Goal: Task Accomplishment & Management: Complete application form

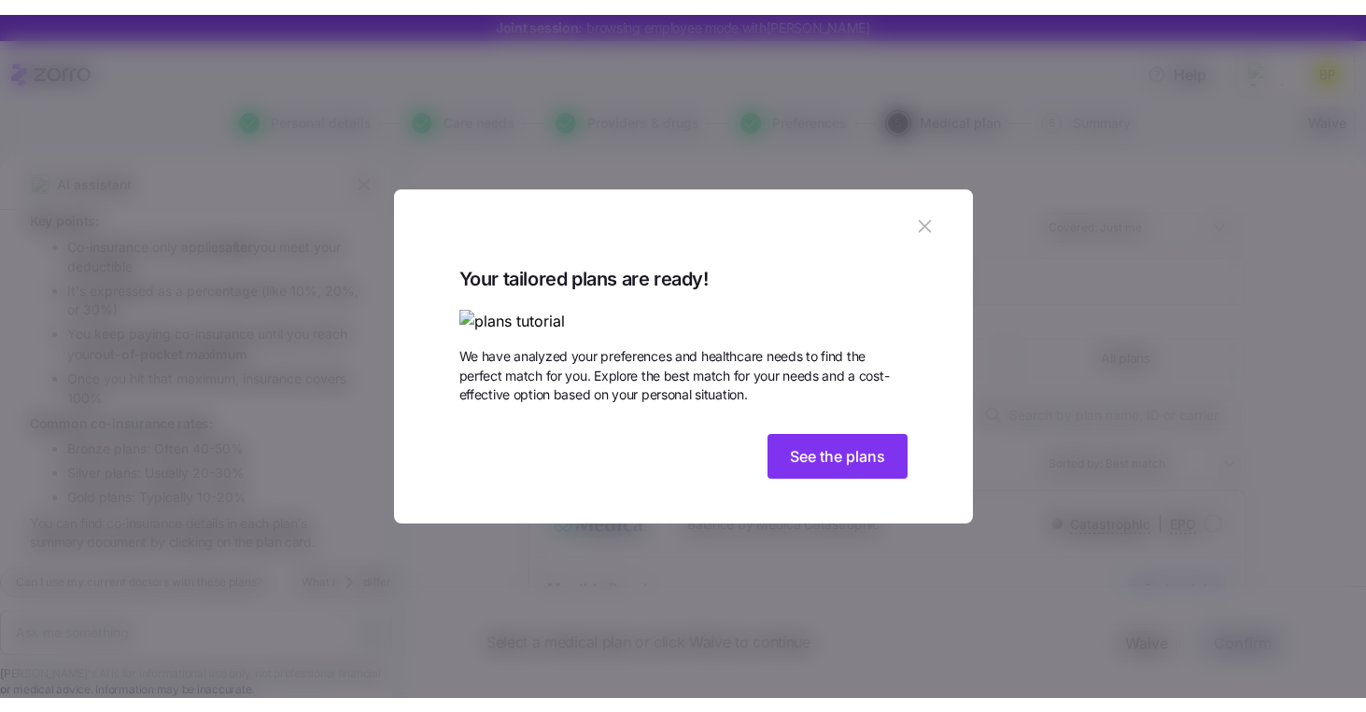
scroll to position [2482, 0]
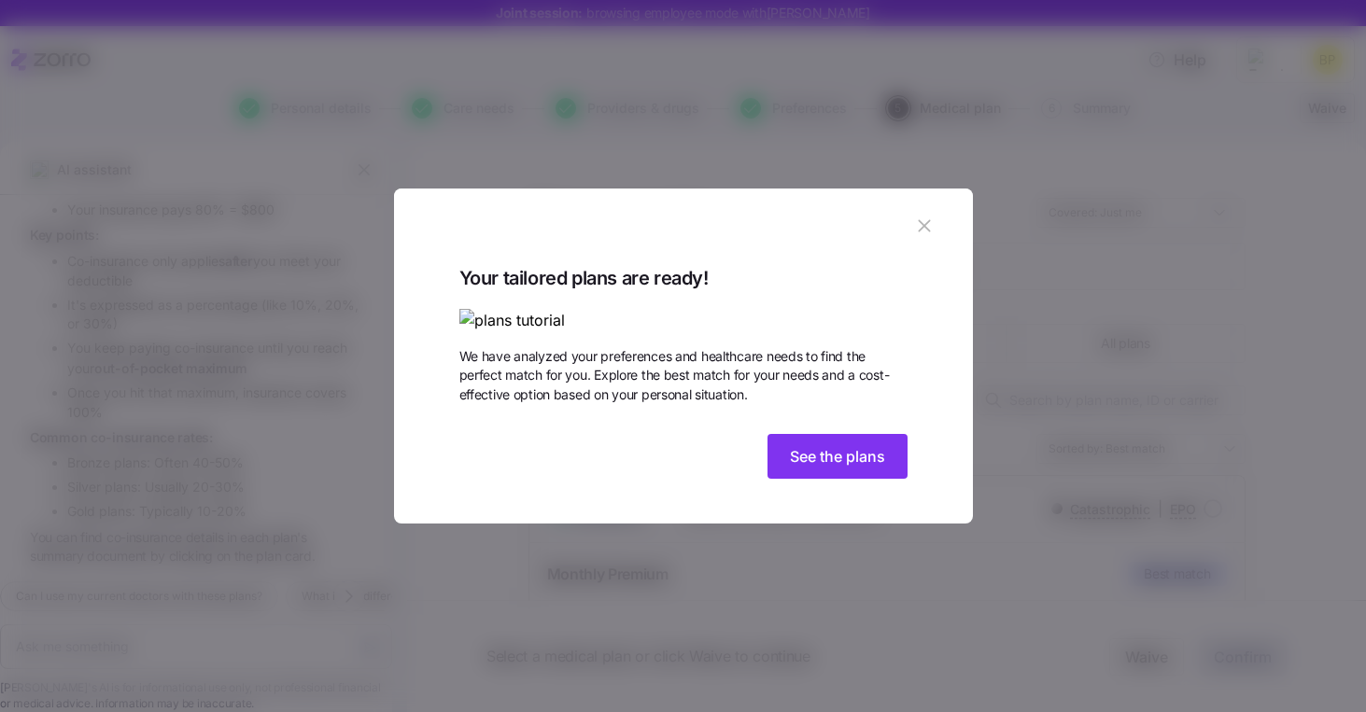
click at [928, 216] on icon "button" at bounding box center [924, 226] width 21 height 21
type textarea "x"
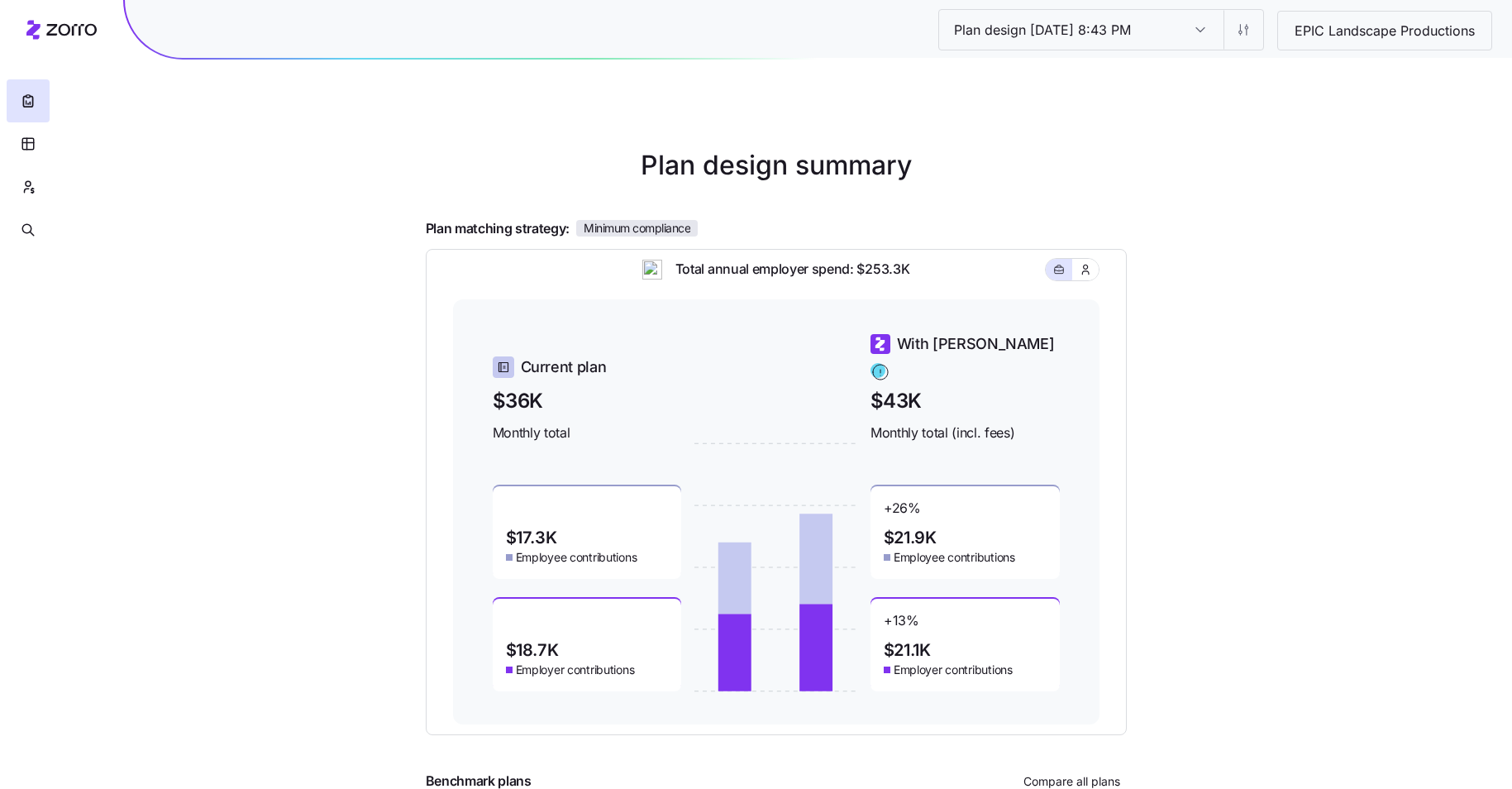
scroll to position [67, 0]
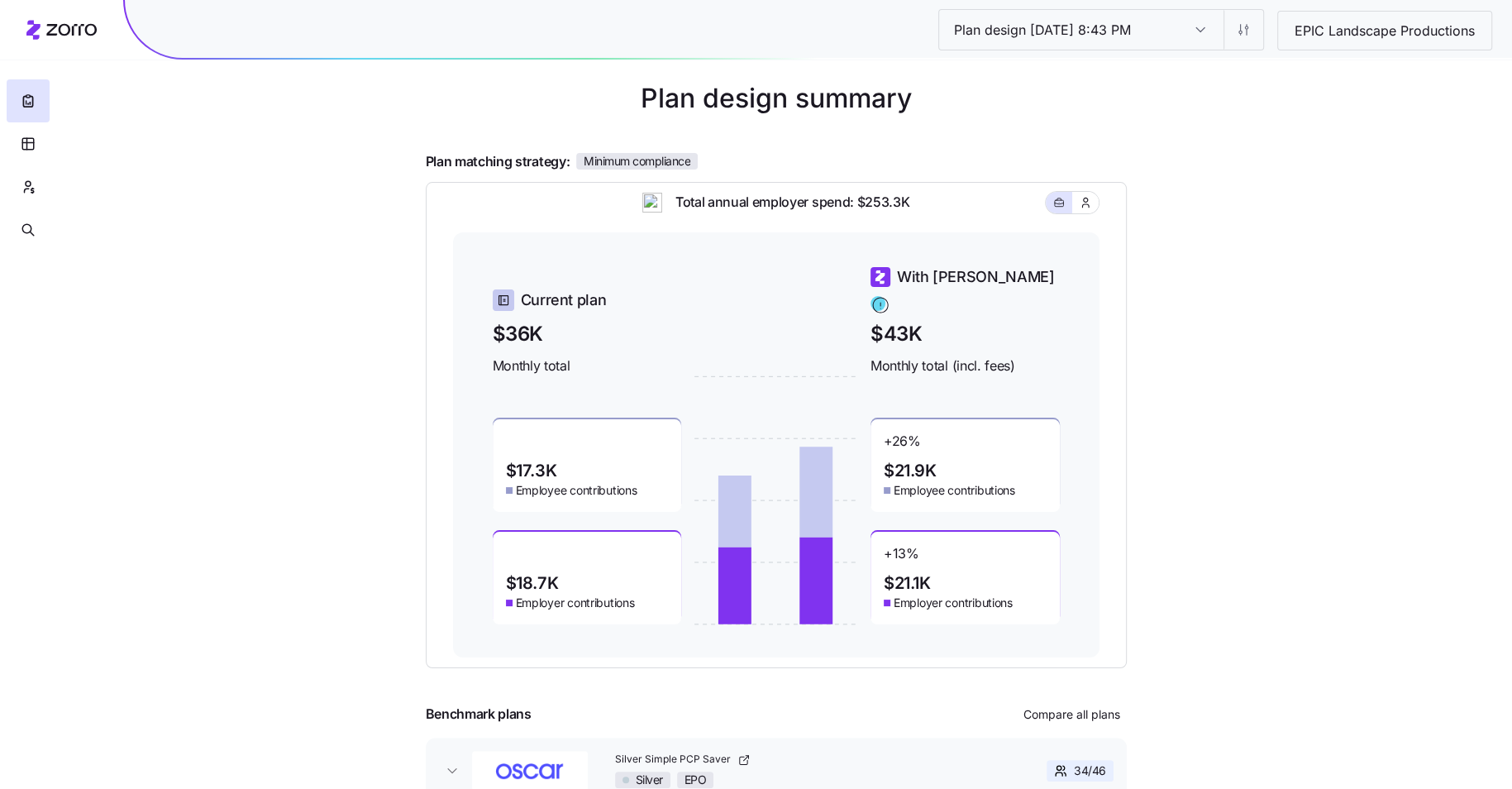
click at [975, 151] on div "Plan matching strategy: Minimum compliance" at bounding box center [777, 161] width 702 height 20
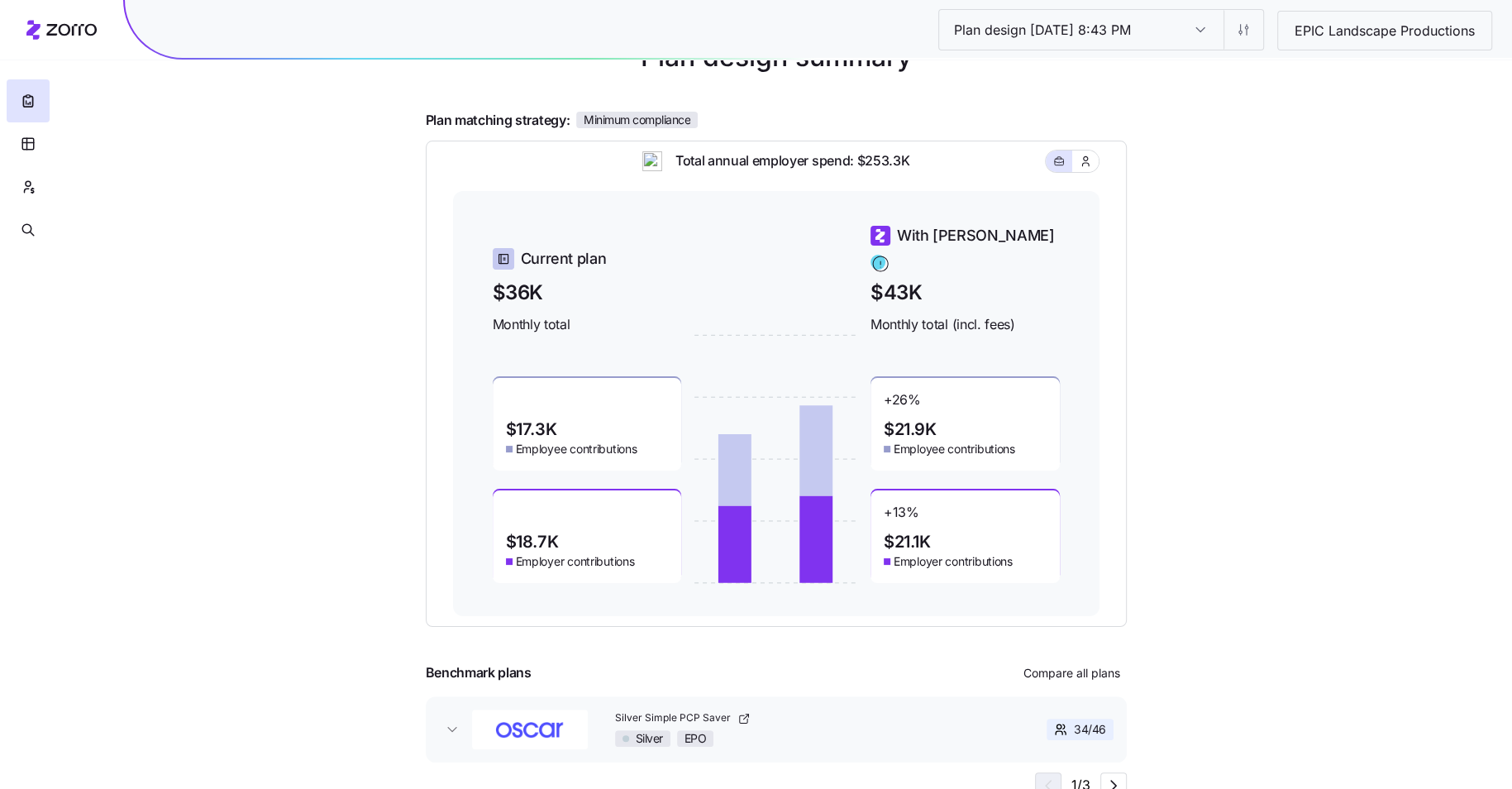
scroll to position [0, 0]
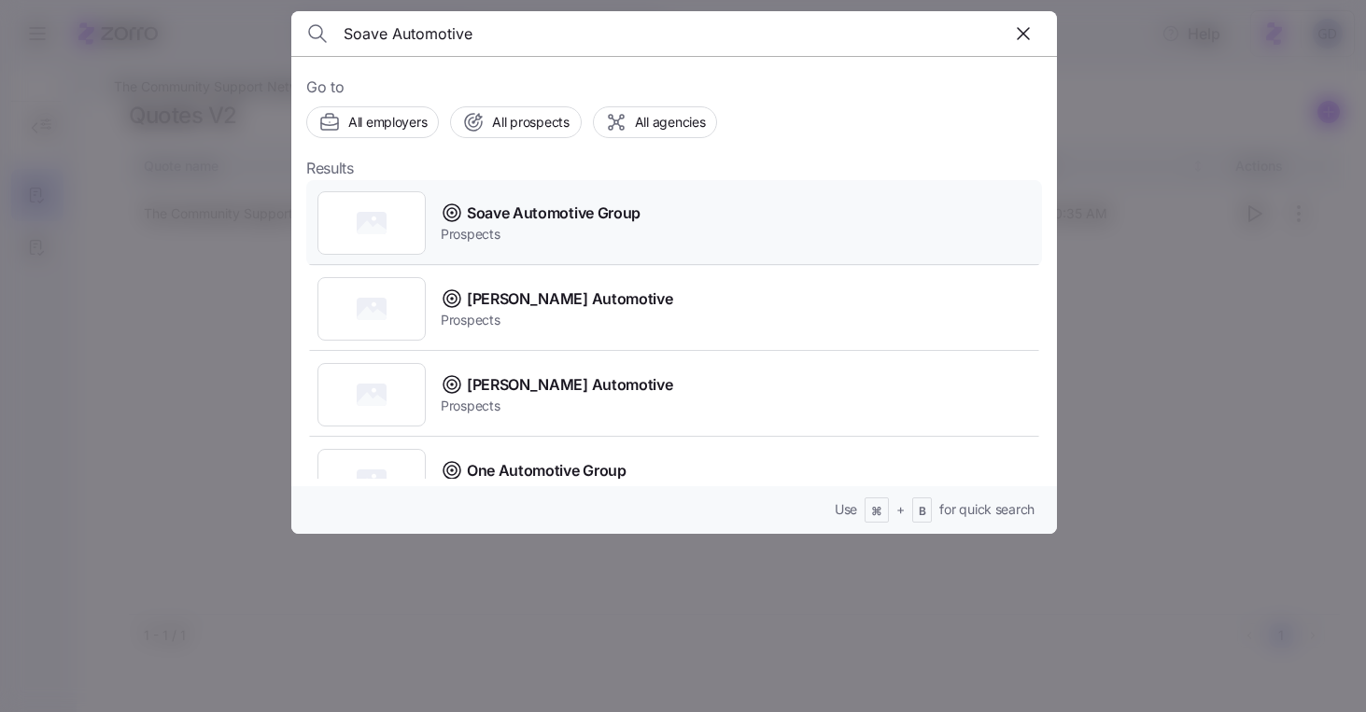
type input "Soave Automotive"
click at [509, 222] on span "Soave Automotive Group" at bounding box center [554, 213] width 174 height 23
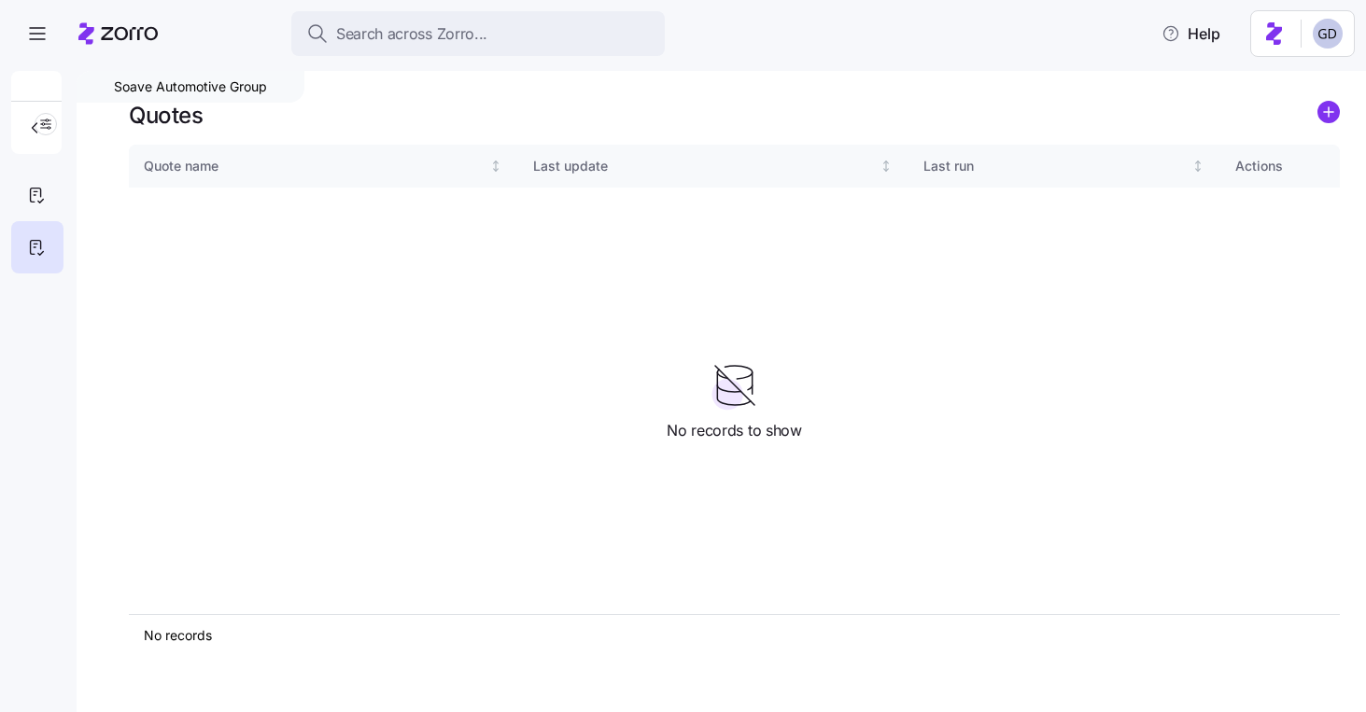
click at [67, 192] on nav at bounding box center [38, 386] width 77 height 653
click at [21, 192] on div at bounding box center [37, 195] width 52 height 52
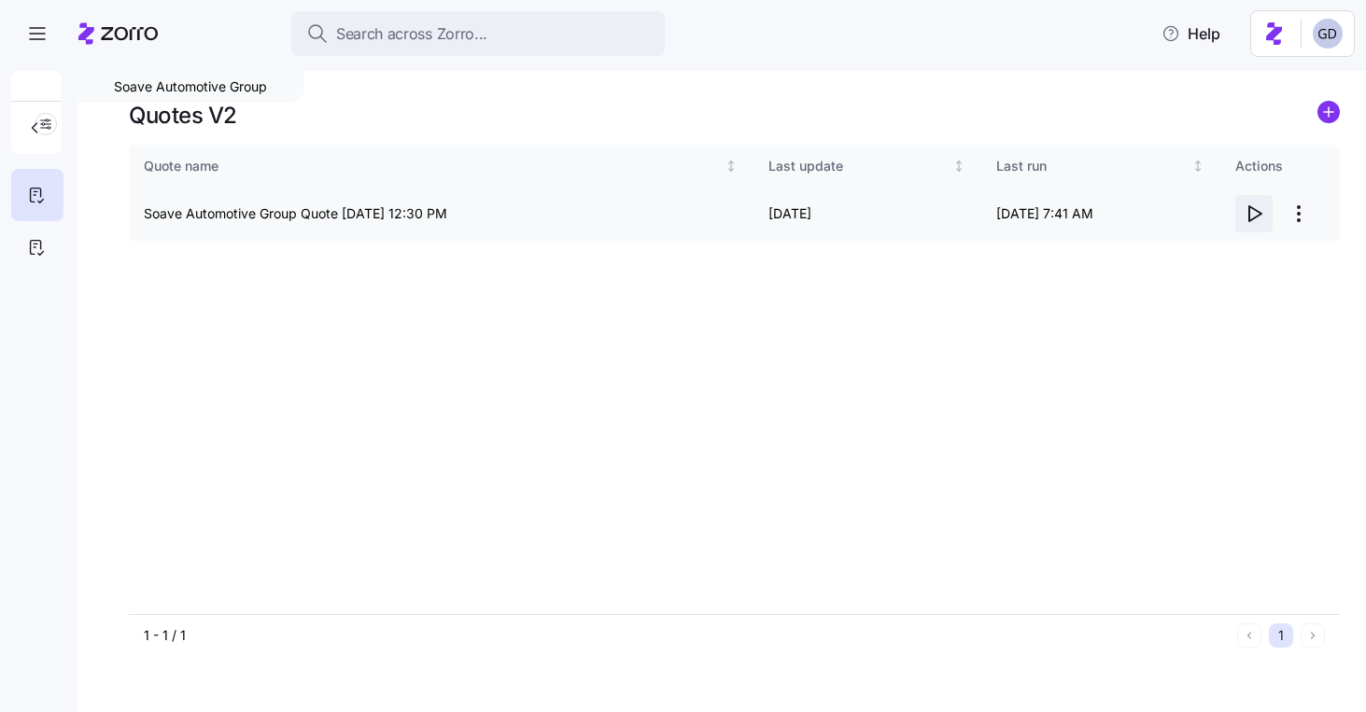
click at [1256, 216] on icon "button" at bounding box center [1254, 214] width 22 height 22
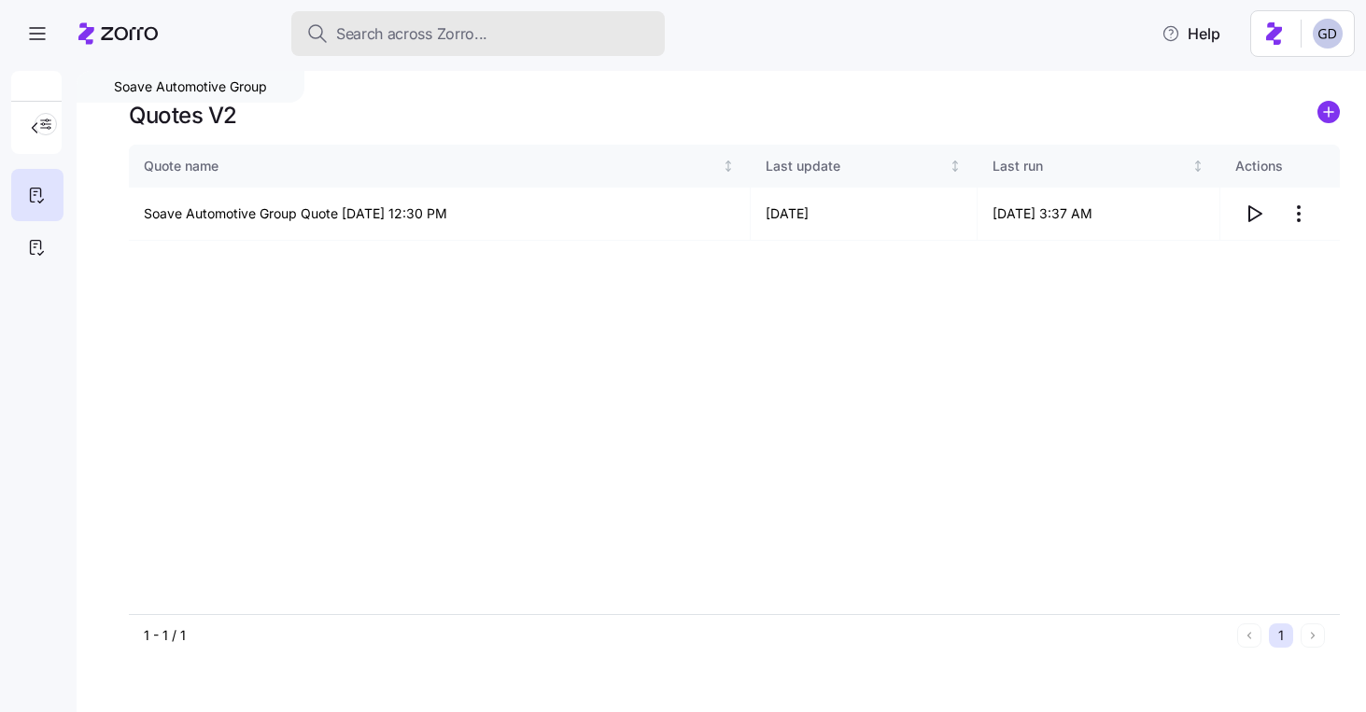
click at [466, 34] on span "Search across Zorro..." at bounding box center [411, 33] width 151 height 23
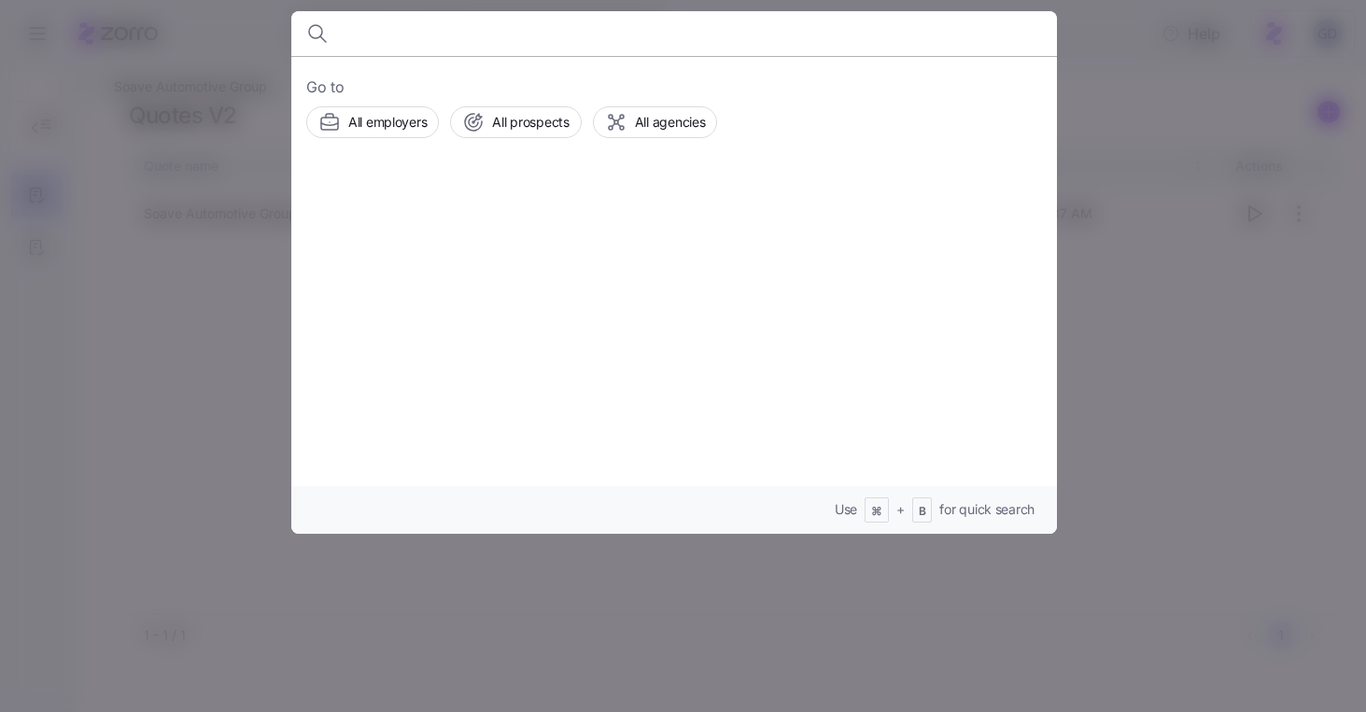
type input "L"
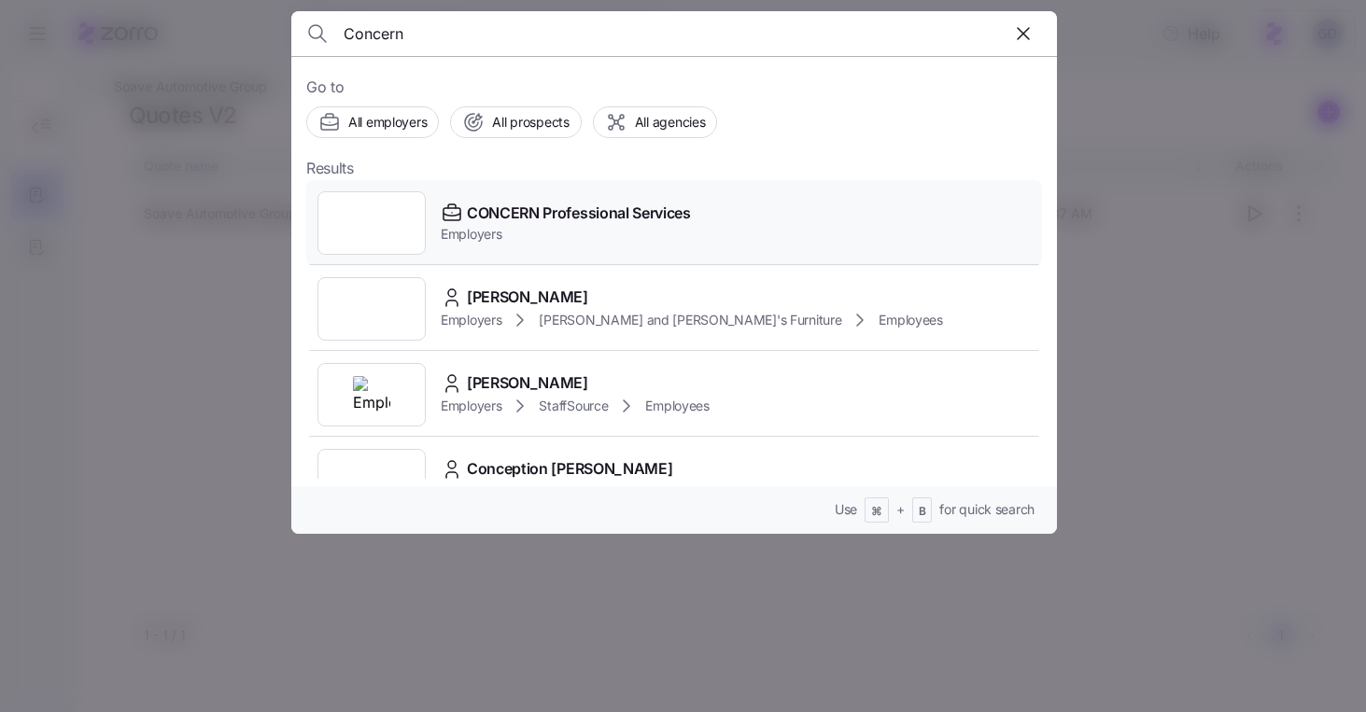
type input "Concern"
click at [489, 223] on span "CONCERN Professional Services" at bounding box center [579, 213] width 224 height 23
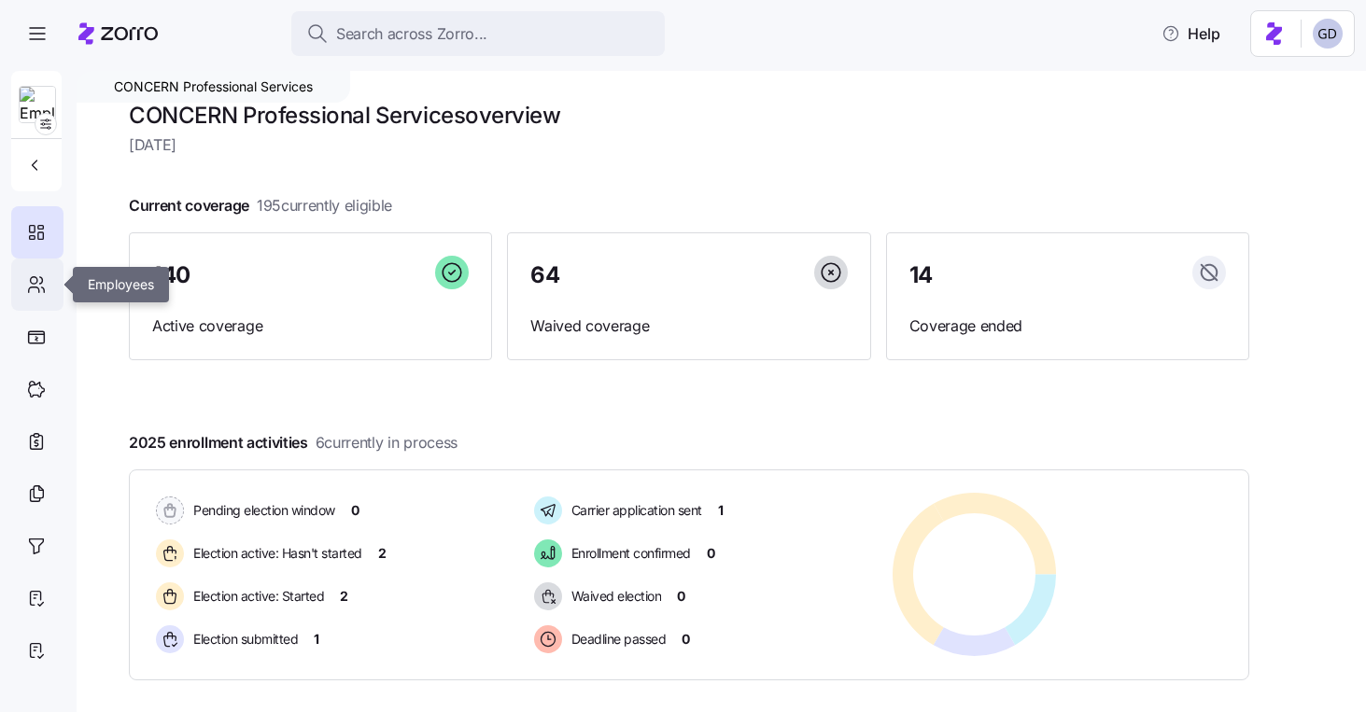
click at [35, 282] on icon at bounding box center [36, 285] width 21 height 22
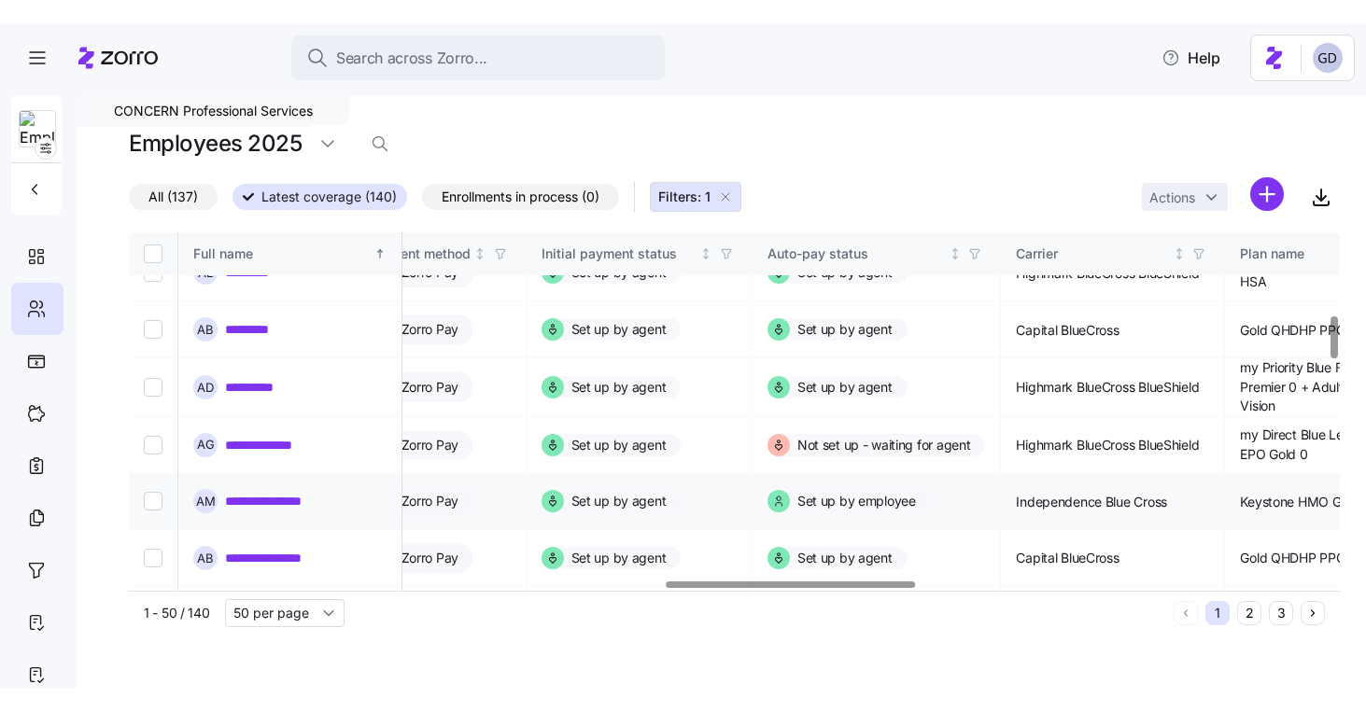
scroll to position [696, 2602]
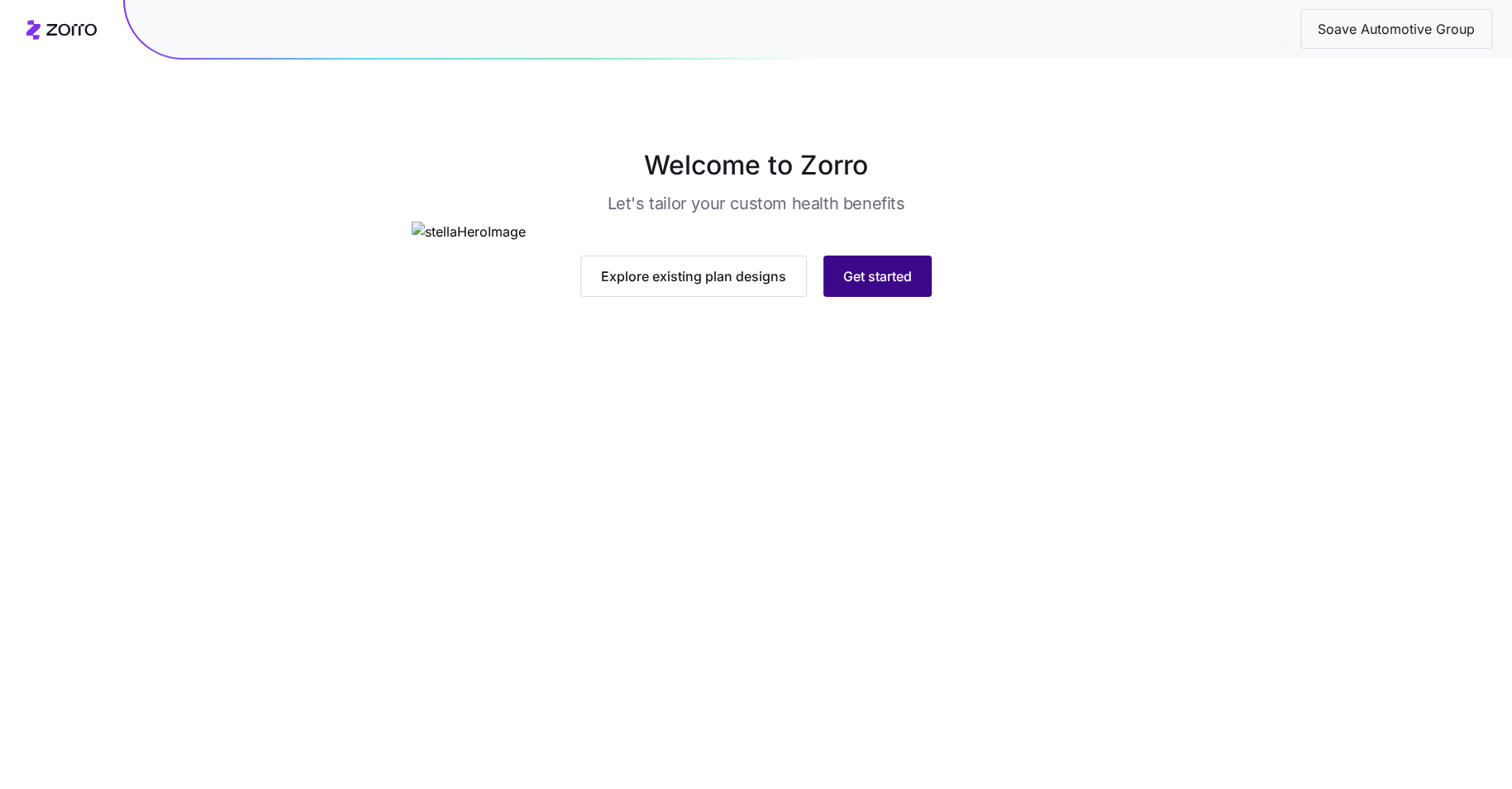
click at [874, 286] on span "Get started" at bounding box center [877, 276] width 68 height 19
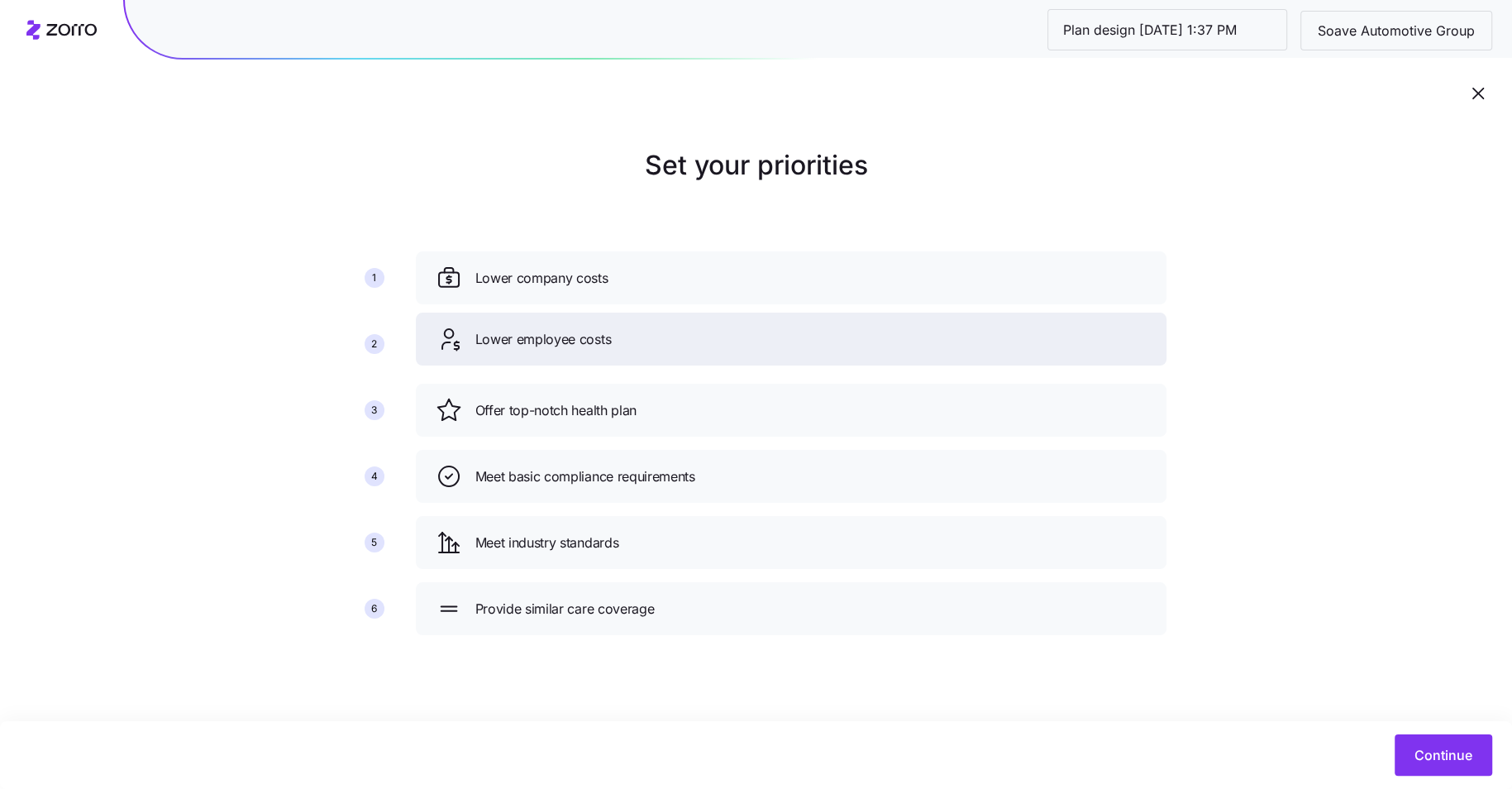
drag, startPoint x: 680, startPoint y: 425, endPoint x: 680, endPoint y: 338, distance: 87.0
click at [680, 339] on div "Lower employee costs" at bounding box center [792, 339] width 751 height 53
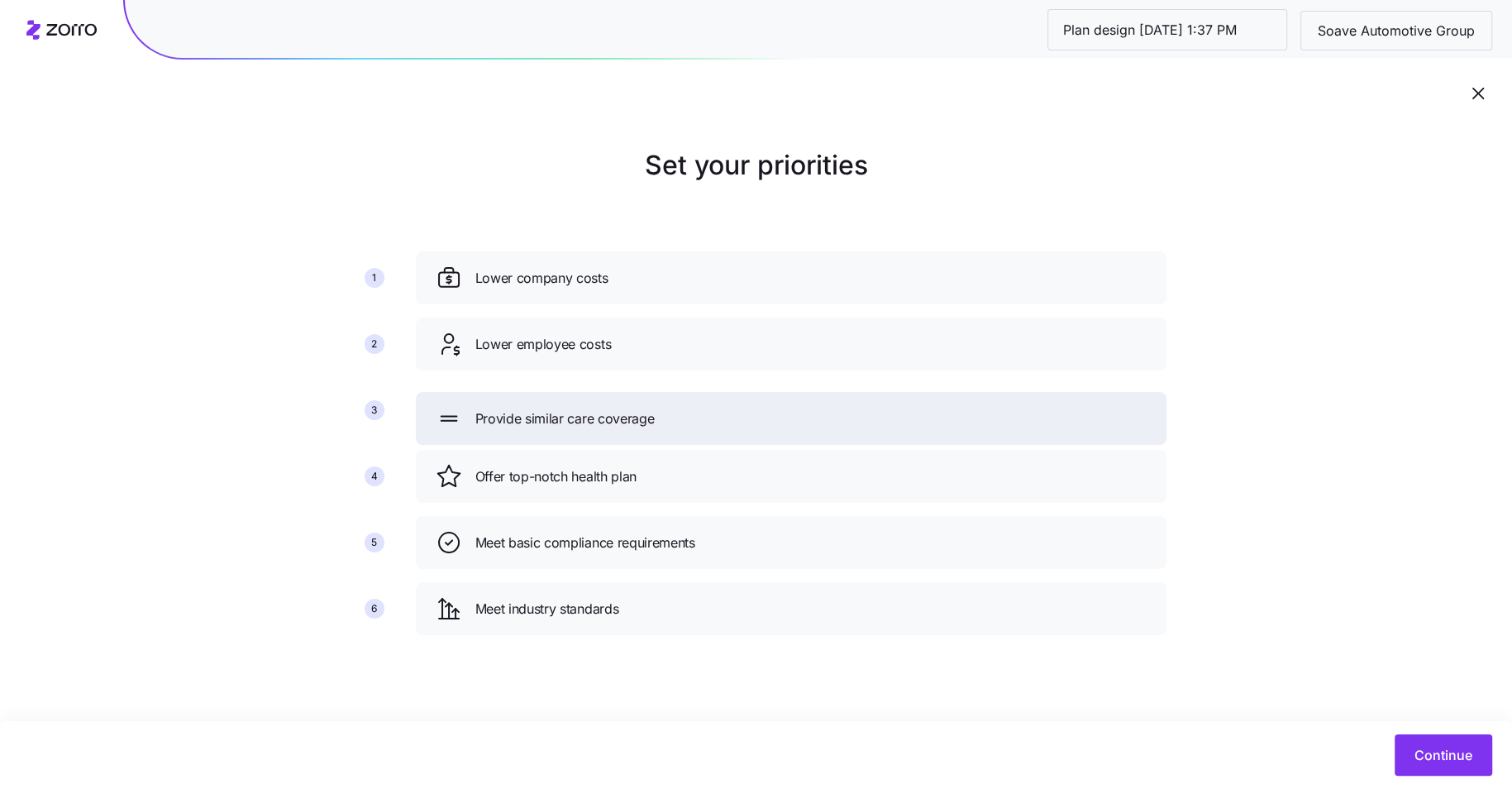
drag, startPoint x: 678, startPoint y: 616, endPoint x: 679, endPoint y: 412, distance: 204.0
click at [679, 414] on div "Provide similar care coverage" at bounding box center [791, 418] width 711 height 27
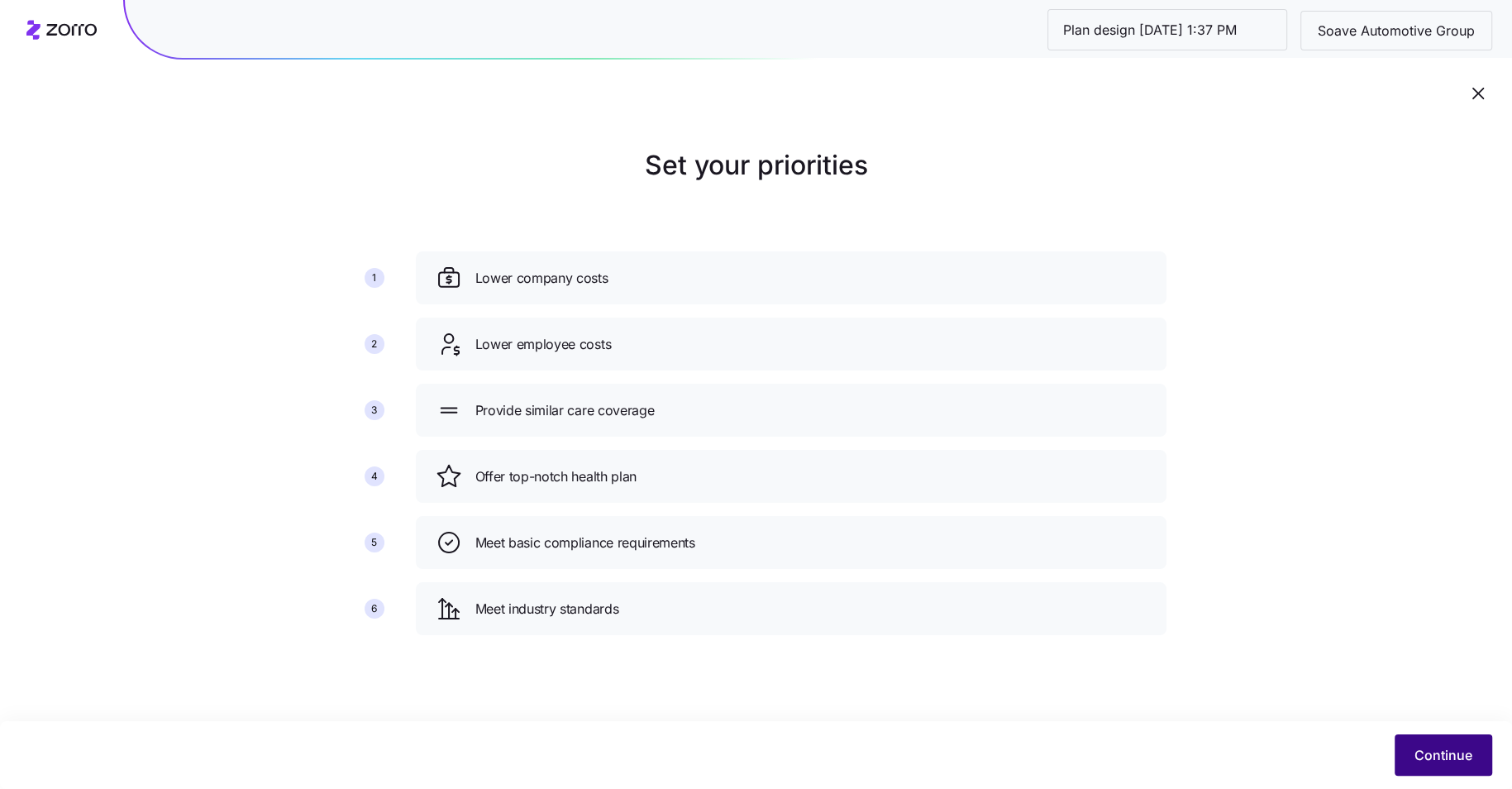
click at [1469, 760] on span "Continue" at bounding box center [1443, 754] width 58 height 19
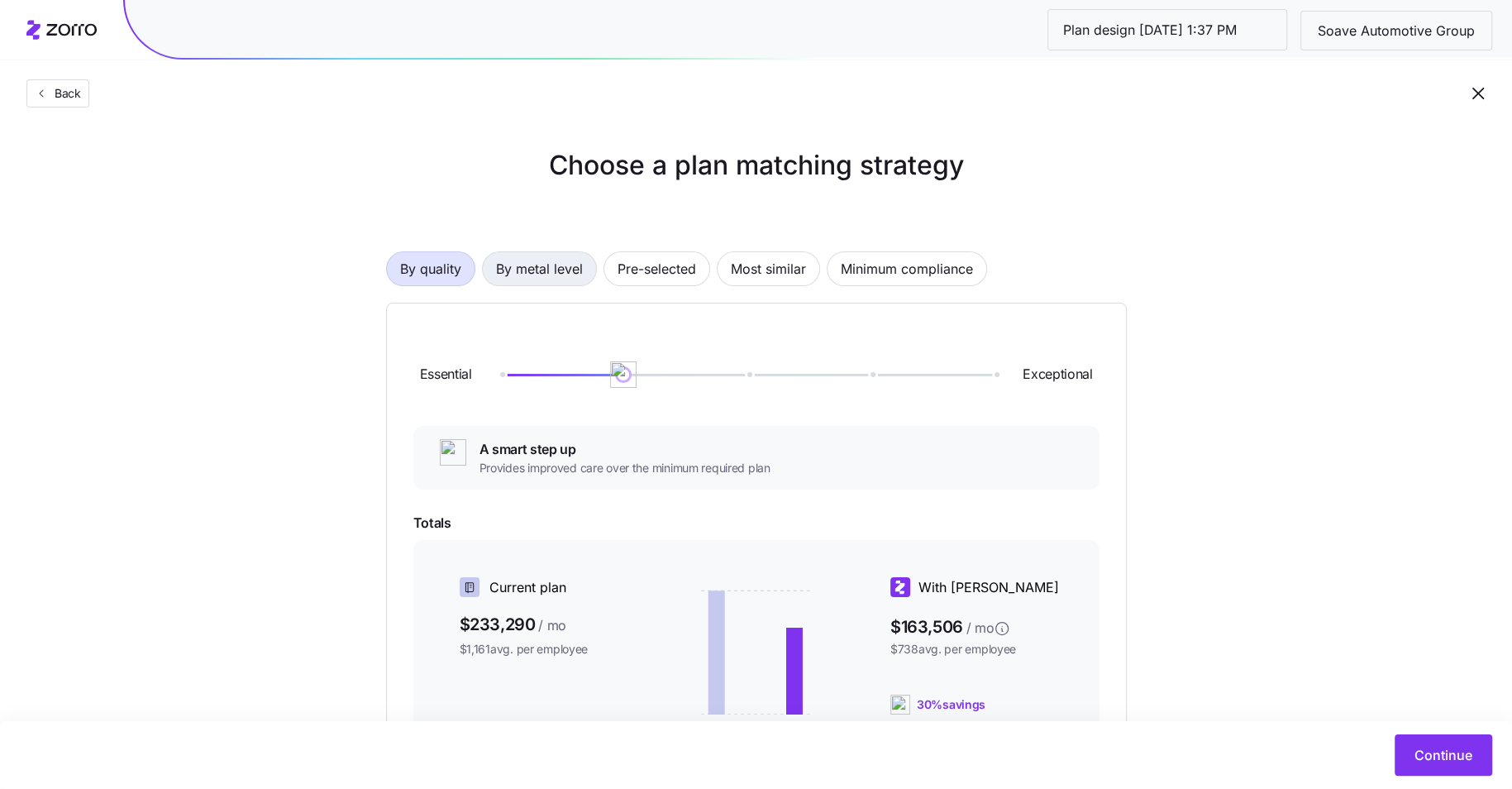
click at [544, 258] on span "By metal level" at bounding box center [539, 268] width 87 height 33
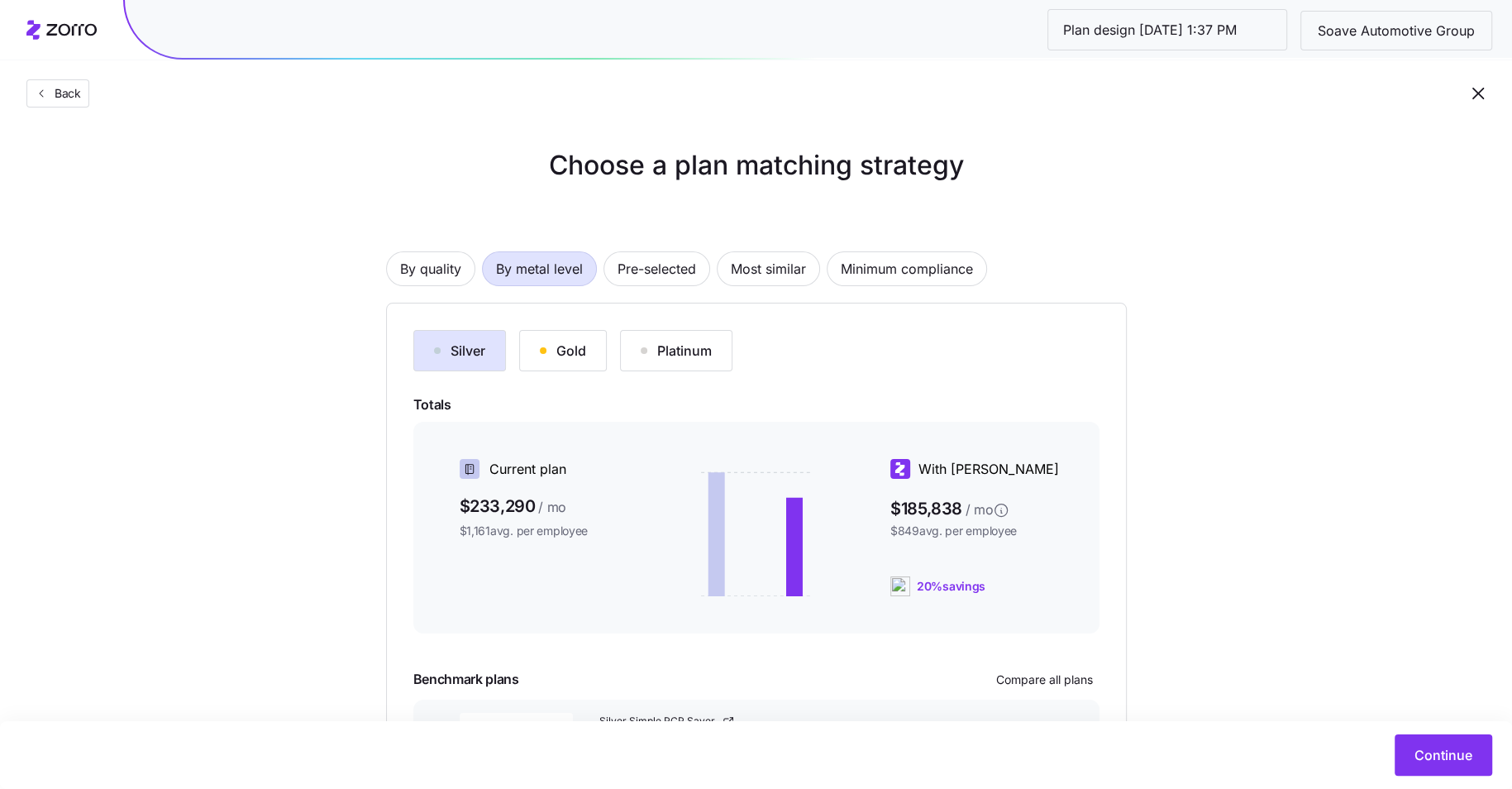
click at [563, 342] on div "Gold" at bounding box center [563, 351] width 46 height 19
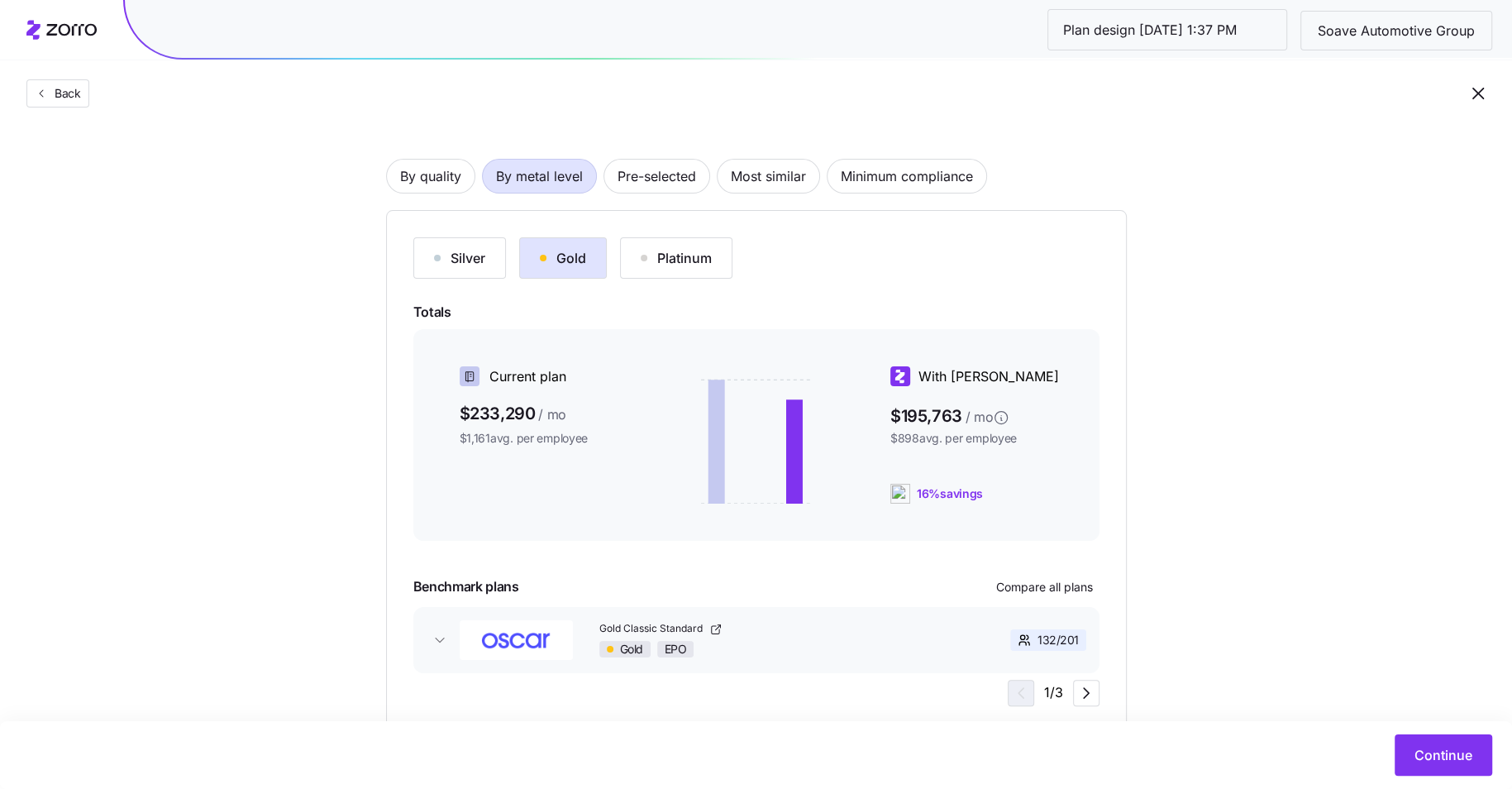
scroll to position [143, 0]
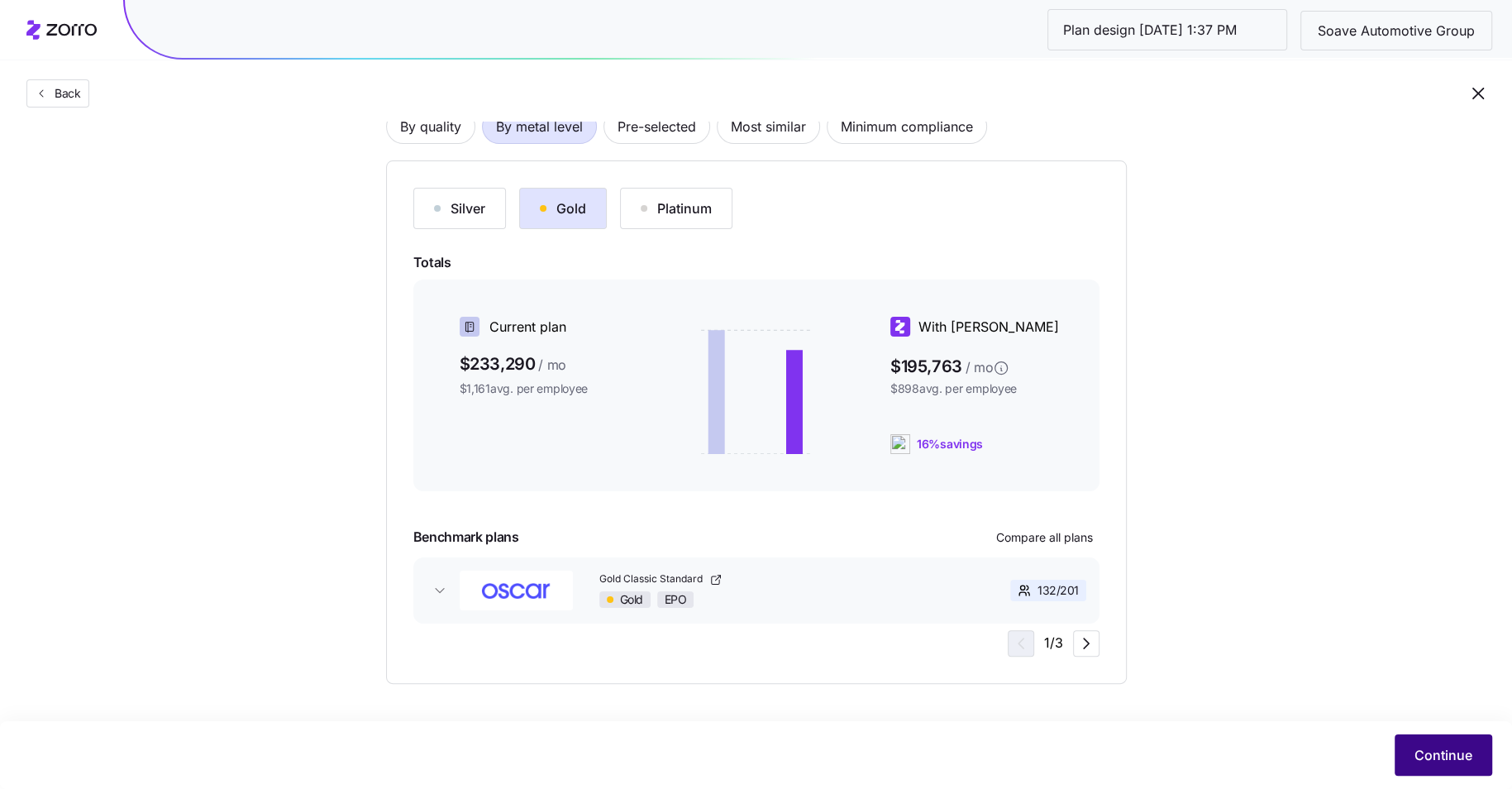
click at [1441, 754] on span "Continue" at bounding box center [1443, 754] width 58 height 19
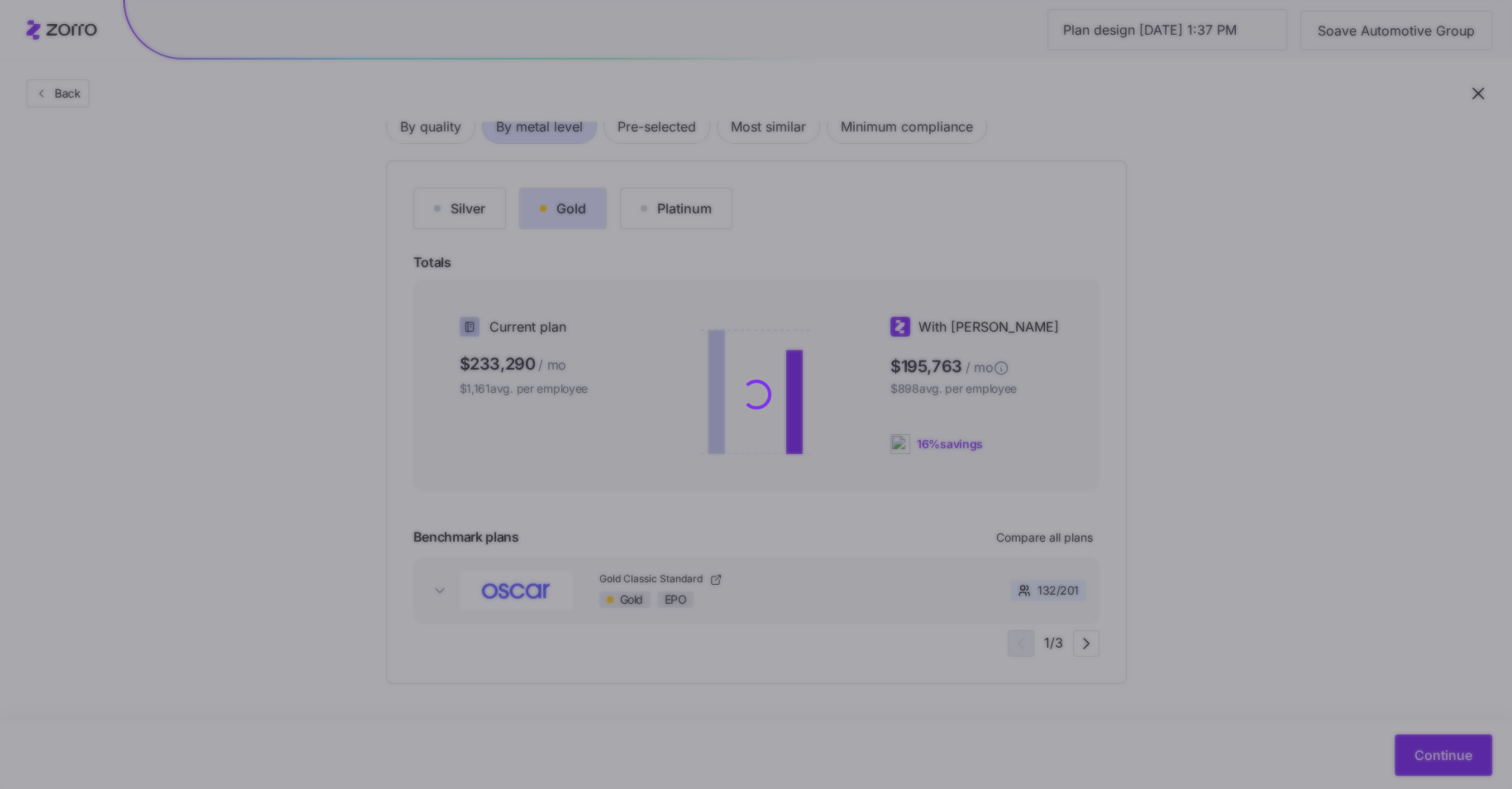
scroll to position [0, 0]
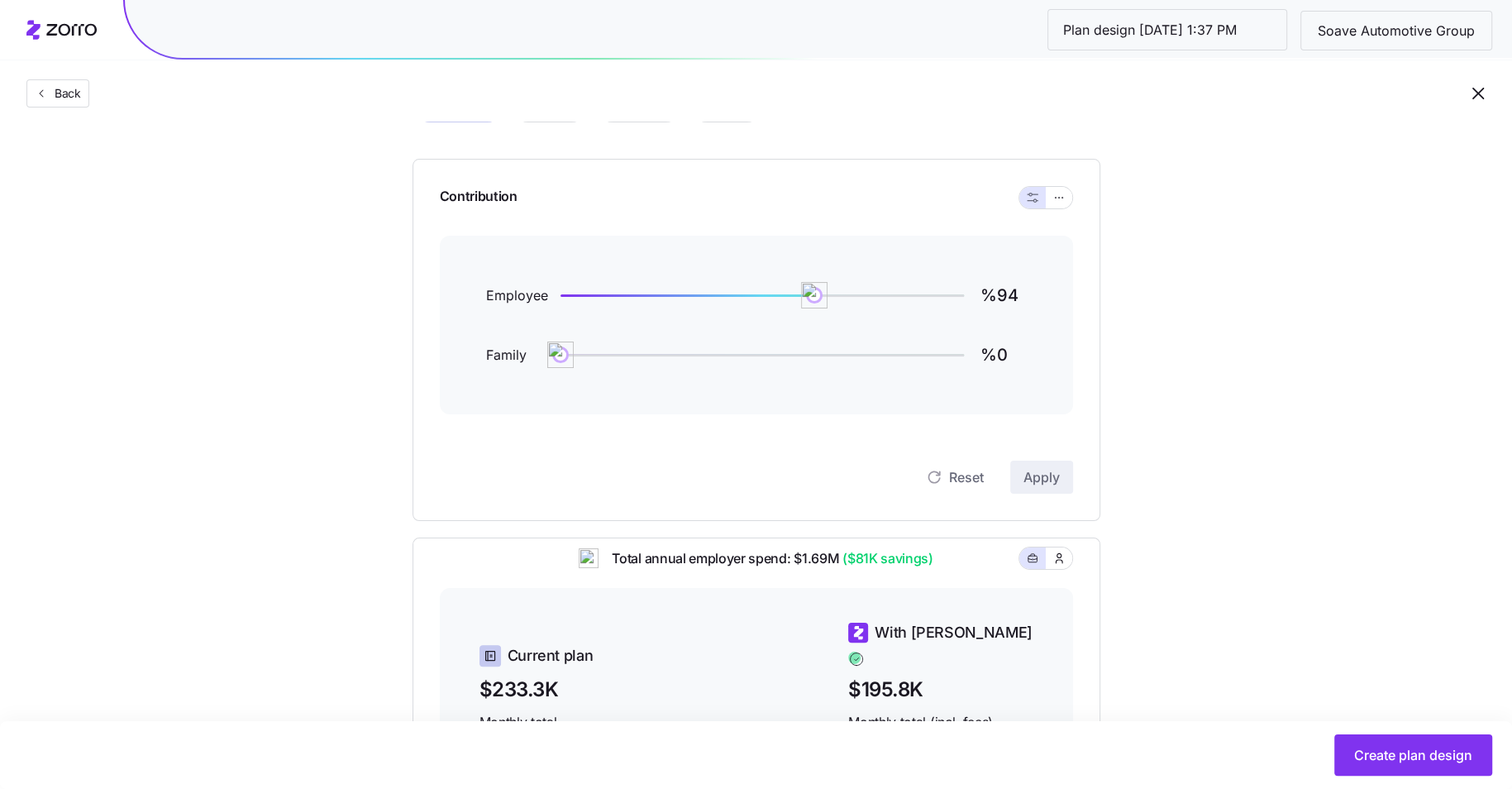
scroll to position [93, 0]
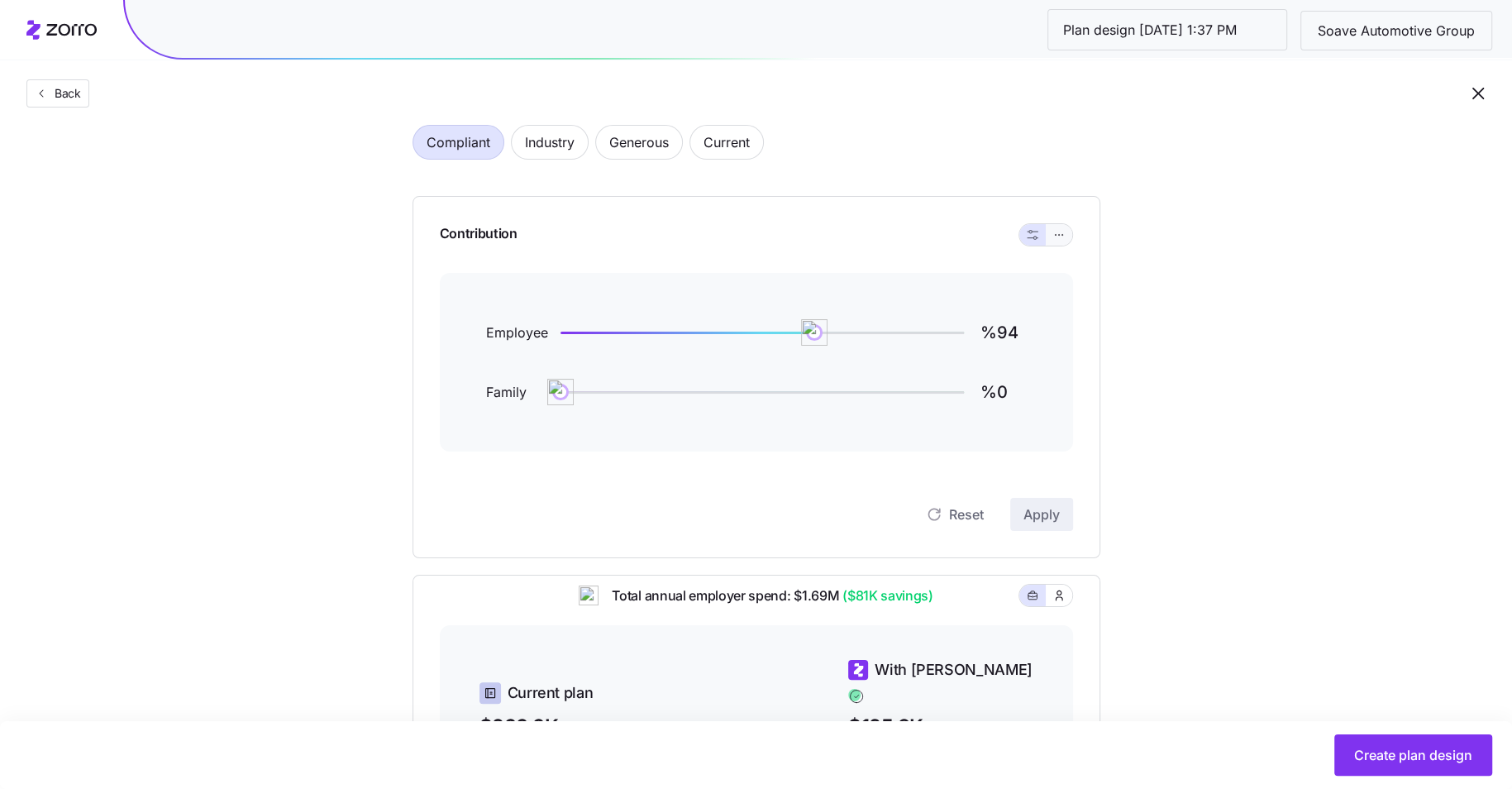
click at [1062, 235] on icon "button" at bounding box center [1058, 235] width 12 height 19
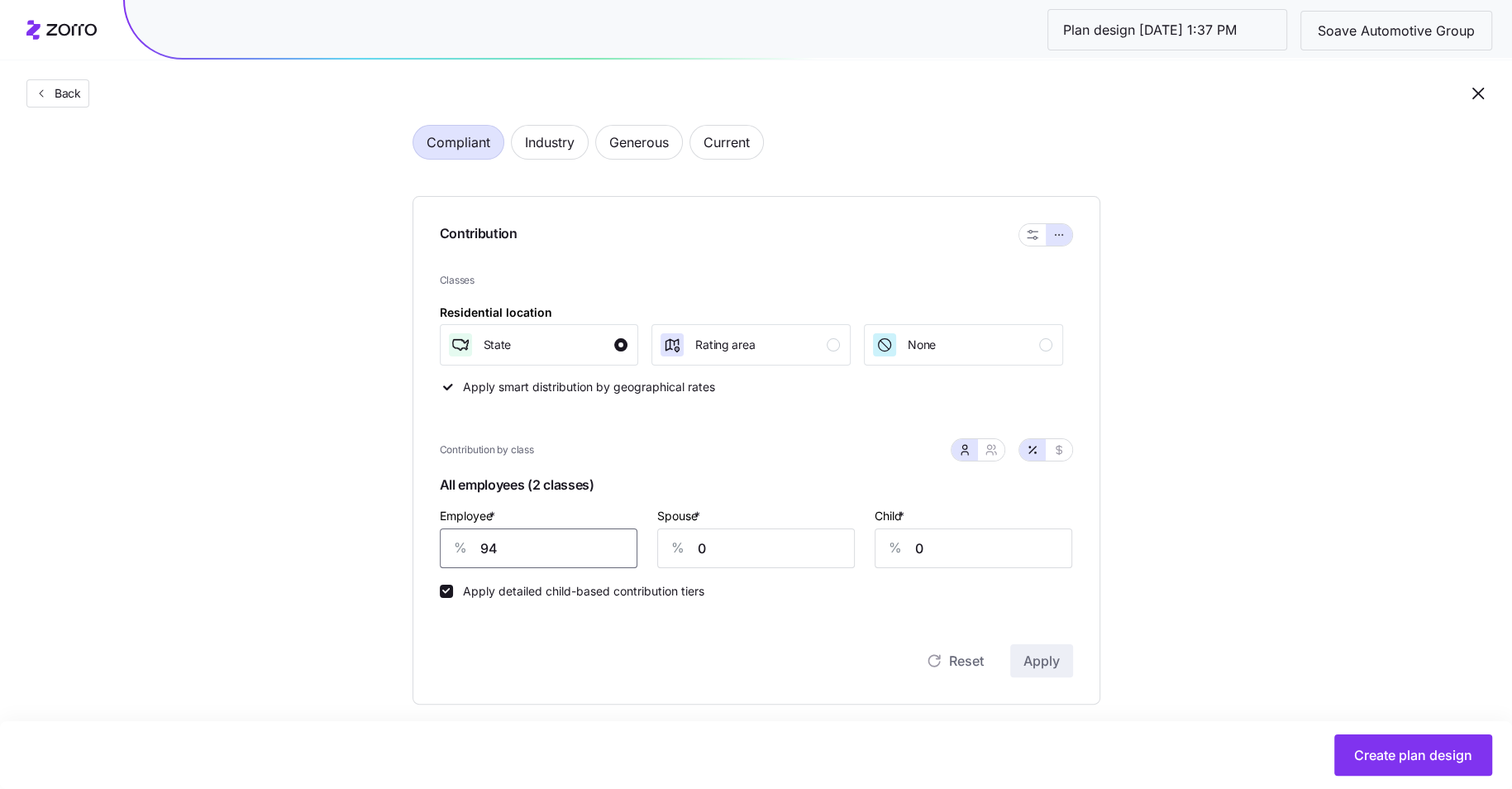
click at [540, 538] on input "94" at bounding box center [539, 548] width 198 height 40
type input "70"
click at [1061, 658] on button "Apply" at bounding box center [1042, 660] width 63 height 33
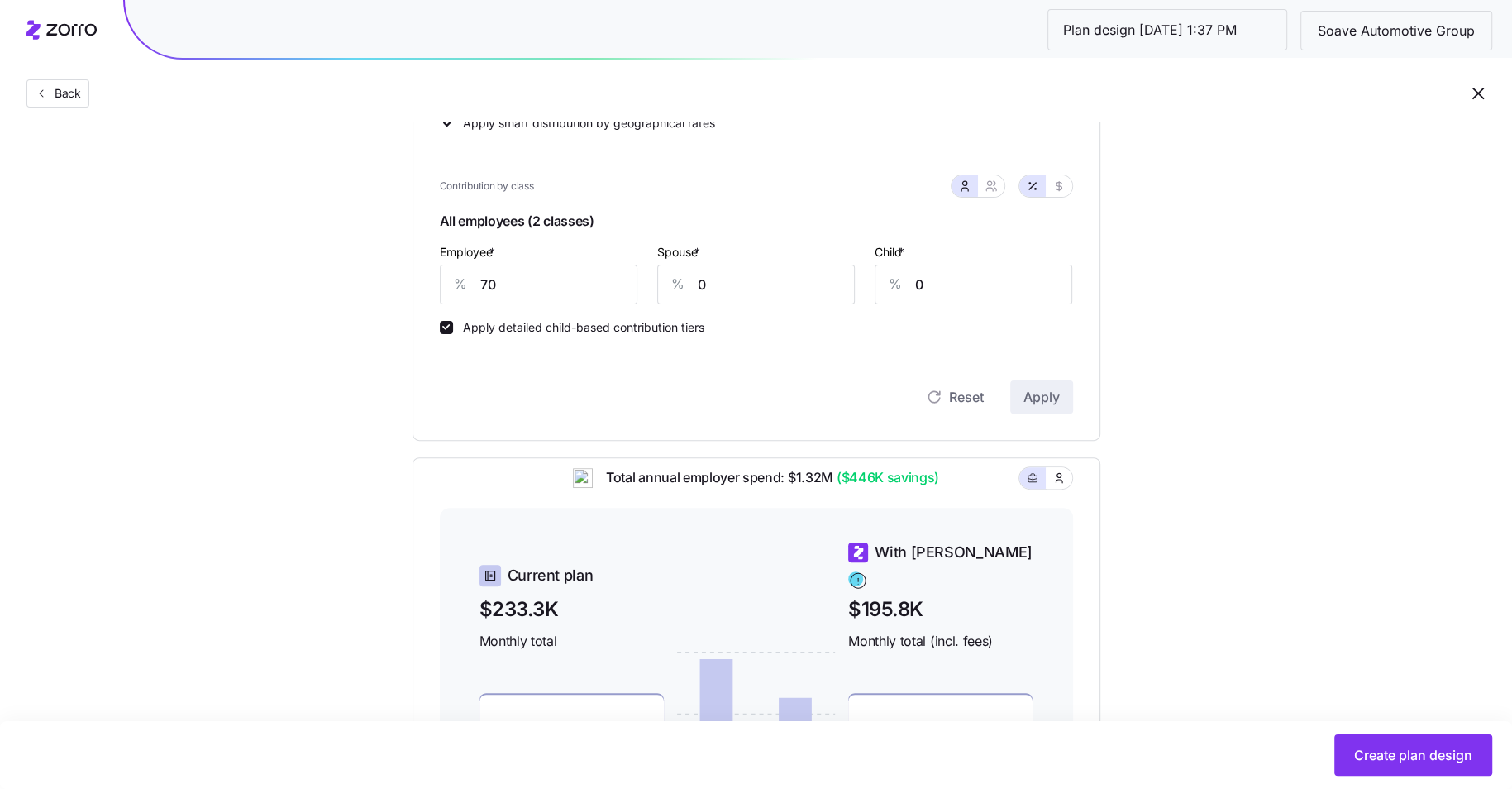
scroll to position [348, 0]
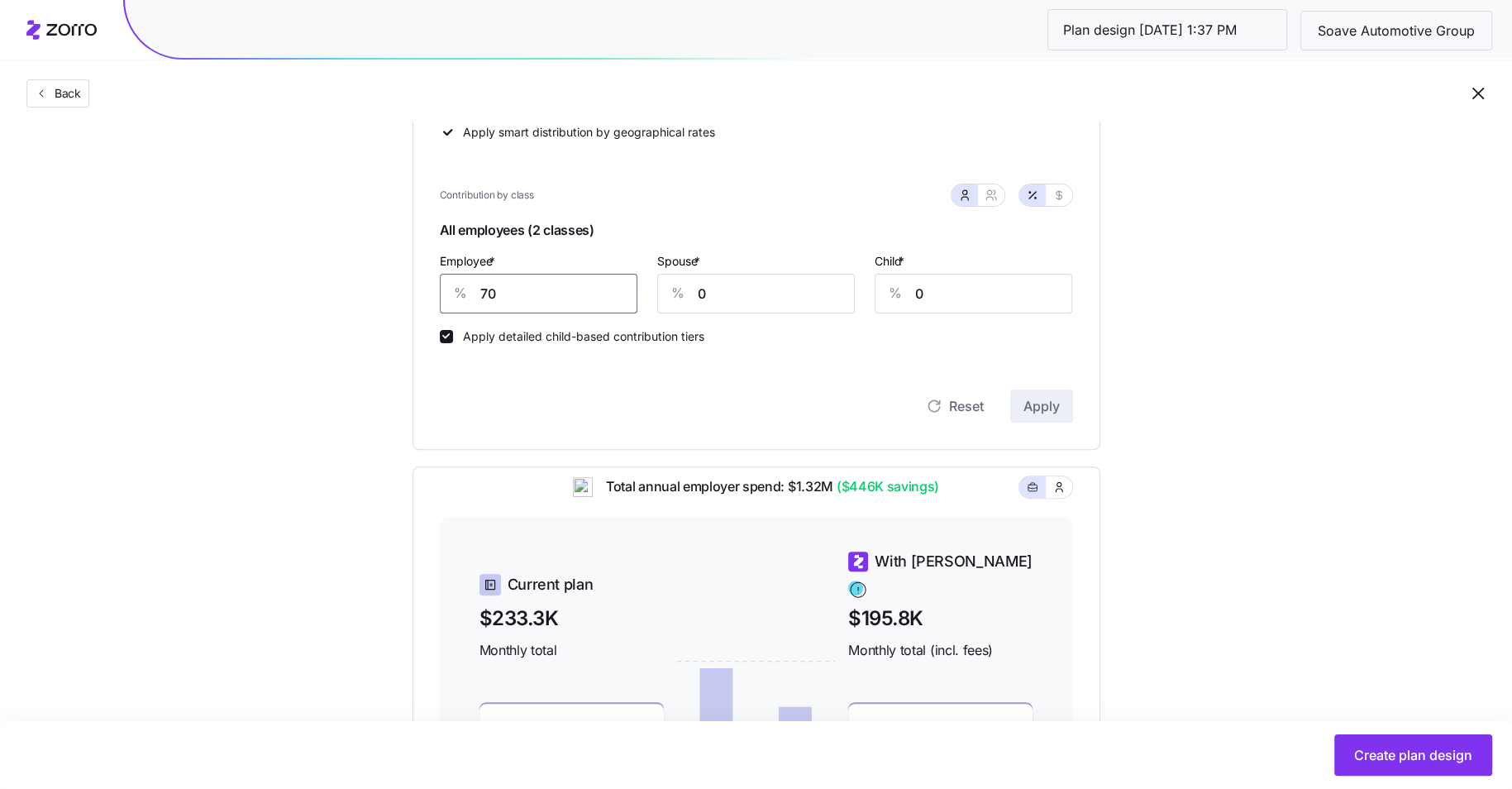
click at [549, 301] on input "70" at bounding box center [539, 293] width 198 height 40
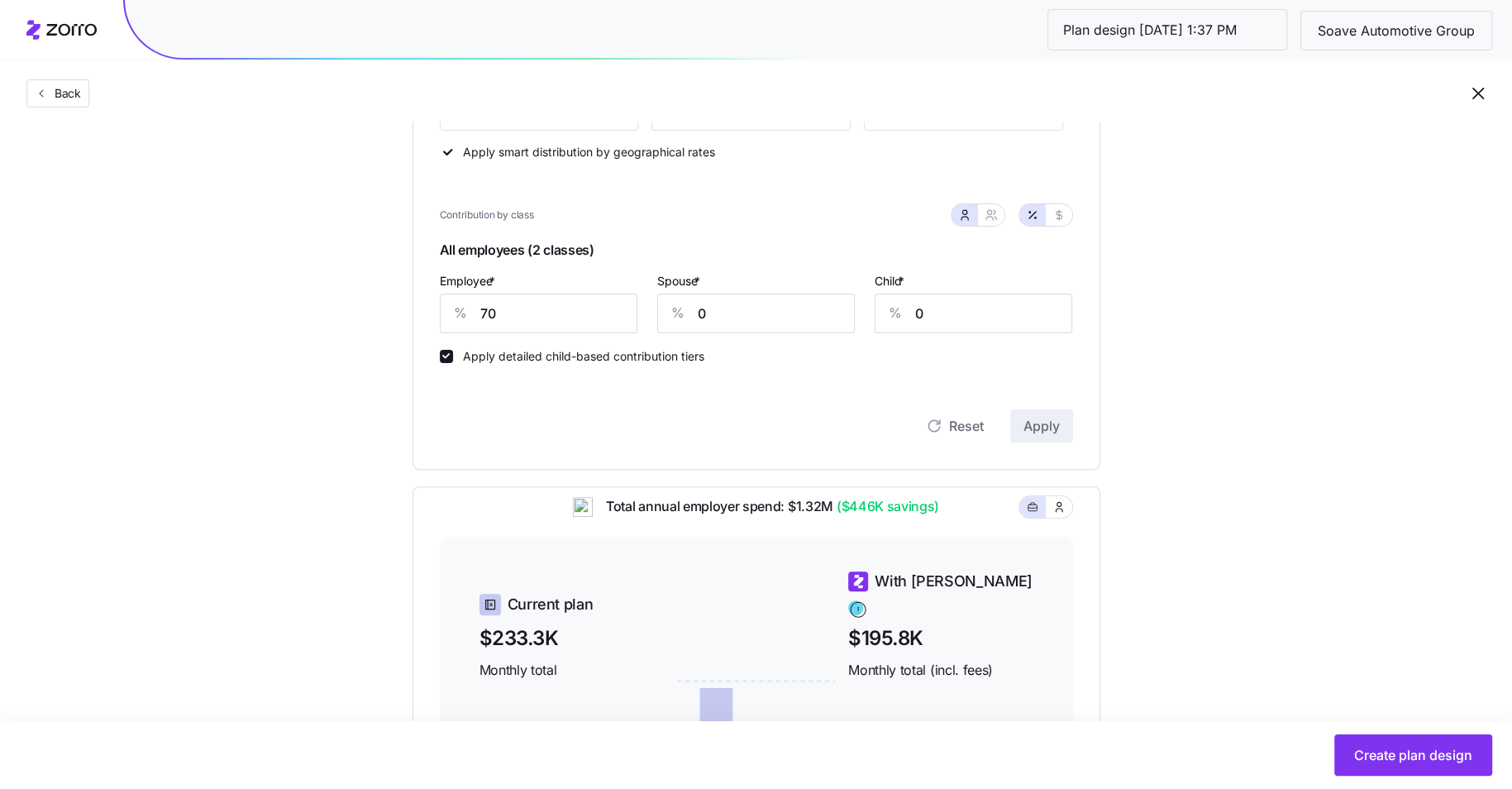
click at [825, 395] on div "Reset Apply" at bounding box center [756, 409] width 633 height 66
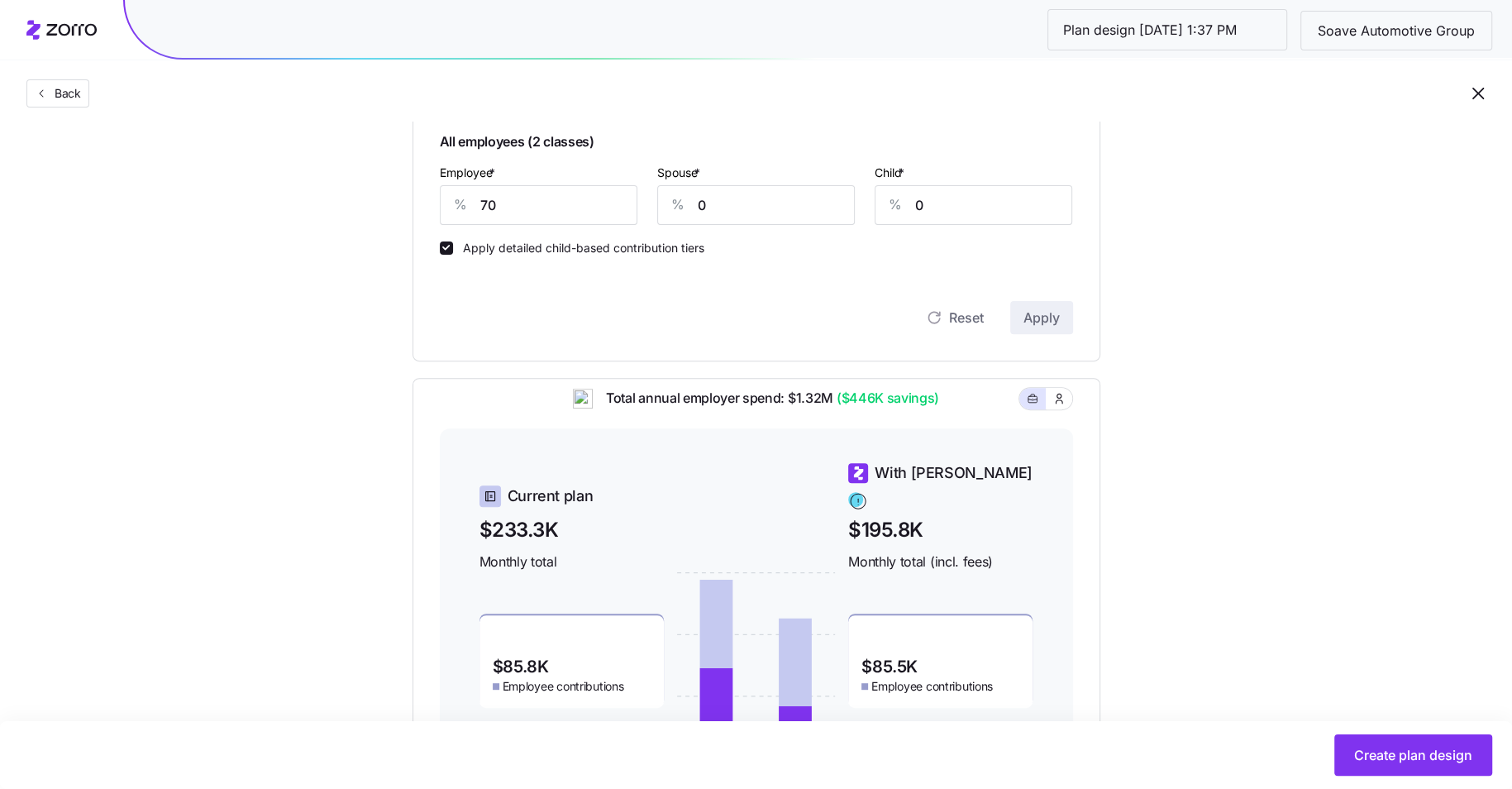
scroll to position [431, 0]
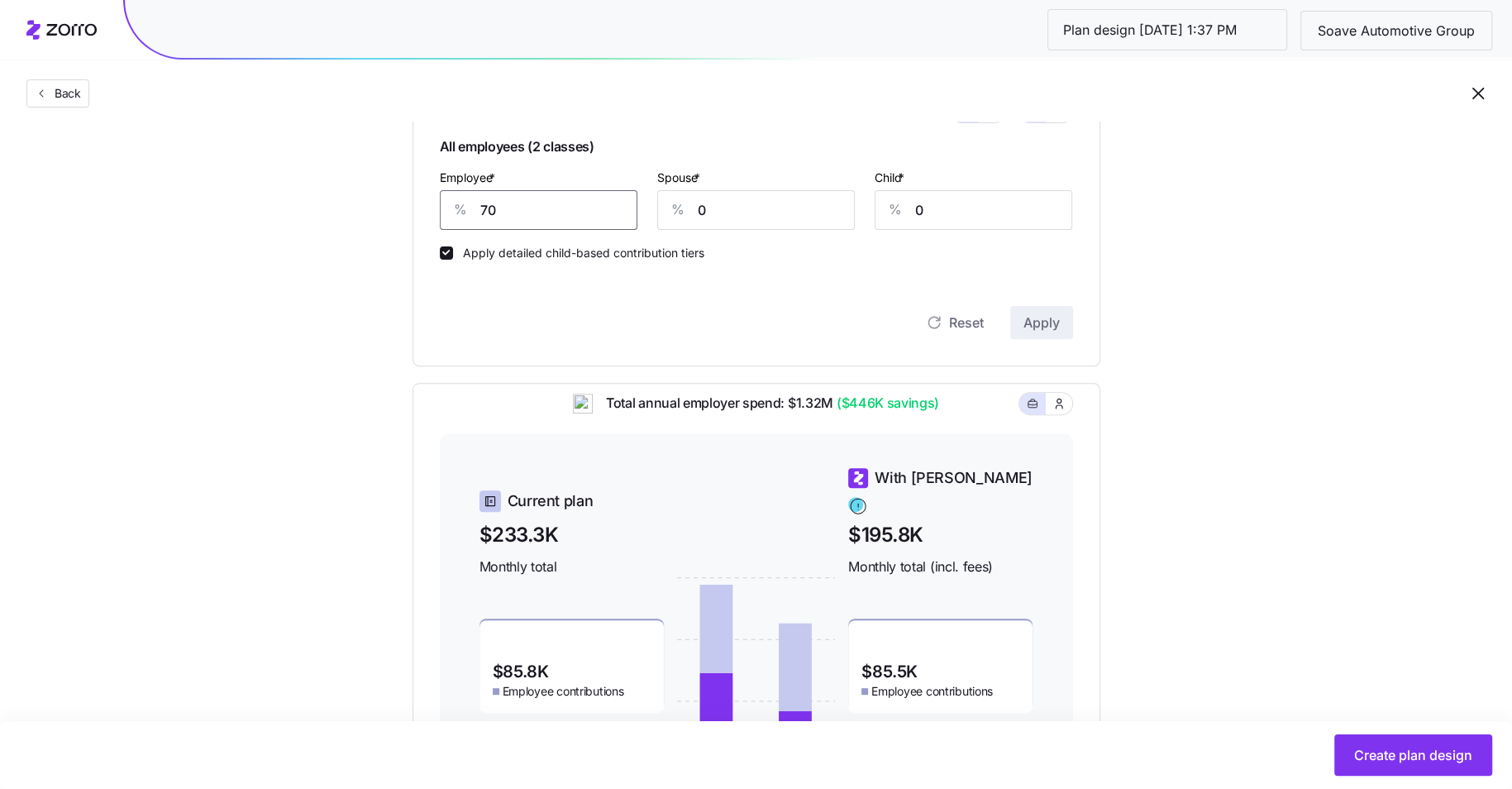
click at [603, 205] on input "70" at bounding box center [539, 210] width 198 height 40
click at [797, 310] on div "Reset Apply" at bounding box center [756, 321] width 633 height 33
click at [560, 208] on input "70" at bounding box center [539, 210] width 198 height 40
click at [683, 327] on div "Reset Apply" at bounding box center [756, 321] width 633 height 33
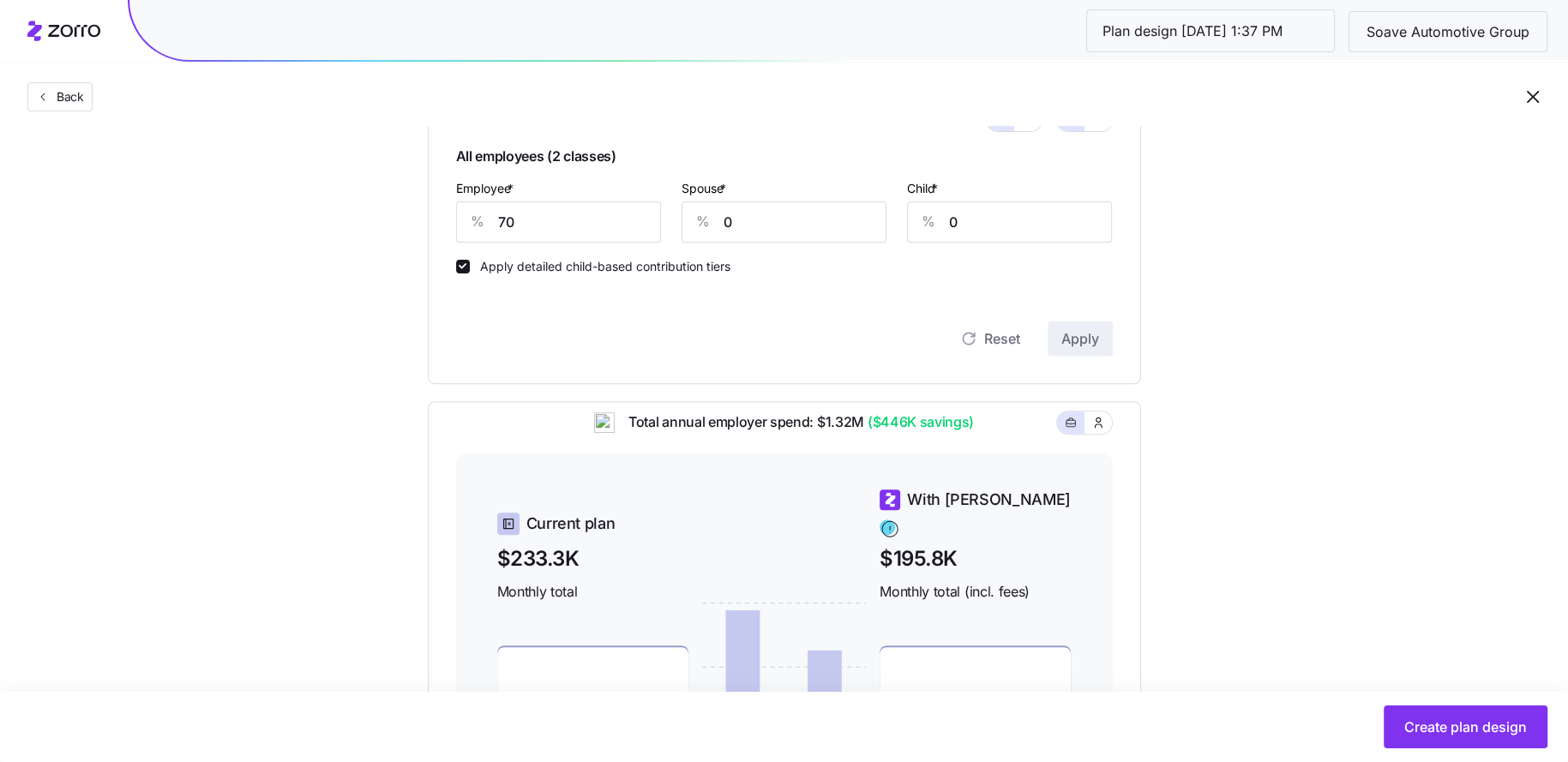
scroll to position [339, 0]
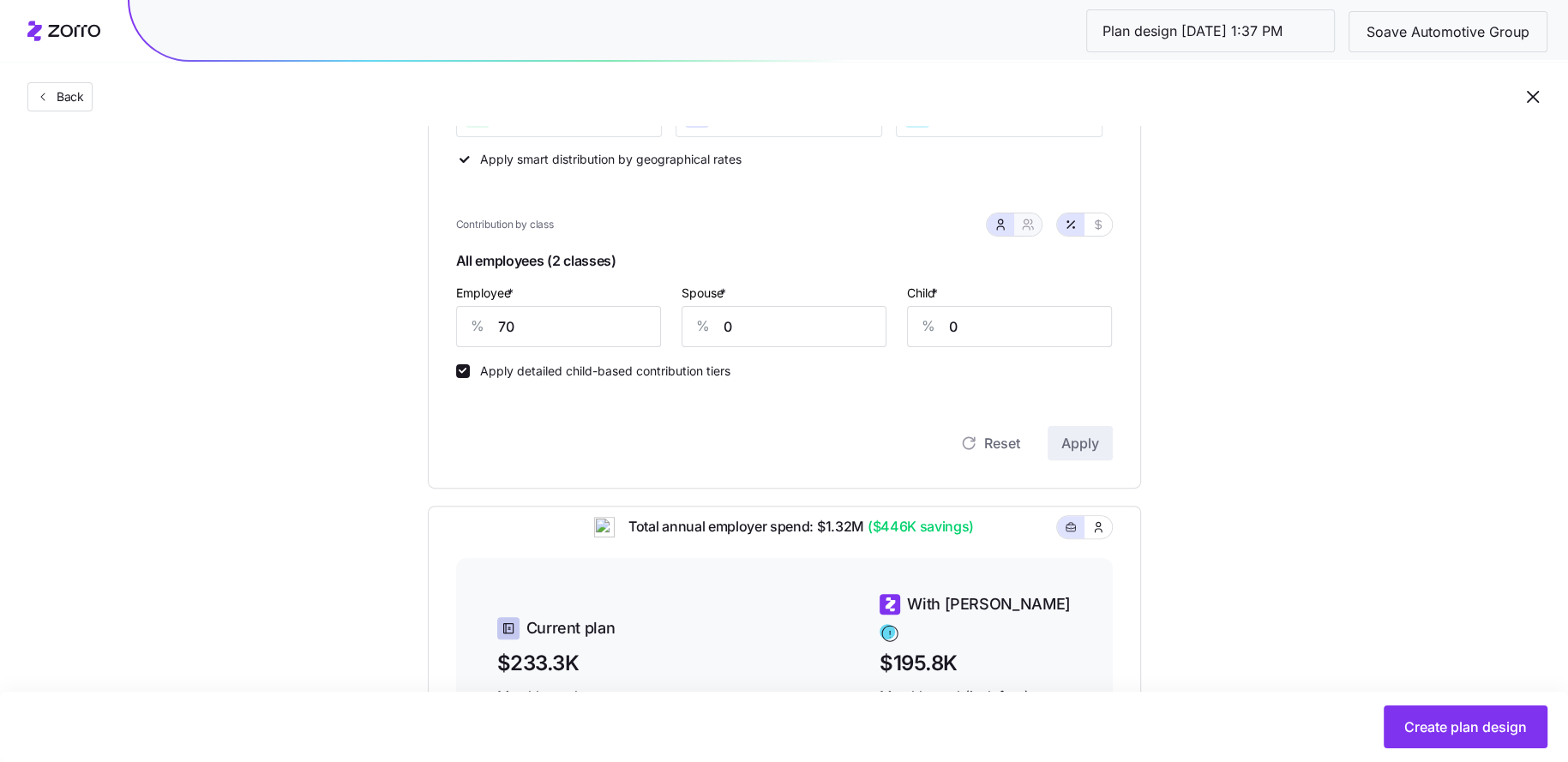
click at [1031, 223] on icon "button" at bounding box center [1028, 224] width 14 height 14
type input "35"
type input "41"
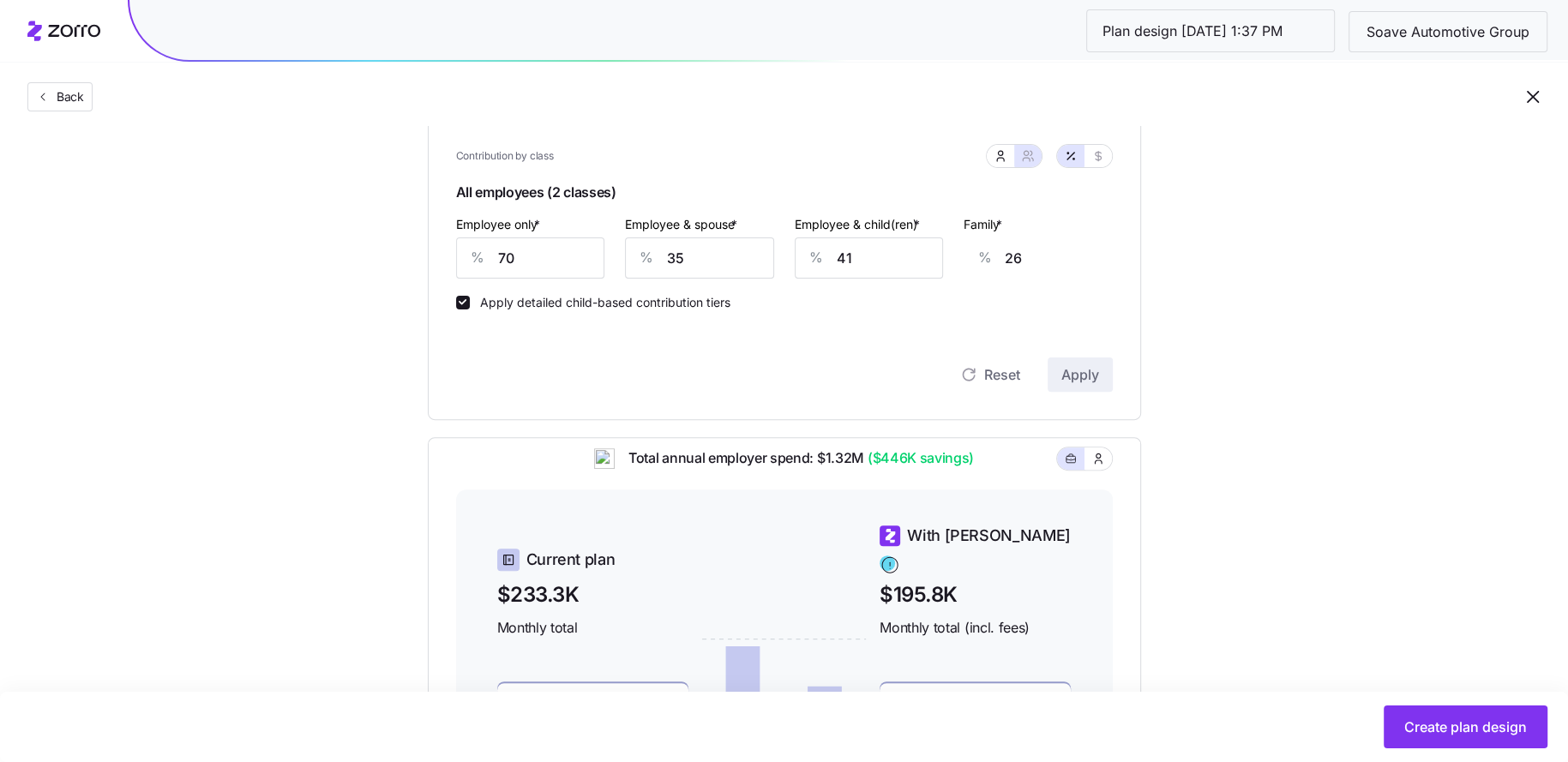
scroll to position [400, 0]
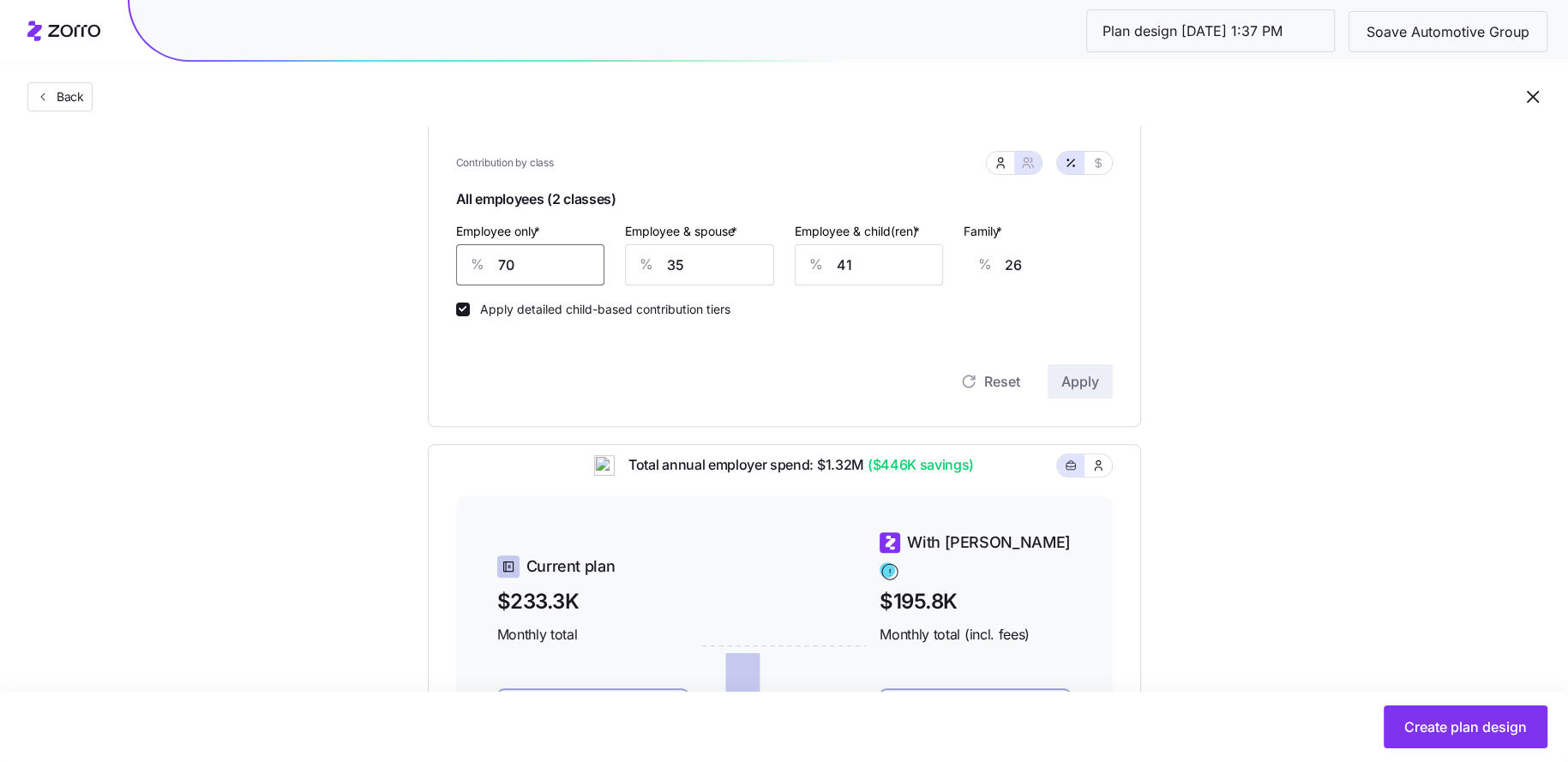
drag, startPoint x: 574, startPoint y: 265, endPoint x: 354, endPoint y: 265, distance: 220.0
click at [354, 265] on div "Set your contribution Compliant Industry Generous Current Contribution Classes …" at bounding box center [784, 349] width 1568 height 1197
type input "6"
type input "49"
type input "68"
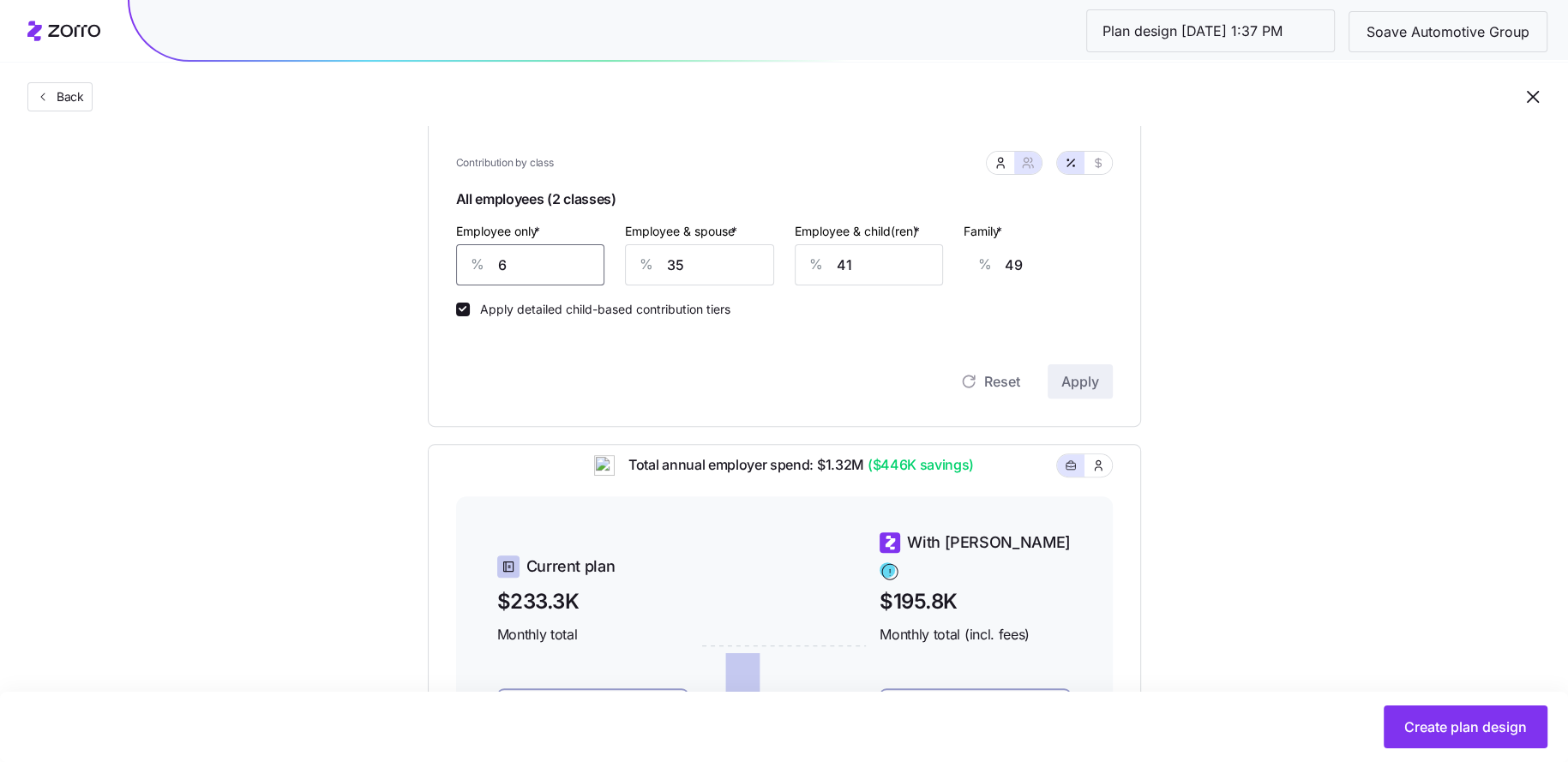
type input "26"
type input "68"
click at [720, 275] on input "35" at bounding box center [700, 264] width 149 height 41
type input "4"
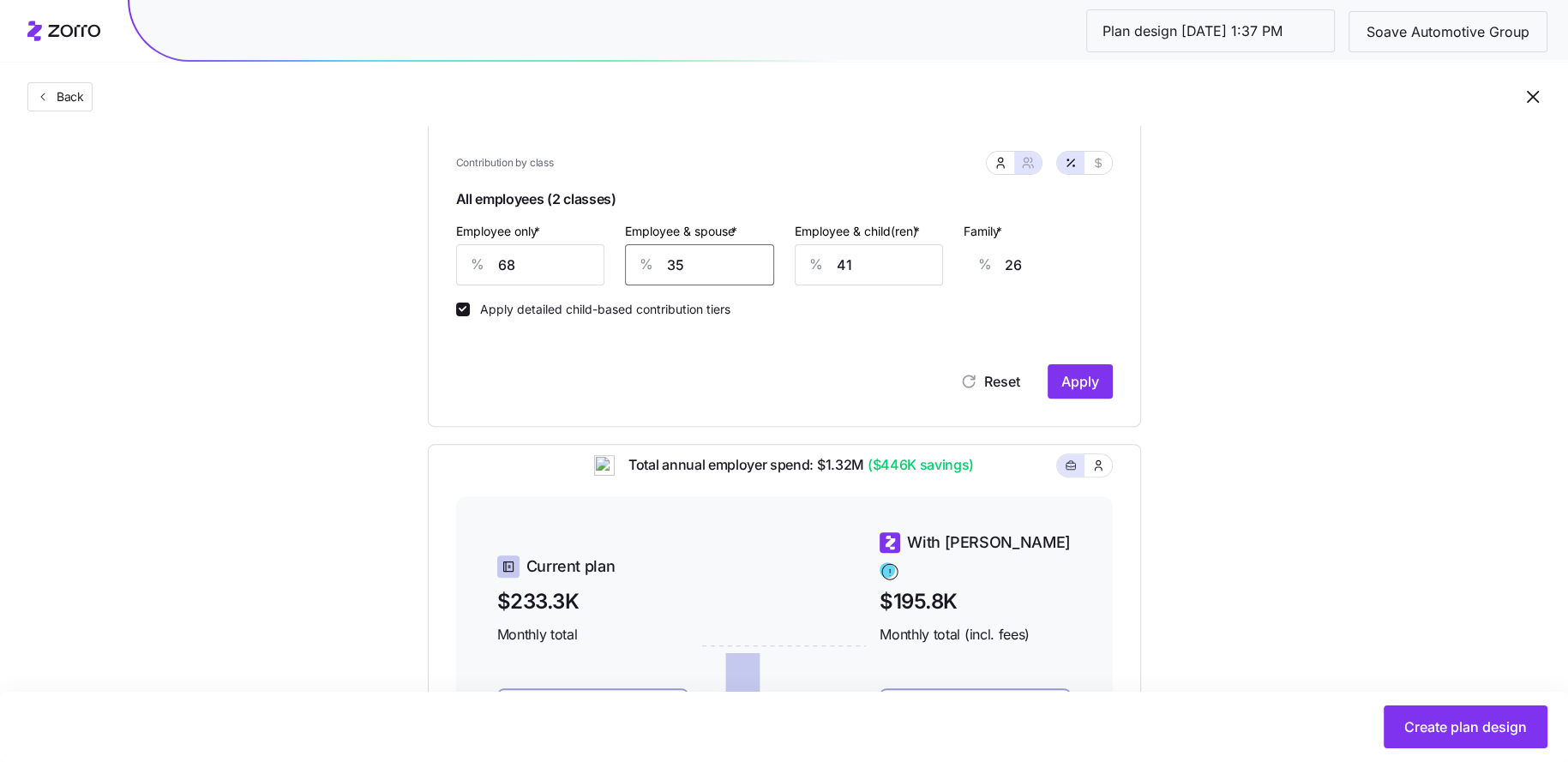
type input "4"
type input "42"
type input "32"
type input "42"
click at [894, 272] on input "41" at bounding box center [869, 264] width 149 height 41
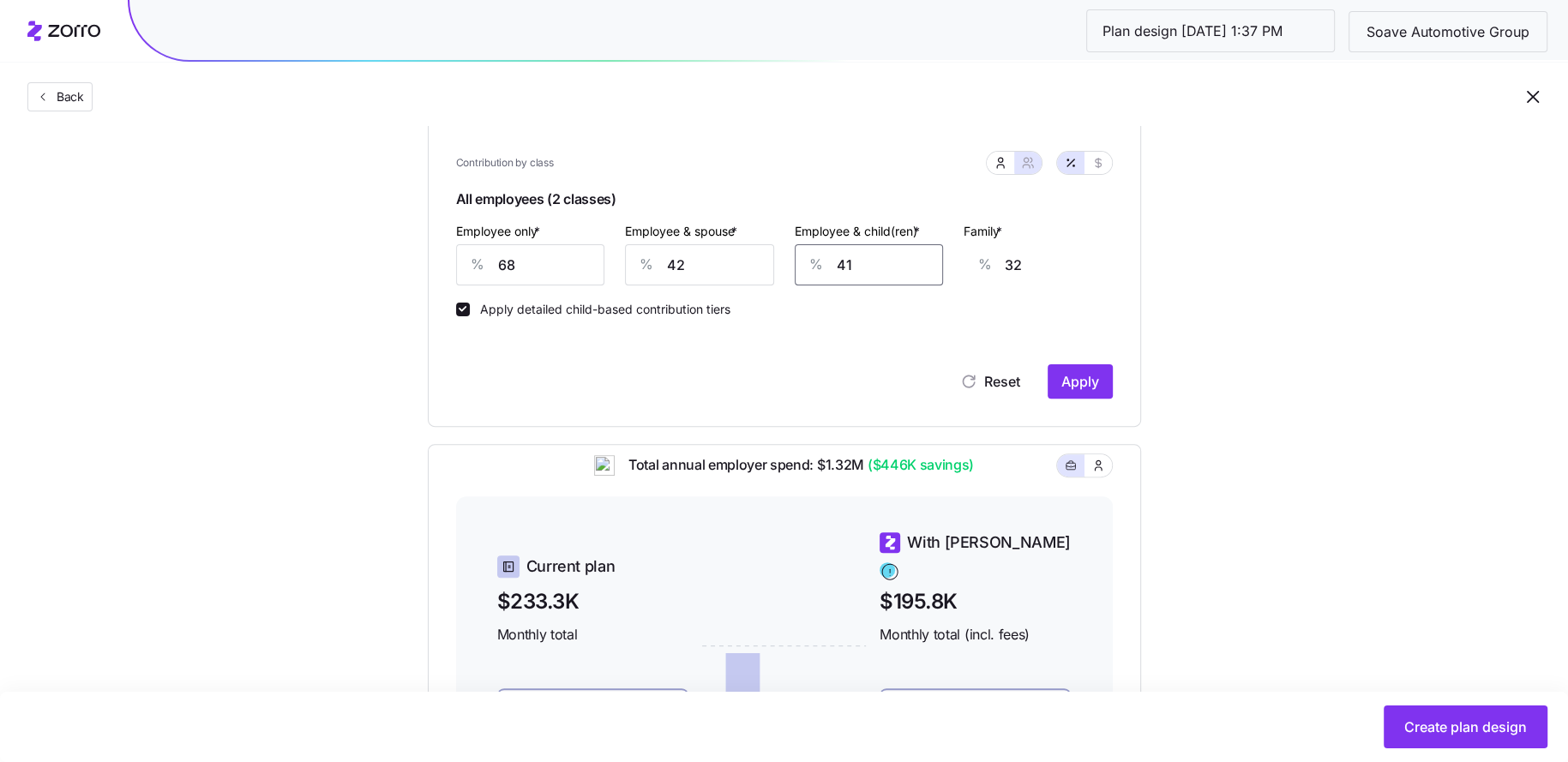
click at [894, 272] on input "41" at bounding box center [869, 264] width 149 height 41
type input "5"
type input "9"
type input "50"
type input "37"
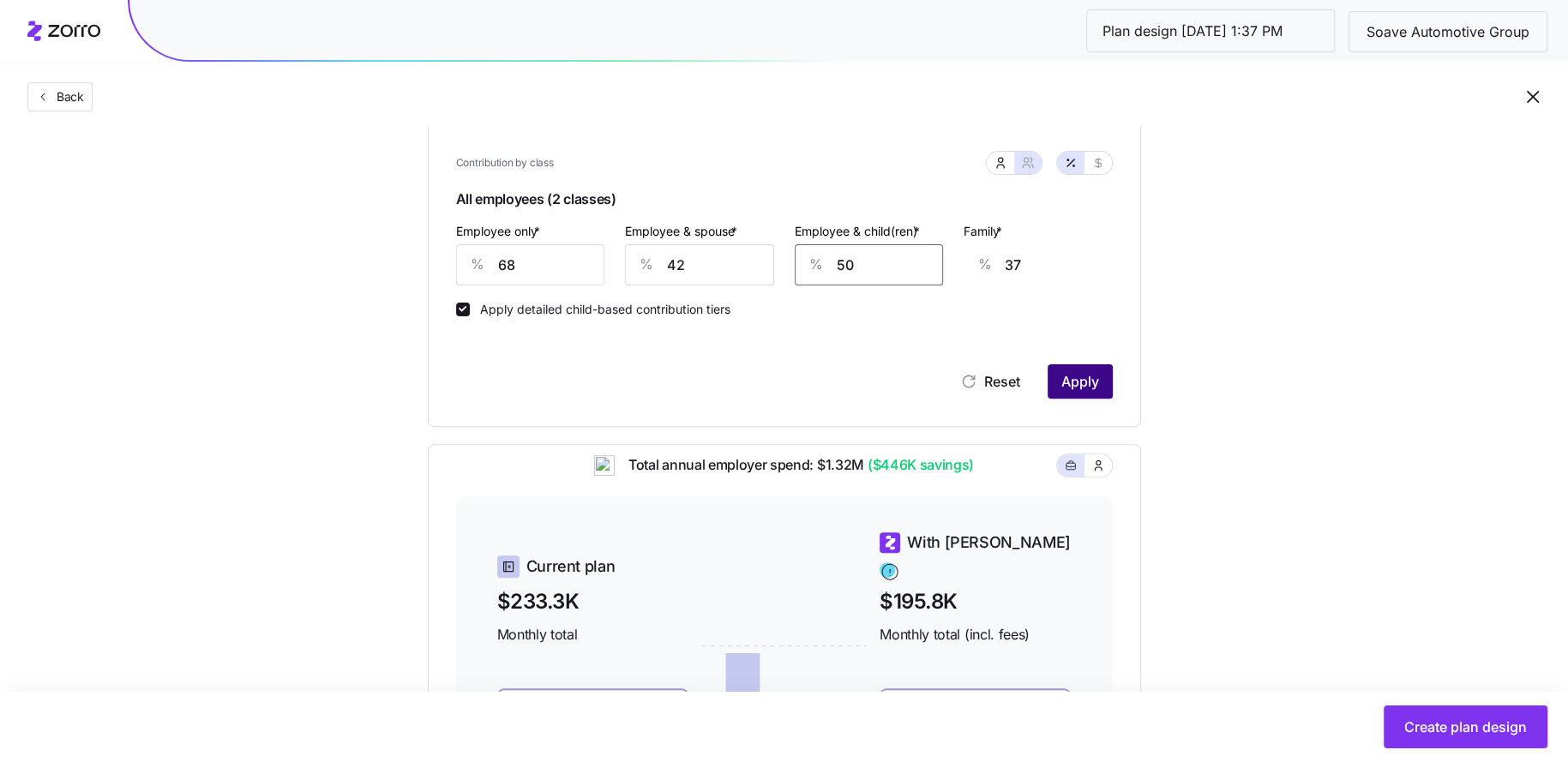
type input "50"
click at [1077, 380] on span "Apply" at bounding box center [1080, 381] width 38 height 20
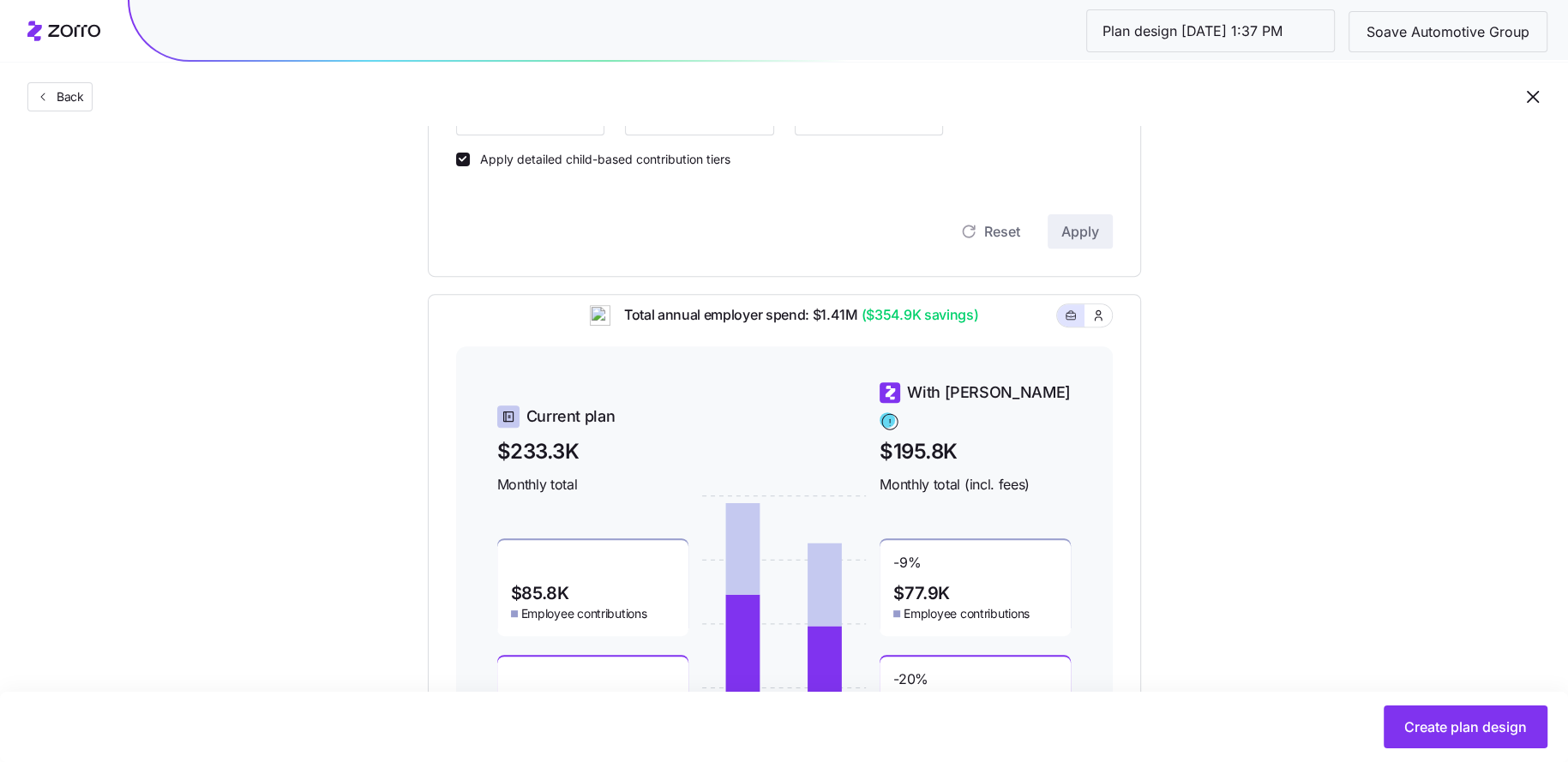
scroll to position [551, 0]
drag, startPoint x: 869, startPoint y: 323, endPoint x: 1010, endPoint y: 323, distance: 141.0
click at [1010, 323] on div "Total annual employer spend: $1.41M ($354.9K savings)" at bounding box center [784, 324] width 657 height 42
click at [1139, 332] on div "Total annual employer spend: $1.41M ($354.9K savings) Current plan $233.3K Mont…" at bounding box center [784, 544] width 714 height 504
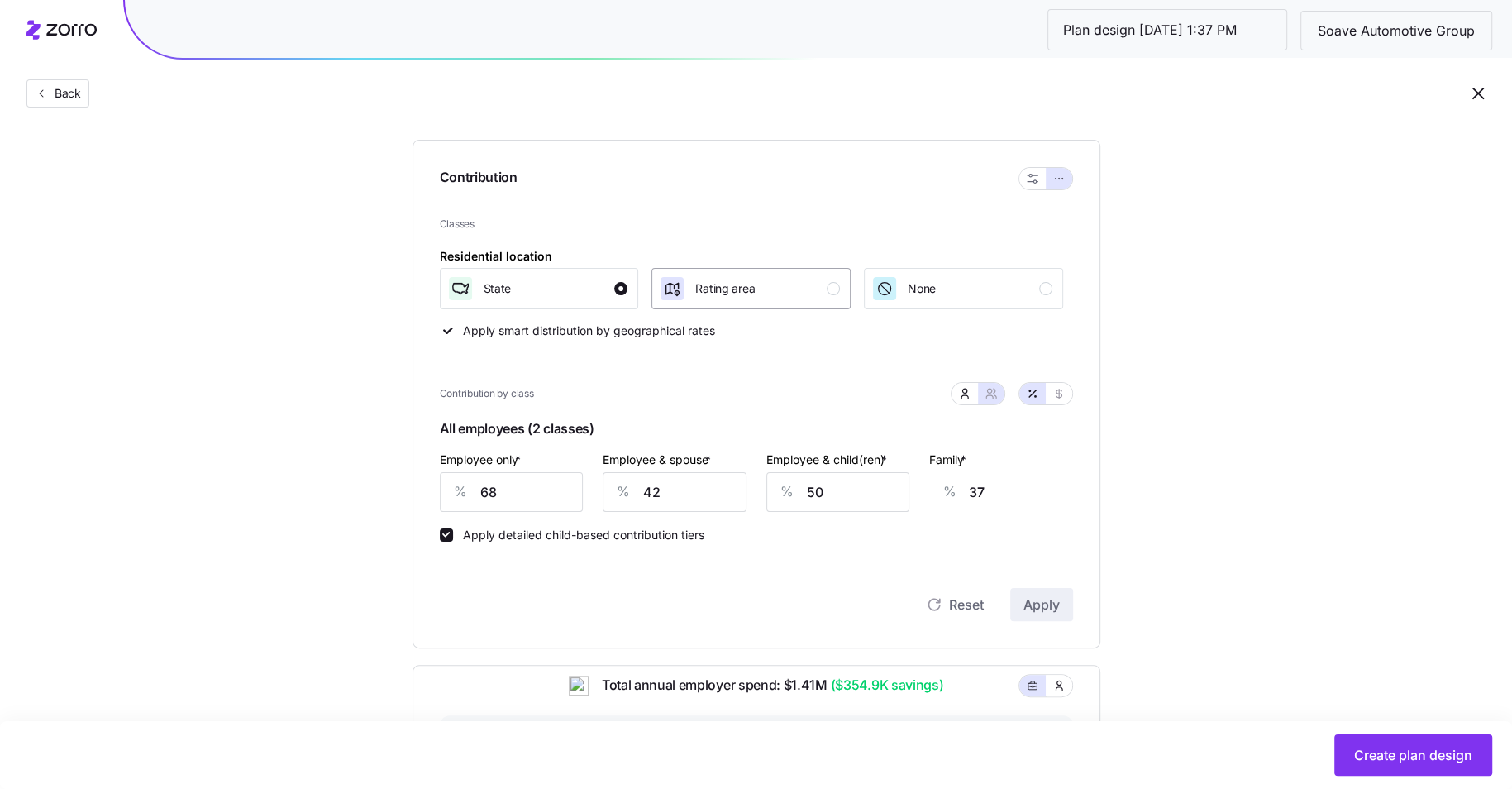
scroll to position [616, 0]
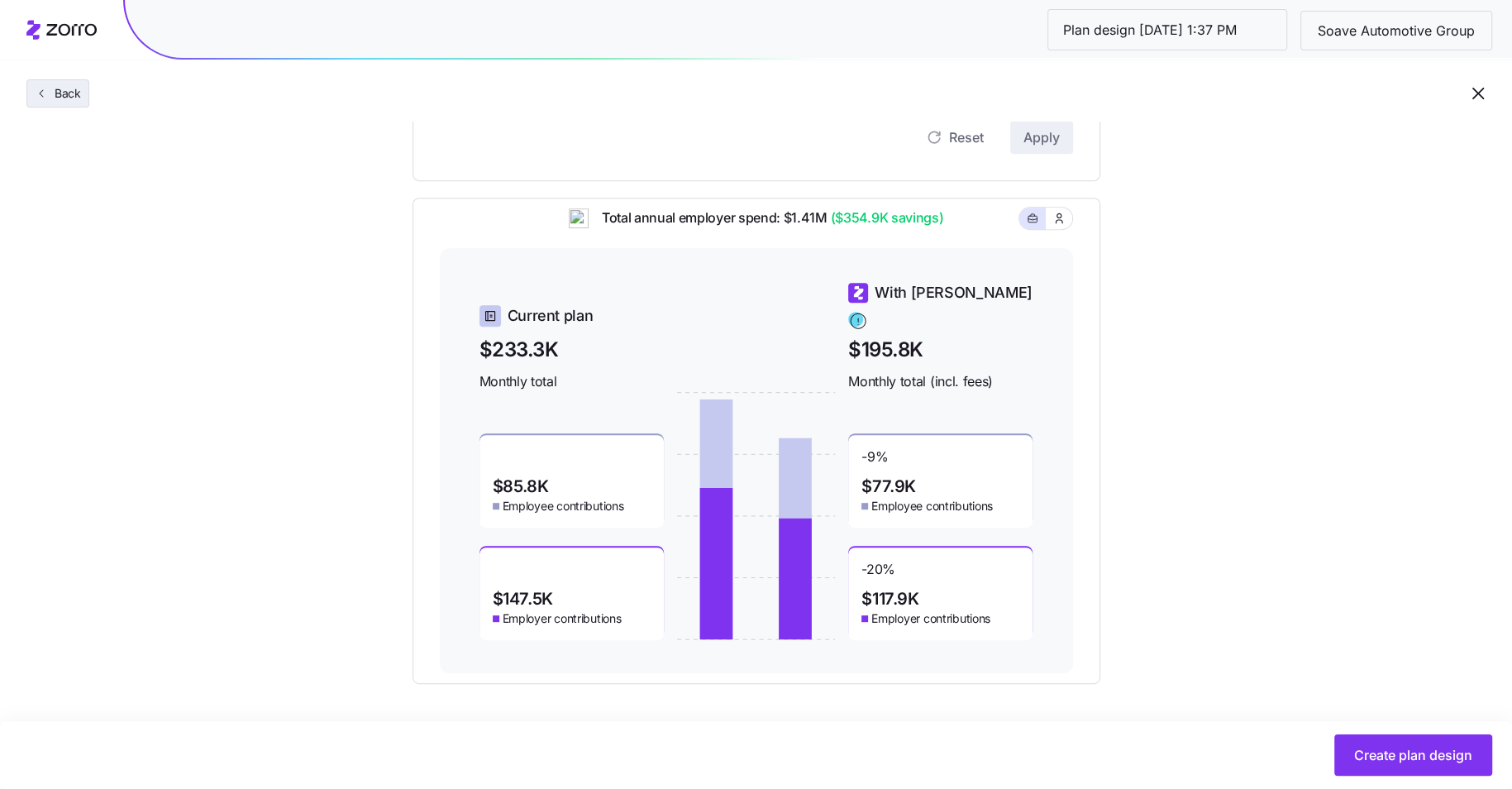
click at [54, 98] on span "Back" at bounding box center [64, 93] width 33 height 17
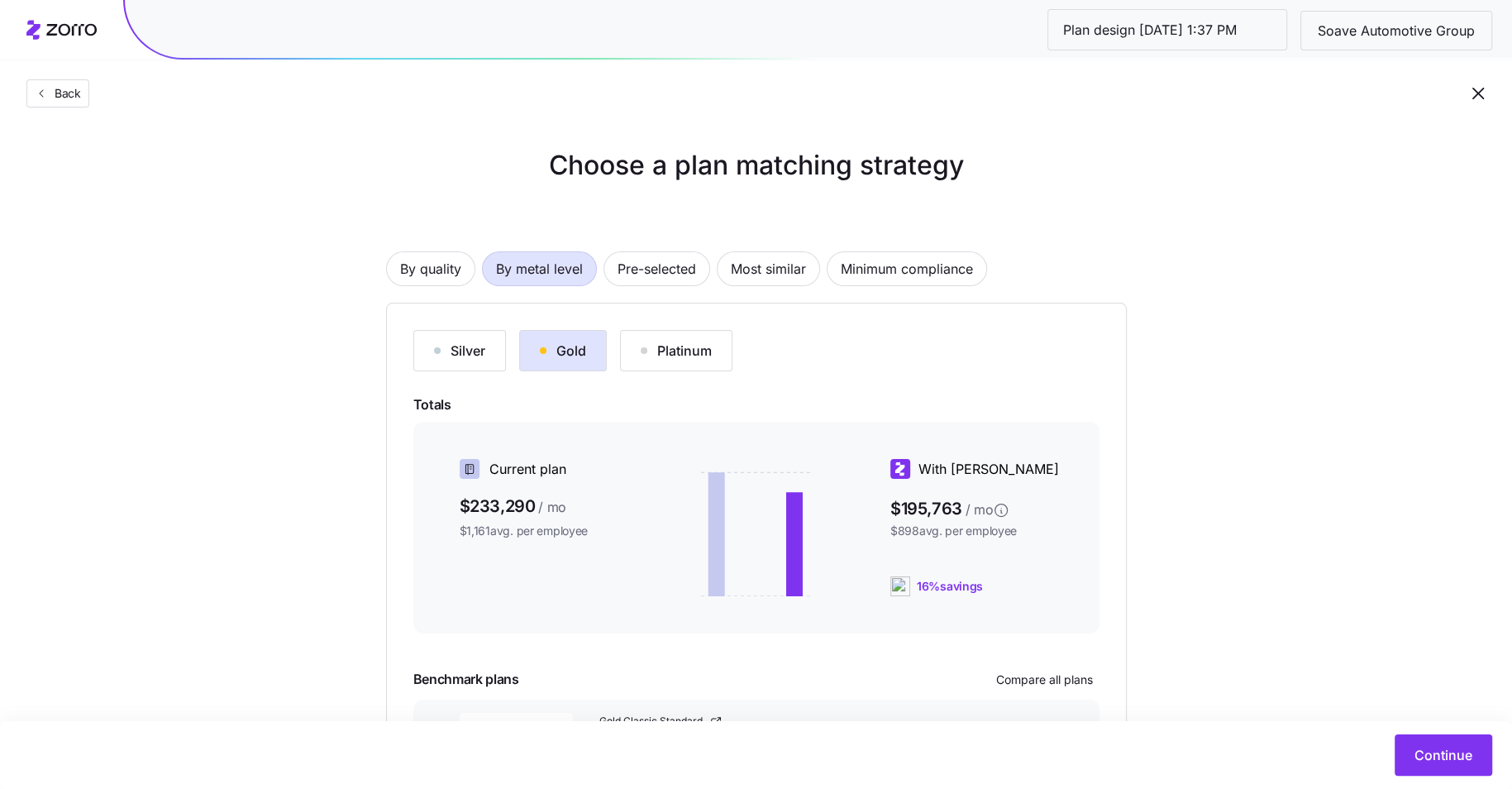
click at [1486, 87] on icon "button" at bounding box center [1478, 93] width 19 height 19
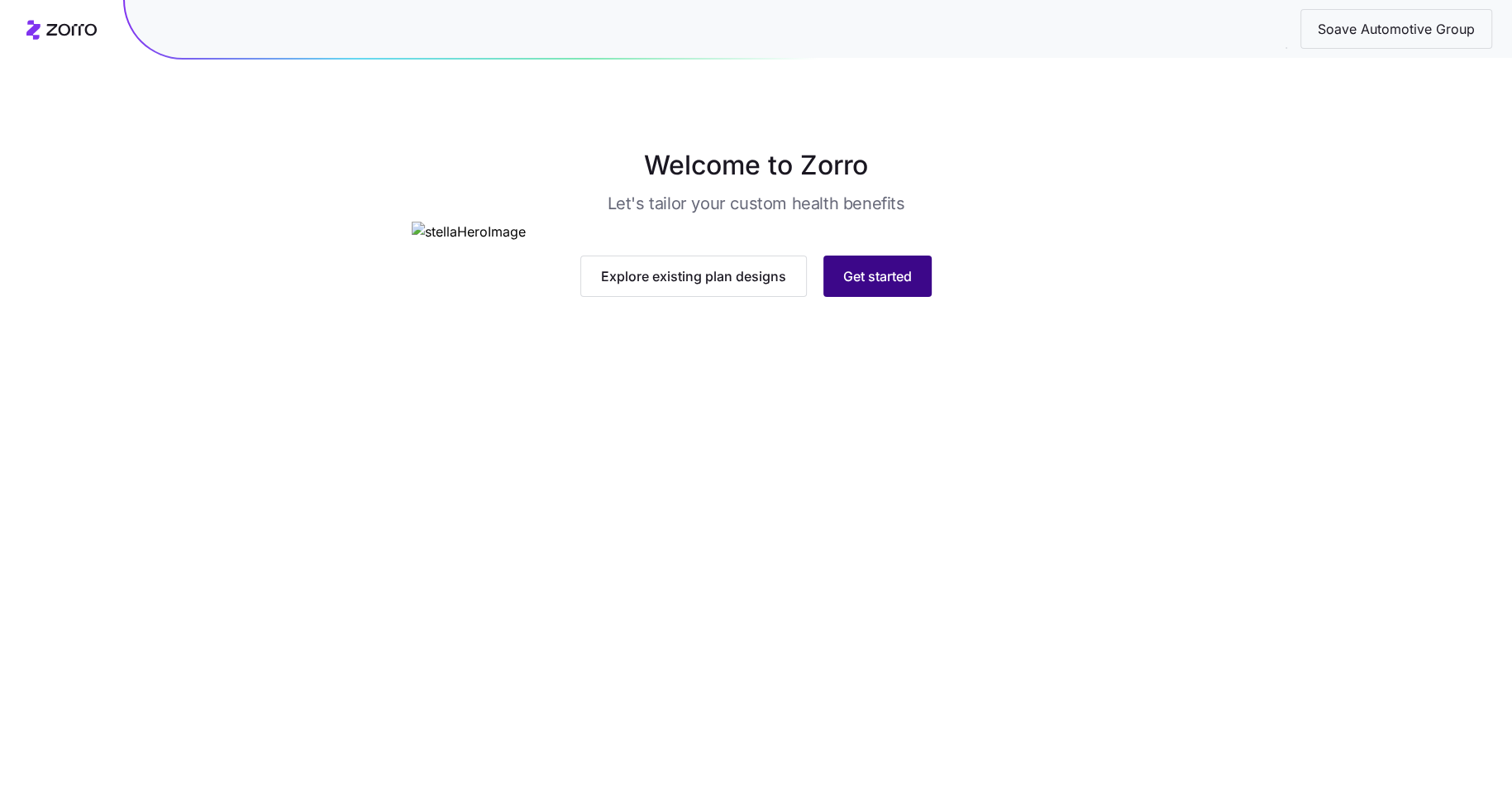
click at [875, 286] on span "Get started" at bounding box center [877, 276] width 68 height 19
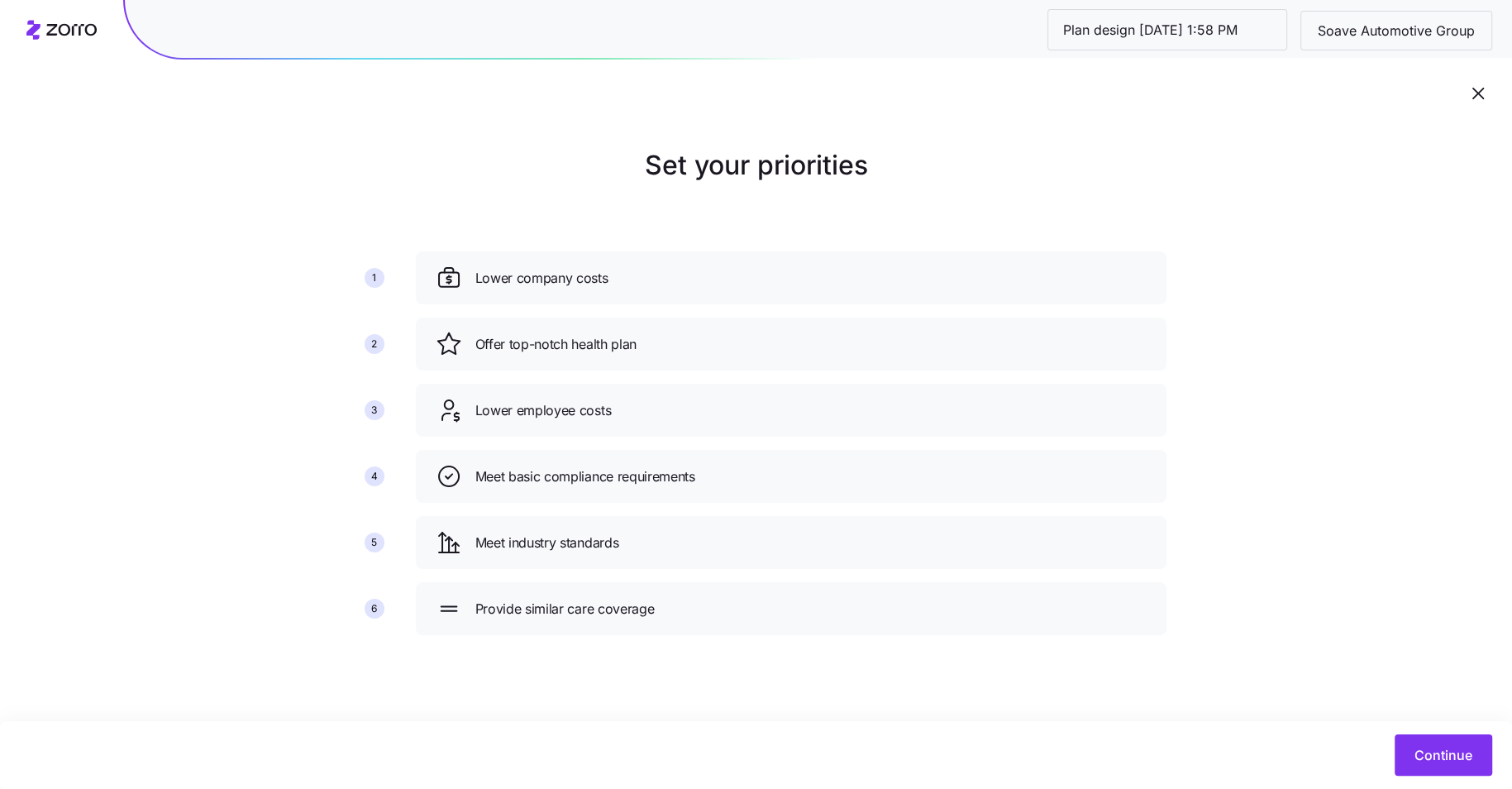
click at [1472, 89] on icon "button" at bounding box center [1478, 93] width 19 height 19
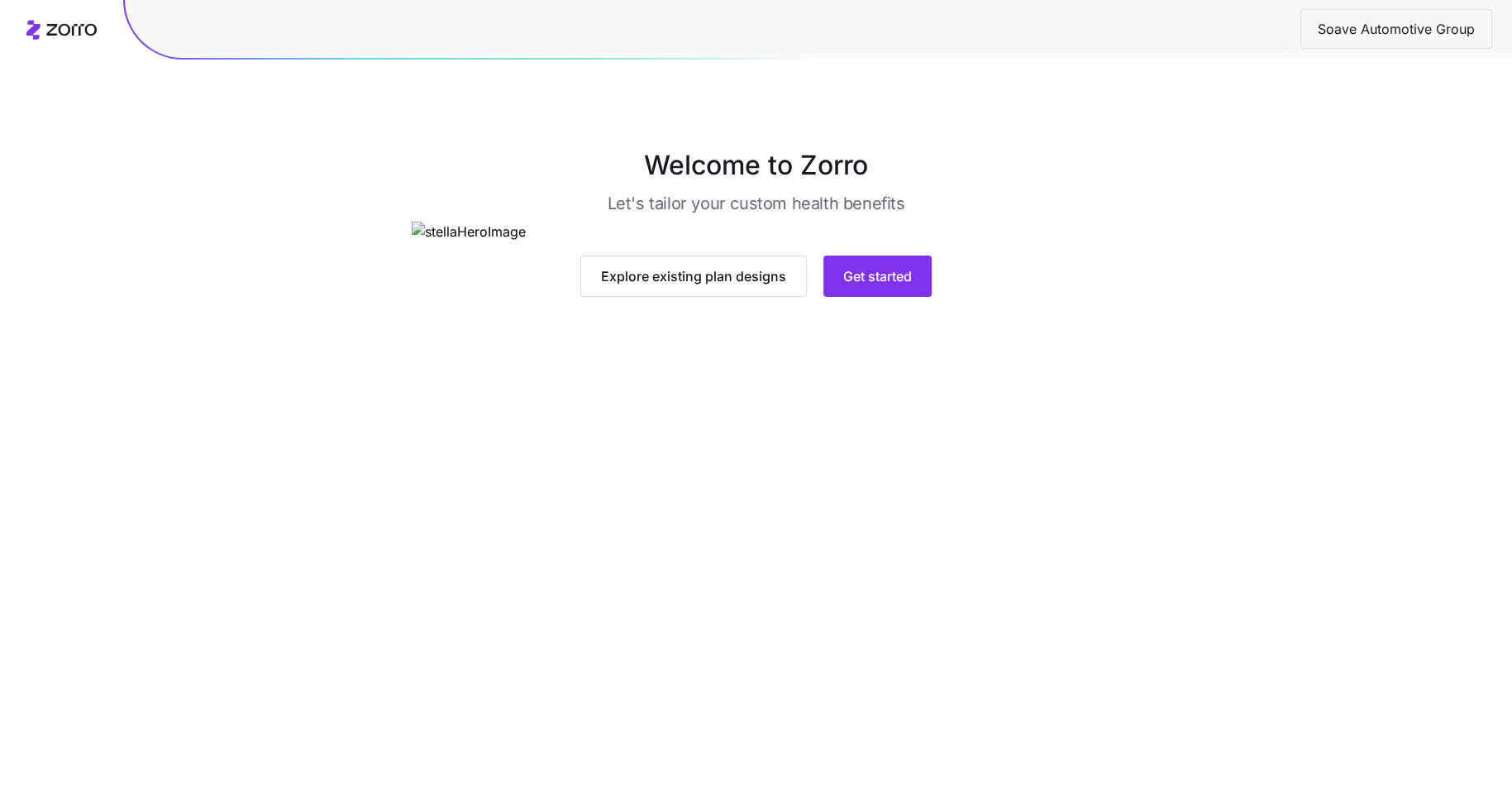
click at [81, 39] on icon at bounding box center [61, 29] width 70 height 19
click at [1369, 38] on span "Soave Automotive Group" at bounding box center [1396, 28] width 183 height 20
click at [1351, 30] on span "Soave Automotive Group" at bounding box center [1396, 28] width 183 height 20
click at [79, 30] on icon at bounding box center [71, 29] width 50 height 12
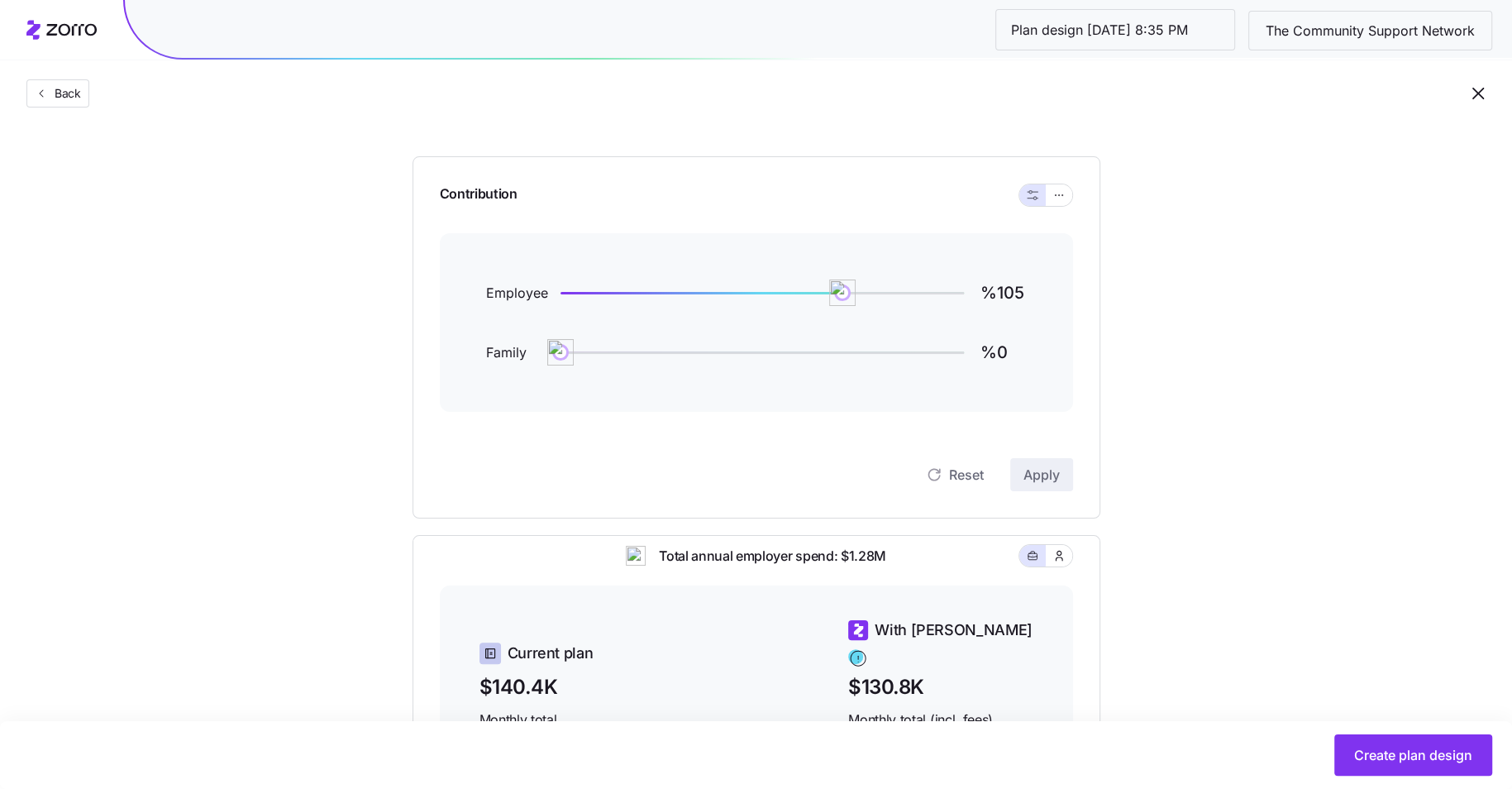
scroll to position [112, 0]
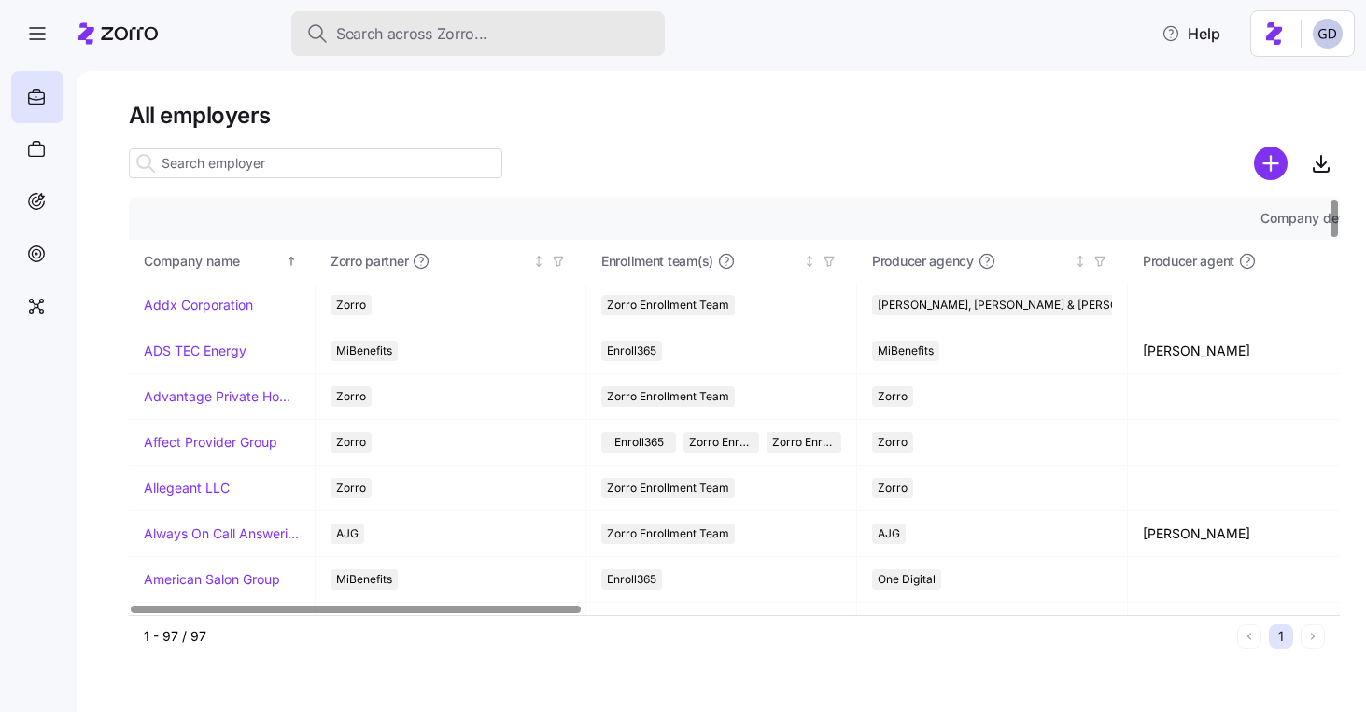
click at [411, 39] on span "Search across Zorro..." at bounding box center [411, 33] width 151 height 23
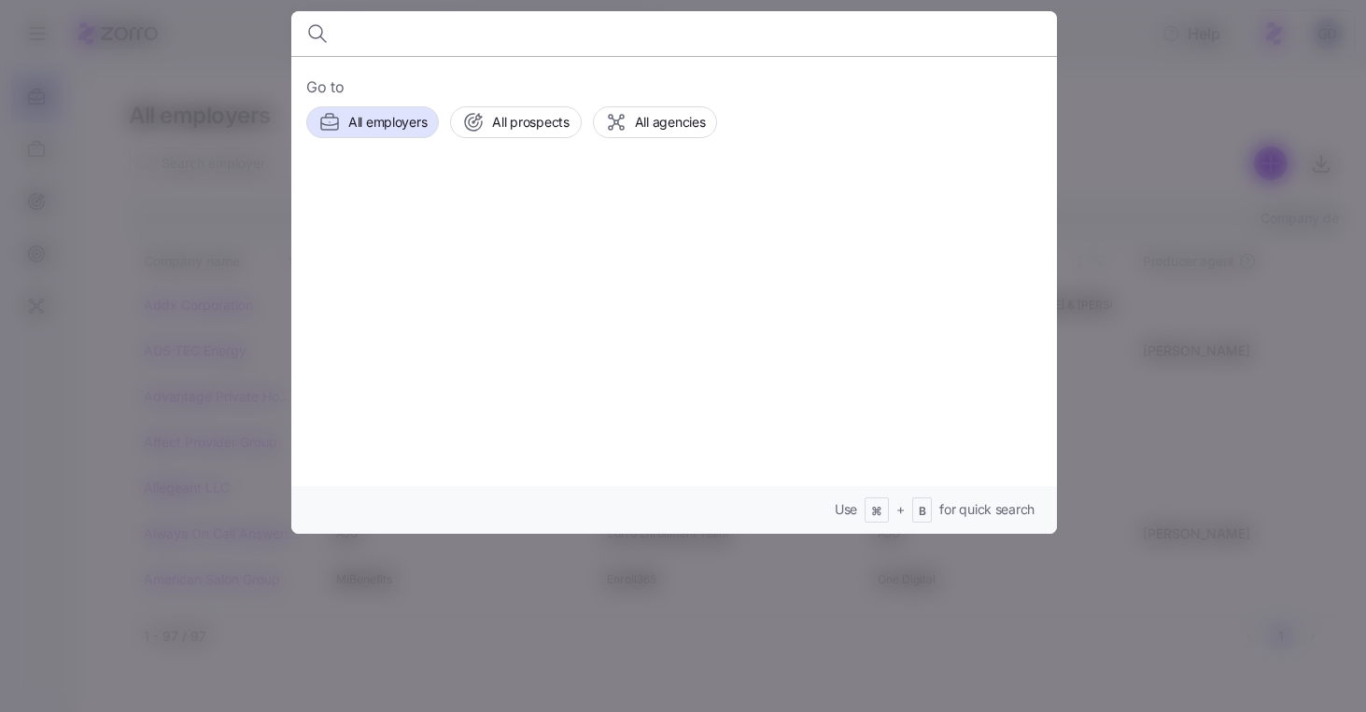
click at [1172, 111] on div at bounding box center [683, 356] width 1366 height 712
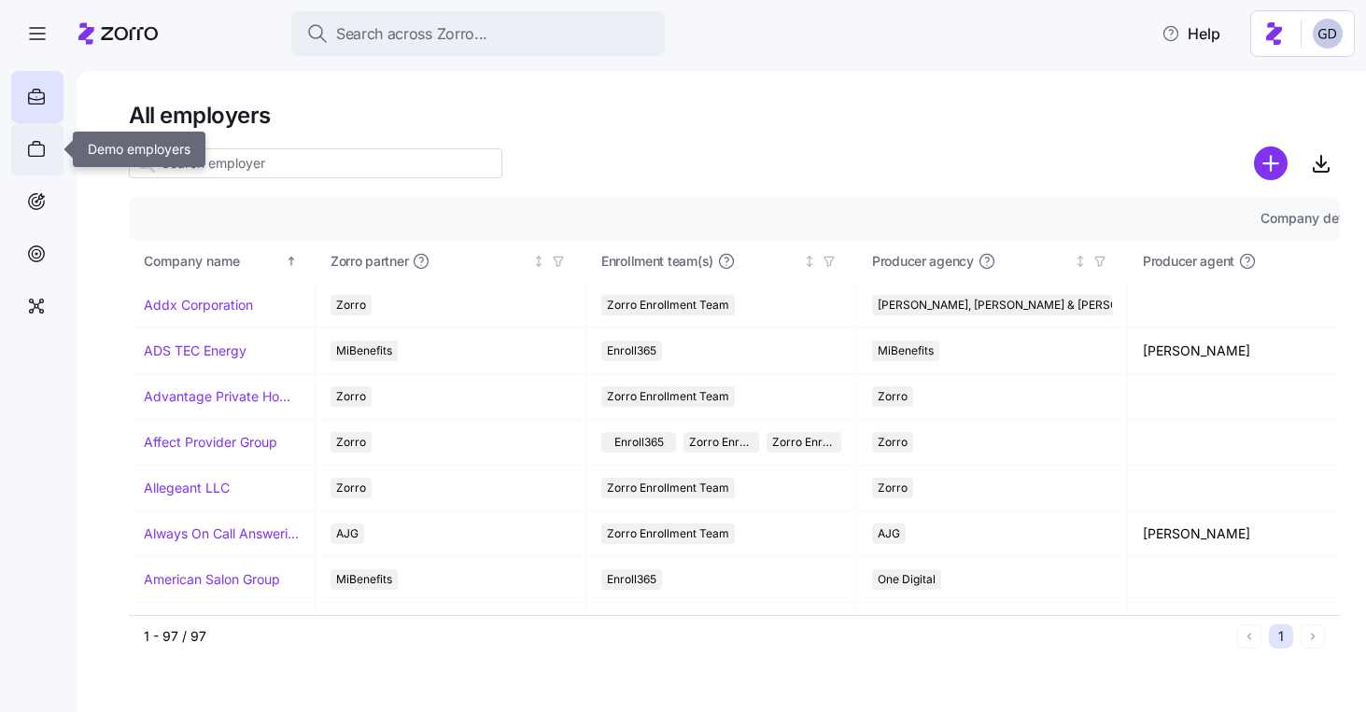
click at [55, 150] on div at bounding box center [37, 149] width 52 height 52
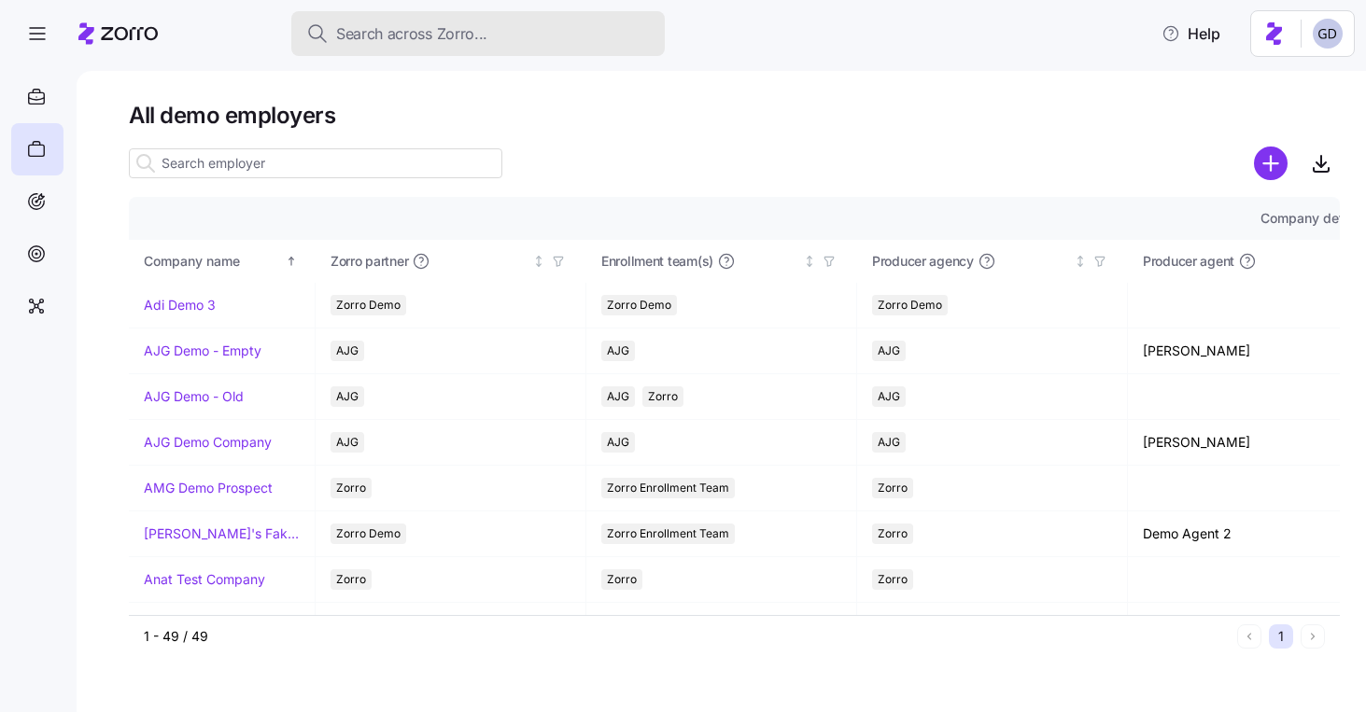
click at [513, 49] on button "Search across Zorro..." at bounding box center [477, 33] width 373 height 45
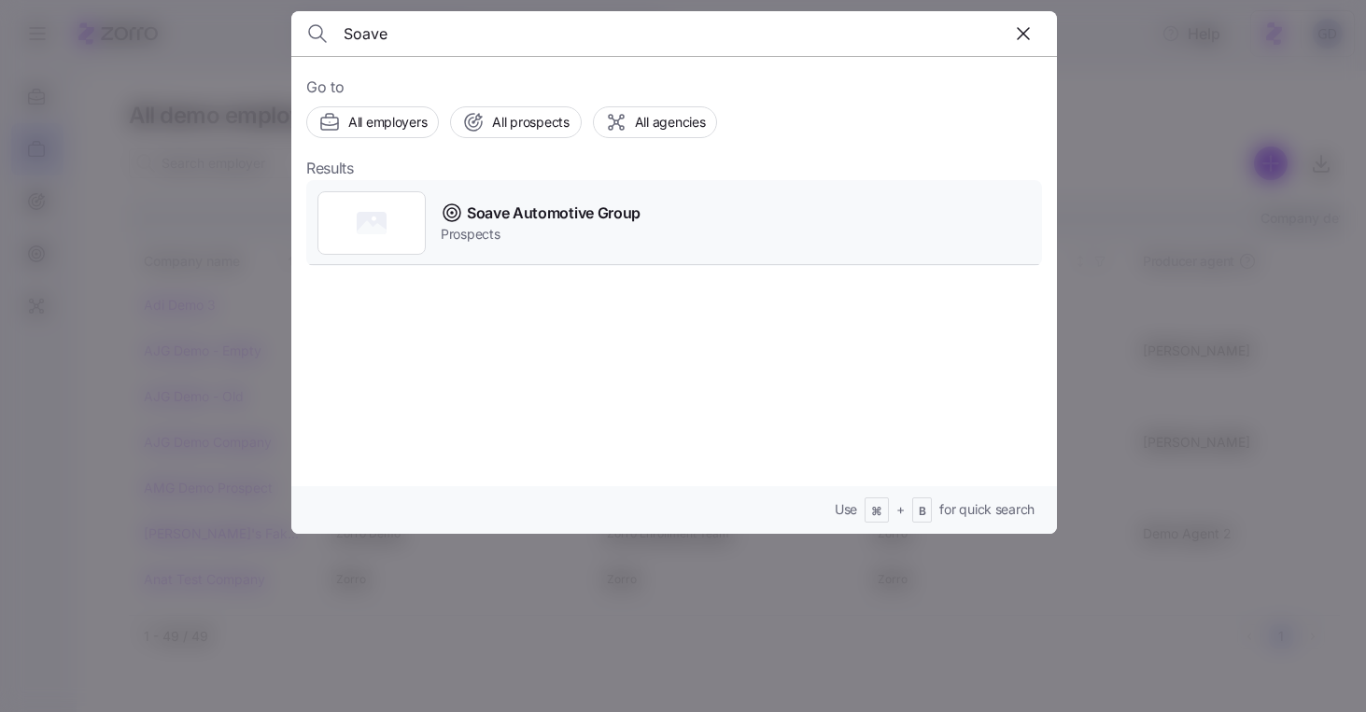
type input "Soave"
click at [553, 213] on span "Soave Automotive Group" at bounding box center [554, 213] width 174 height 23
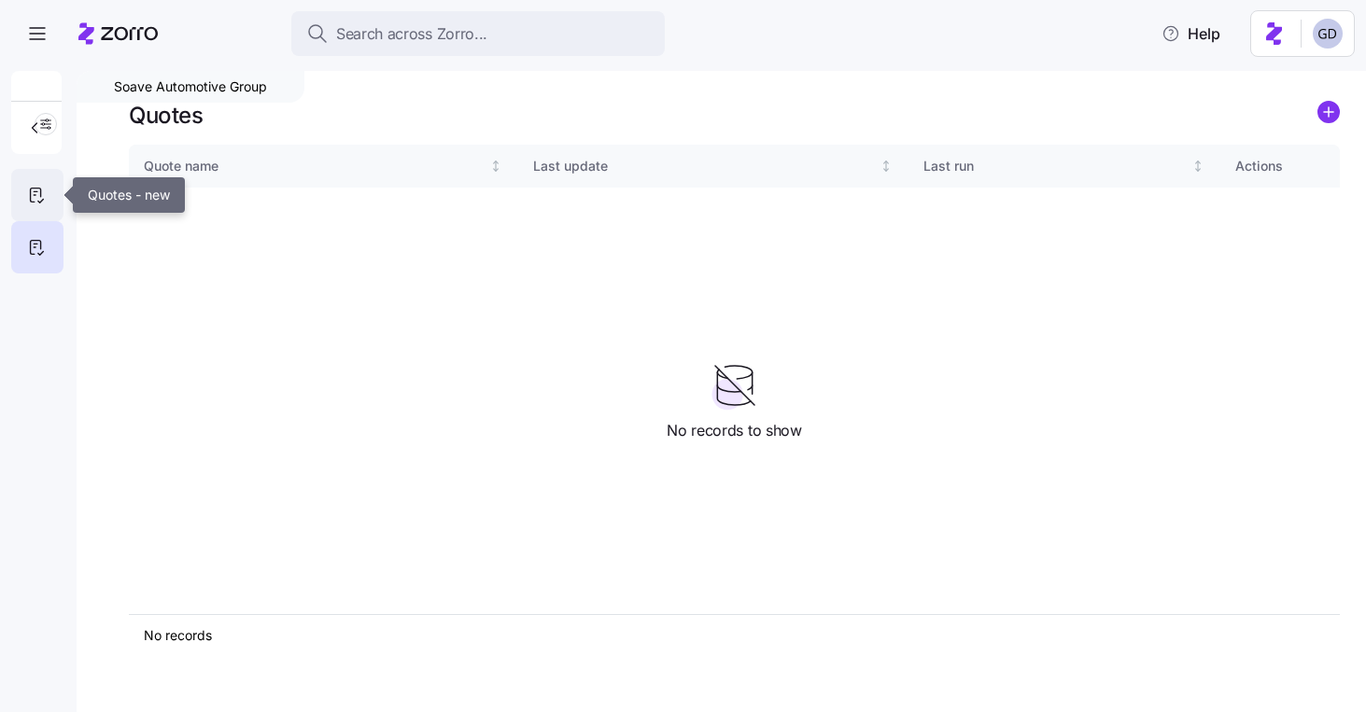
click at [31, 195] on icon at bounding box center [36, 196] width 10 height 14
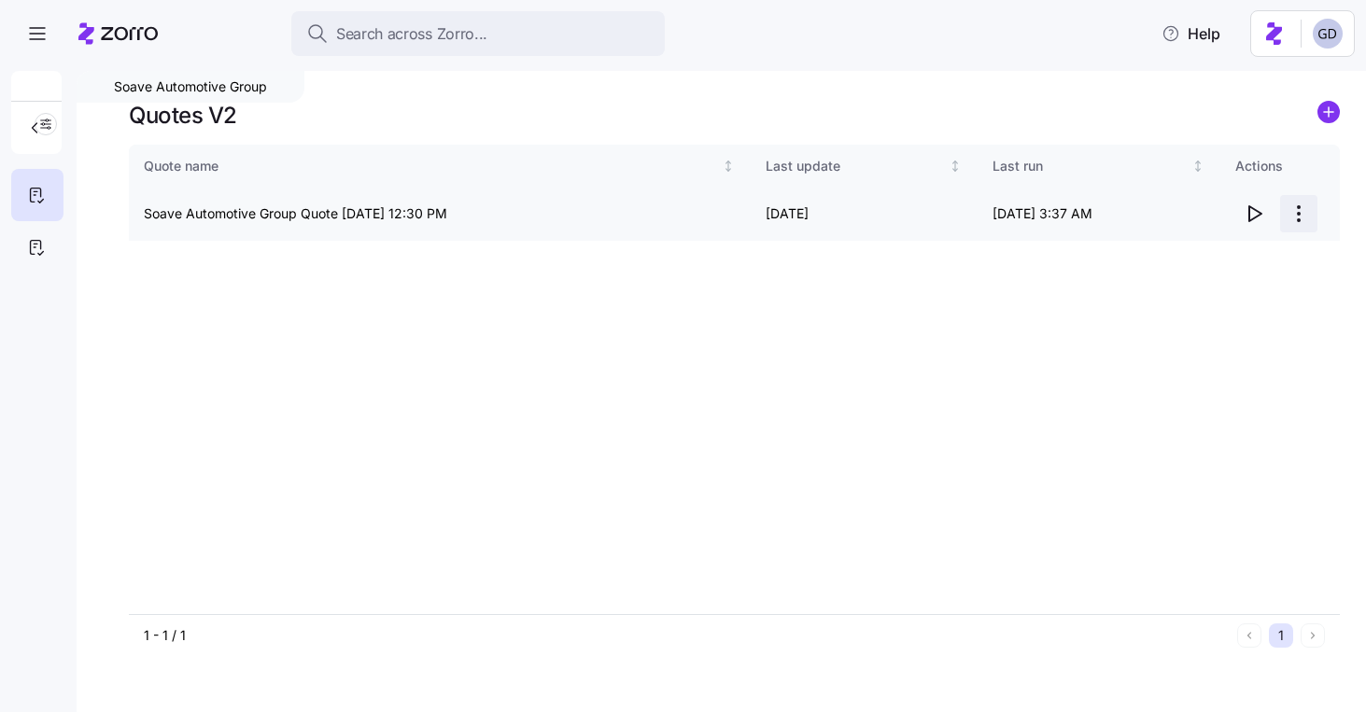
click at [1302, 214] on html "Search across Zorro... Help Soave Automotive Group Quotes V2 Quote name Last up…" at bounding box center [683, 350] width 1366 height 701
click at [905, 288] on html "Search across Zorro... Help Soave Automotive Group Quotes V2 Quote name Last up…" at bounding box center [683, 350] width 1366 height 701
click at [896, 105] on div "Quotes V2" at bounding box center [734, 115] width 1211 height 29
click at [1296, 214] on html "Search across Zorro... Help Soave Automotive Group Quotes V2 Quote name Last up…" at bounding box center [683, 350] width 1366 height 701
click at [1196, 246] on div "Edit quote" at bounding box center [1224, 260] width 172 height 30
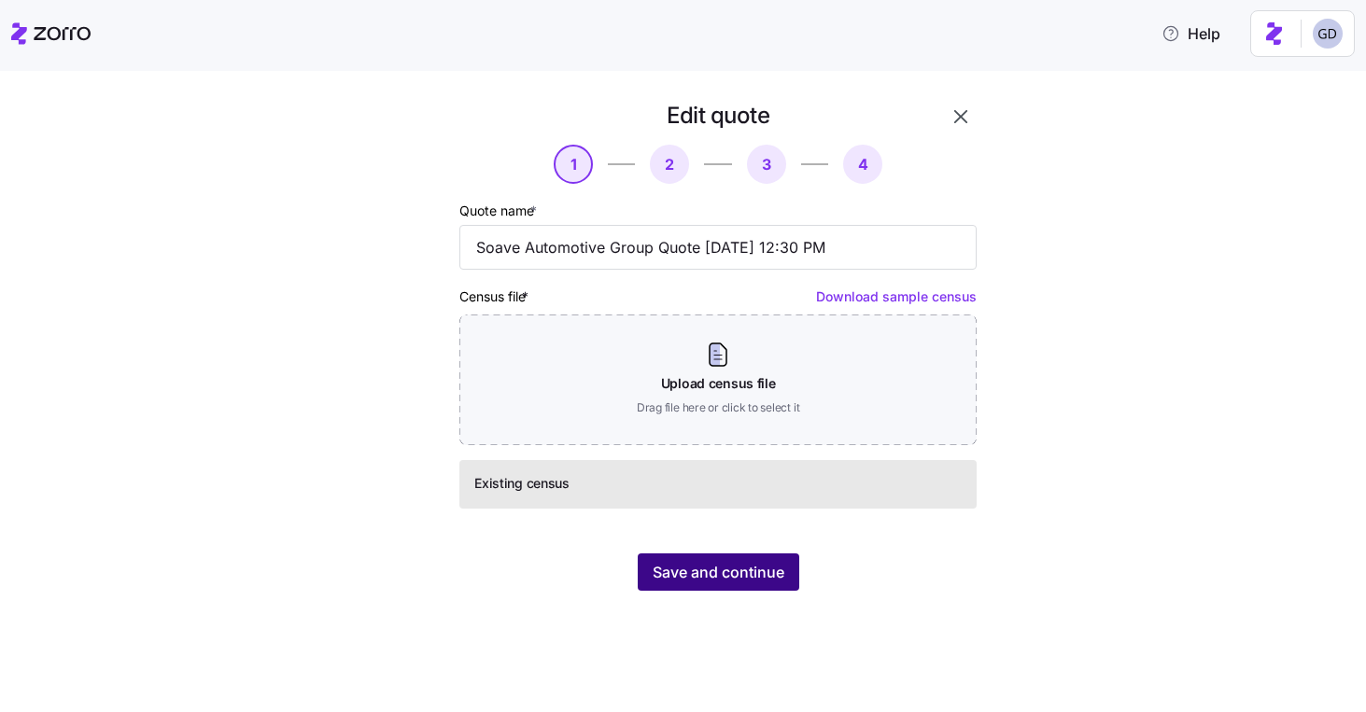
click at [740, 579] on span "Save and continue" at bounding box center [719, 572] width 132 height 22
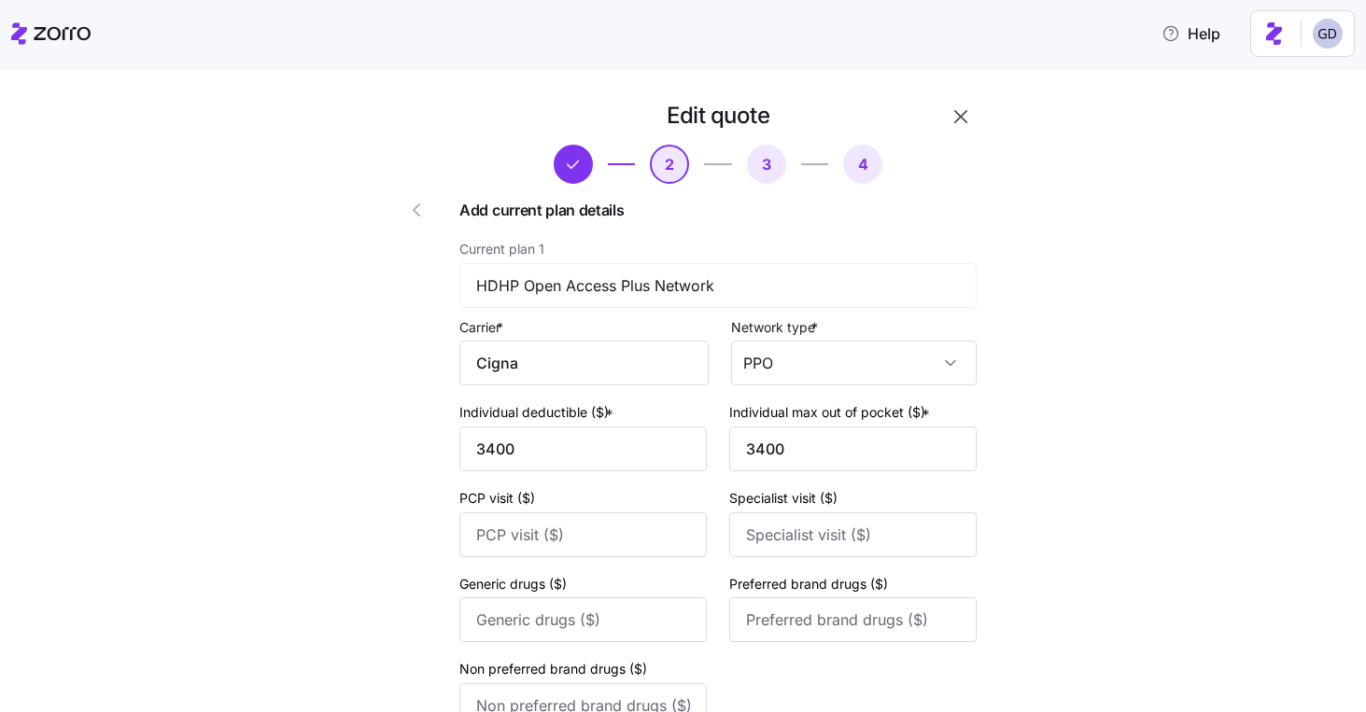
scroll to position [746, 0]
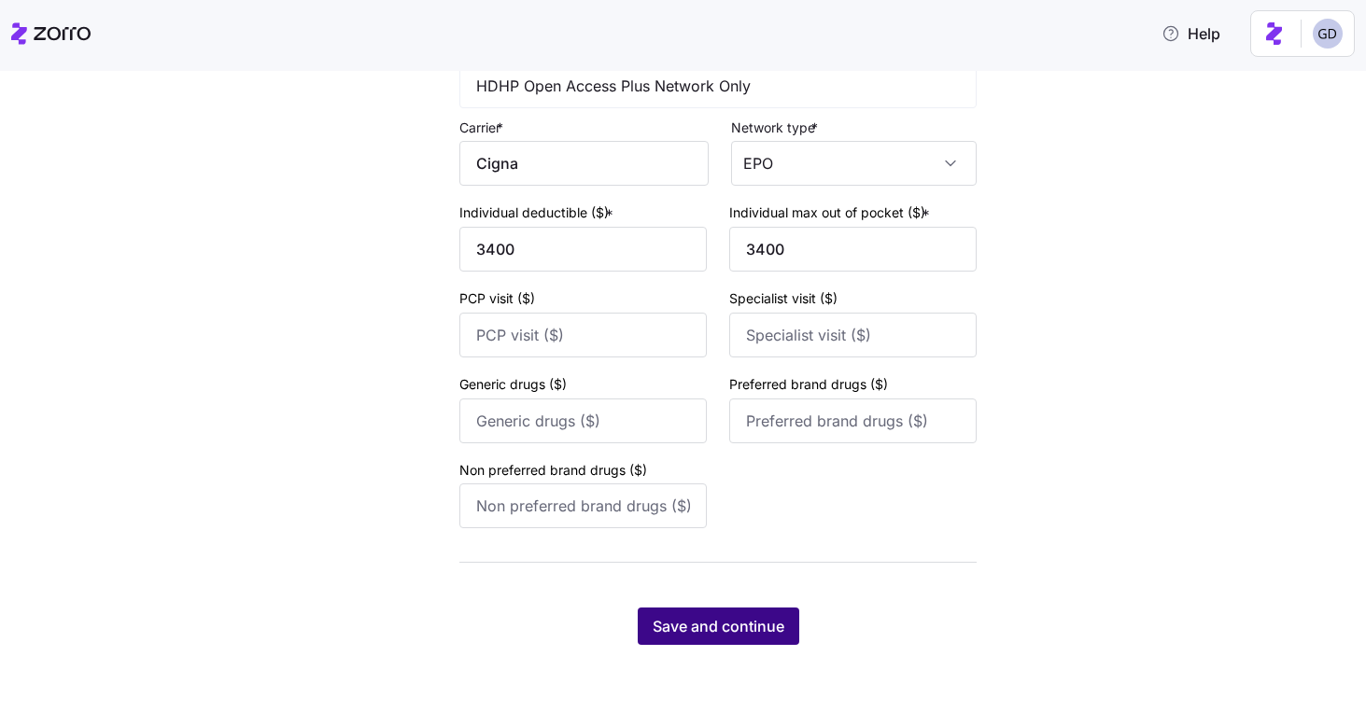
click at [703, 629] on span "Save and continue" at bounding box center [719, 626] width 132 height 22
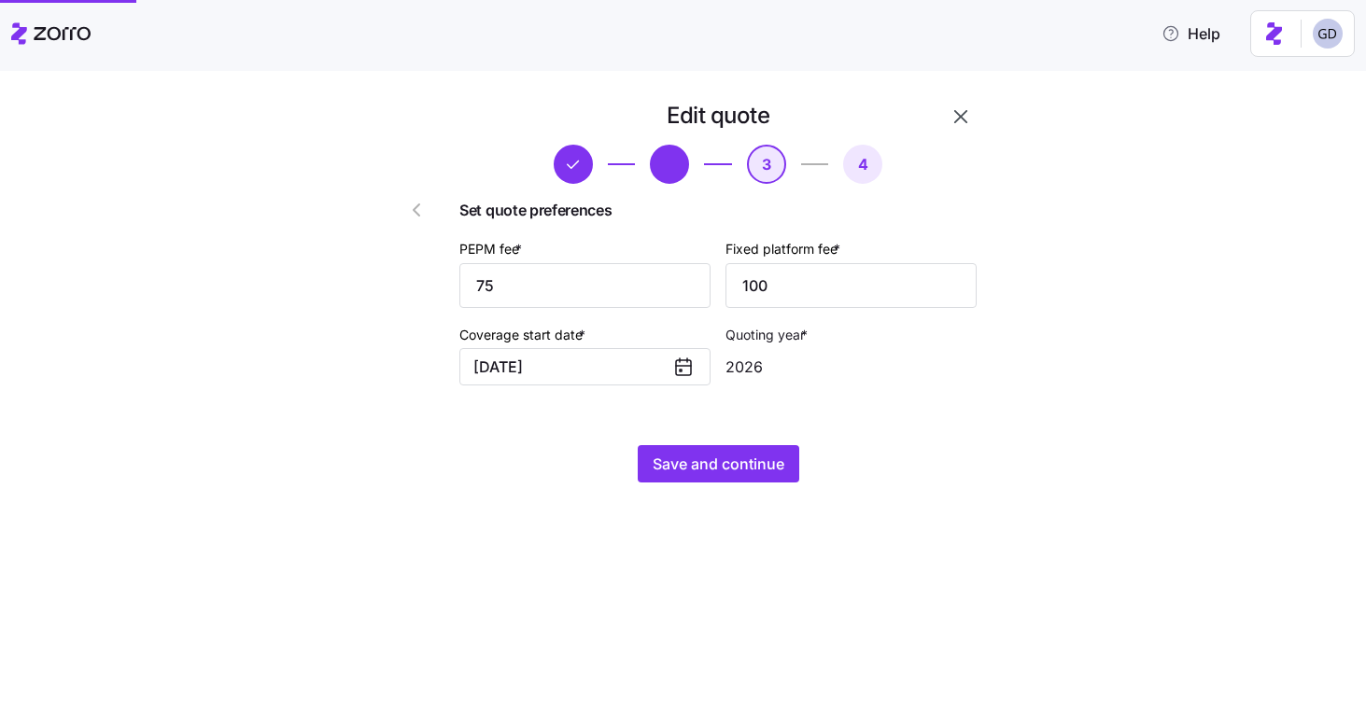
scroll to position [0, 0]
drag, startPoint x: 551, startPoint y: 289, endPoint x: 444, endPoint y: 289, distance: 106.4
click at [444, 289] on div "Edit quote 3 4 Set quote preferences PEPM fee * 75 Fixed platform fee * 100 Cov…" at bounding box center [664, 291] width 639 height 397
click at [444, 289] on div at bounding box center [398, 291] width 106 height 397
click at [600, 286] on input "75" at bounding box center [584, 285] width 251 height 45
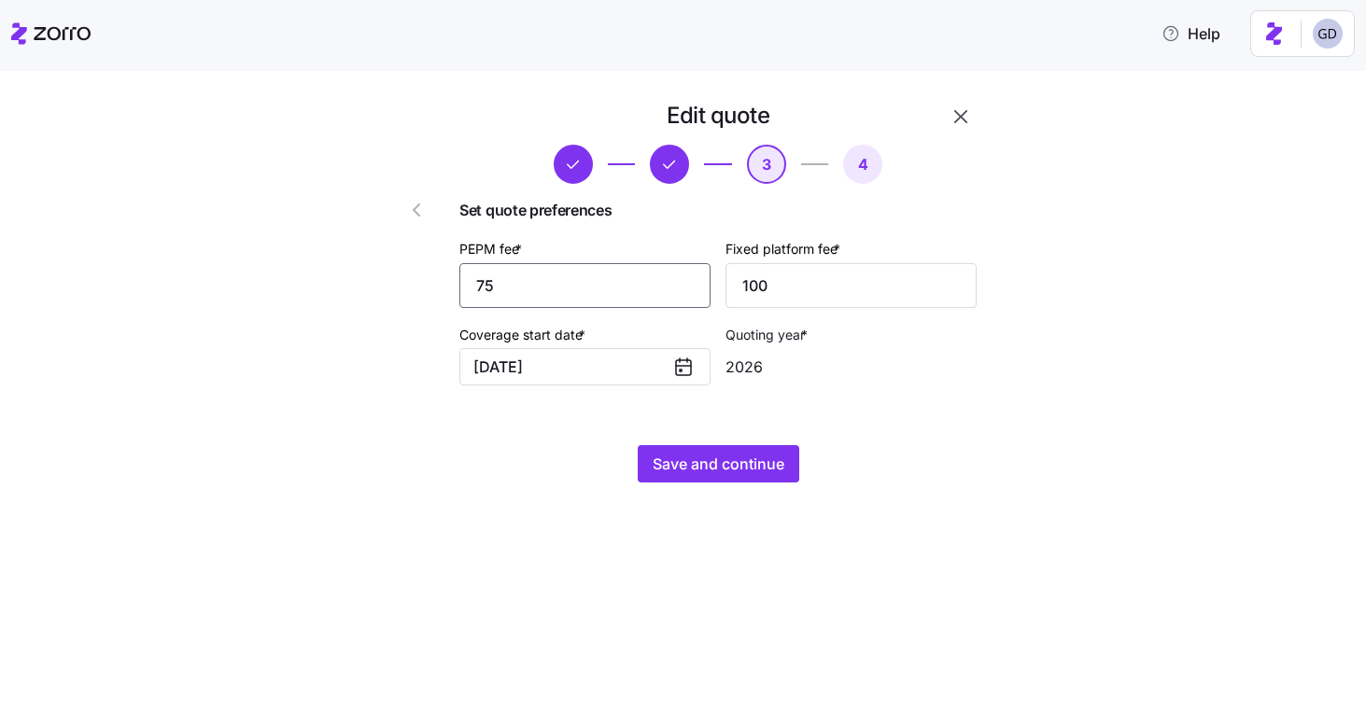
click at [600, 286] on input "75" at bounding box center [584, 285] width 251 height 45
click at [1092, 366] on div "Edit quote 3 4 Set quote preferences PEPM fee * 75 Fixed platform fee * 100 Cov…" at bounding box center [695, 303] width 1287 height 404
click at [602, 282] on input "75" at bounding box center [584, 285] width 251 height 45
click at [962, 378] on div "Set quote preferences PEPM fee * 75 Fixed platform fee * 100 Coverage start dat…" at bounding box center [717, 292] width 517 height 217
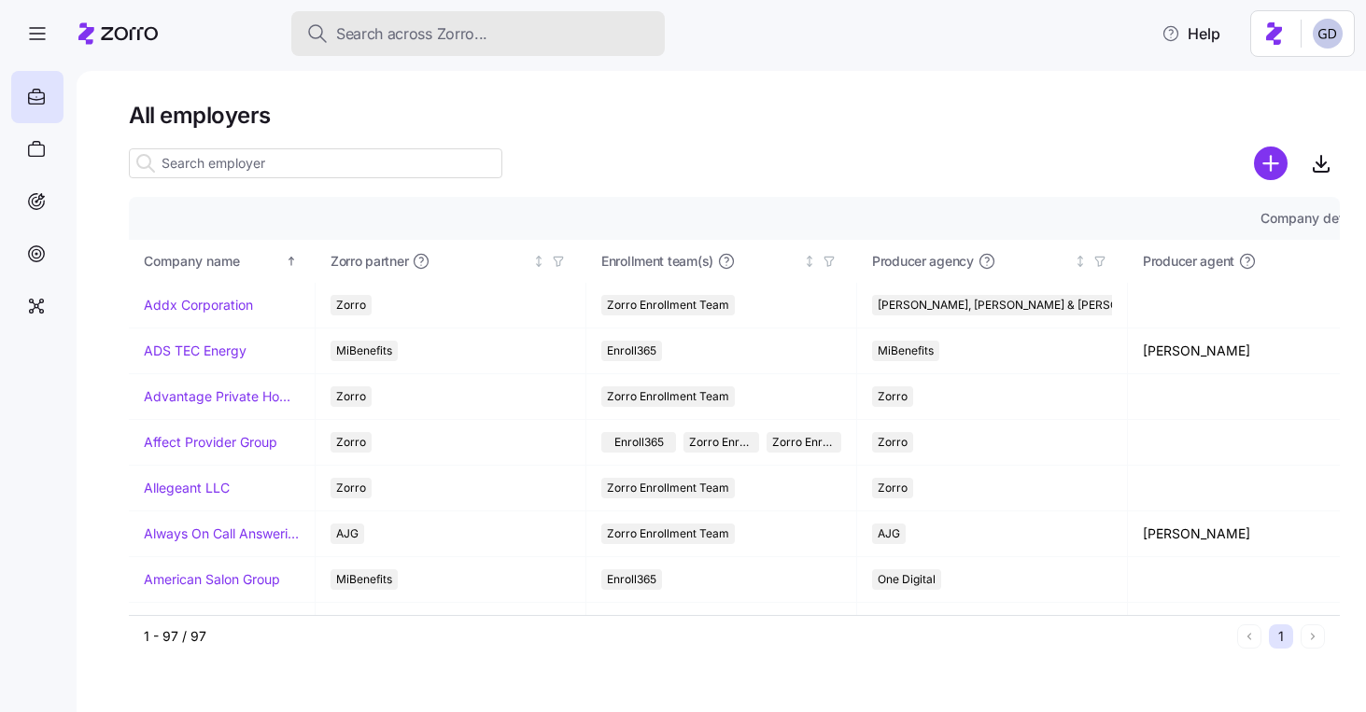
click at [570, 34] on div "Search across Zorro..." at bounding box center [478, 33] width 344 height 23
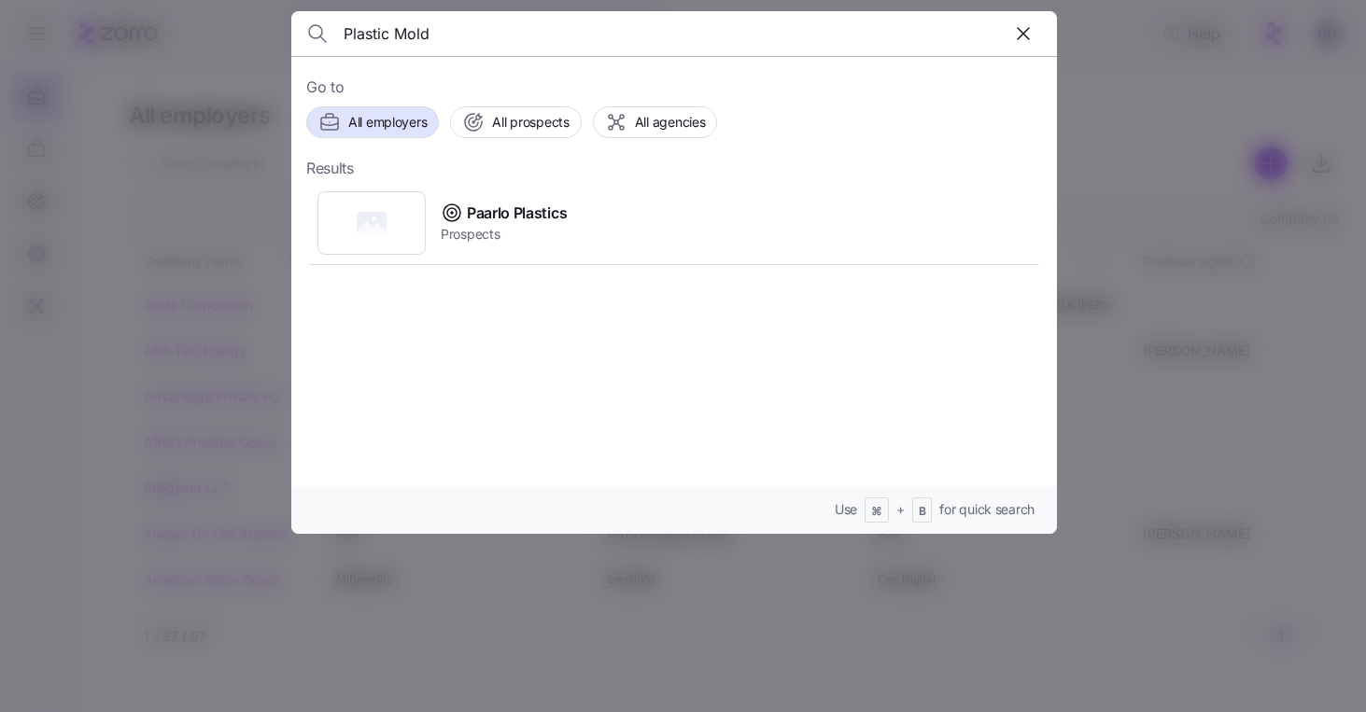
click at [479, 47] on input "Plastic Mold" at bounding box center [583, 33] width 478 height 45
type input "PMC"
click at [505, 208] on span "PMC Smart Plans" at bounding box center [526, 213] width 119 height 23
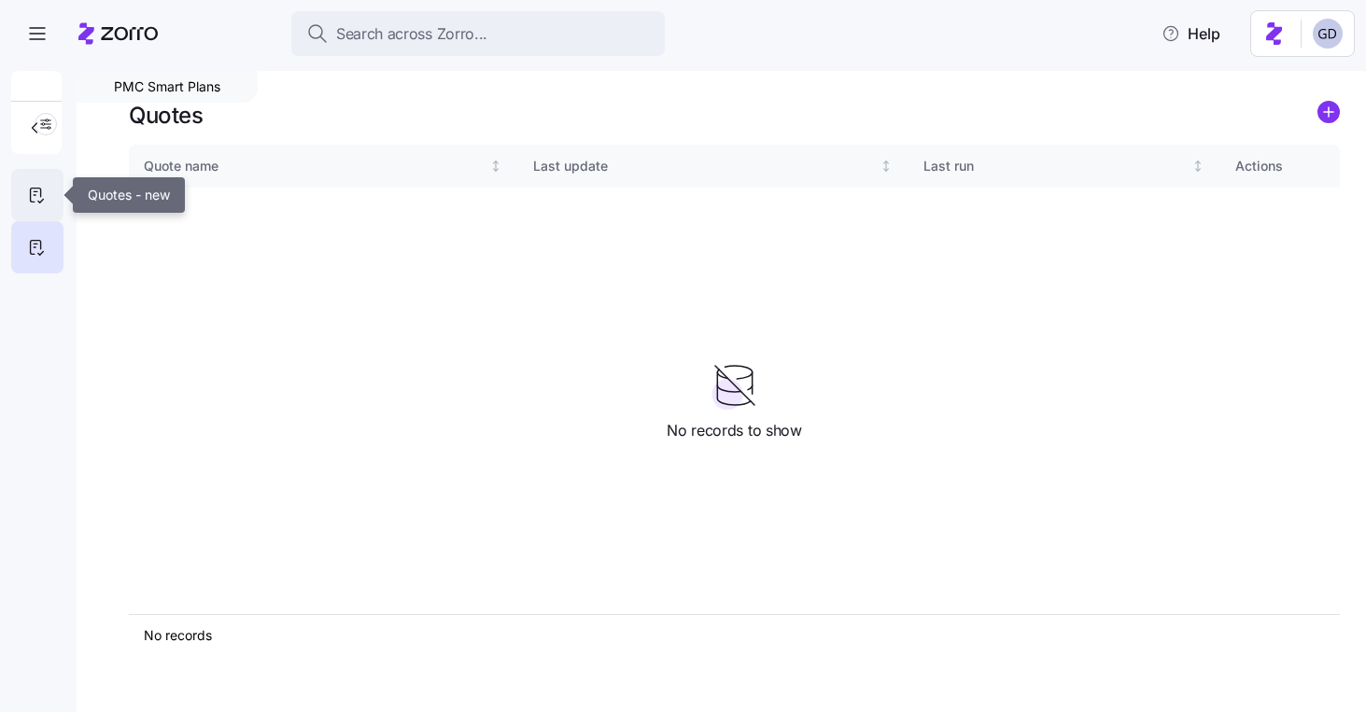
click at [41, 203] on icon at bounding box center [36, 195] width 21 height 22
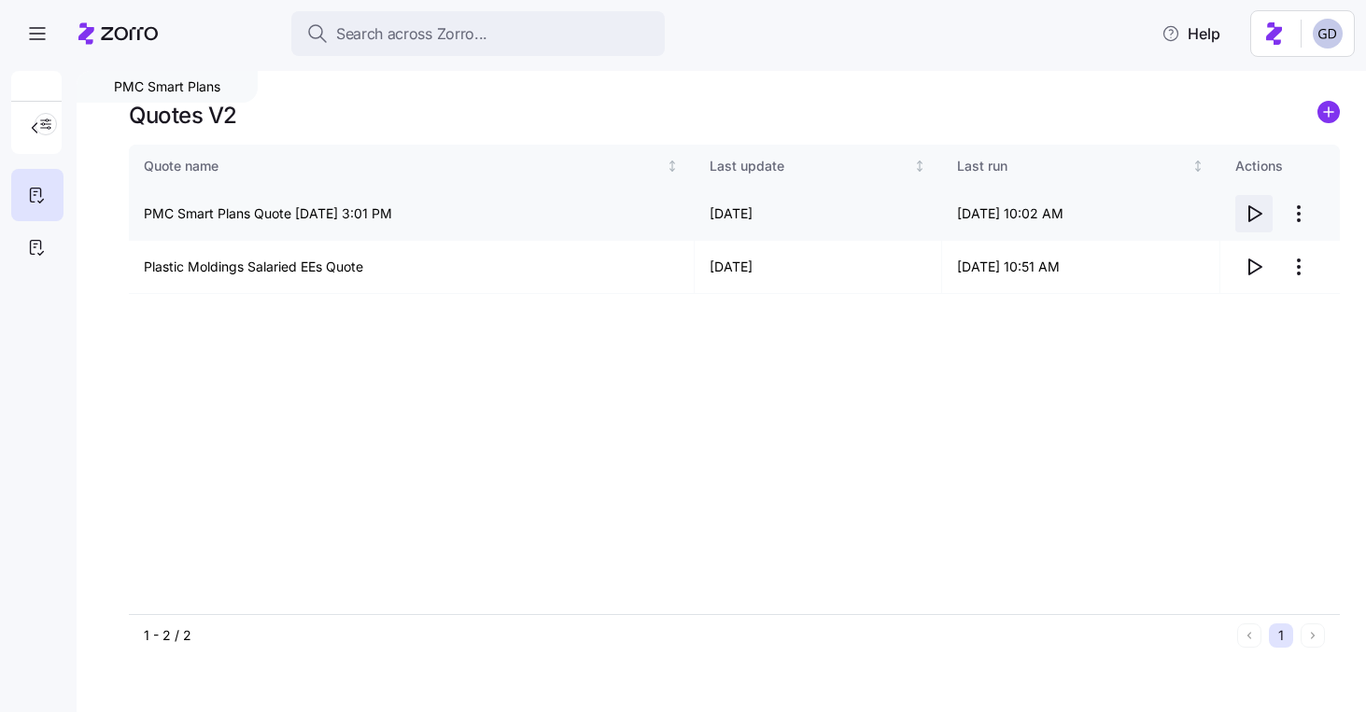
click at [1249, 219] on icon "button" at bounding box center [1255, 213] width 12 height 15
click at [1251, 261] on icon "button" at bounding box center [1254, 267] width 22 height 22
click at [1297, 218] on html "Search across Zorro... Help PMC Smart Plans Quotes V2 Quote name Last update La…" at bounding box center [683, 350] width 1366 height 701
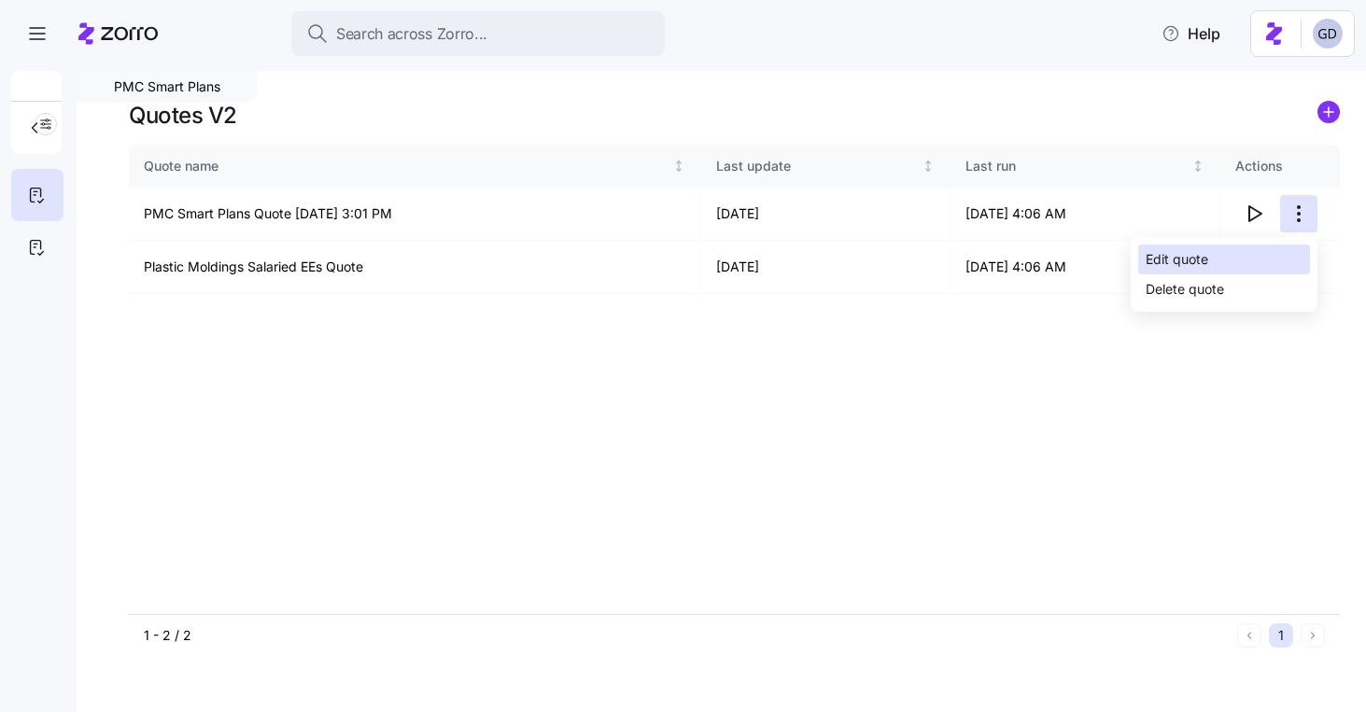
click at [1156, 260] on div "Edit quote" at bounding box center [1176, 259] width 63 height 21
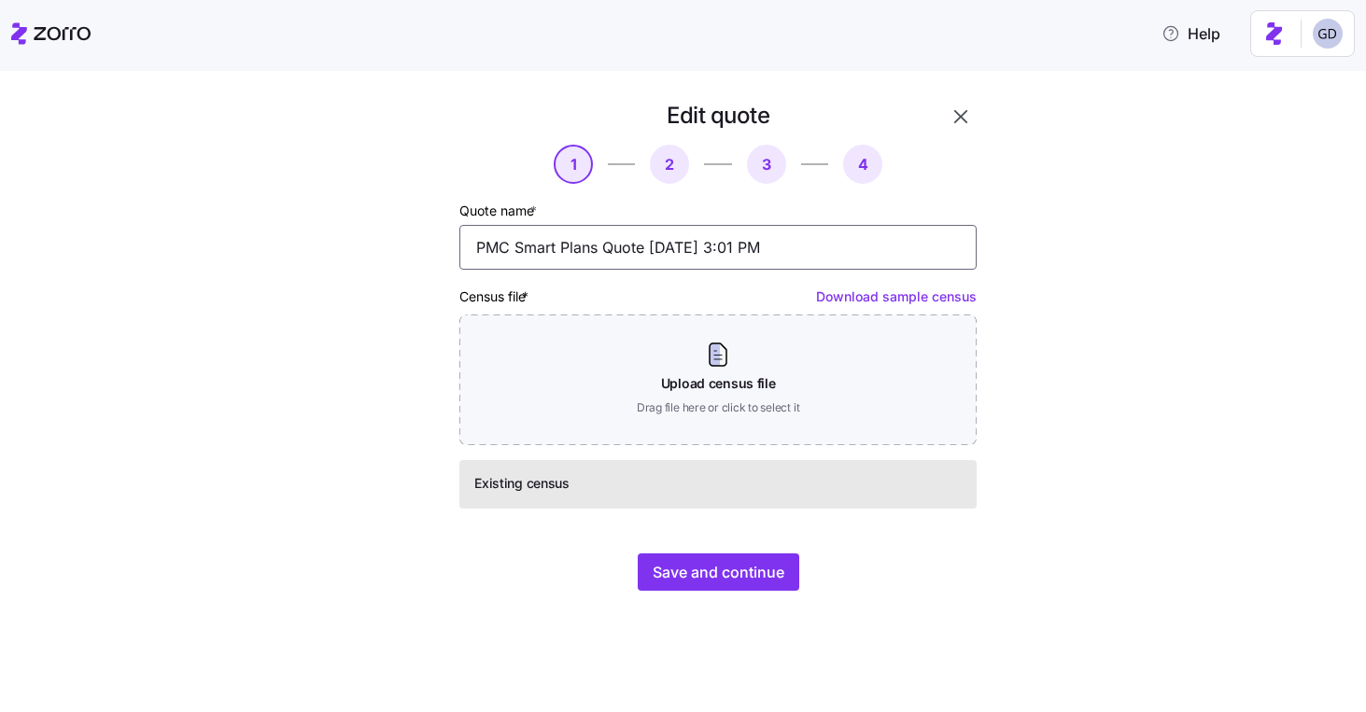
click at [638, 248] on input "PMC Smart Plans Quote 10/07/2025 3:01 PM" at bounding box center [717, 247] width 517 height 45
drag, startPoint x: 644, startPoint y: 248, endPoint x: 483, endPoint y: 250, distance: 161.5
click at [483, 250] on input "PMC Smart Plans Quote 10/07/2025 3:01 PM" at bounding box center [717, 247] width 517 height 45
drag, startPoint x: 780, startPoint y: 248, endPoint x: 622, endPoint y: 247, distance: 158.7
click at [622, 247] on input "Plastic Moldings LLC 10/07/2025 3:01 PM" at bounding box center [717, 247] width 517 height 45
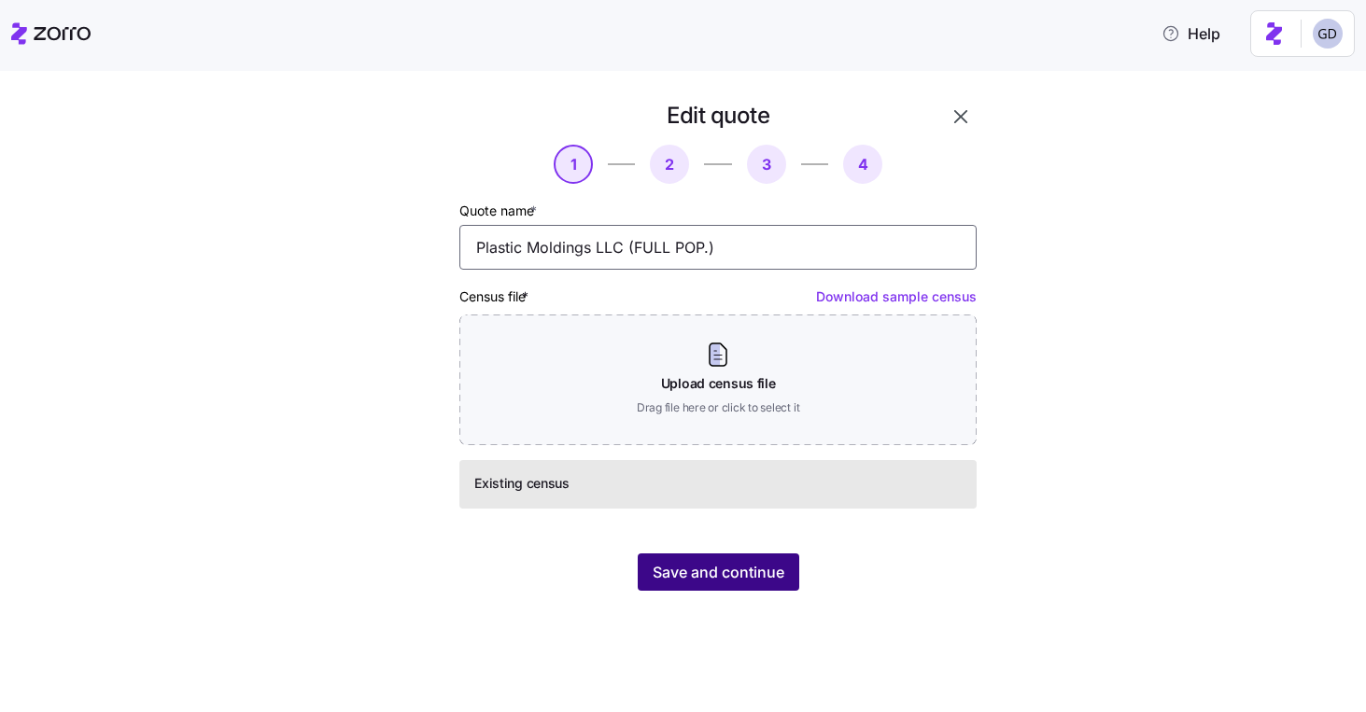
type input "Plastic Moldings LLC (FULL POP.)"
click at [743, 562] on span "Save and continue" at bounding box center [719, 572] width 132 height 22
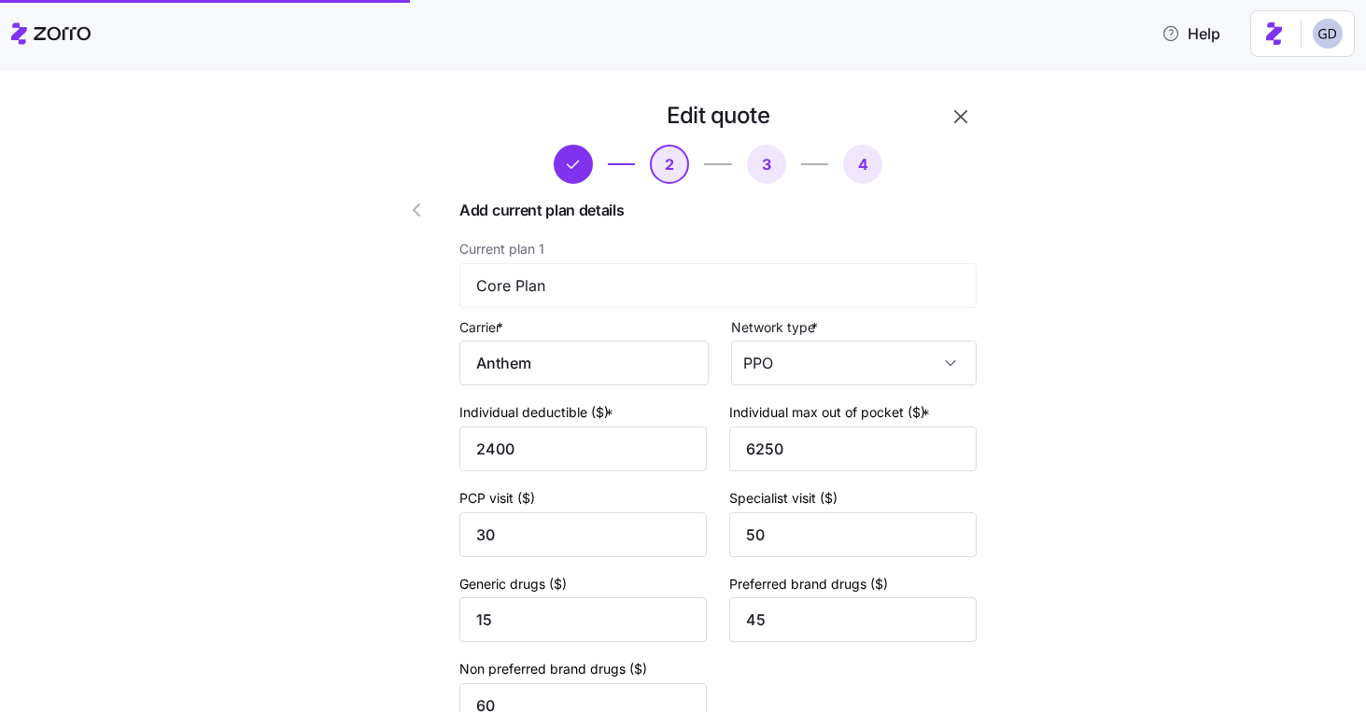
scroll to position [746, 0]
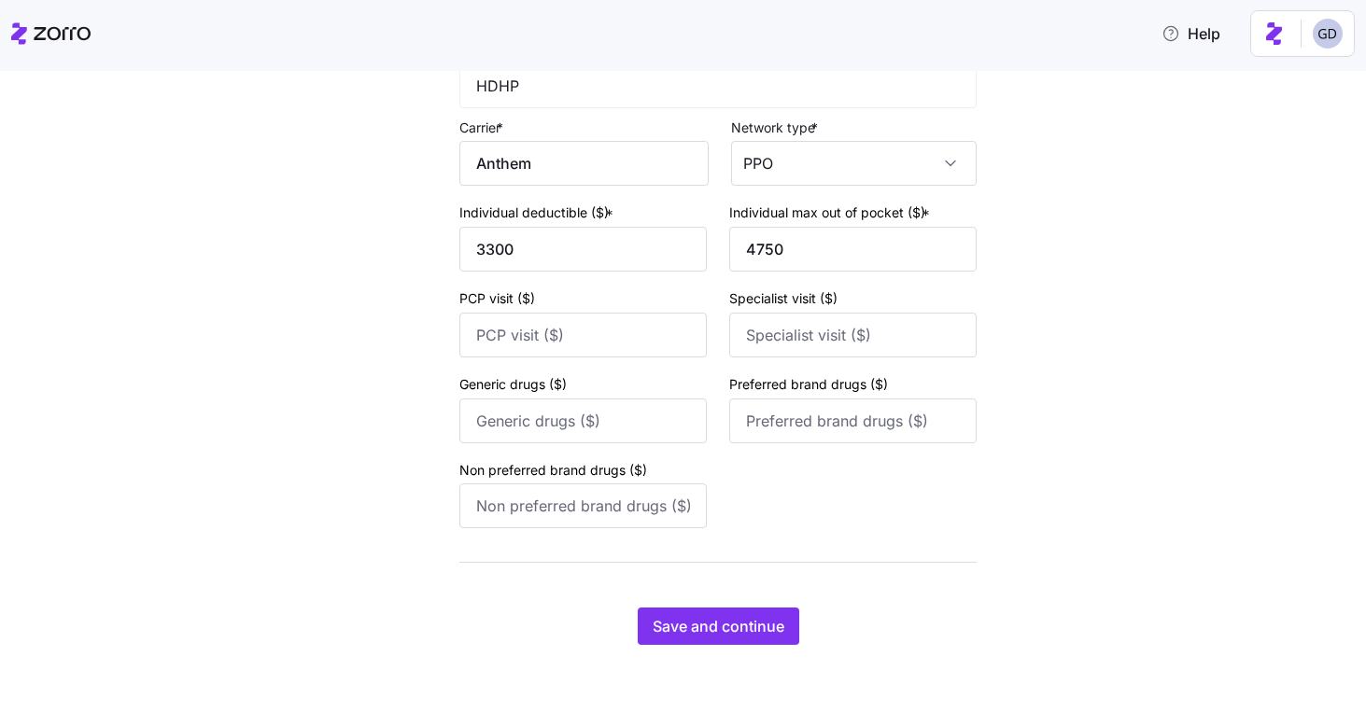
click at [748, 603] on div "Edit quote 2 3 4 Add current plan details Current plan 1 Core Plan Carrier * An…" at bounding box center [718, 2] width 532 height 1299
click at [730, 625] on span "Save and continue" at bounding box center [719, 626] width 132 height 22
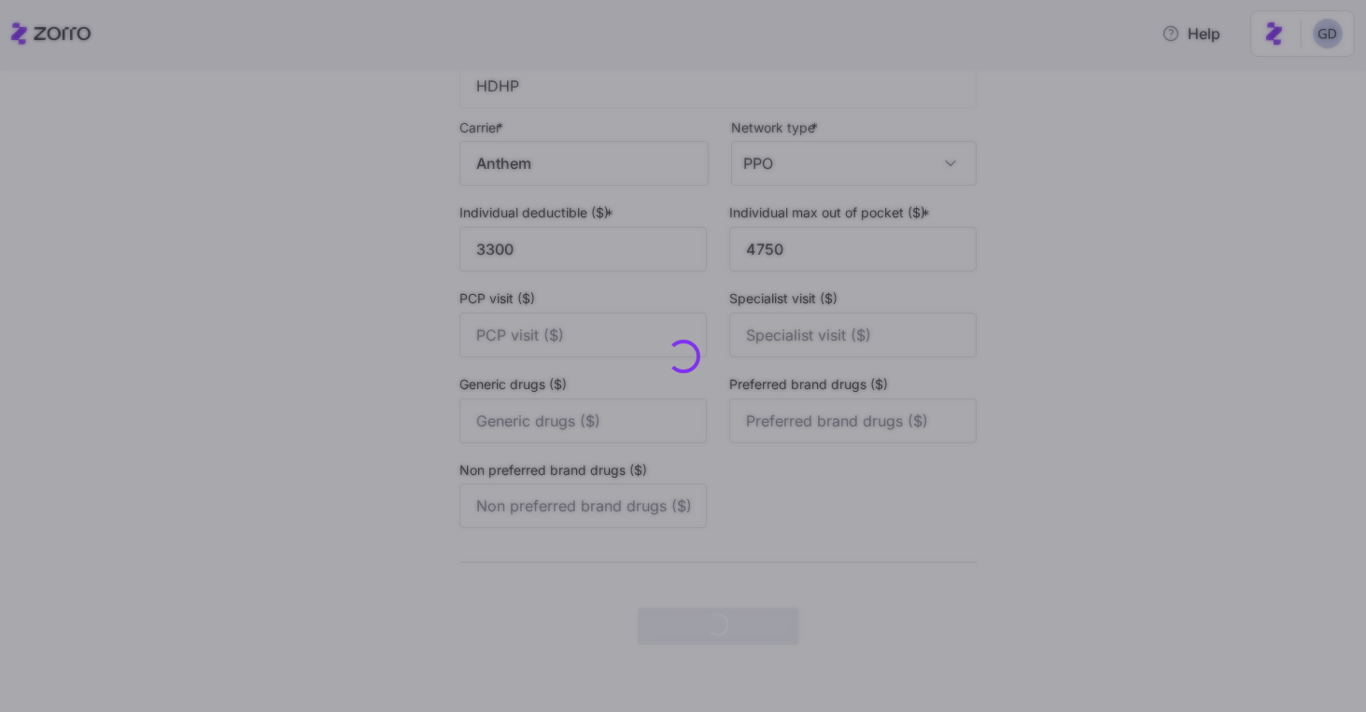
scroll to position [0, 0]
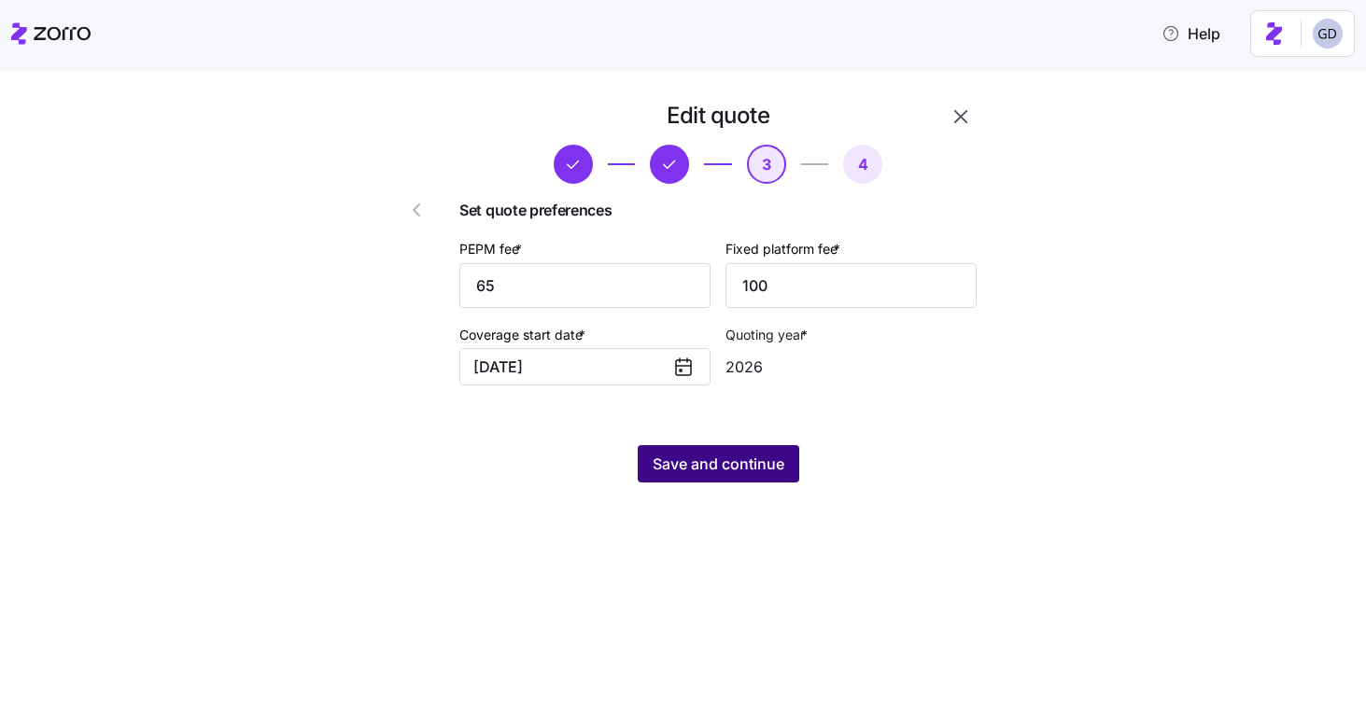
click at [737, 457] on span "Save and continue" at bounding box center [719, 464] width 132 height 22
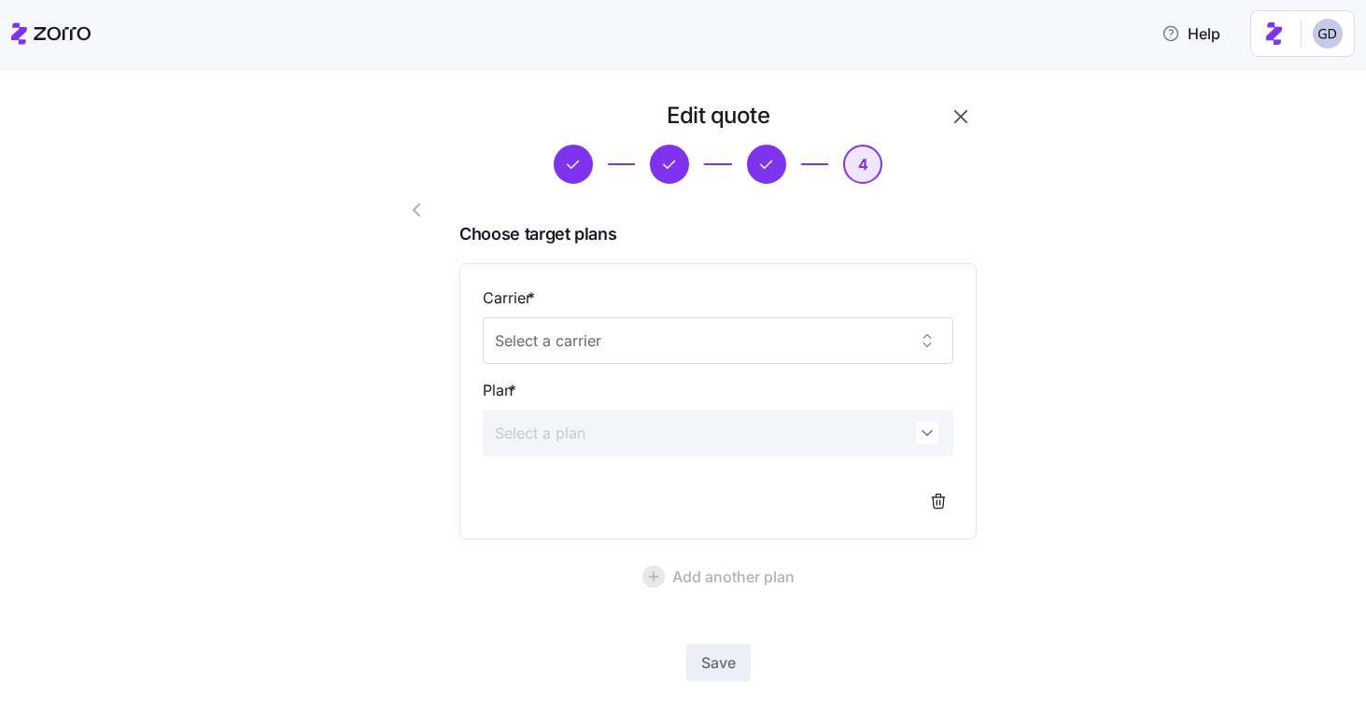
scroll to position [91, 0]
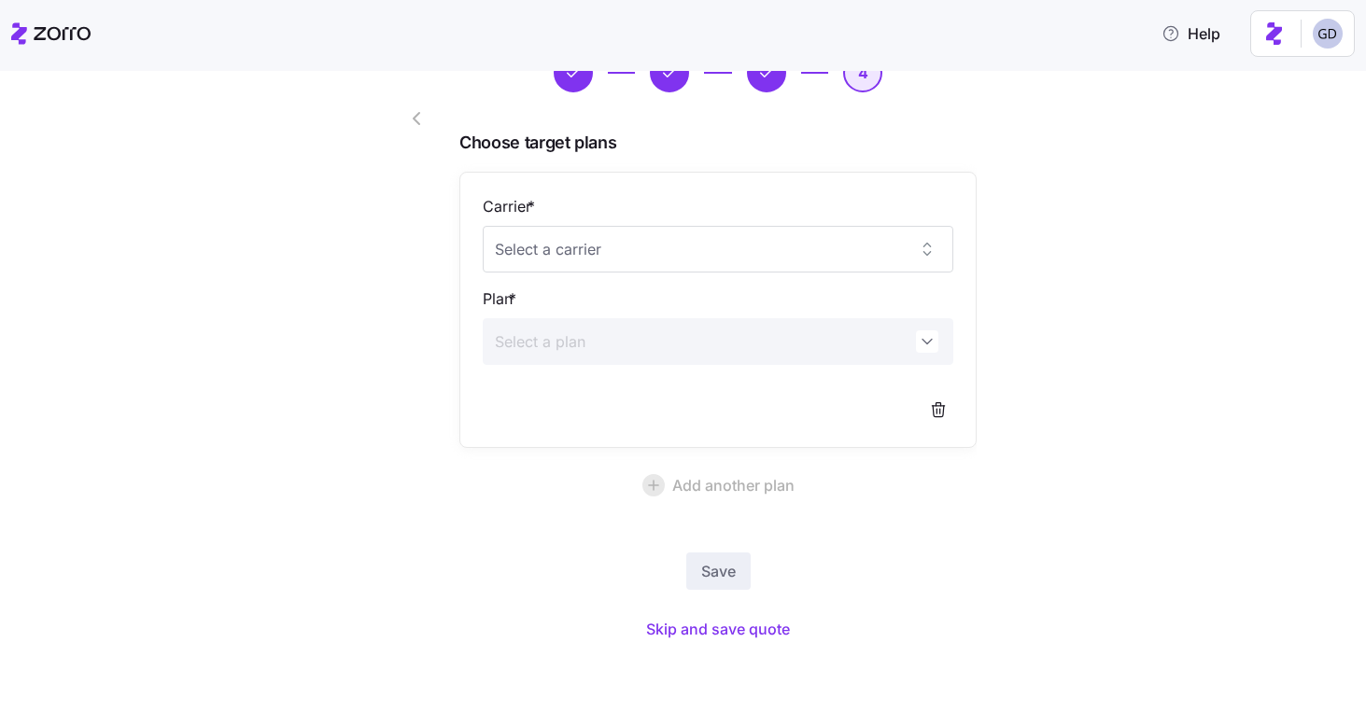
click at [740, 611] on div "Save Skip and save quote" at bounding box center [717, 599] width 517 height 93
click at [738, 618] on span "Skip and save quote" at bounding box center [718, 629] width 144 height 22
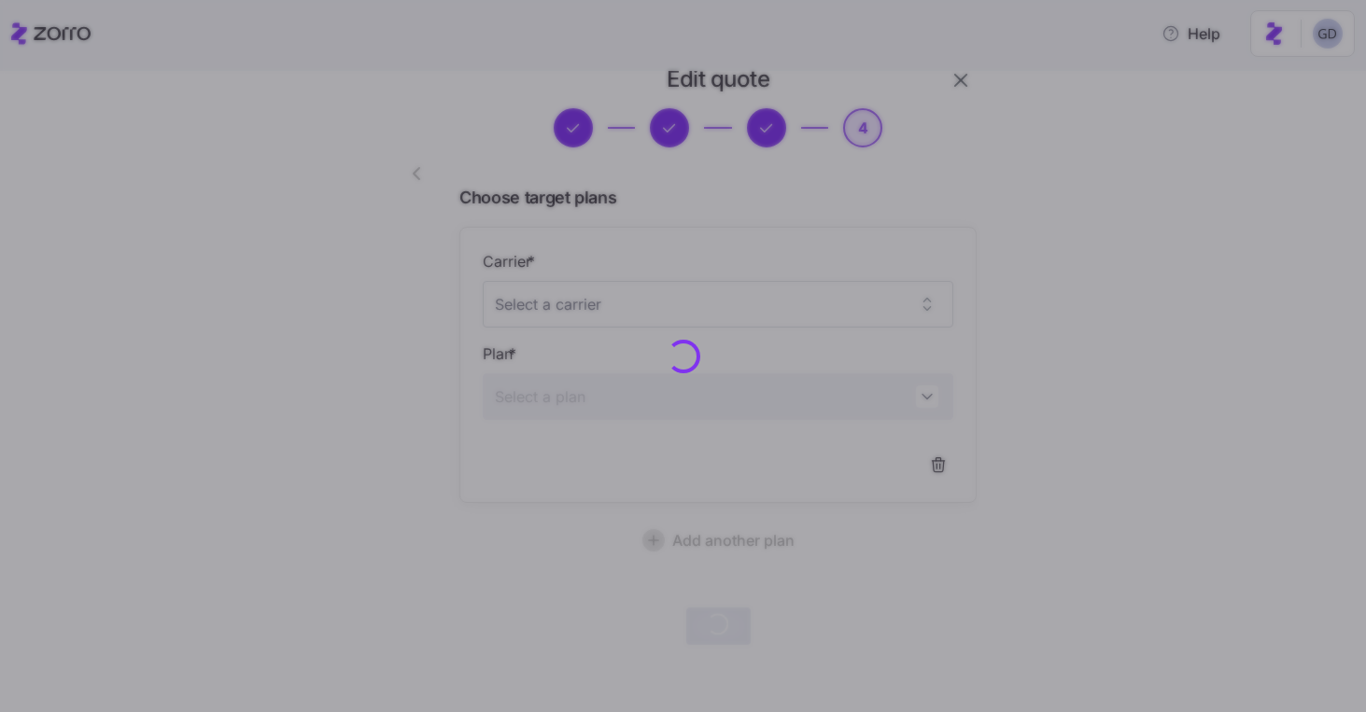
scroll to position [35, 0]
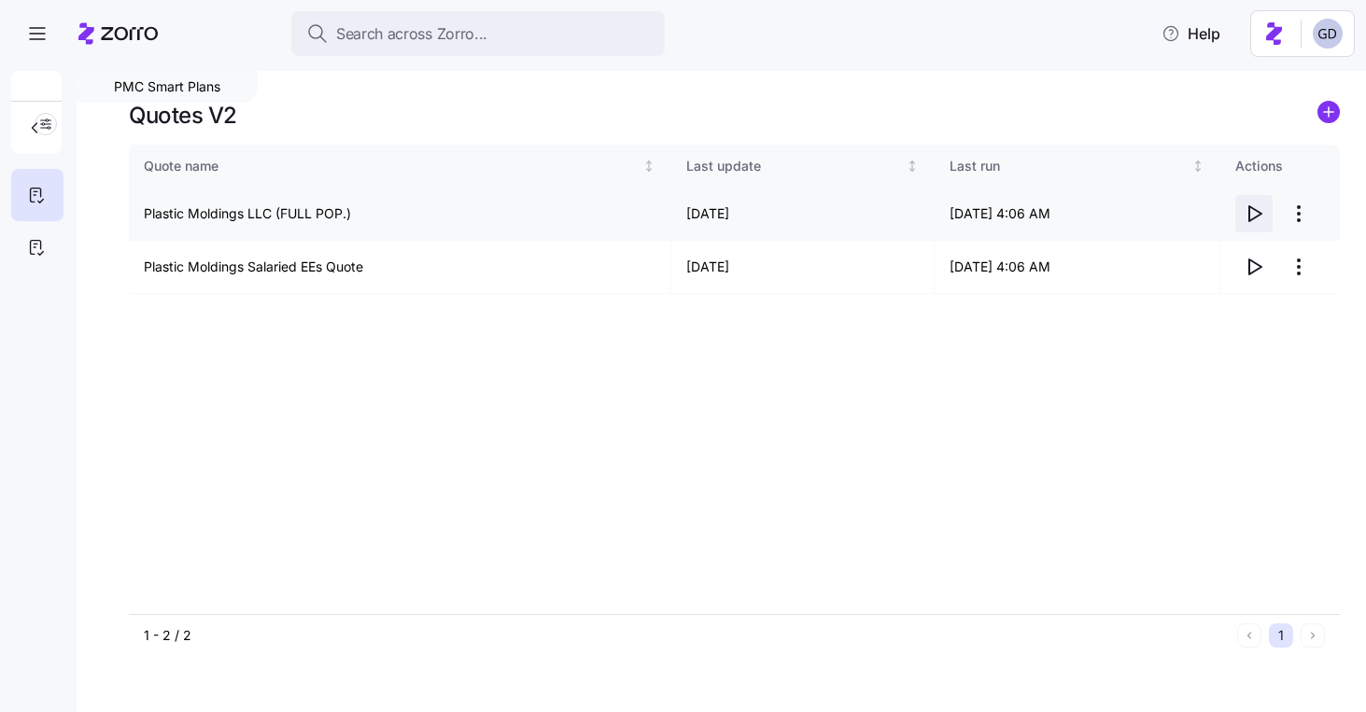
click at [1256, 222] on icon "button" at bounding box center [1254, 214] width 22 height 22
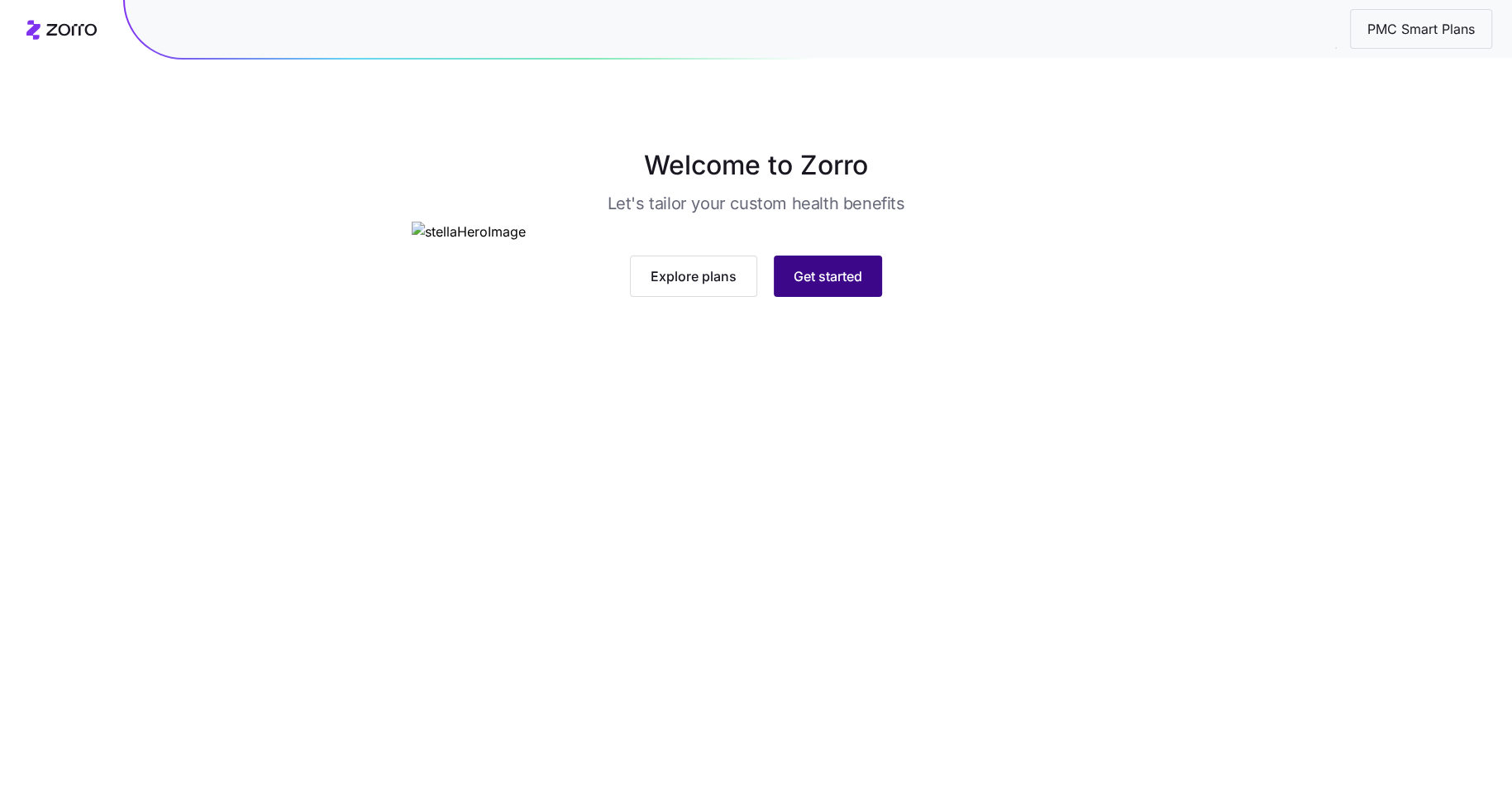
click at [818, 286] on span "Get started" at bounding box center [827, 276] width 68 height 19
click at [849, 286] on span "Get started" at bounding box center [827, 276] width 68 height 19
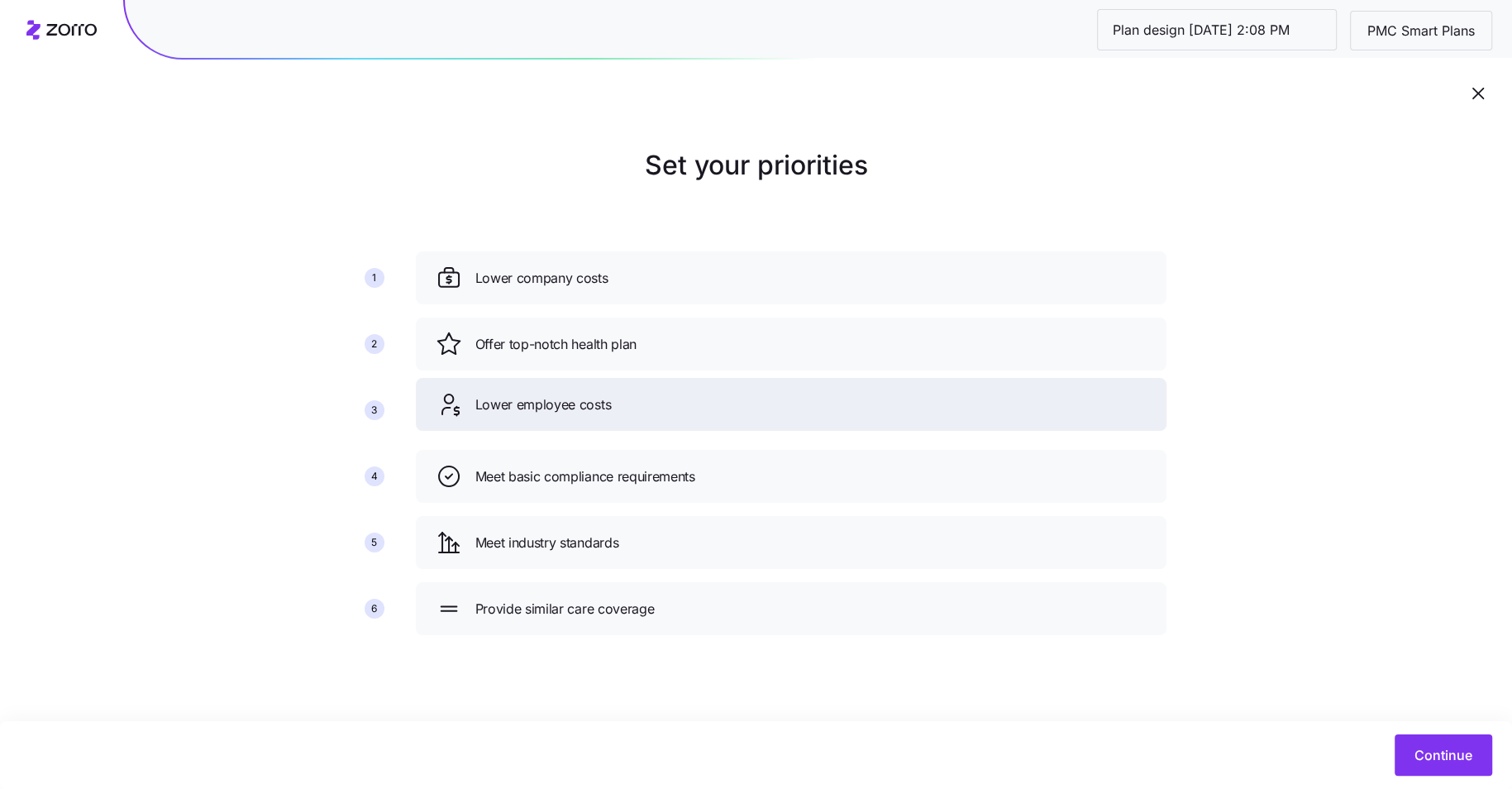
drag, startPoint x: 722, startPoint y: 407, endPoint x: 722, endPoint y: 345, distance: 62.0
click at [722, 391] on div "Lower employee costs" at bounding box center [791, 405] width 711 height 27
drag, startPoint x: 691, startPoint y: 485, endPoint x: 691, endPoint y: 387, distance: 98.0
click at [691, 391] on span "Meet basic compliance requirements" at bounding box center [585, 401] width 220 height 20
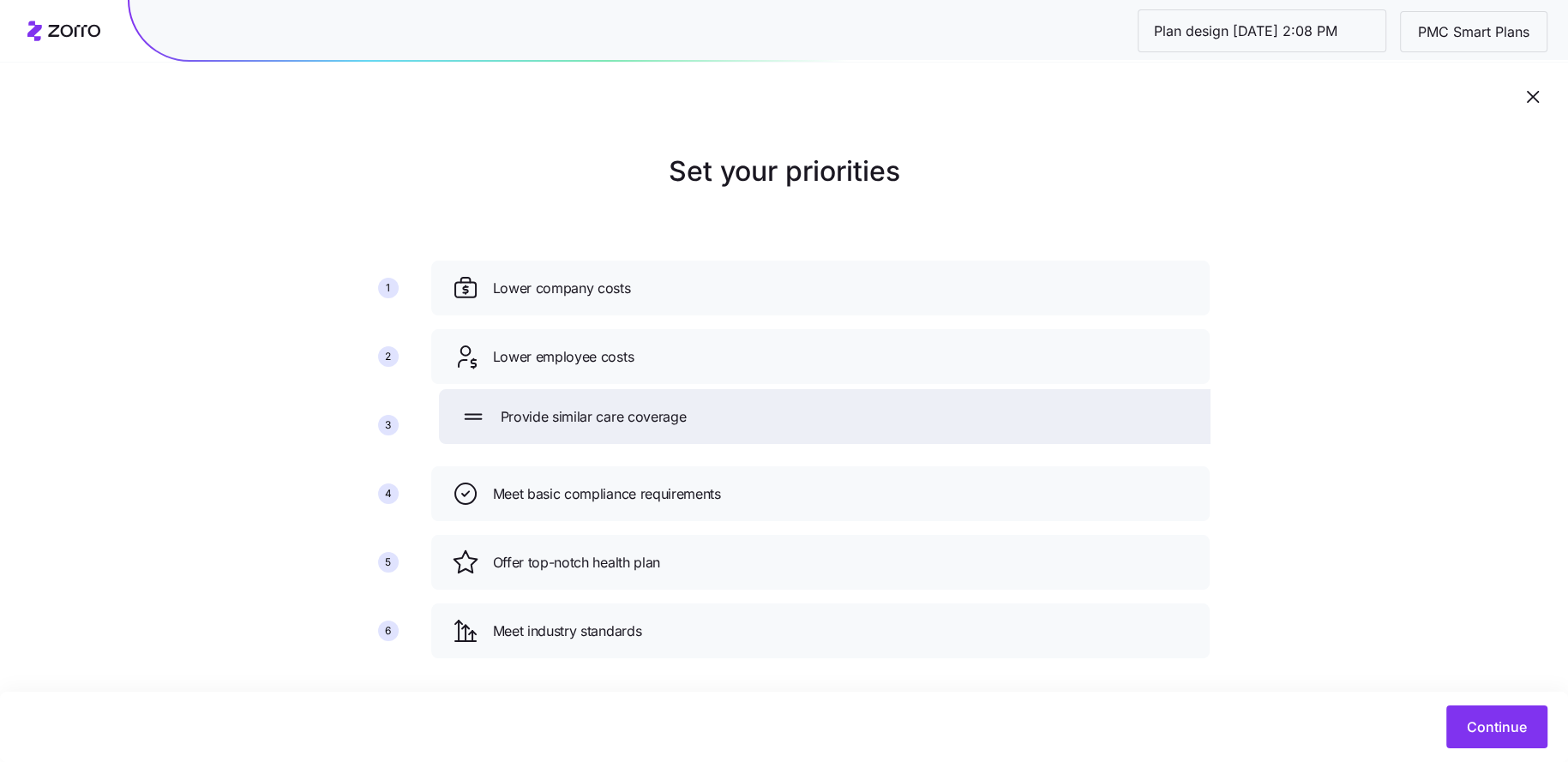
drag, startPoint x: 602, startPoint y: 629, endPoint x: 611, endPoint y: 411, distance: 218.2
click at [611, 411] on span "Provide similar care coverage" at bounding box center [593, 416] width 186 height 21
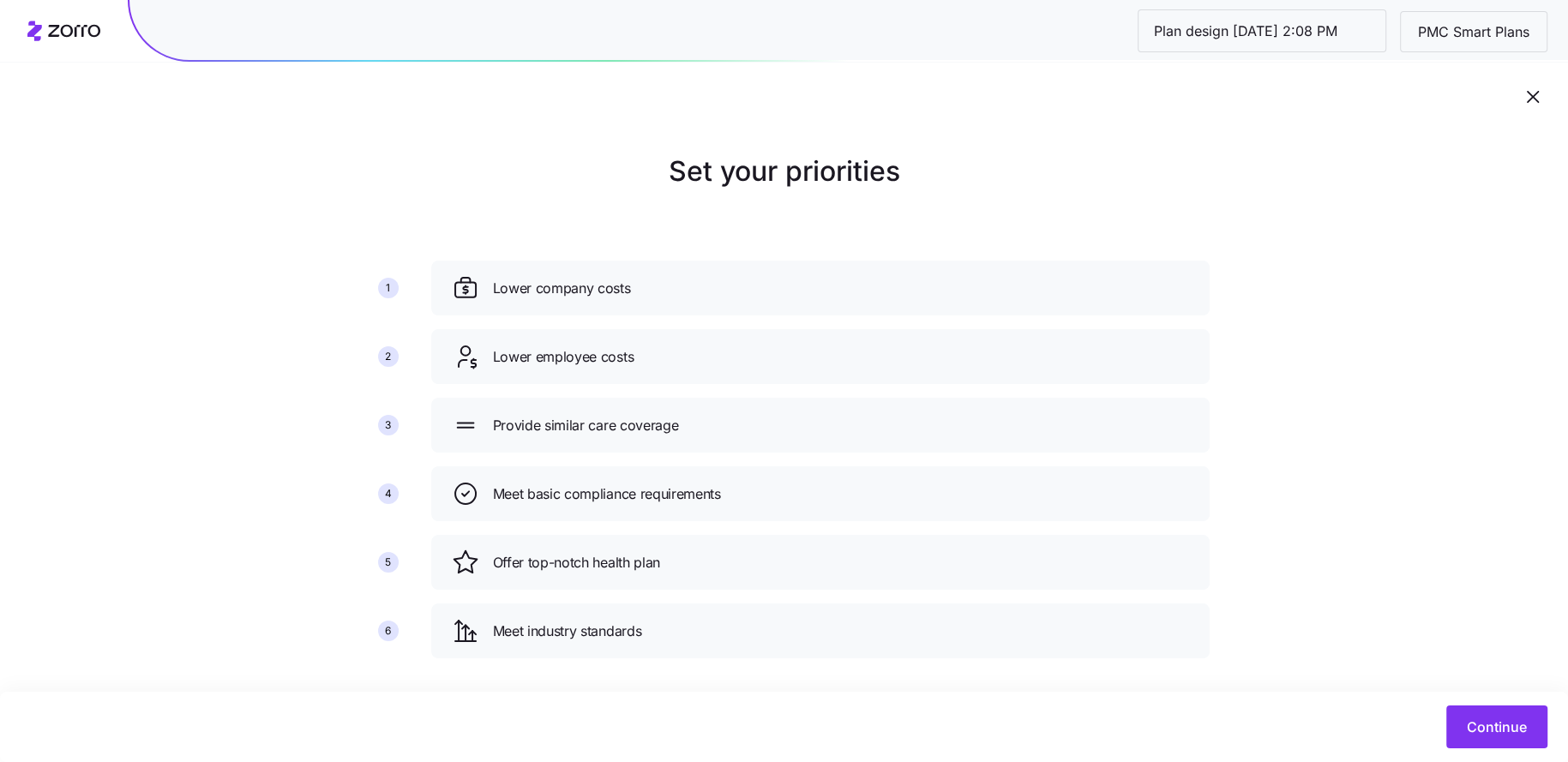
scroll to position [19, 0]
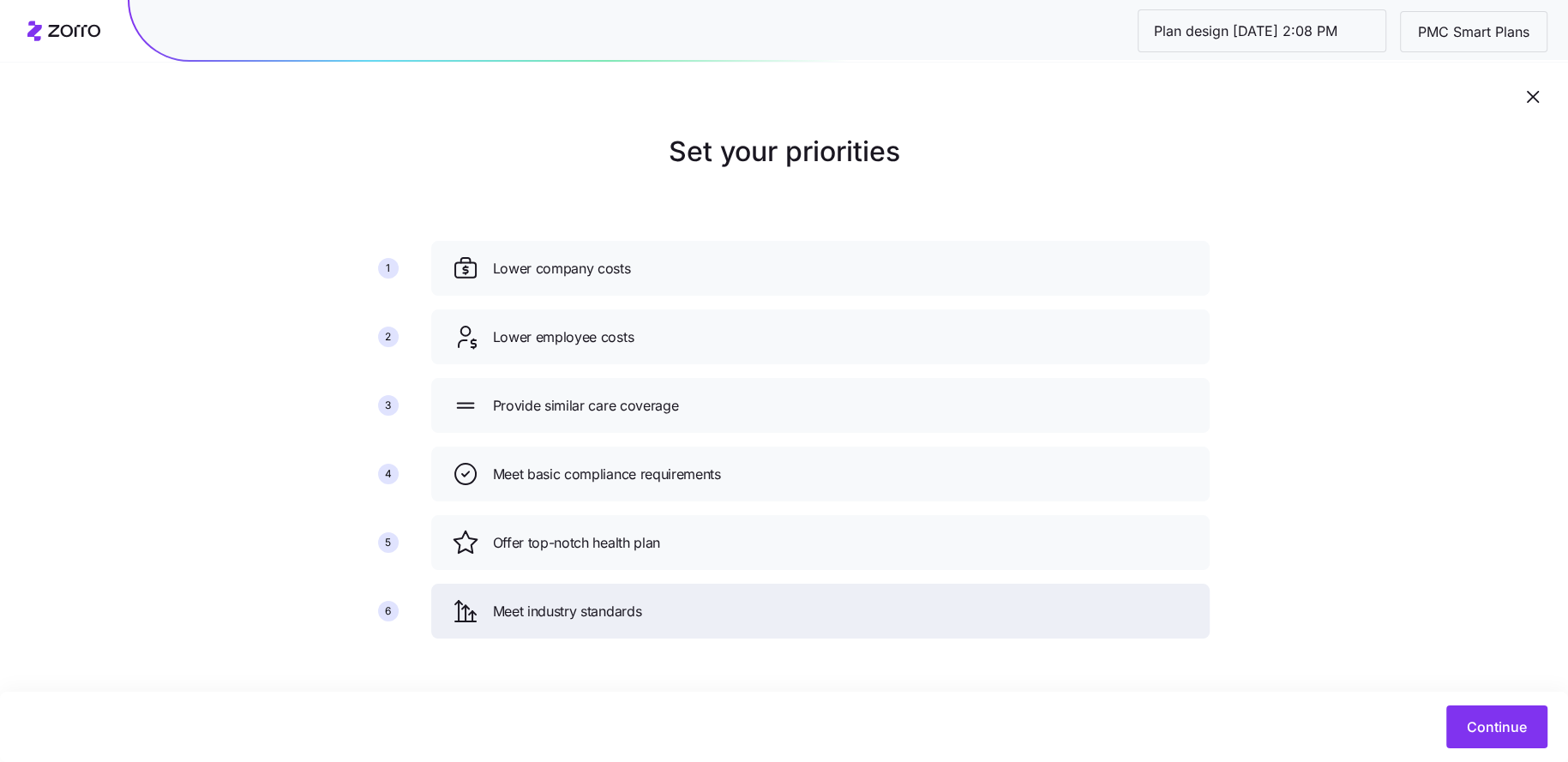
click at [649, 610] on div "Meet industry standards" at bounding box center [820, 611] width 738 height 28
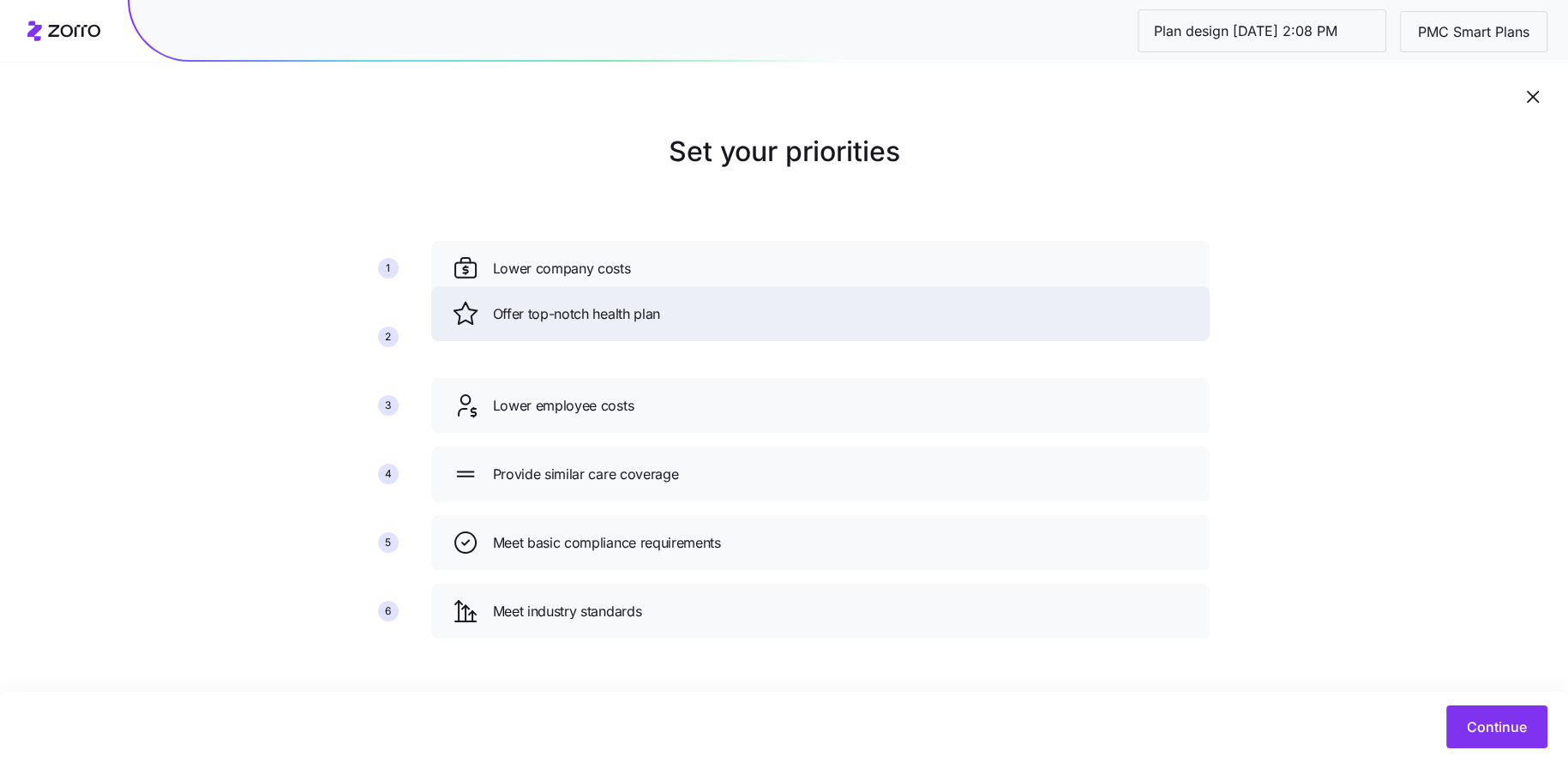
drag, startPoint x: 649, startPoint y: 554, endPoint x: 649, endPoint y: 290, distance: 264.0
click at [649, 300] on div "Offer top-notch health plan" at bounding box center [820, 314] width 738 height 28
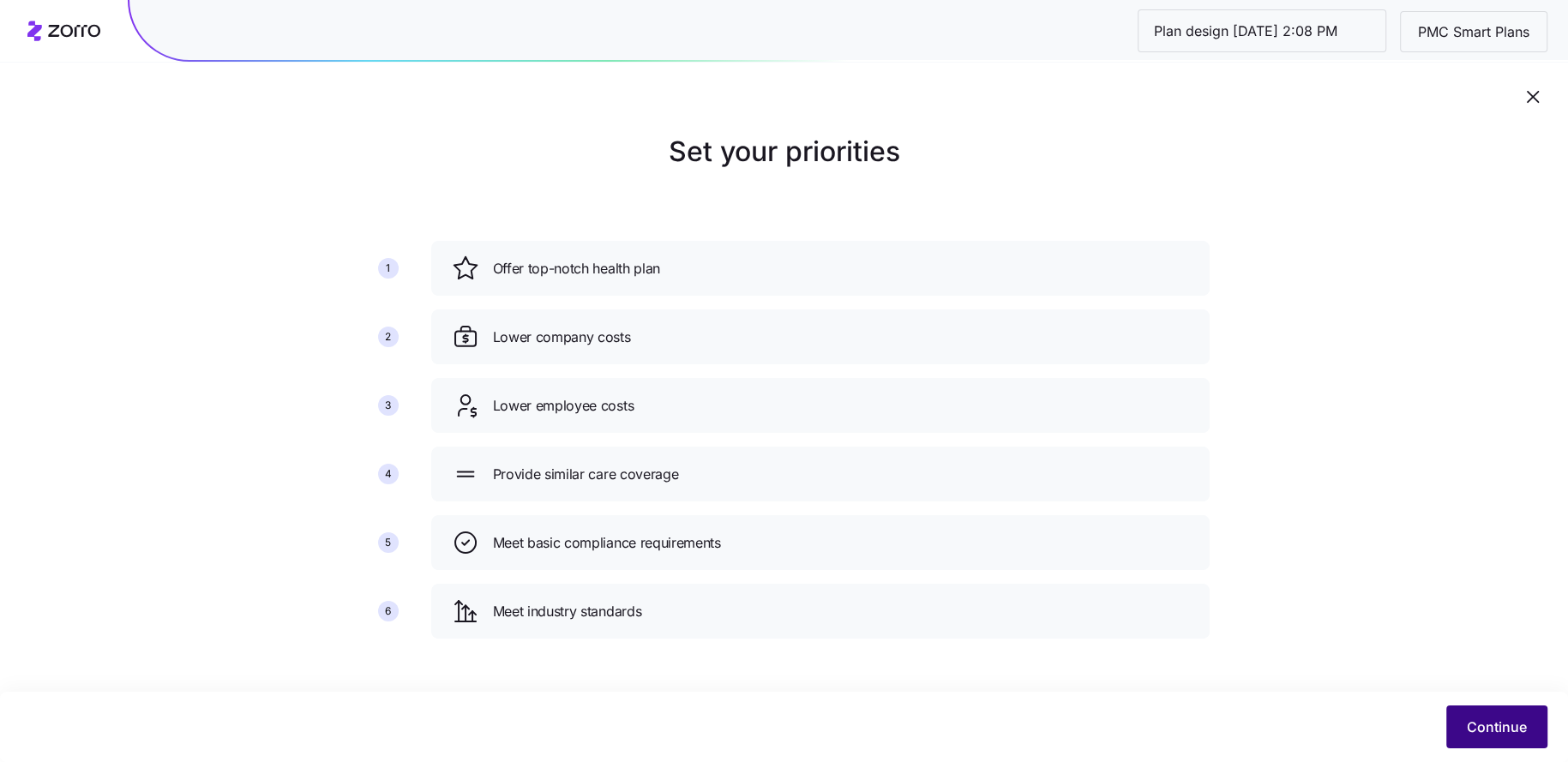
click at [1466, 717] on button "Continue" at bounding box center [1497, 726] width 101 height 43
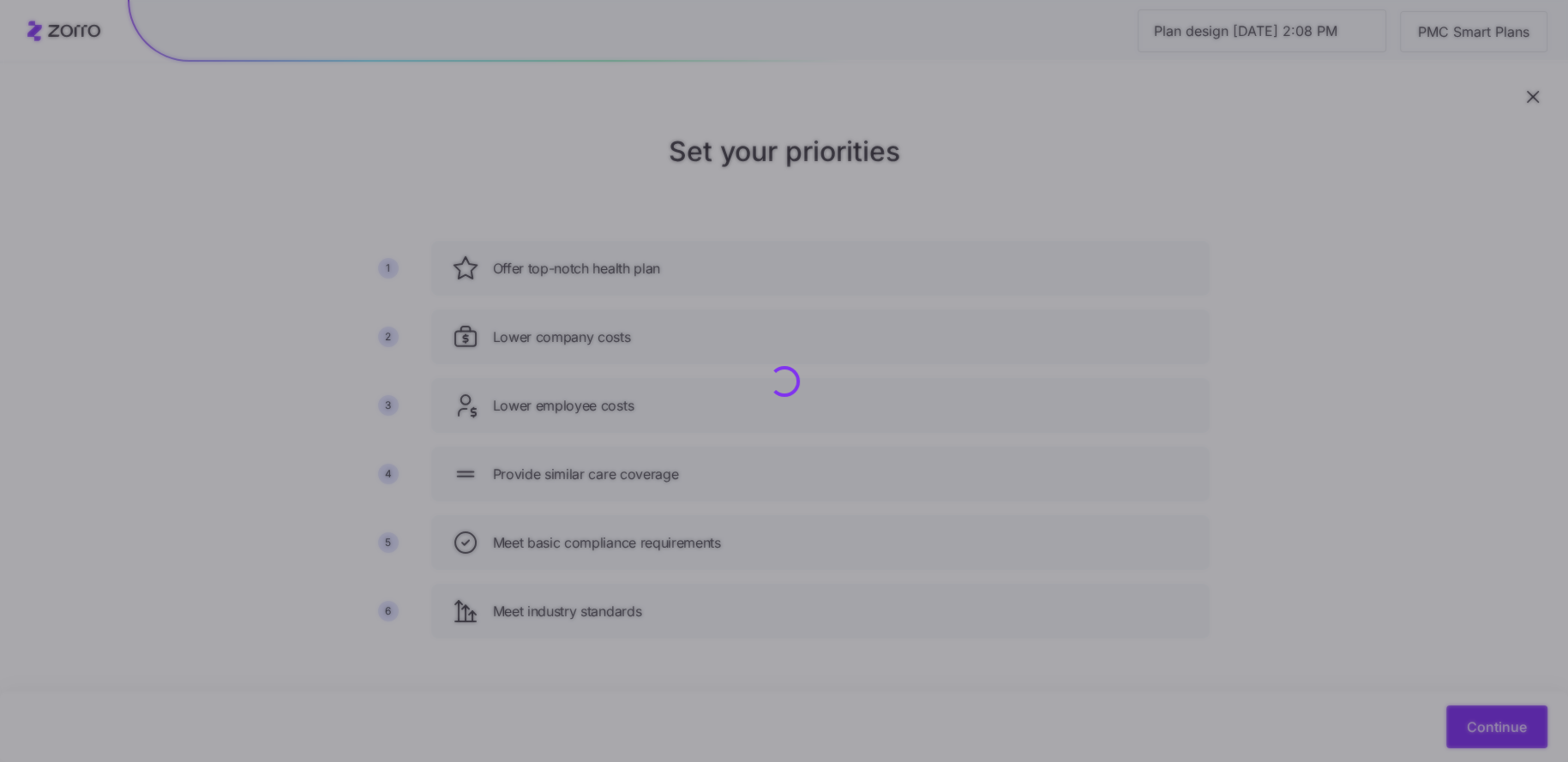
scroll to position [0, 0]
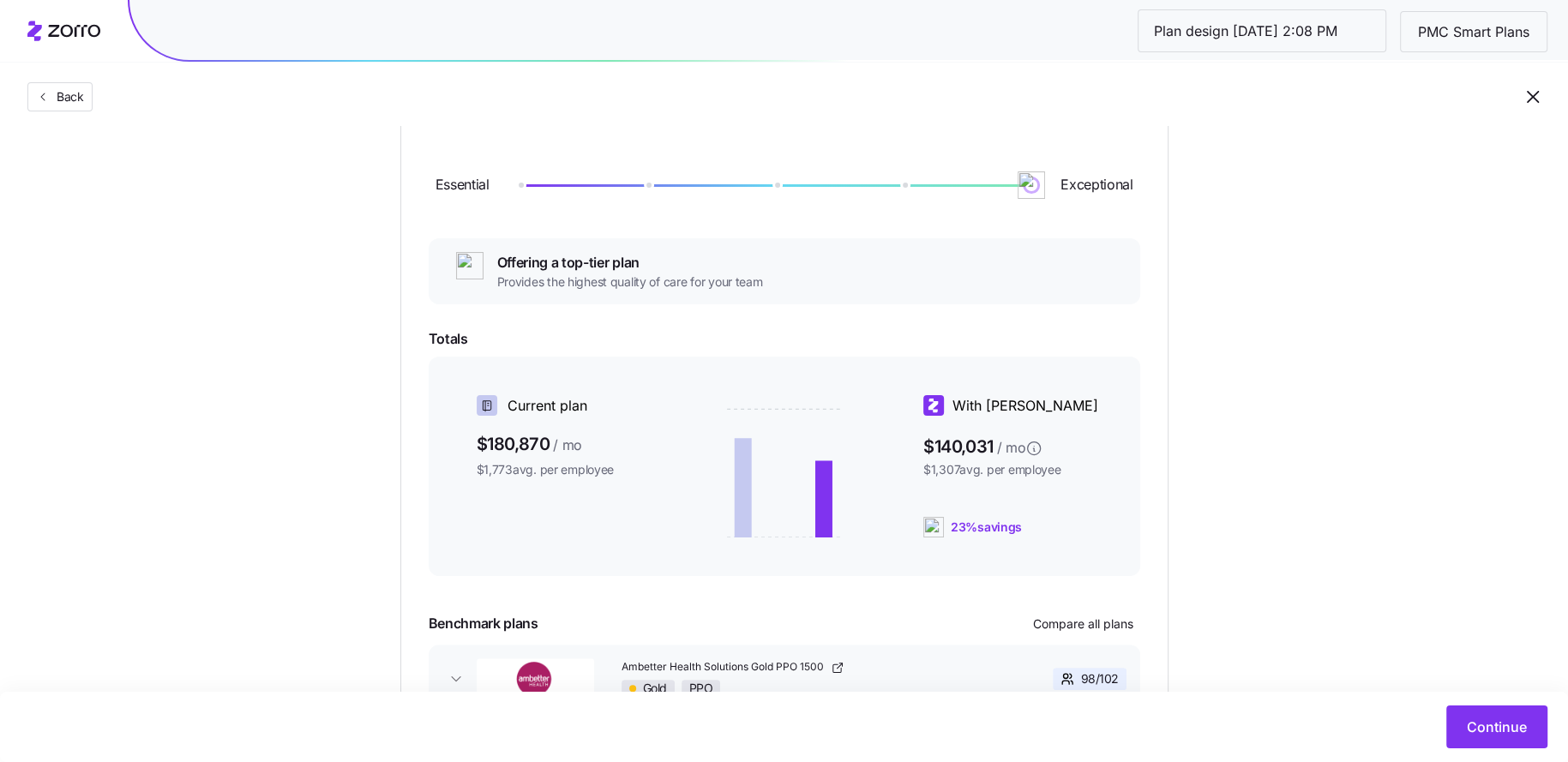
scroll to position [84, 0]
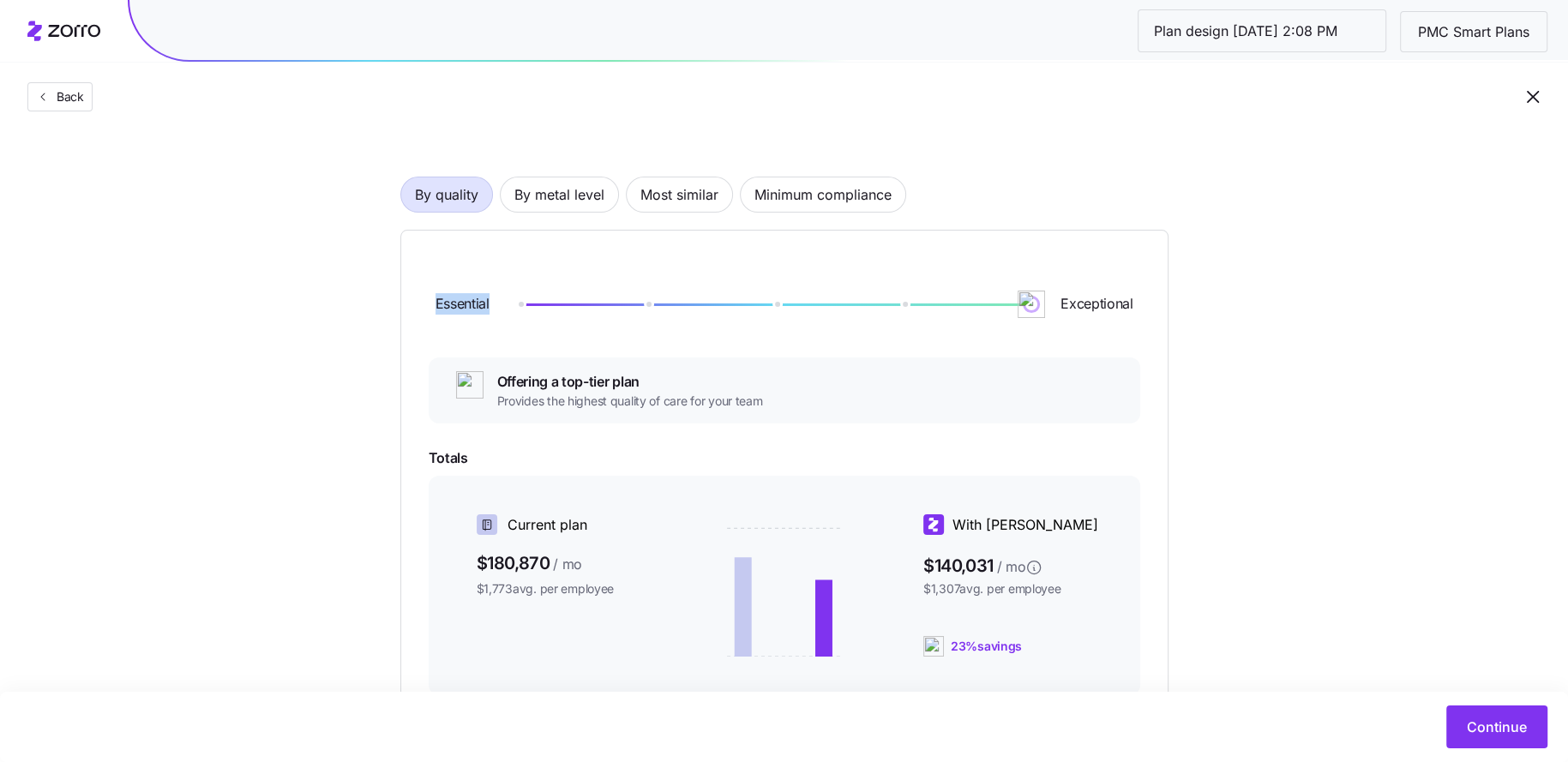
drag, startPoint x: 500, startPoint y: 302, endPoint x: 373, endPoint y: 302, distance: 127.0
click at [373, 302] on div "Choose a plan matching strategy By quality By metal level Most similar Minimum …" at bounding box center [784, 481] width 851 height 828
drag, startPoint x: 1064, startPoint y: 301, endPoint x: 1225, endPoint y: 301, distance: 161.0
click at [1225, 301] on div "Choose a plan matching strategy By quality By metal level Most similar Minimum …" at bounding box center [784, 481] width 1568 height 828
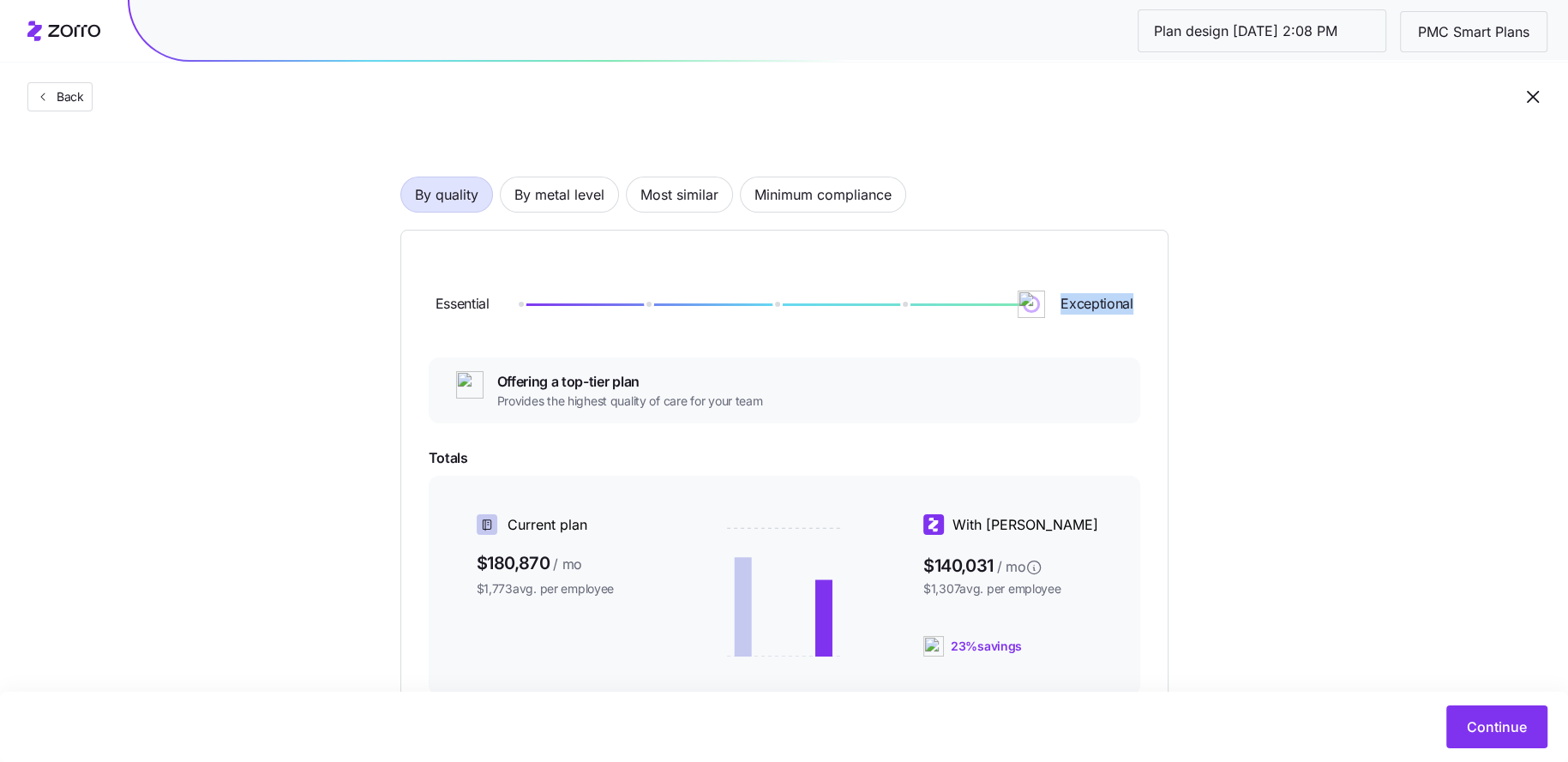
click at [1225, 301] on div "Choose a plan matching strategy By quality By metal level Most similar Minimum …" at bounding box center [784, 481] width 1568 height 828
click at [562, 195] on span "By metal level" at bounding box center [559, 194] width 90 height 34
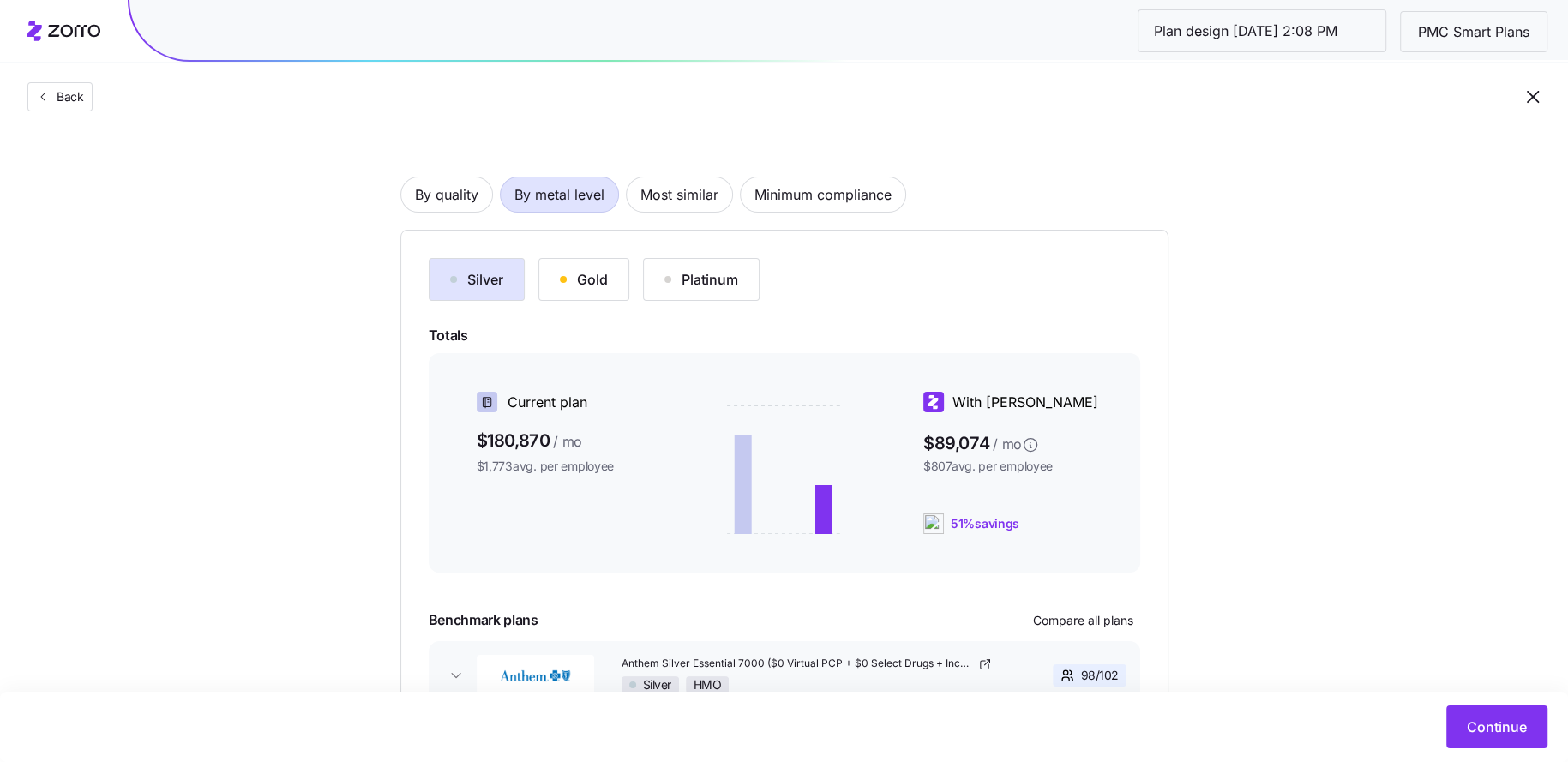
click at [593, 277] on div "Gold" at bounding box center [584, 279] width 48 height 20
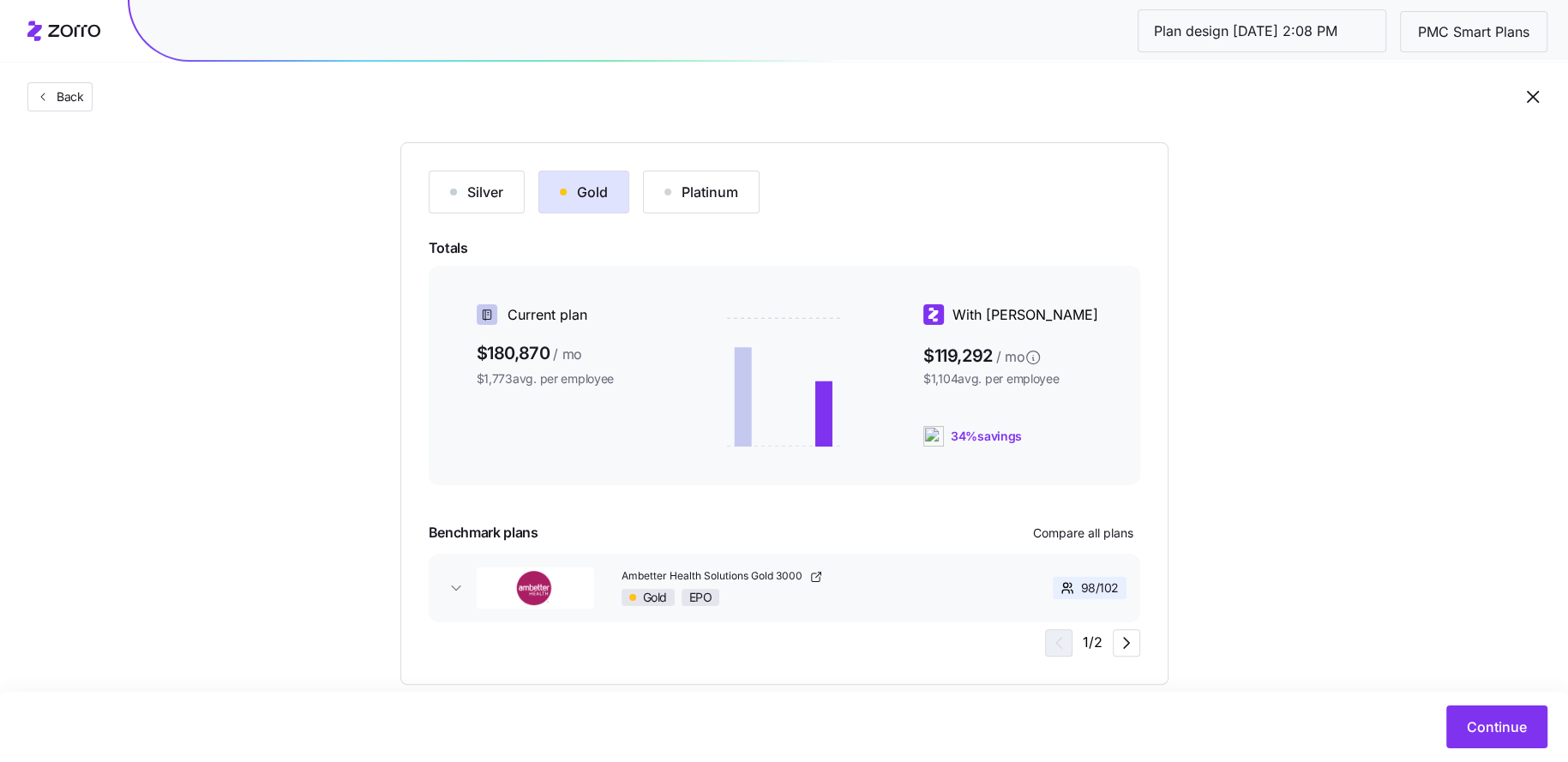
scroll to position [203, 0]
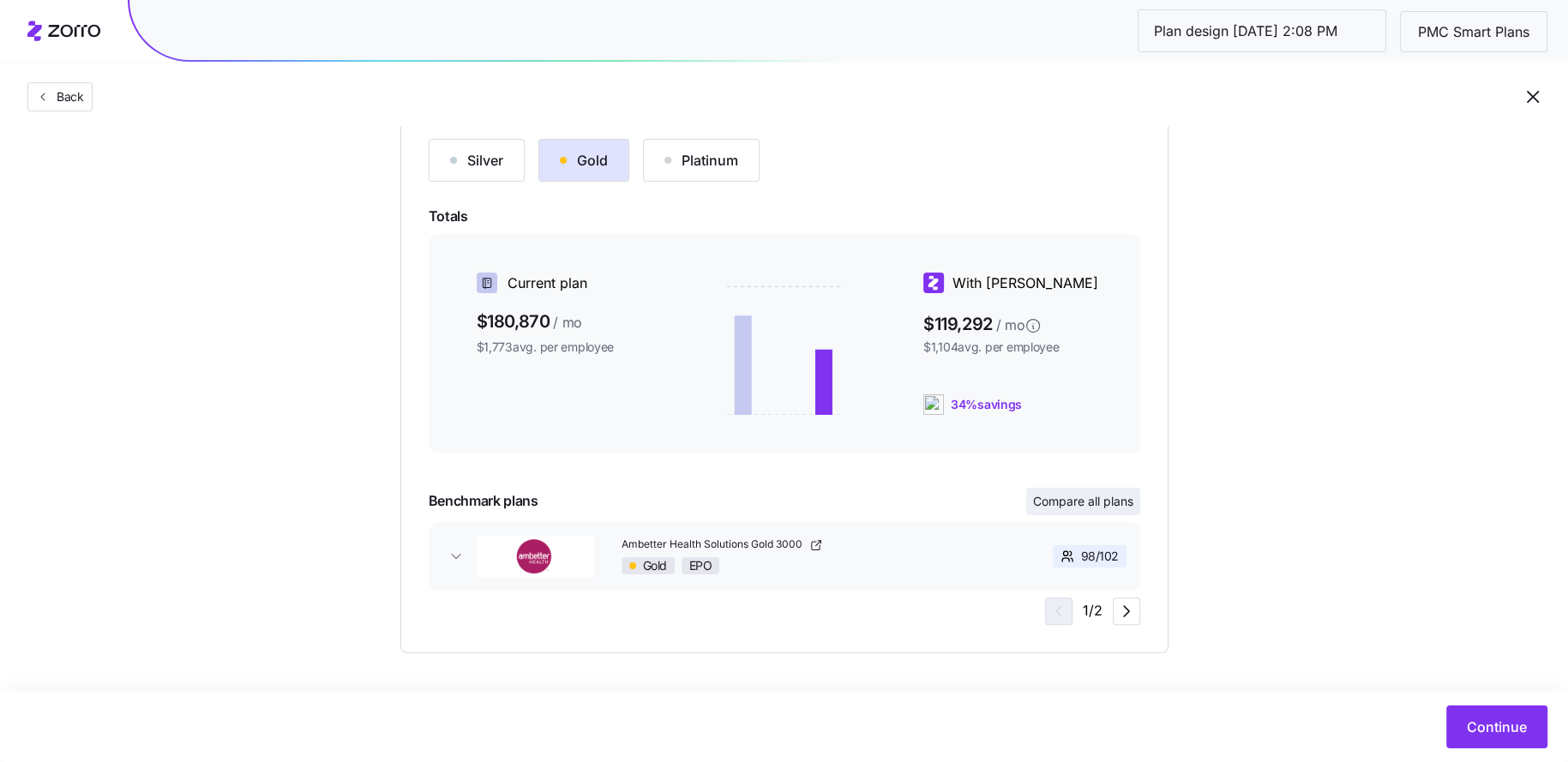
click at [1073, 497] on span "Compare all plans" at bounding box center [1083, 501] width 100 height 17
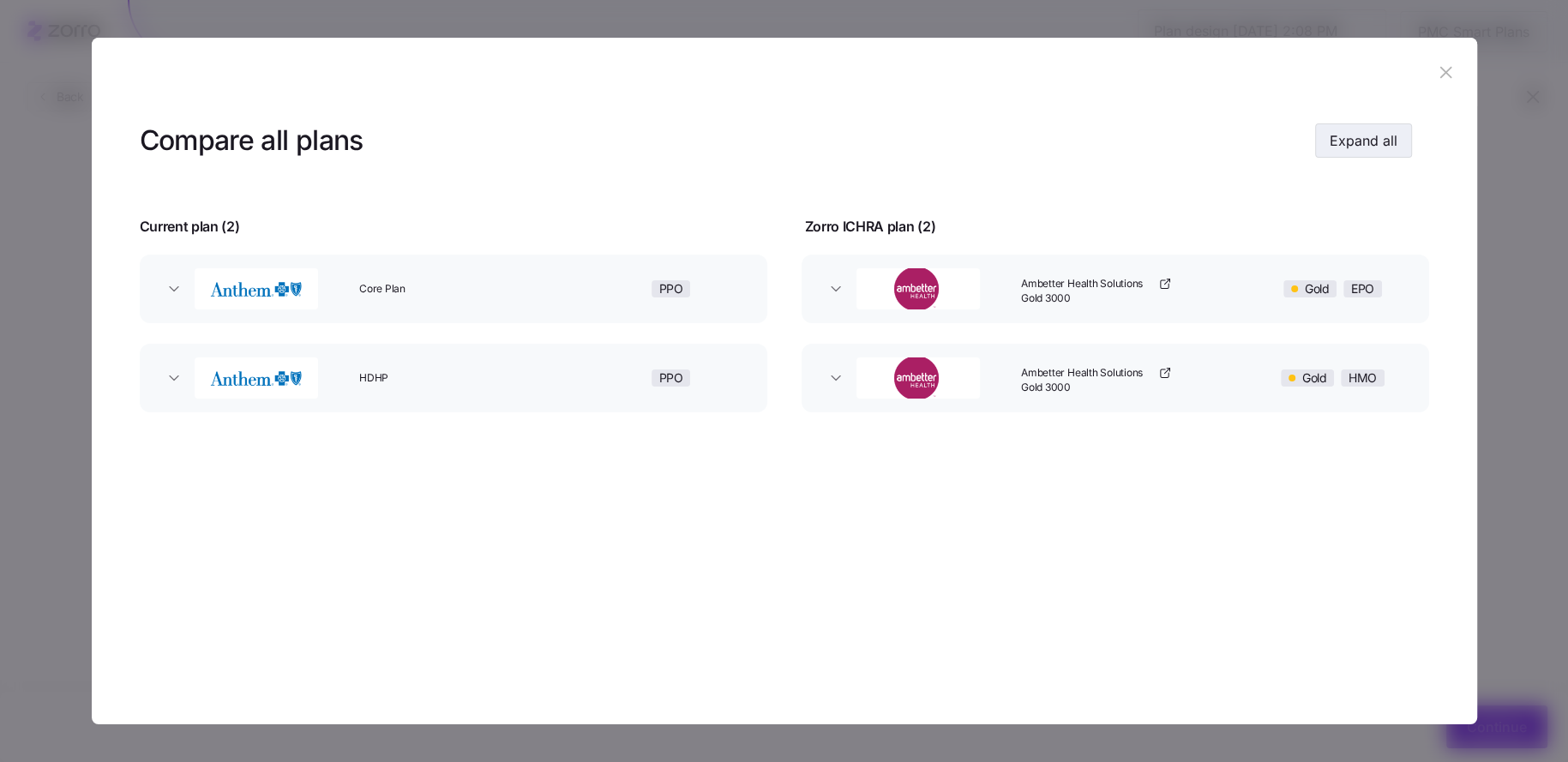
click at [1363, 149] on span "Expand all" at bounding box center [1364, 140] width 68 height 20
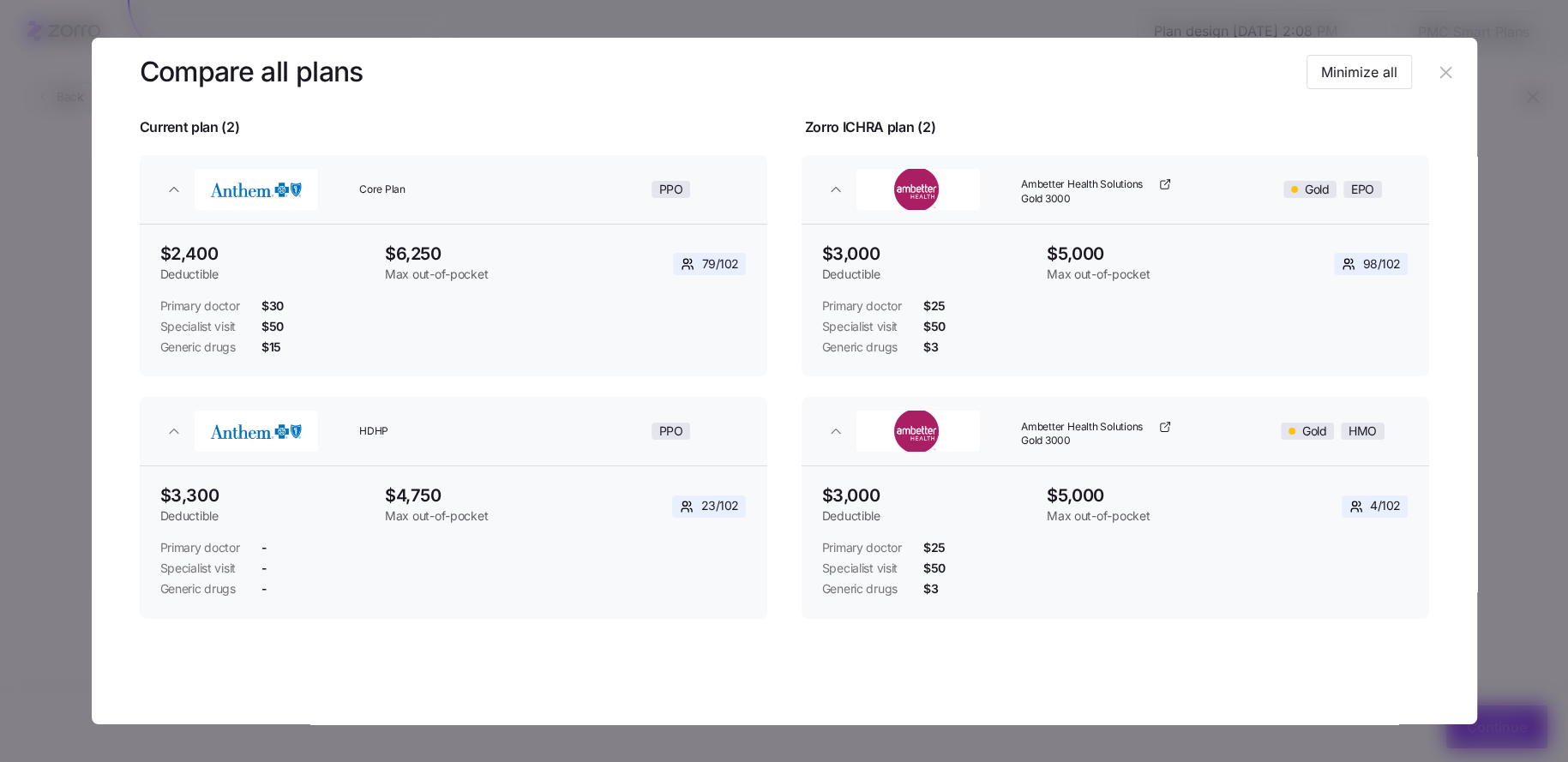
scroll to position [0, 0]
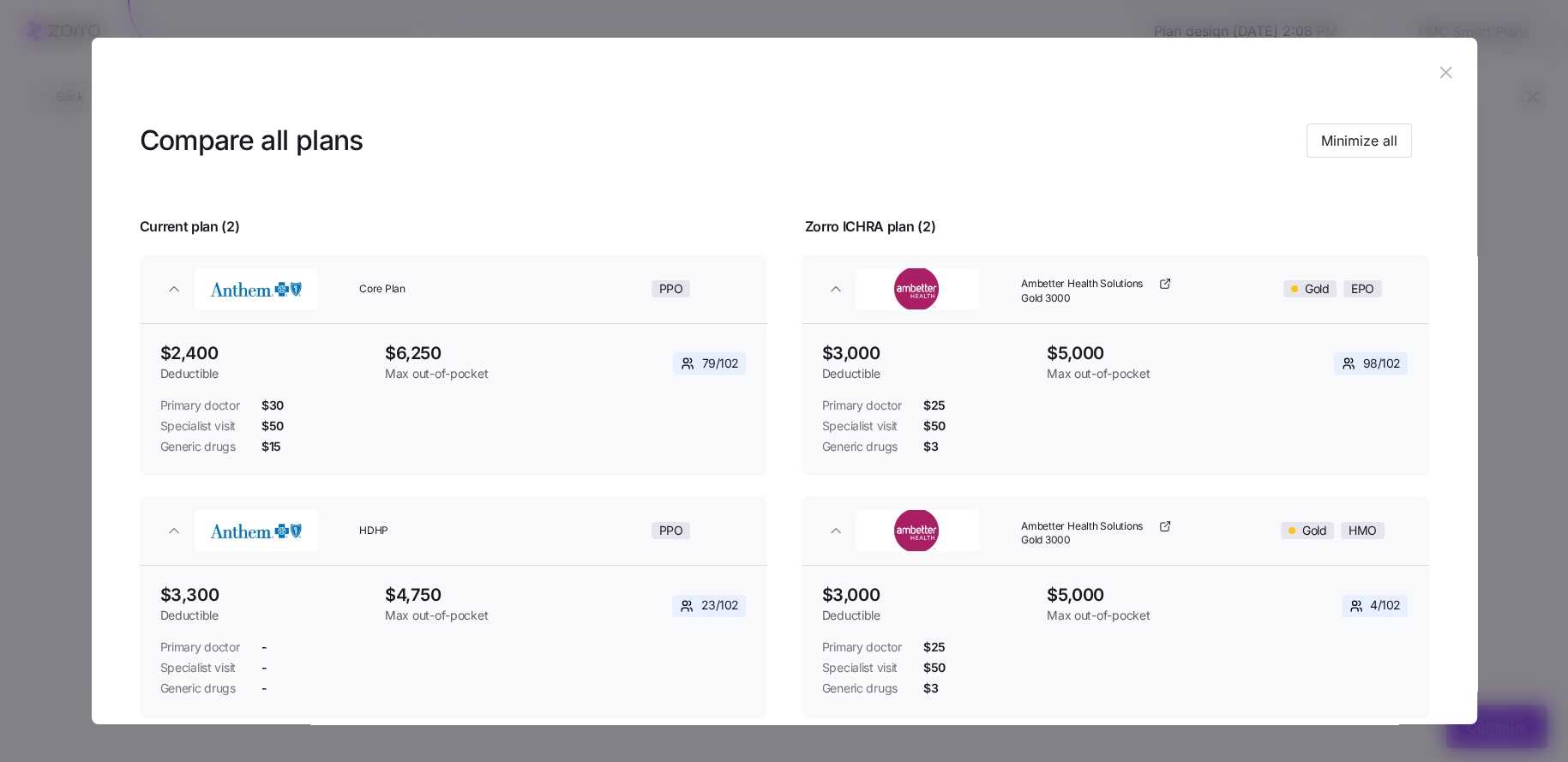
click at [1440, 71] on icon "button" at bounding box center [1446, 73] width 11 height 11
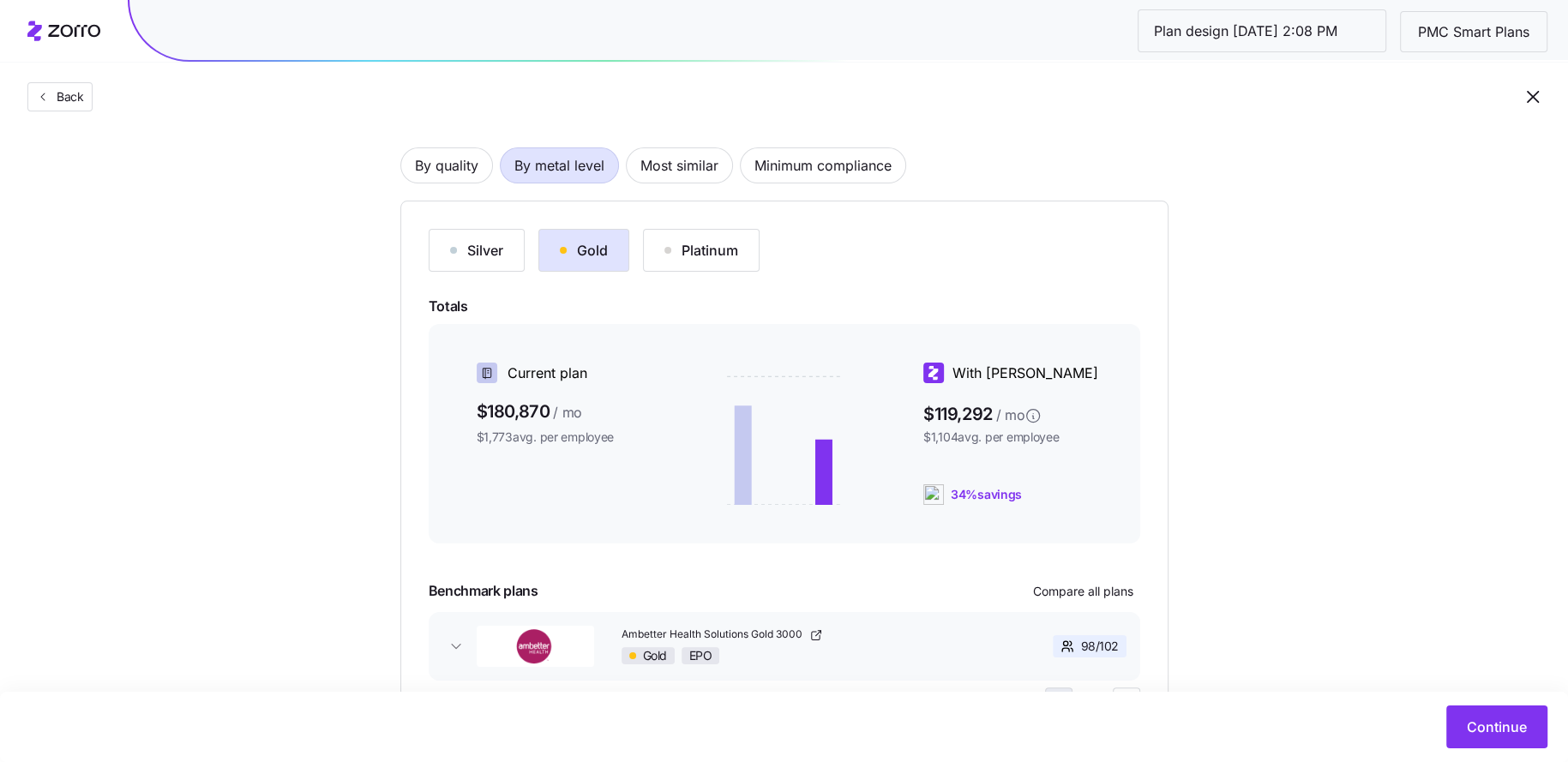
scroll to position [78, 0]
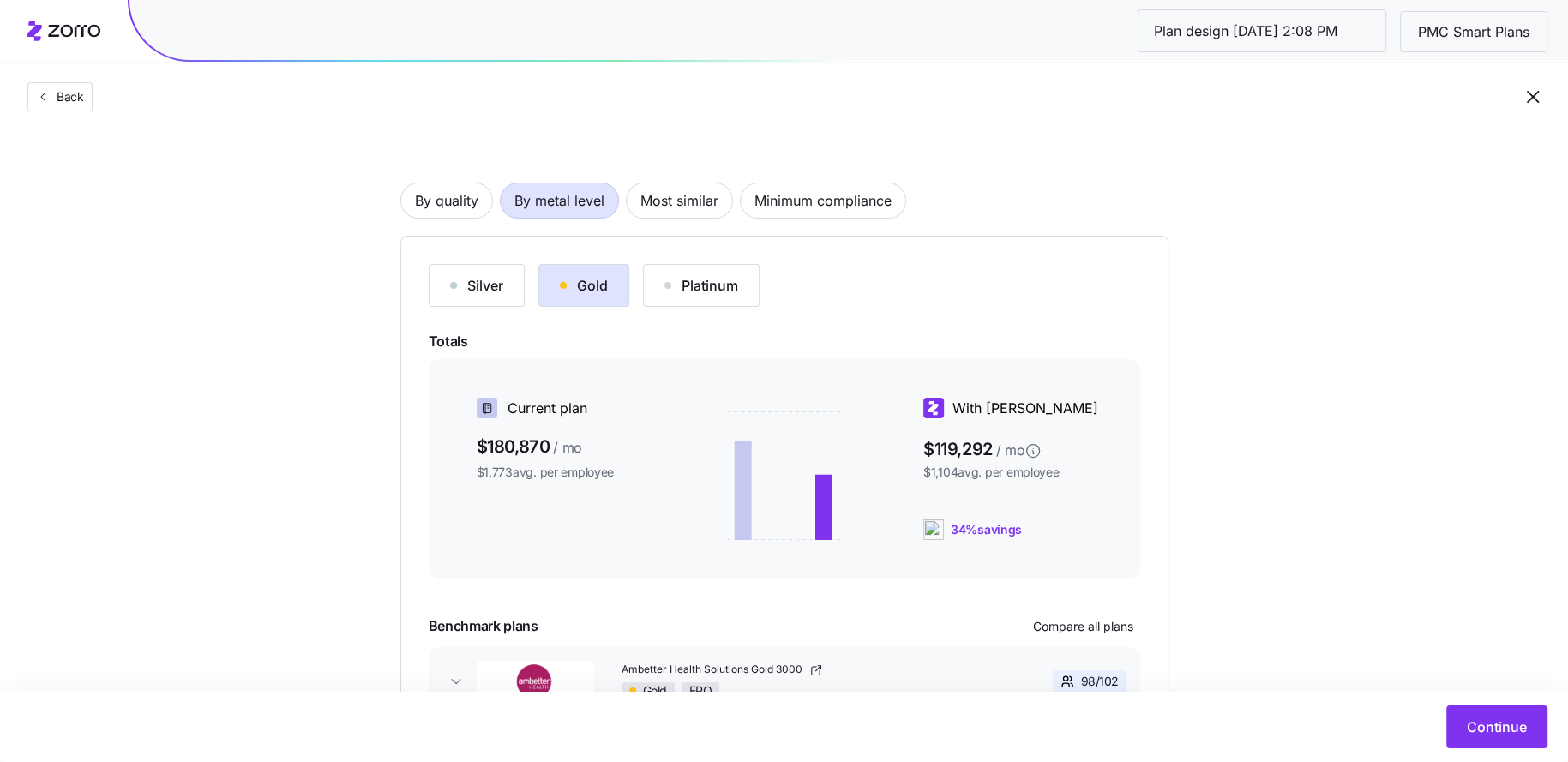
click at [684, 298] on button "Platinum" at bounding box center [701, 286] width 117 height 43
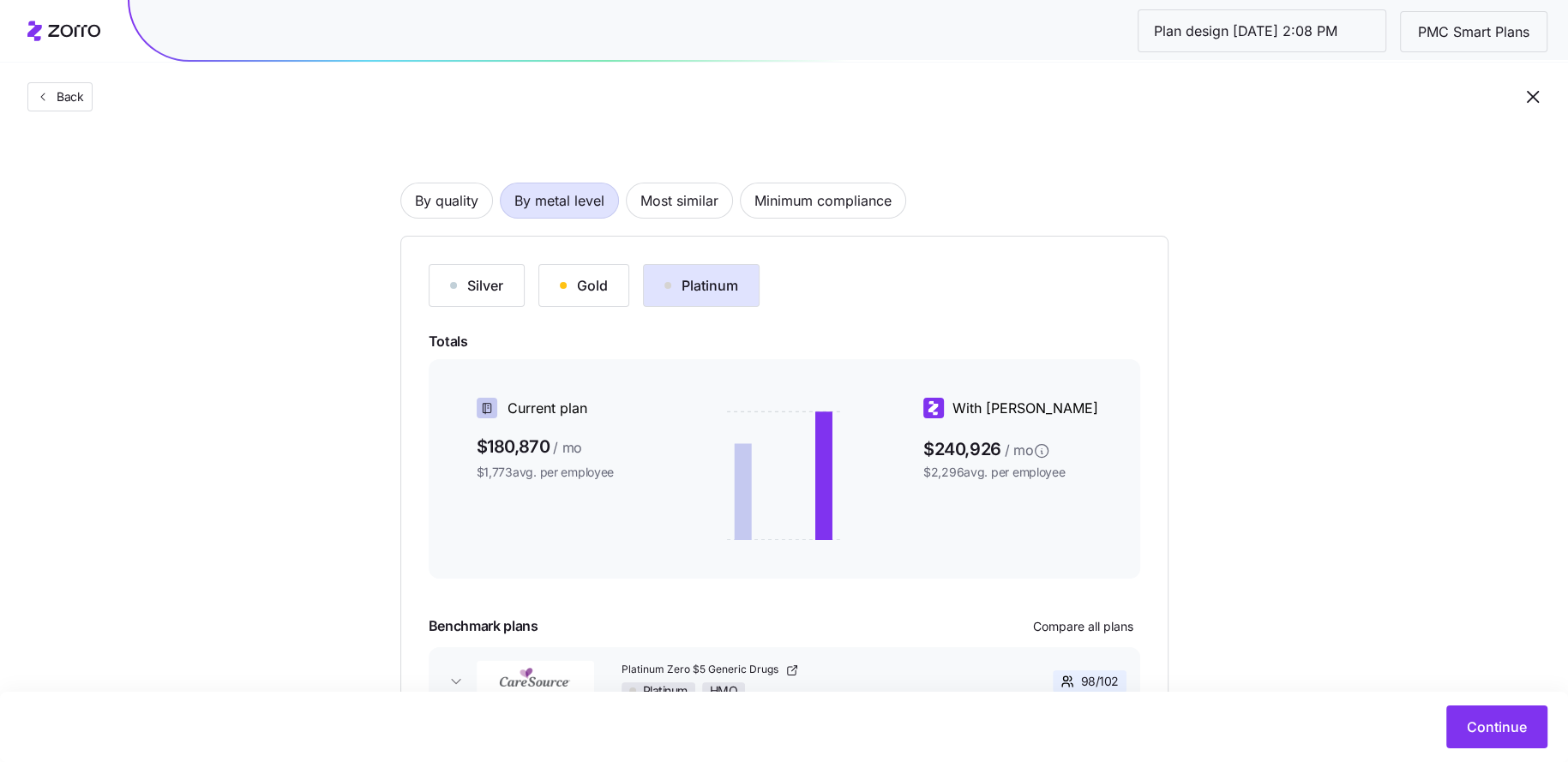
click at [576, 291] on div "Gold" at bounding box center [584, 286] width 48 height 20
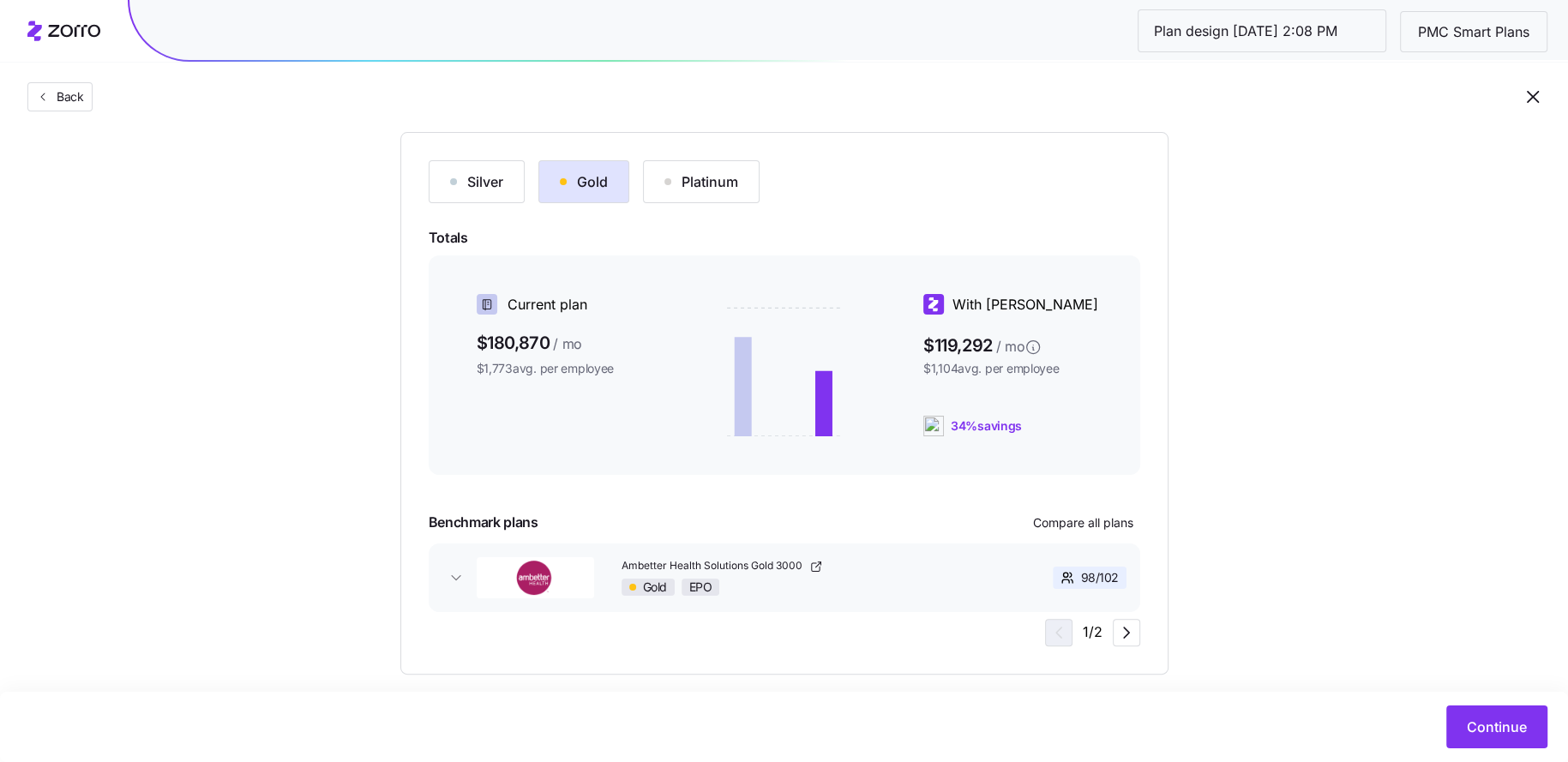
scroll to position [178, 0]
click at [1109, 635] on div "1 / 2" at bounding box center [1093, 636] width 96 height 28
click at [1118, 635] on icon "button" at bounding box center [1126, 635] width 20 height 20
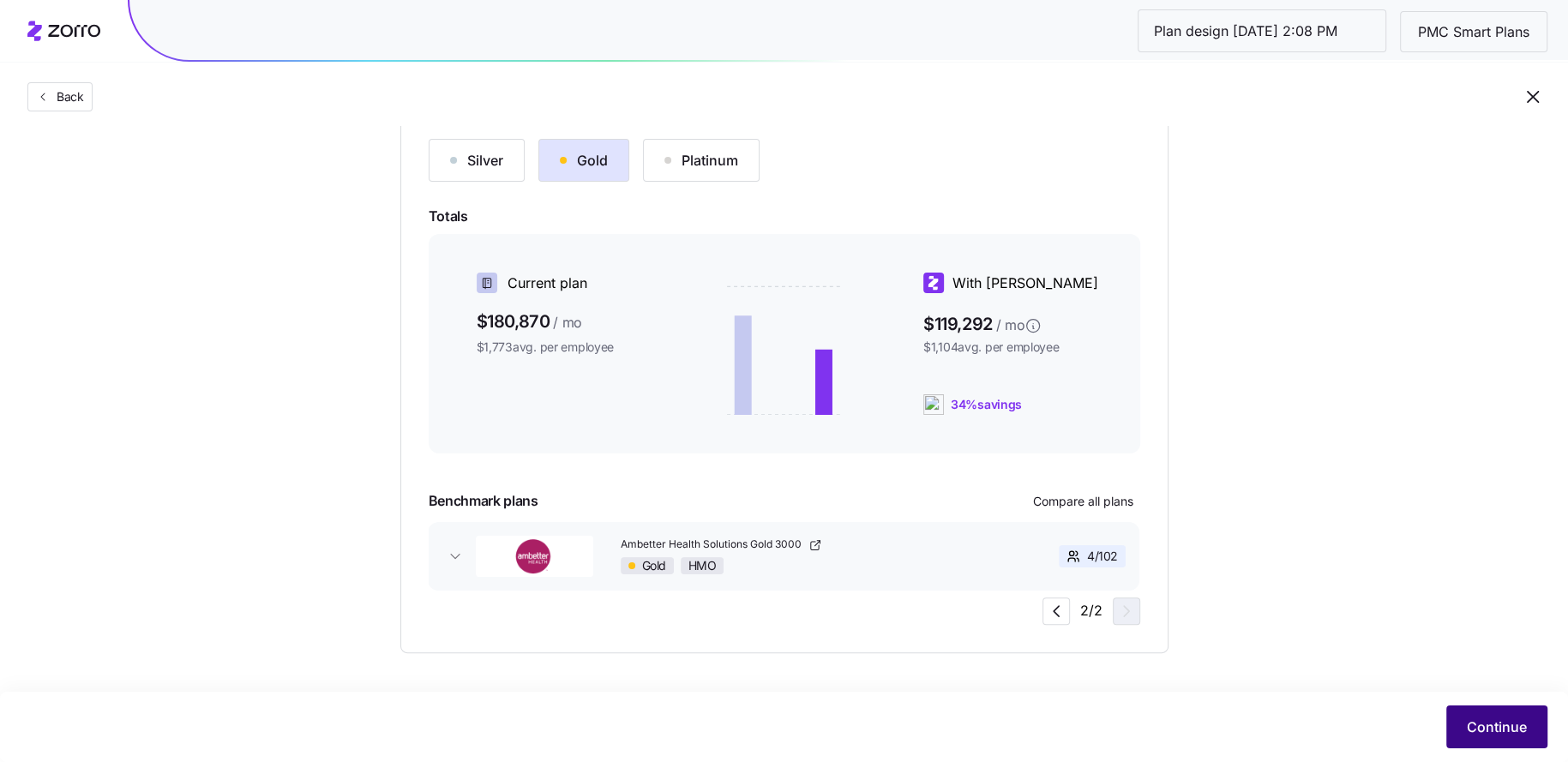
click at [1483, 706] on button "Continue" at bounding box center [1497, 726] width 101 height 43
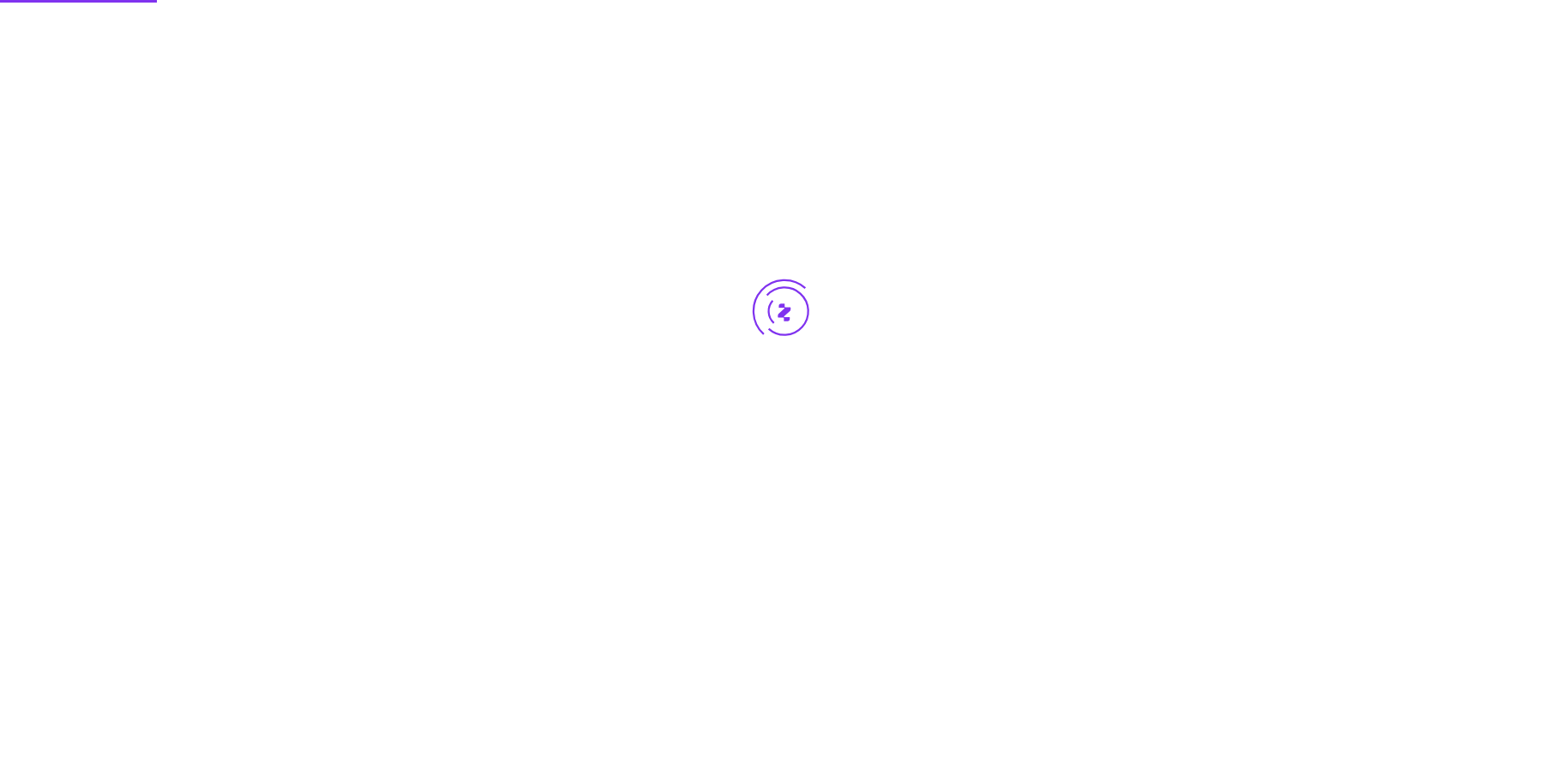
scroll to position [0, 0]
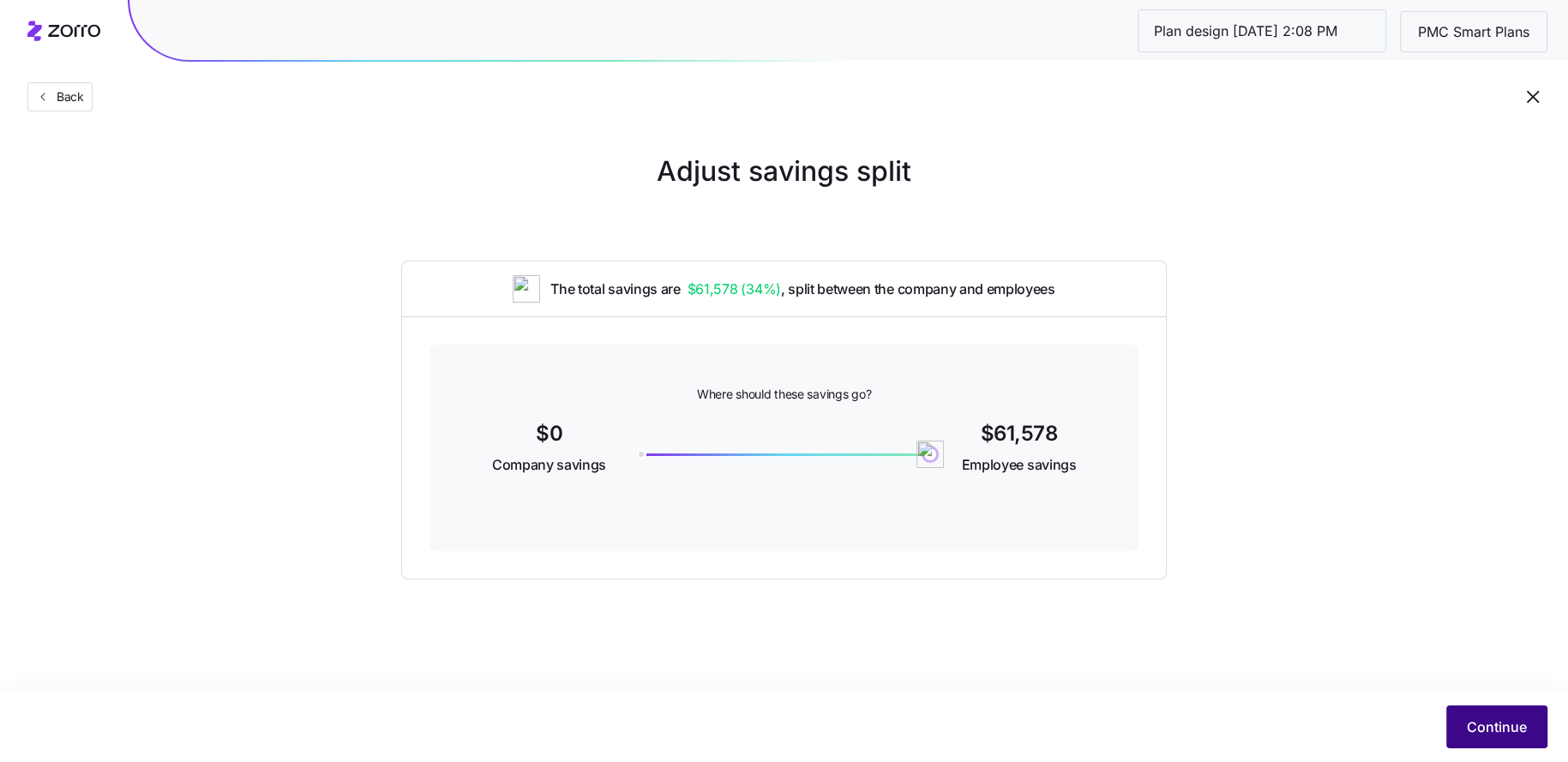
click at [1506, 742] on button "Continue" at bounding box center [1497, 726] width 101 height 43
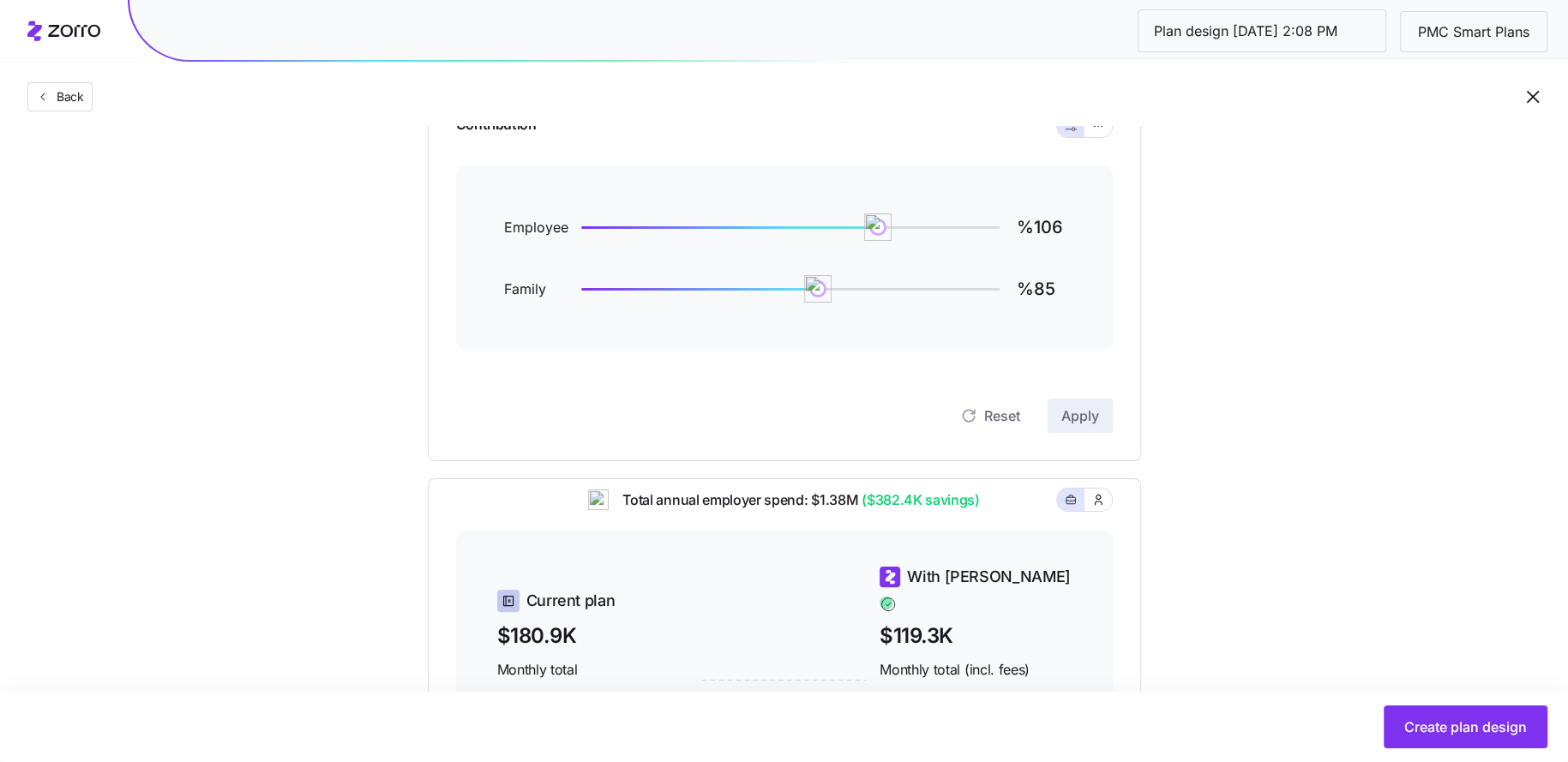
scroll to position [185, 0]
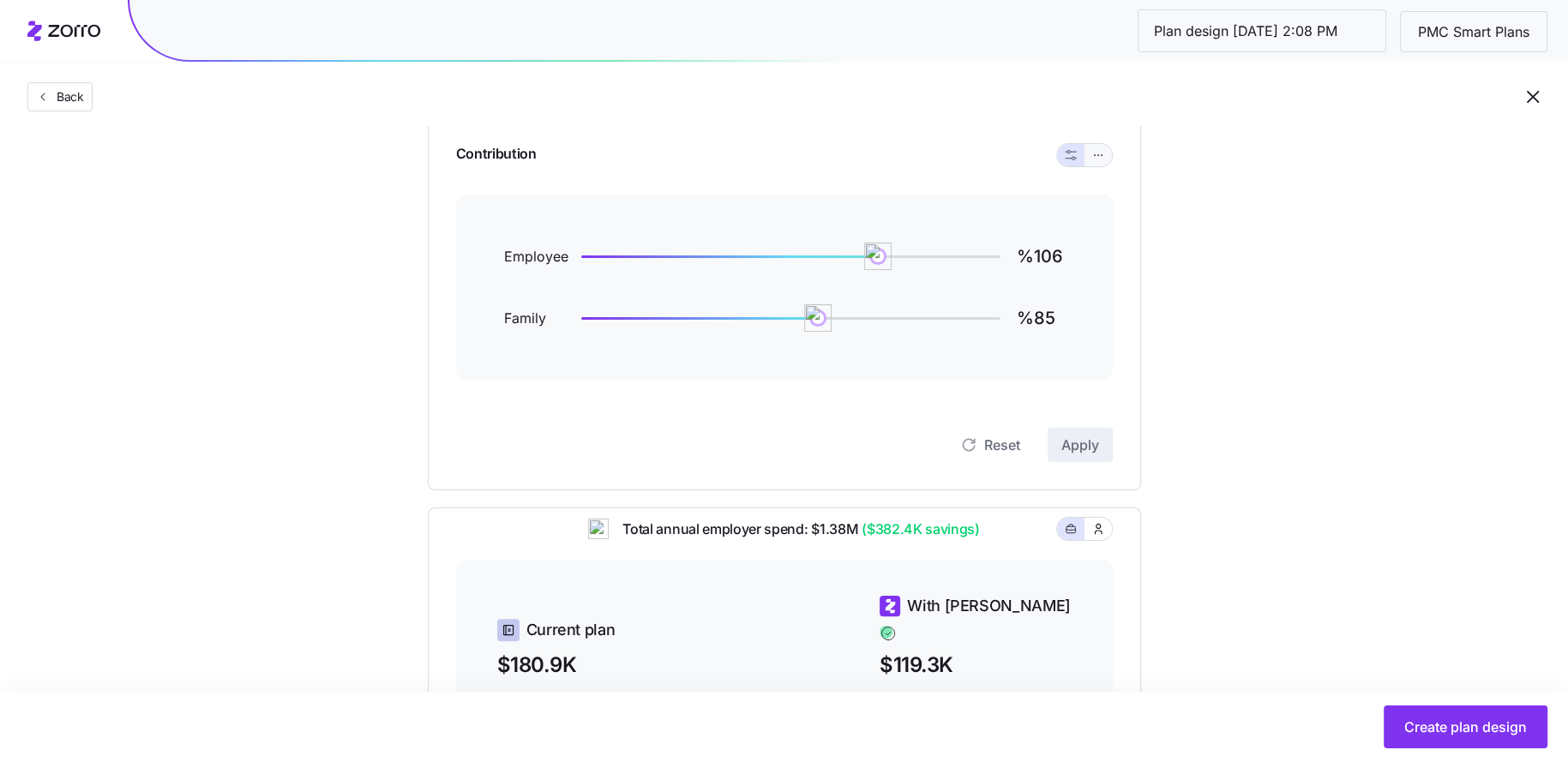
click at [1100, 159] on icon "button" at bounding box center [1098, 155] width 12 height 20
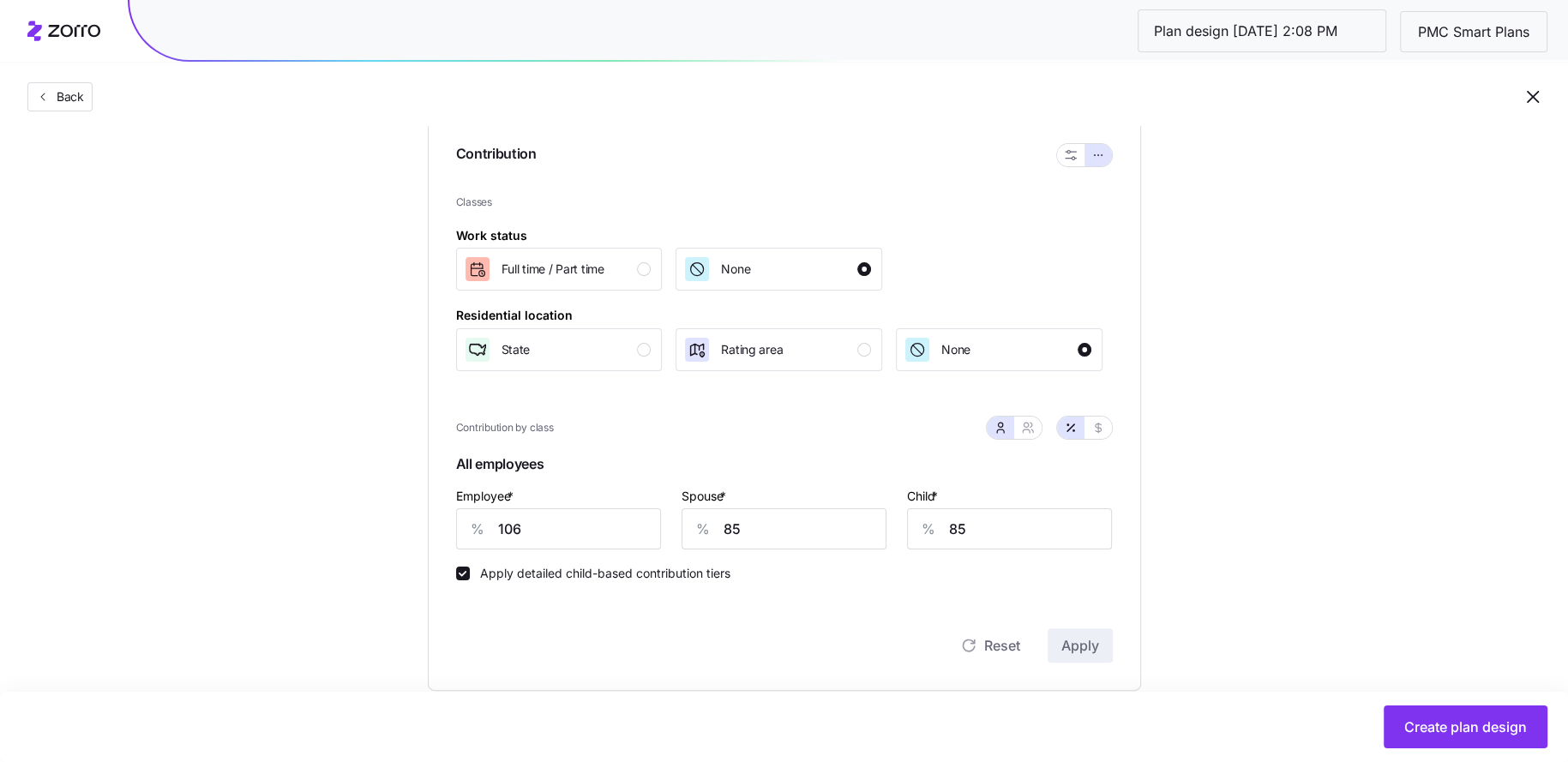
scroll to position [328, 0]
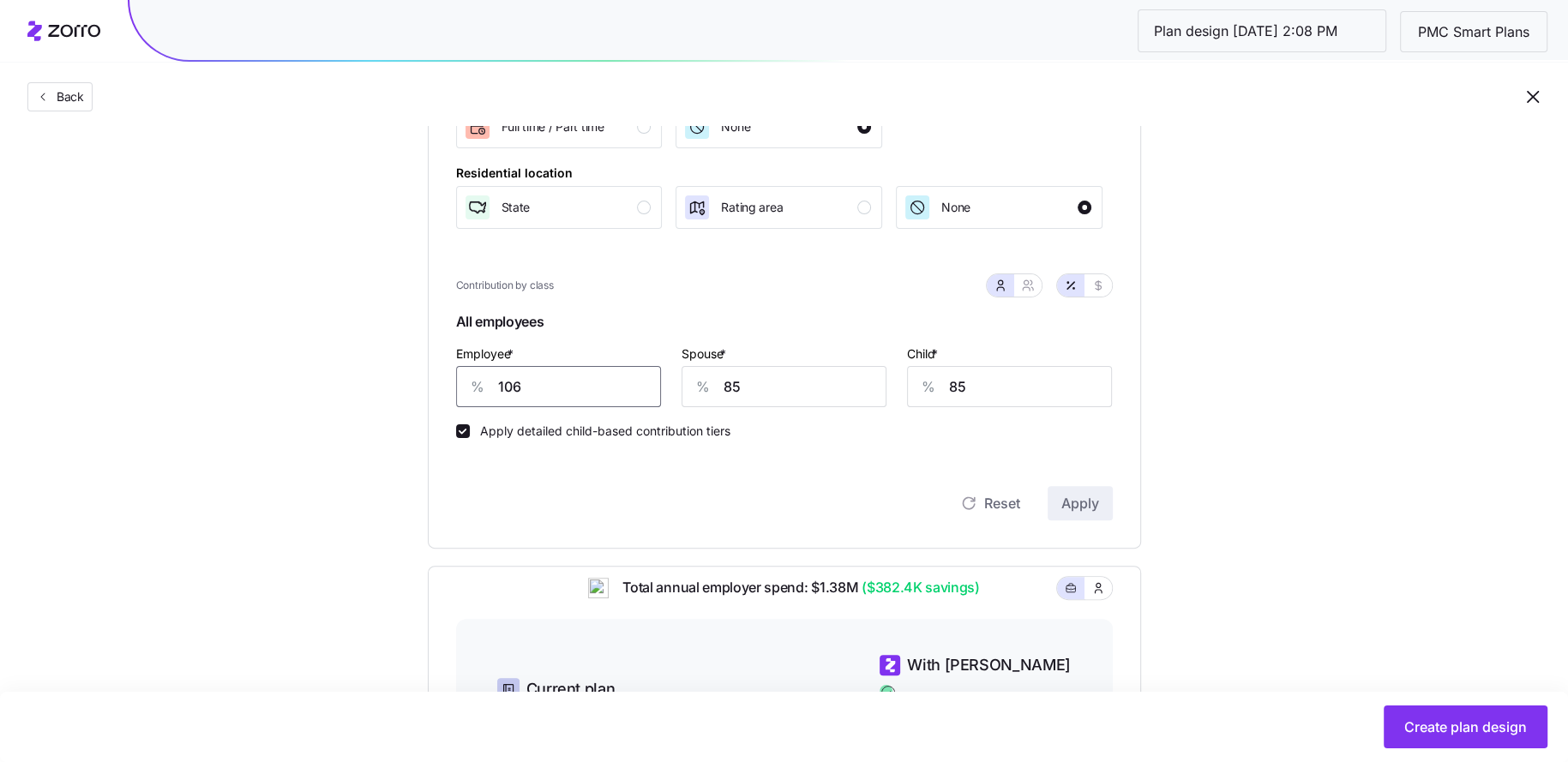
click at [564, 382] on input "106" at bounding box center [558, 387] width 205 height 41
type input "80"
click at [792, 395] on input "85" at bounding box center [784, 387] width 205 height 41
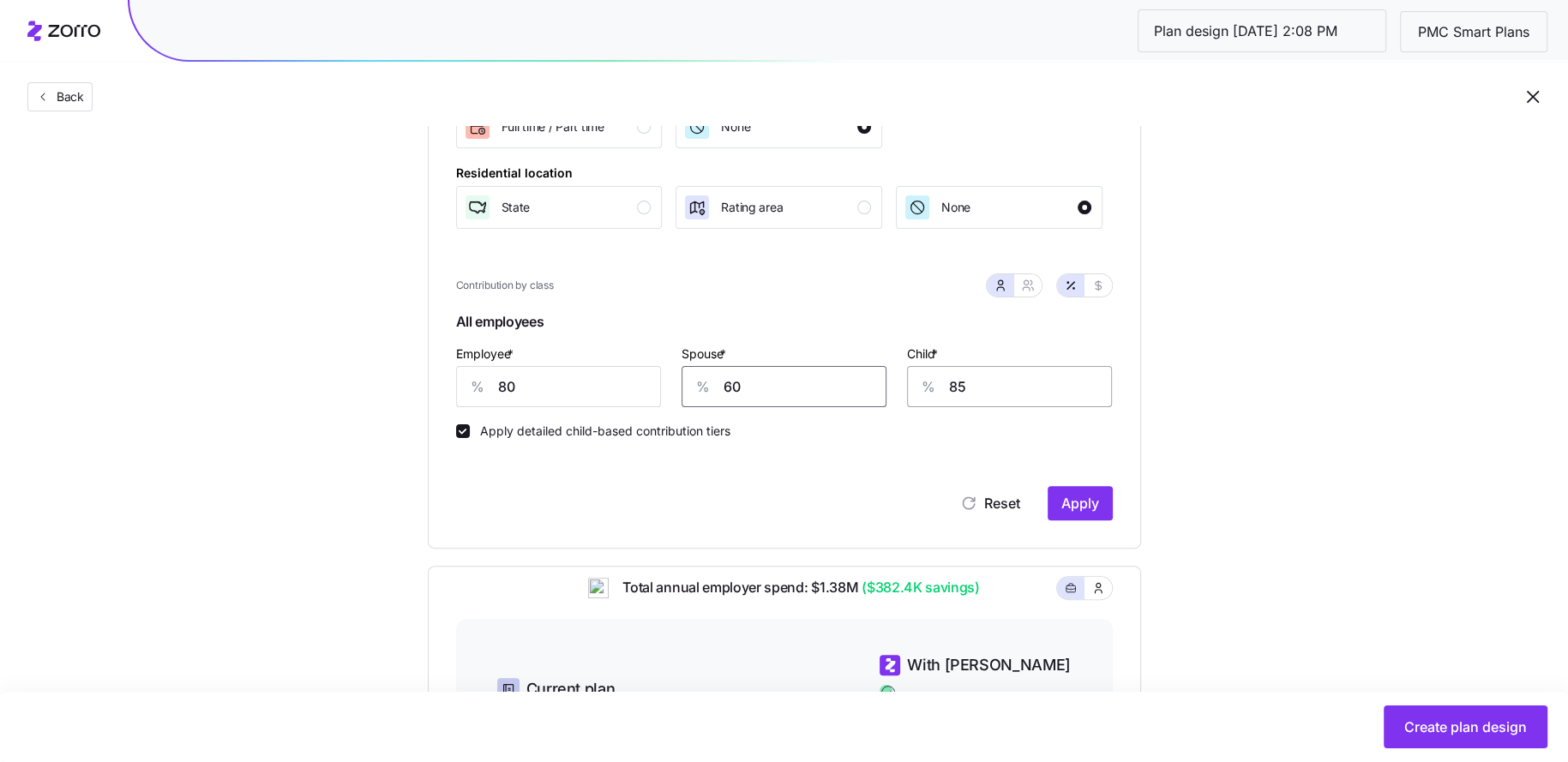
type input "60"
click at [992, 382] on input "85" at bounding box center [1010, 387] width 205 height 41
type input "60"
click at [1088, 501] on span "Apply" at bounding box center [1080, 503] width 38 height 20
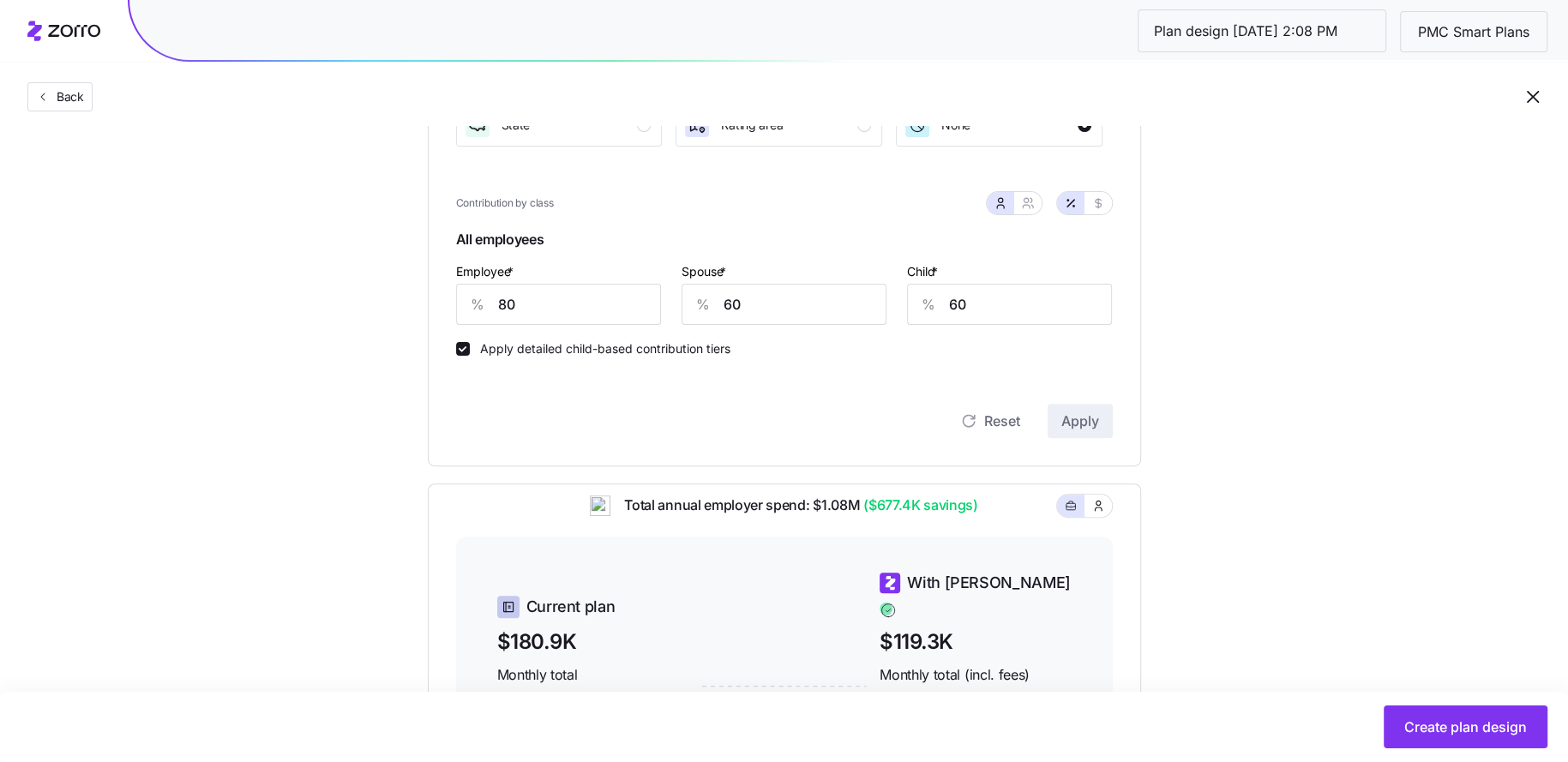
scroll to position [453, 0]
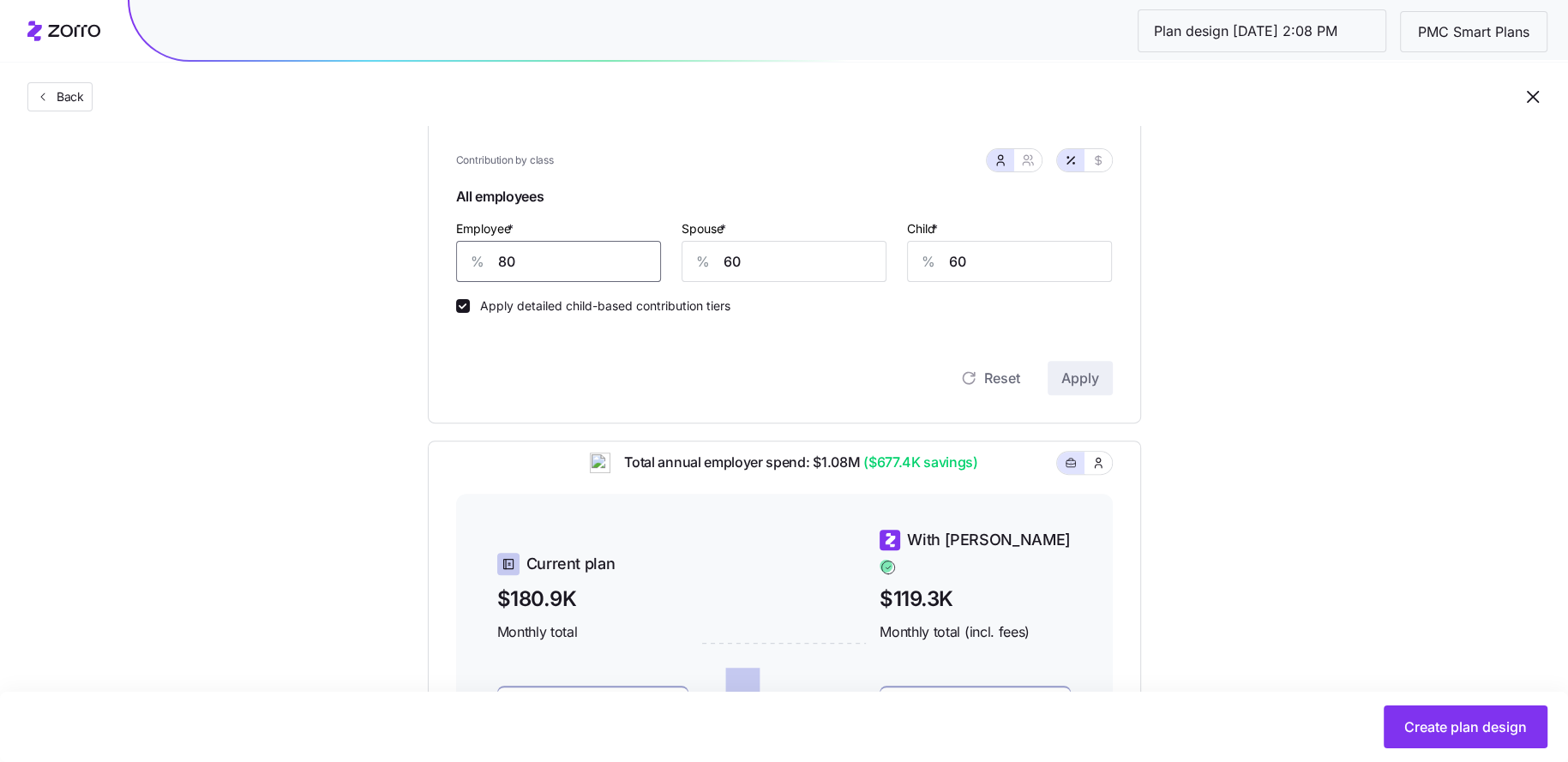
click at [575, 264] on input "80" at bounding box center [558, 261] width 205 height 41
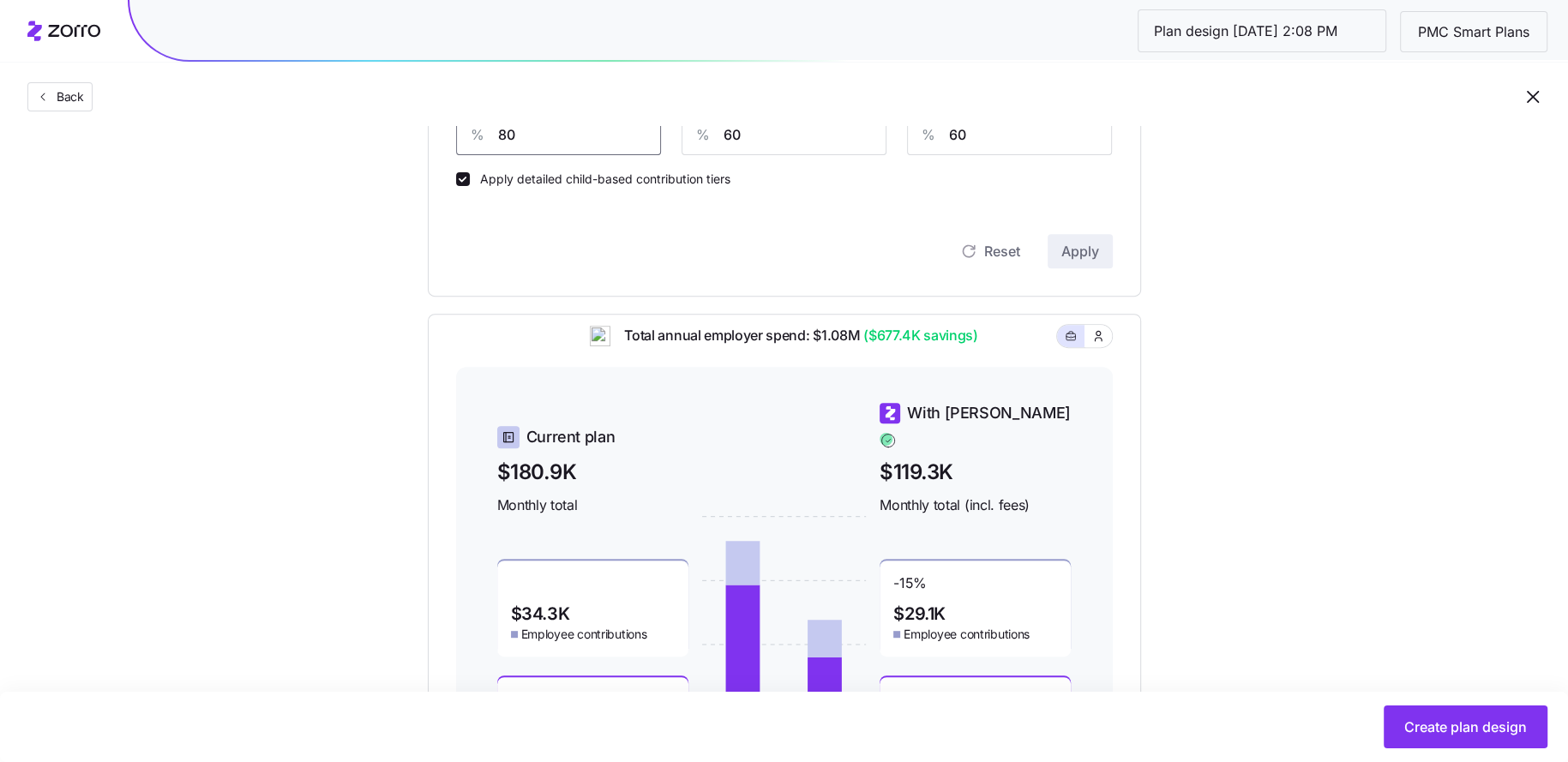
scroll to position [641, 0]
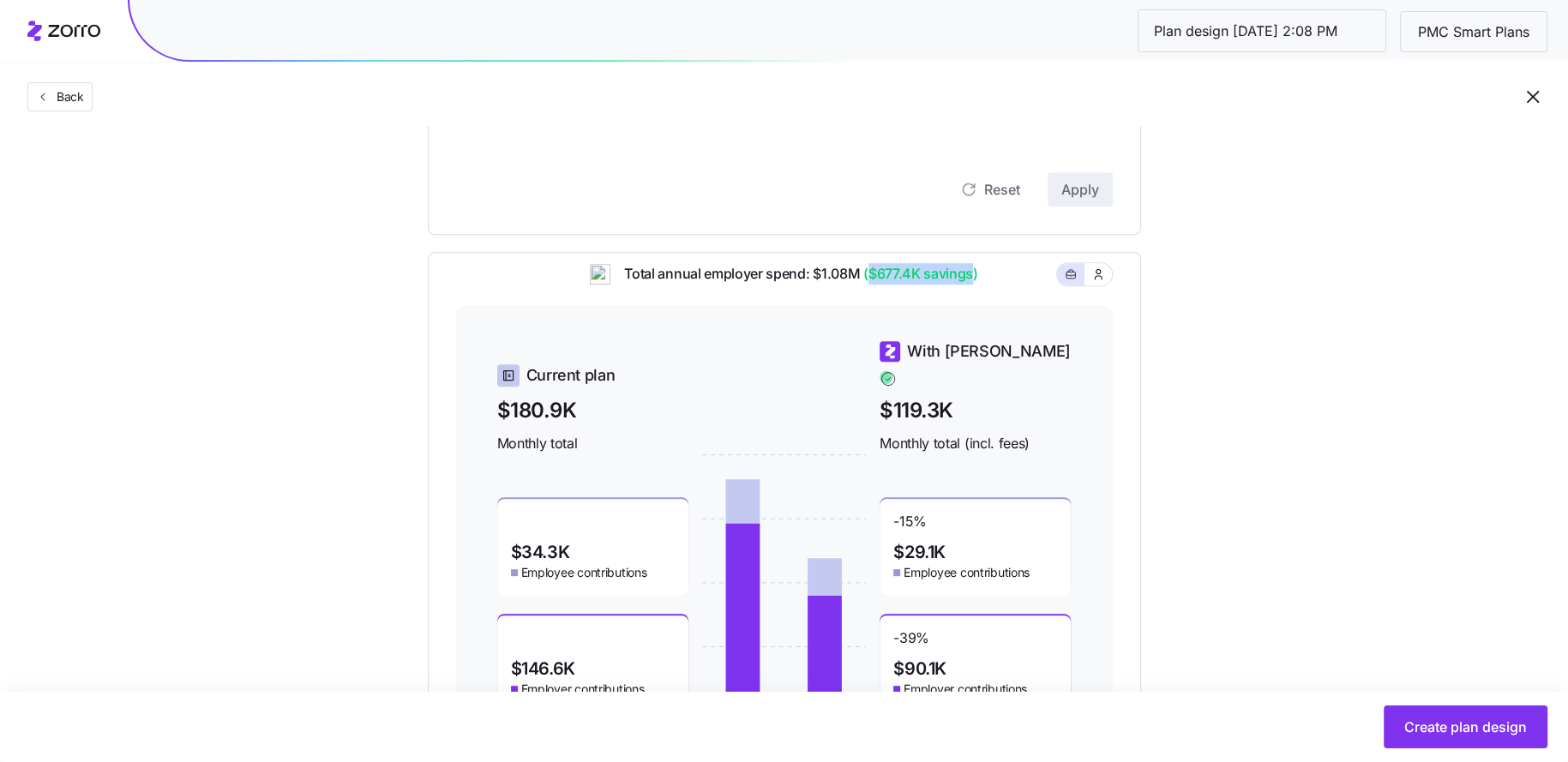
drag, startPoint x: 868, startPoint y: 285, endPoint x: 970, endPoint y: 286, distance: 102.0
click at [970, 285] on span "($677.4K savings)" at bounding box center [919, 274] width 118 height 21
click at [1009, 291] on div "Total annual employer spend: $1.08M ($677.4K savings)" at bounding box center [784, 285] width 657 height 42
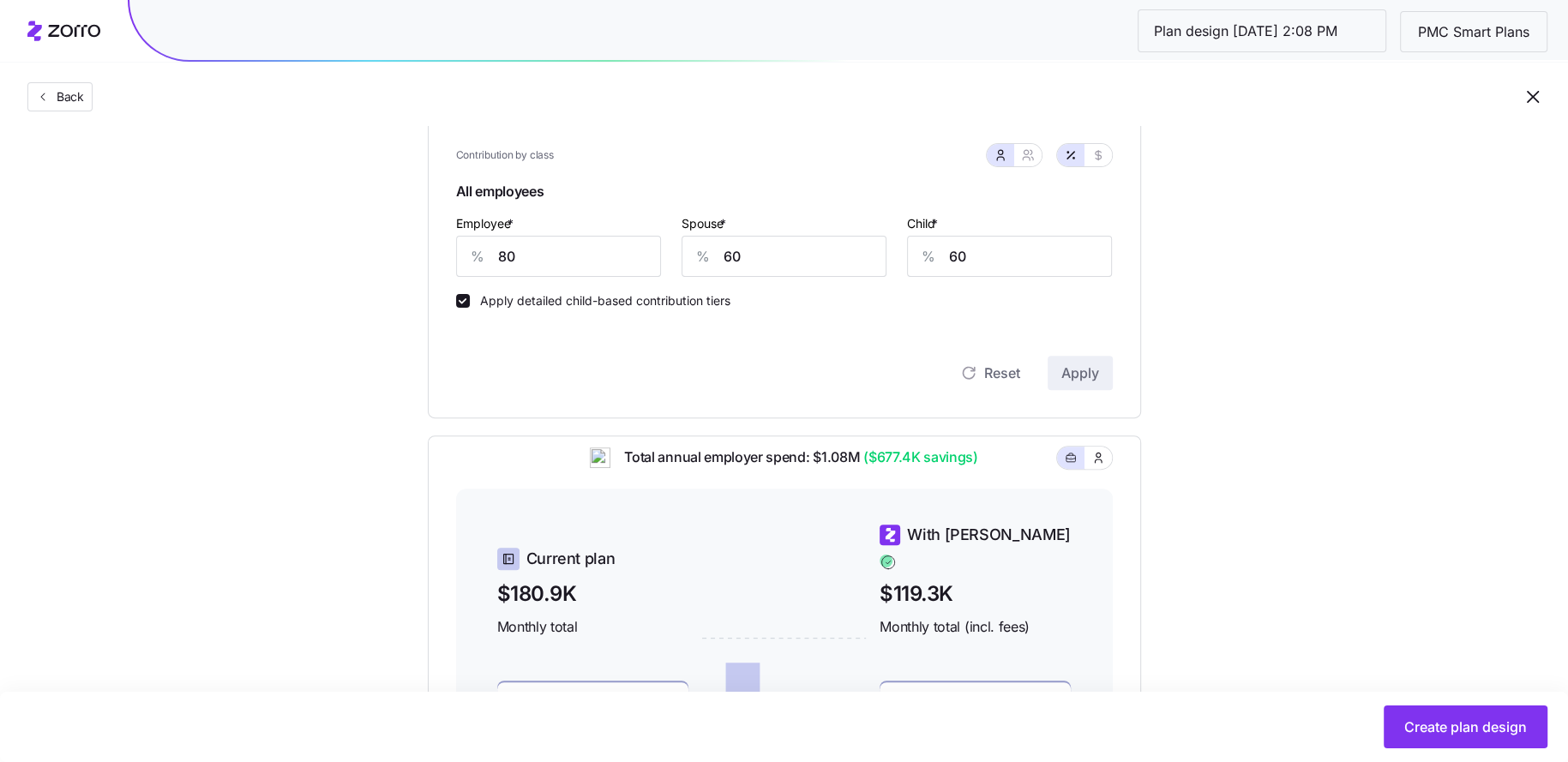
scroll to position [458, 0]
click at [1424, 714] on button "Create plan design" at bounding box center [1466, 726] width 164 height 43
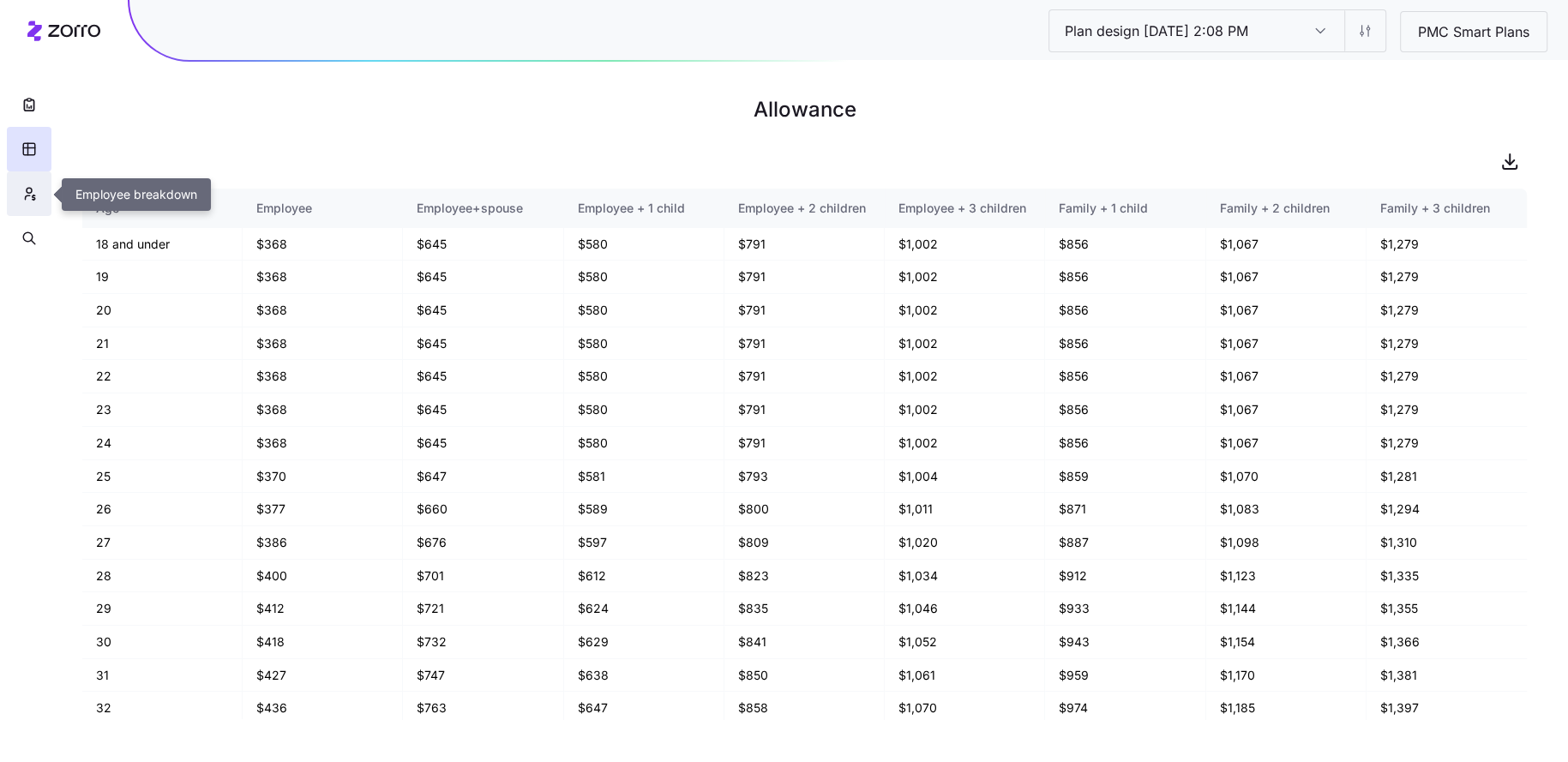
click at [19, 203] on button "button" at bounding box center [28, 194] width 45 height 45
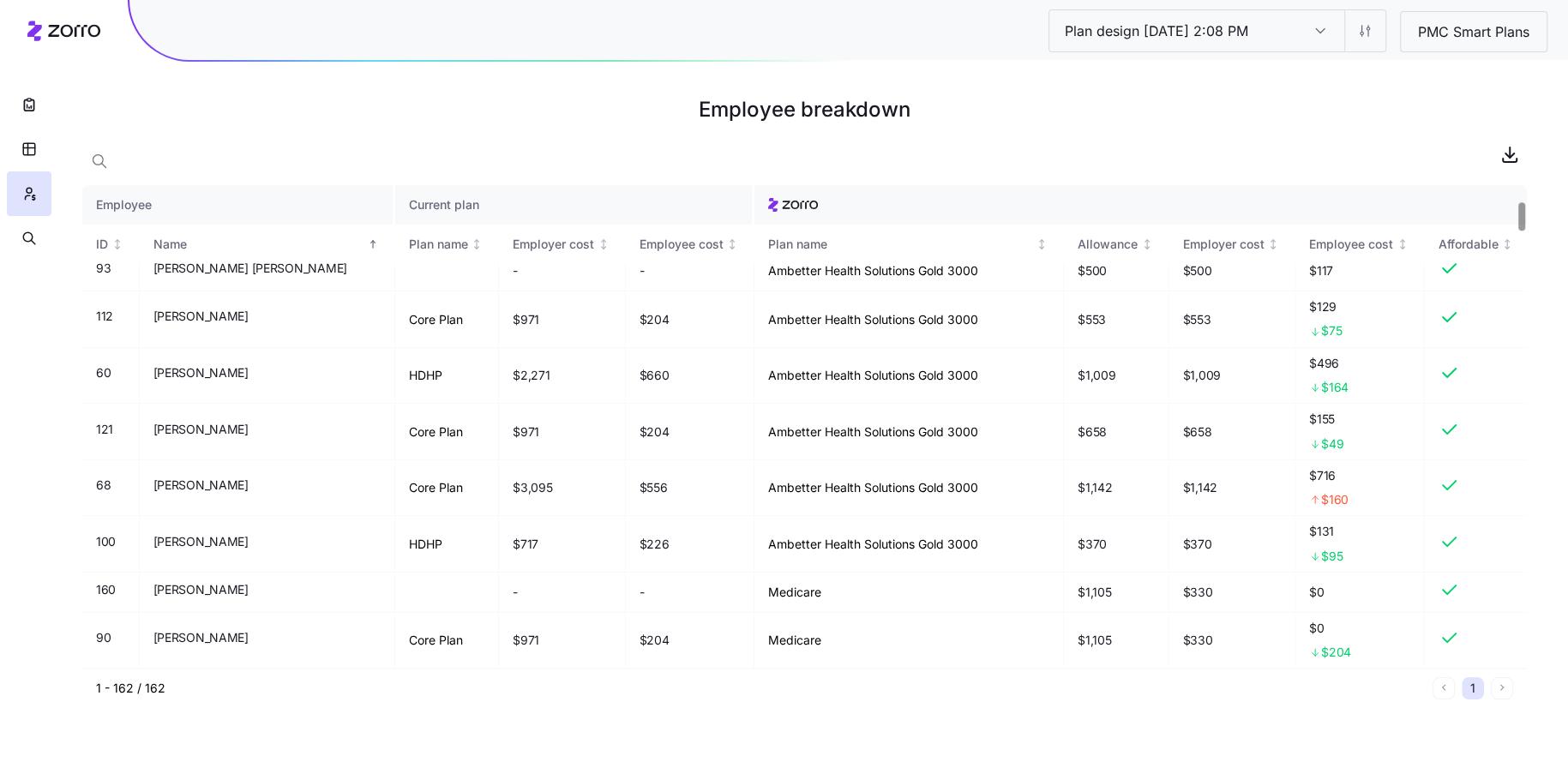
scroll to position [272, 0]
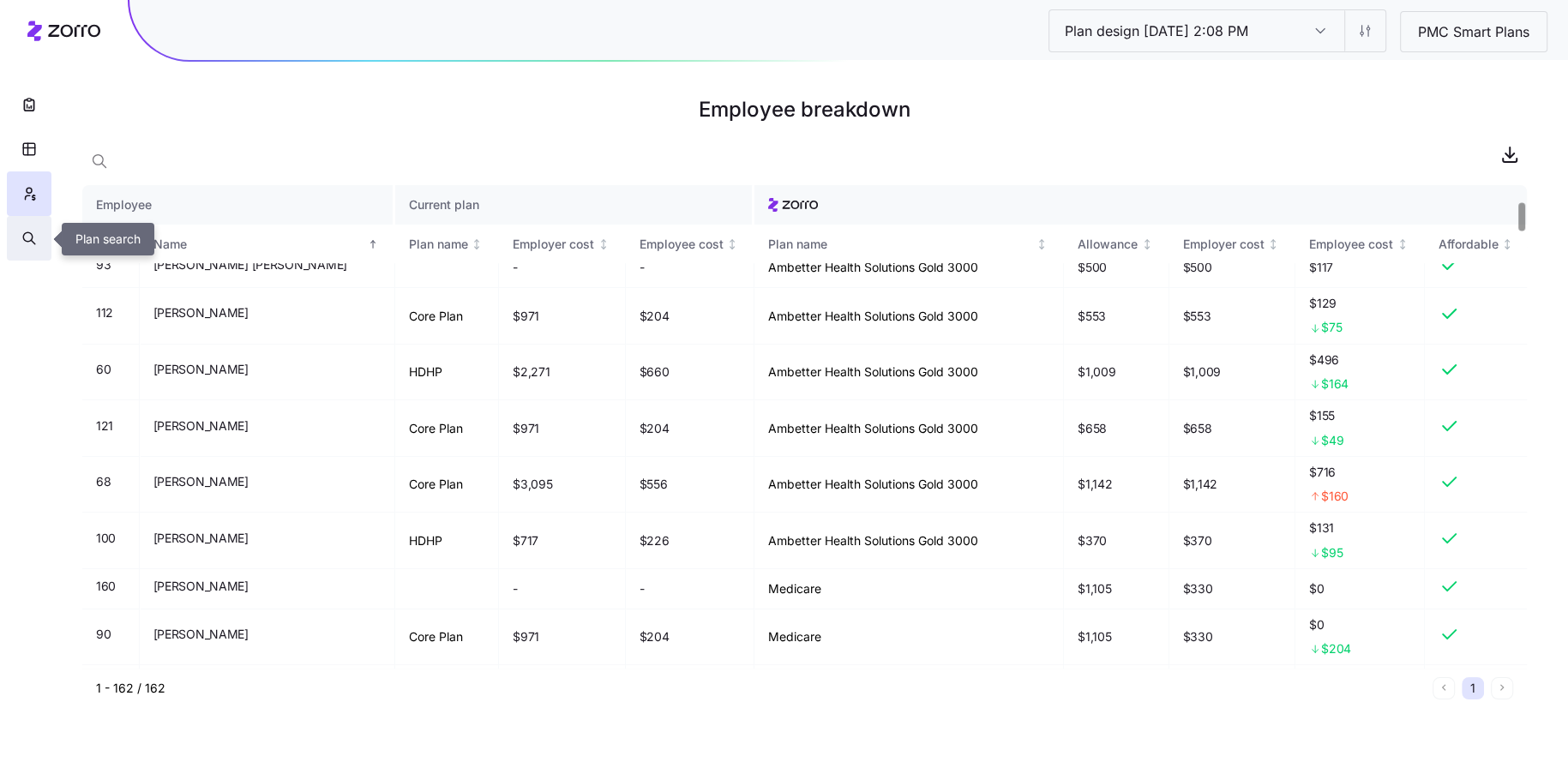
click at [34, 241] on icon "button" at bounding box center [28, 238] width 16 height 17
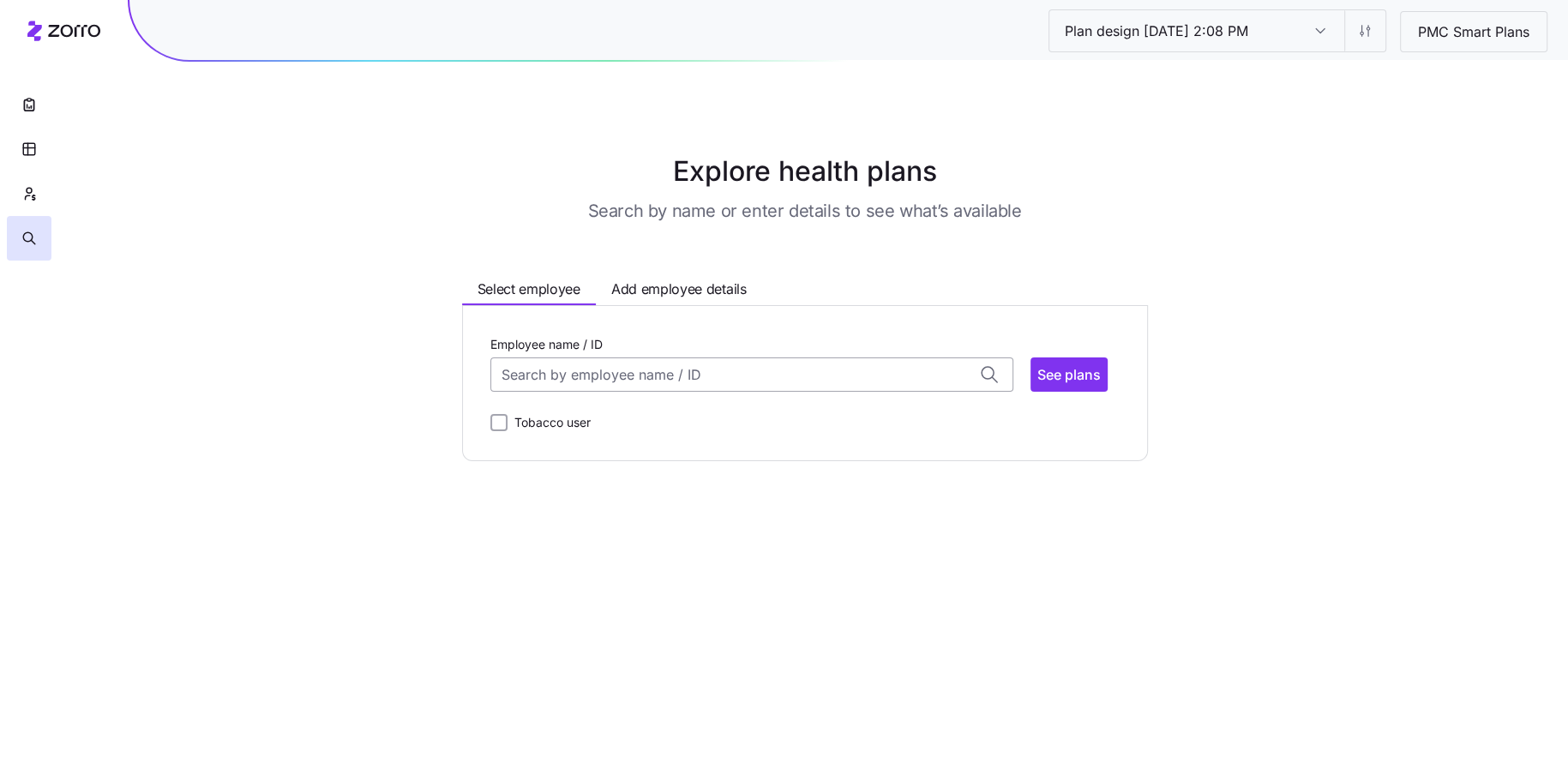
click at [671, 377] on input "Employee name / ID" at bounding box center [751, 374] width 523 height 34
click at [659, 411] on div "Anthony Hoff (45) ID: 68 | zip code: 46131" at bounding box center [751, 427] width 515 height 50
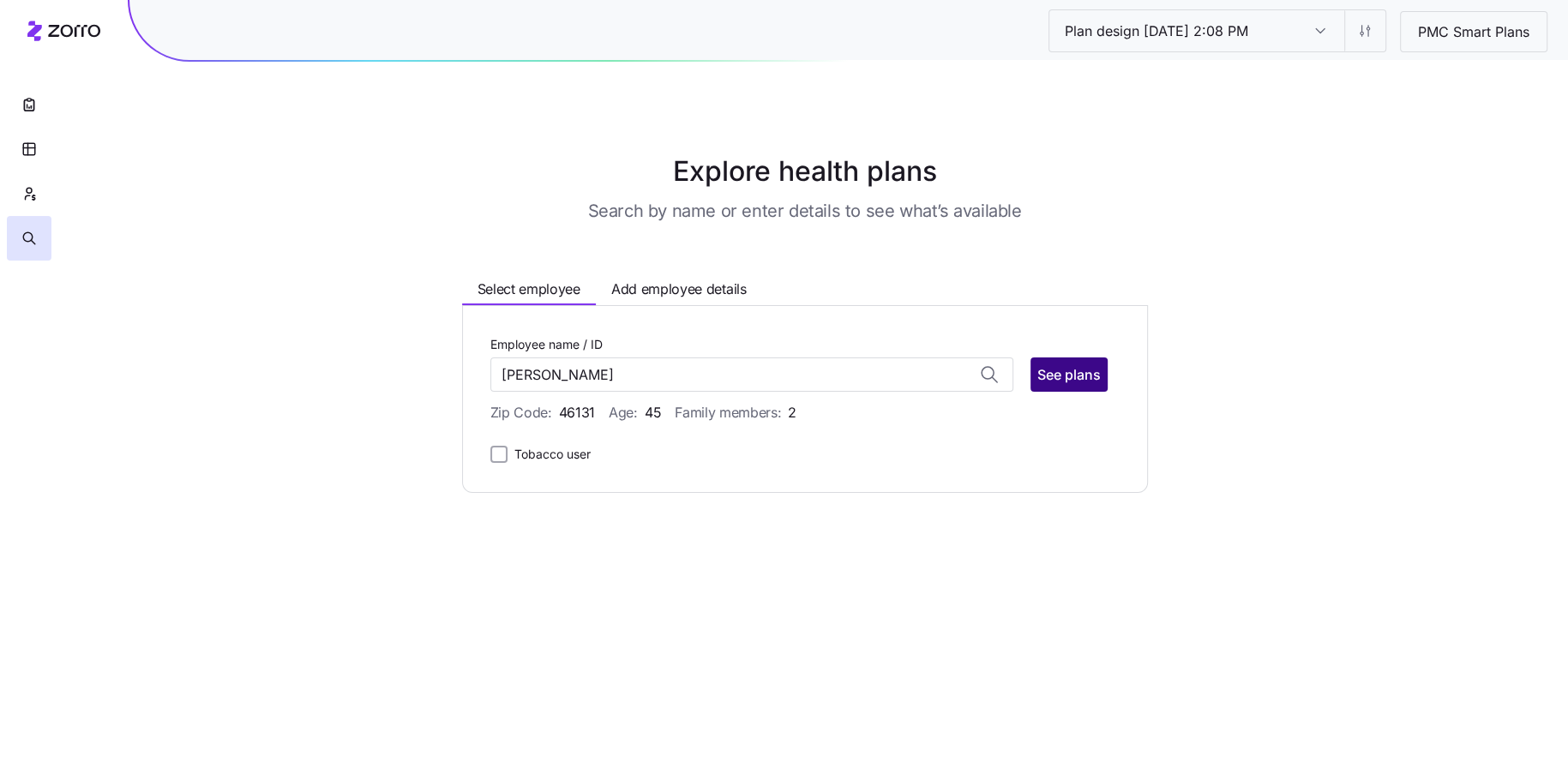
click at [1067, 380] on span "See plans" at bounding box center [1069, 375] width 63 height 20
type input "Anthony Hoff (ID: 68)"
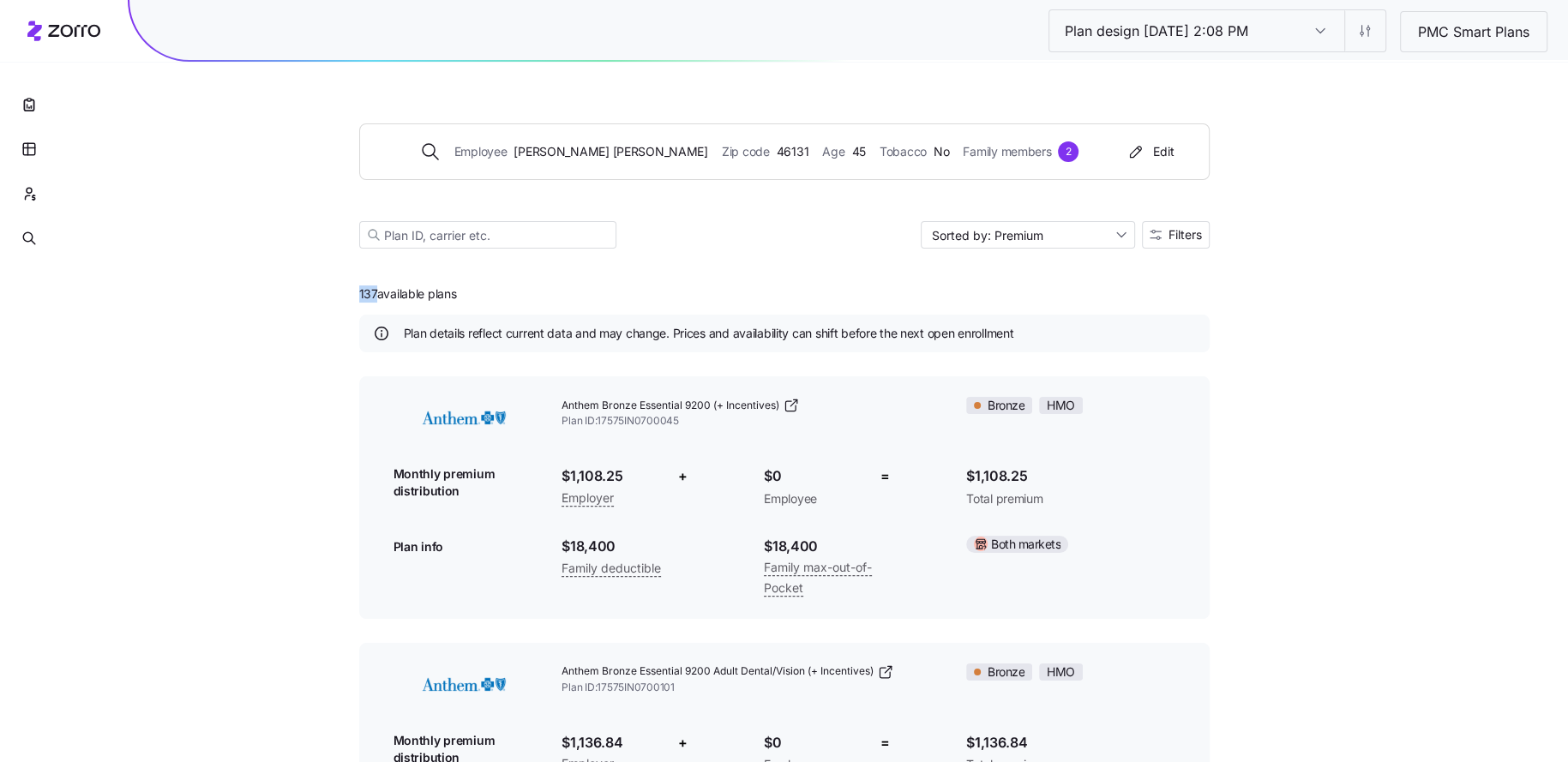
drag, startPoint x: 378, startPoint y: 292, endPoint x: 342, endPoint y: 291, distance: 36.0
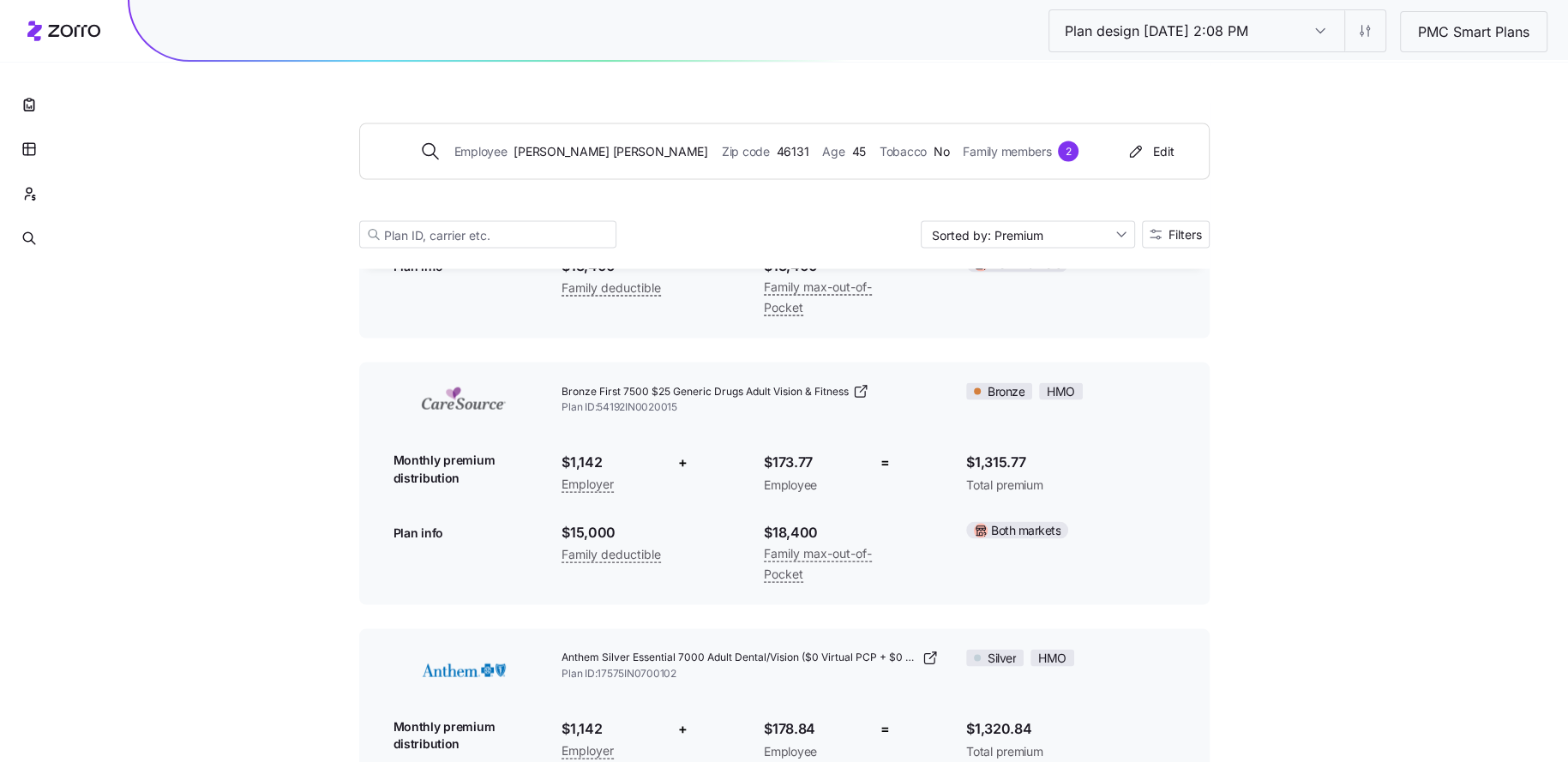
scroll to position [3223, 0]
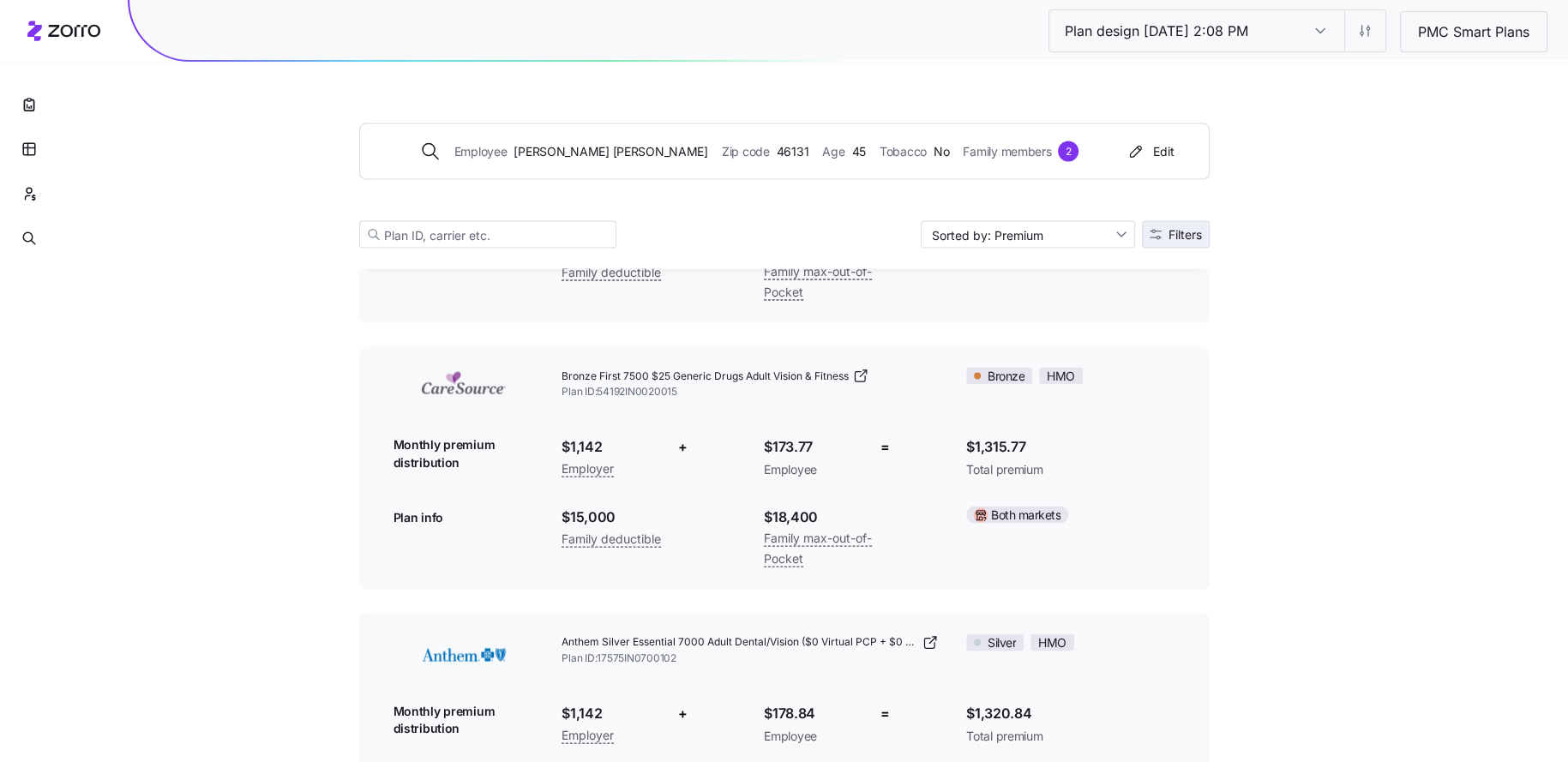
click at [1173, 229] on span "Filters" at bounding box center [1185, 234] width 33 height 12
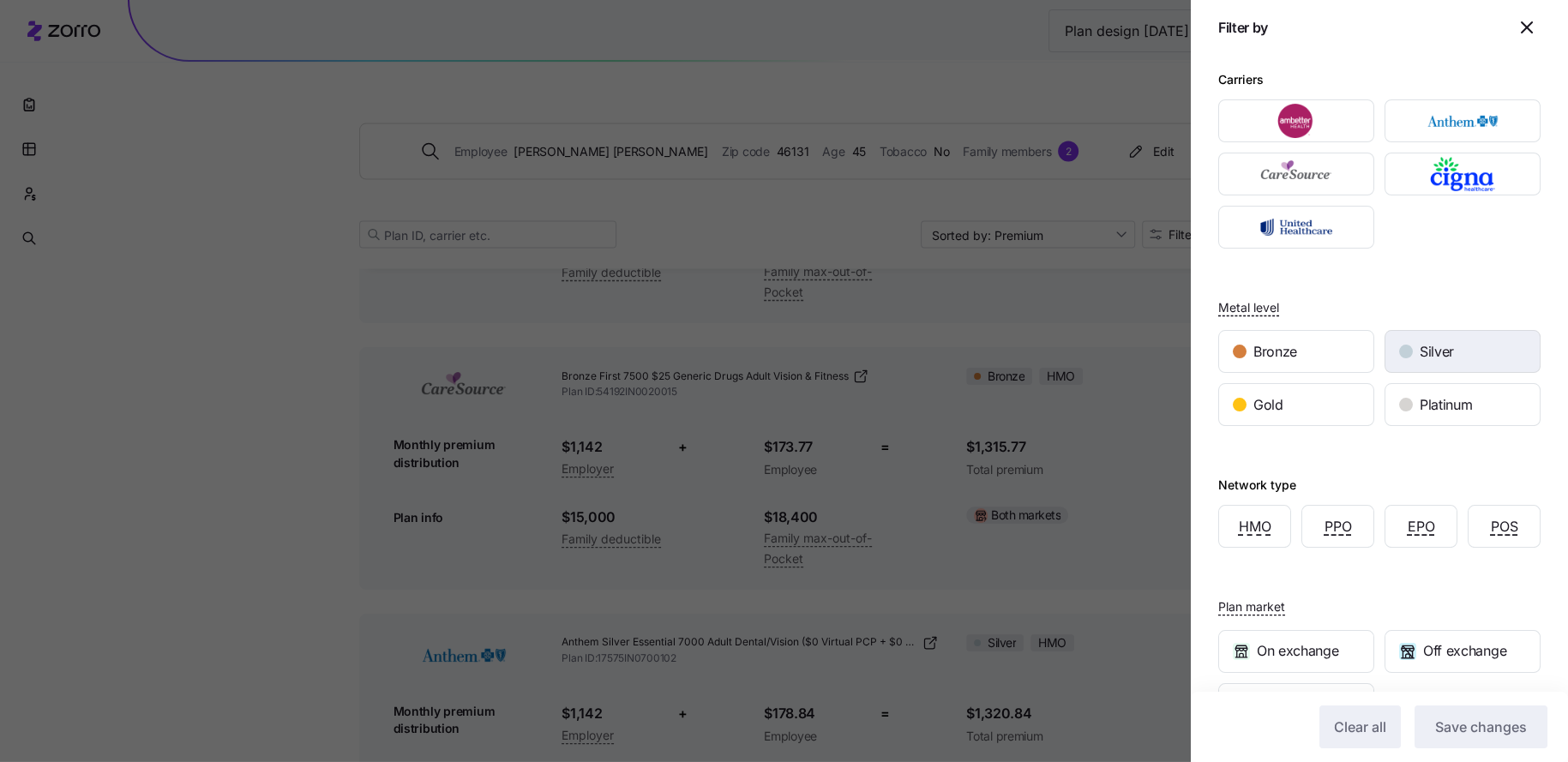
click at [1452, 345] on span "Silver" at bounding box center [1437, 352] width 34 height 21
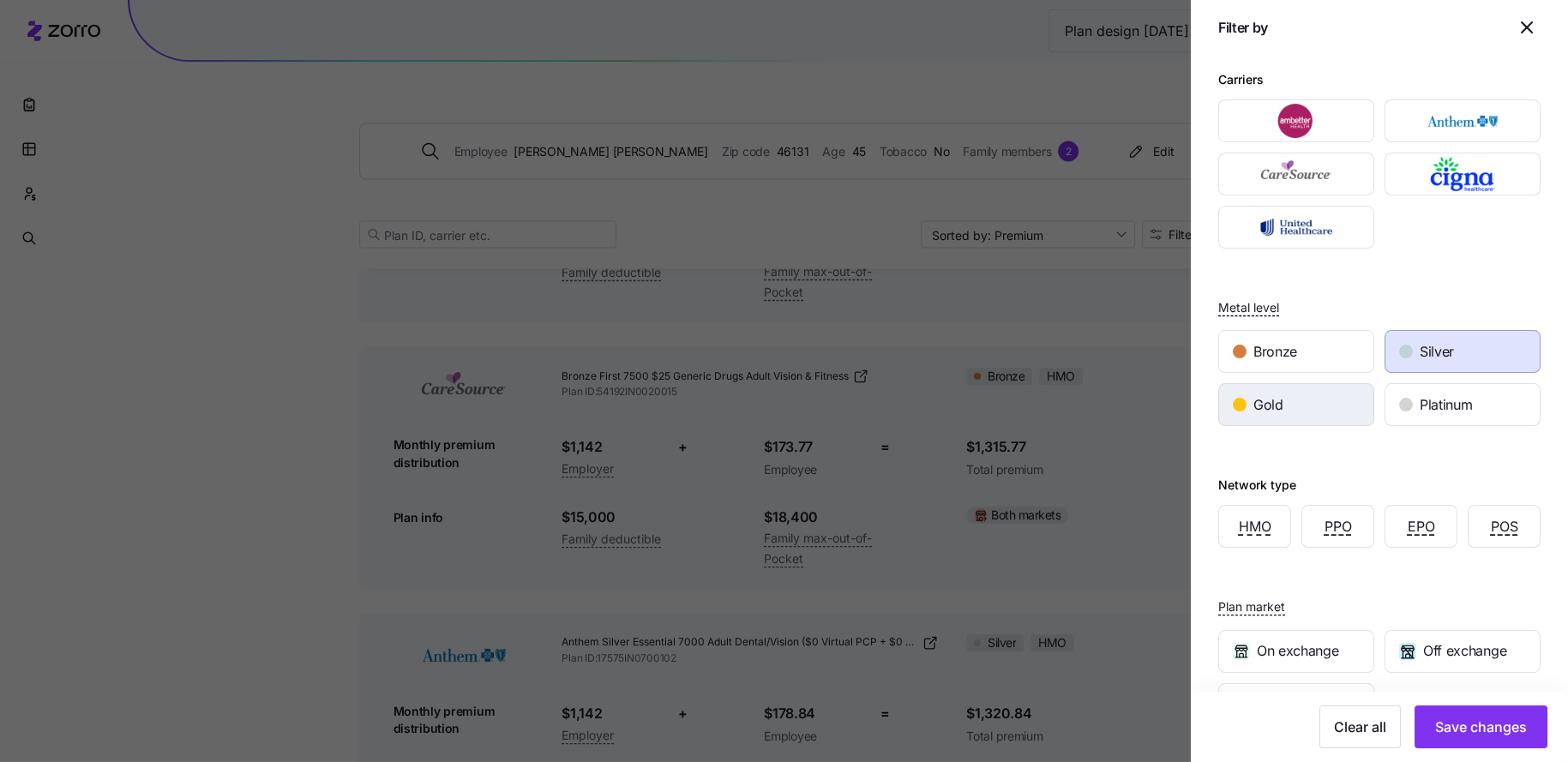
click at [1317, 406] on div "Gold" at bounding box center [1296, 404] width 154 height 41
click at [1472, 731] on span "Save changes" at bounding box center [1482, 726] width 92 height 20
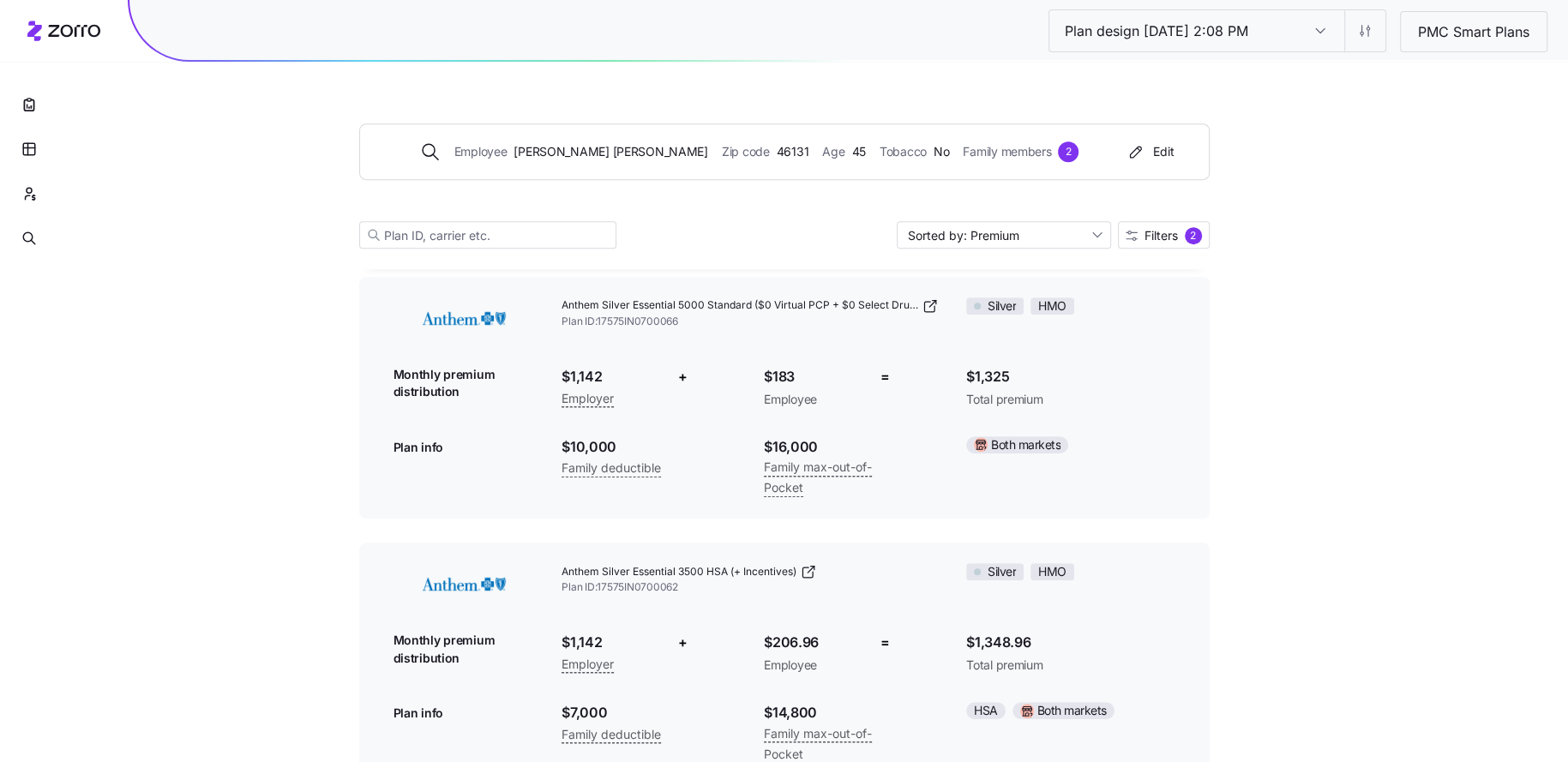
scroll to position [899, 0]
drag, startPoint x: 604, startPoint y: 373, endPoint x: 544, endPoint y: 373, distance: 60.0
click at [543, 373] on div "Anthem Silver Essential 5000 Standard ($0 Virtual PCP + $0 Select Drugs + Incen…" at bounding box center [784, 397] width 809 height 229
click at [649, 375] on span "$1,142" at bounding box center [606, 375] width 91 height 21
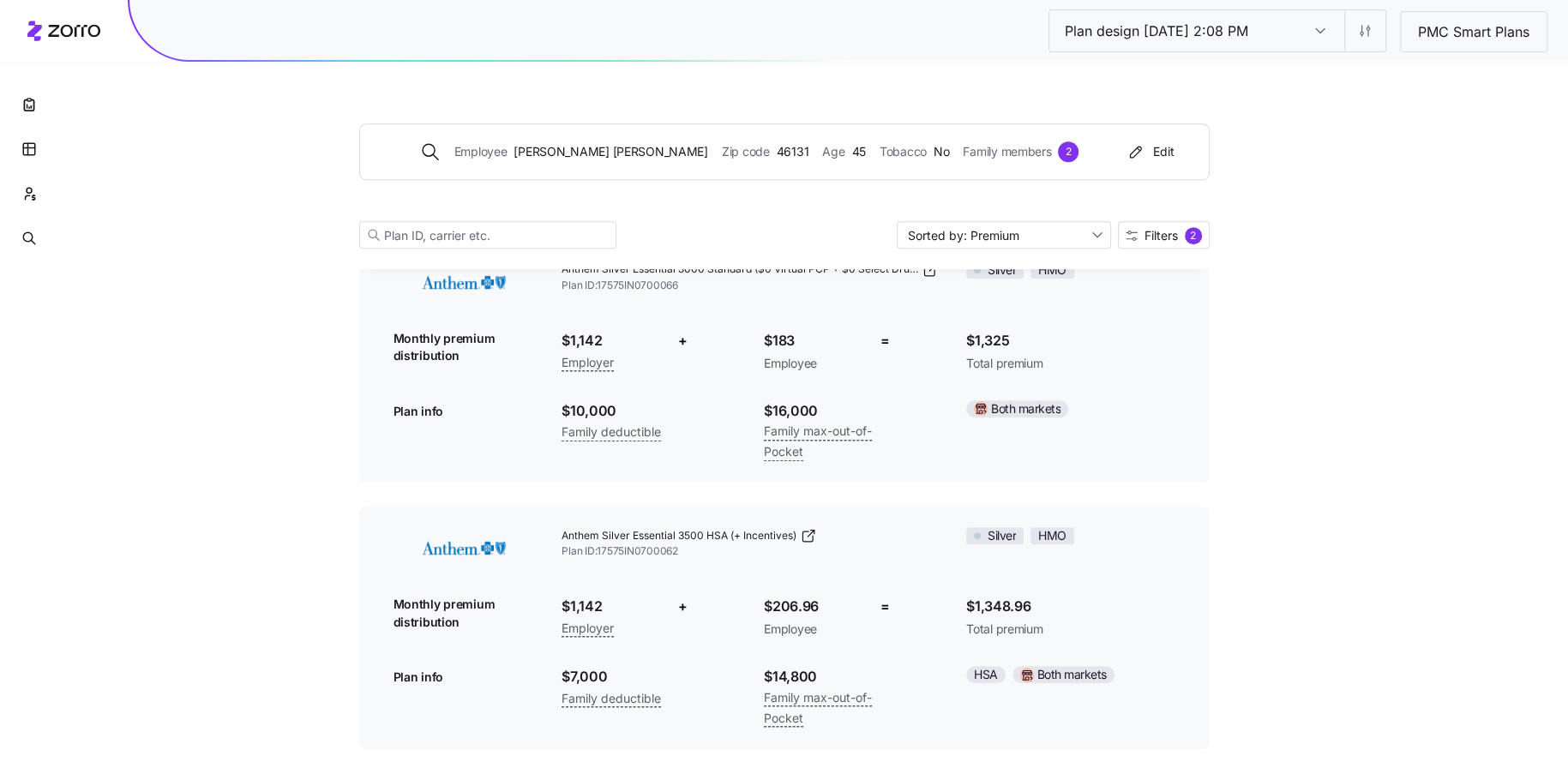
scroll to position [926, 0]
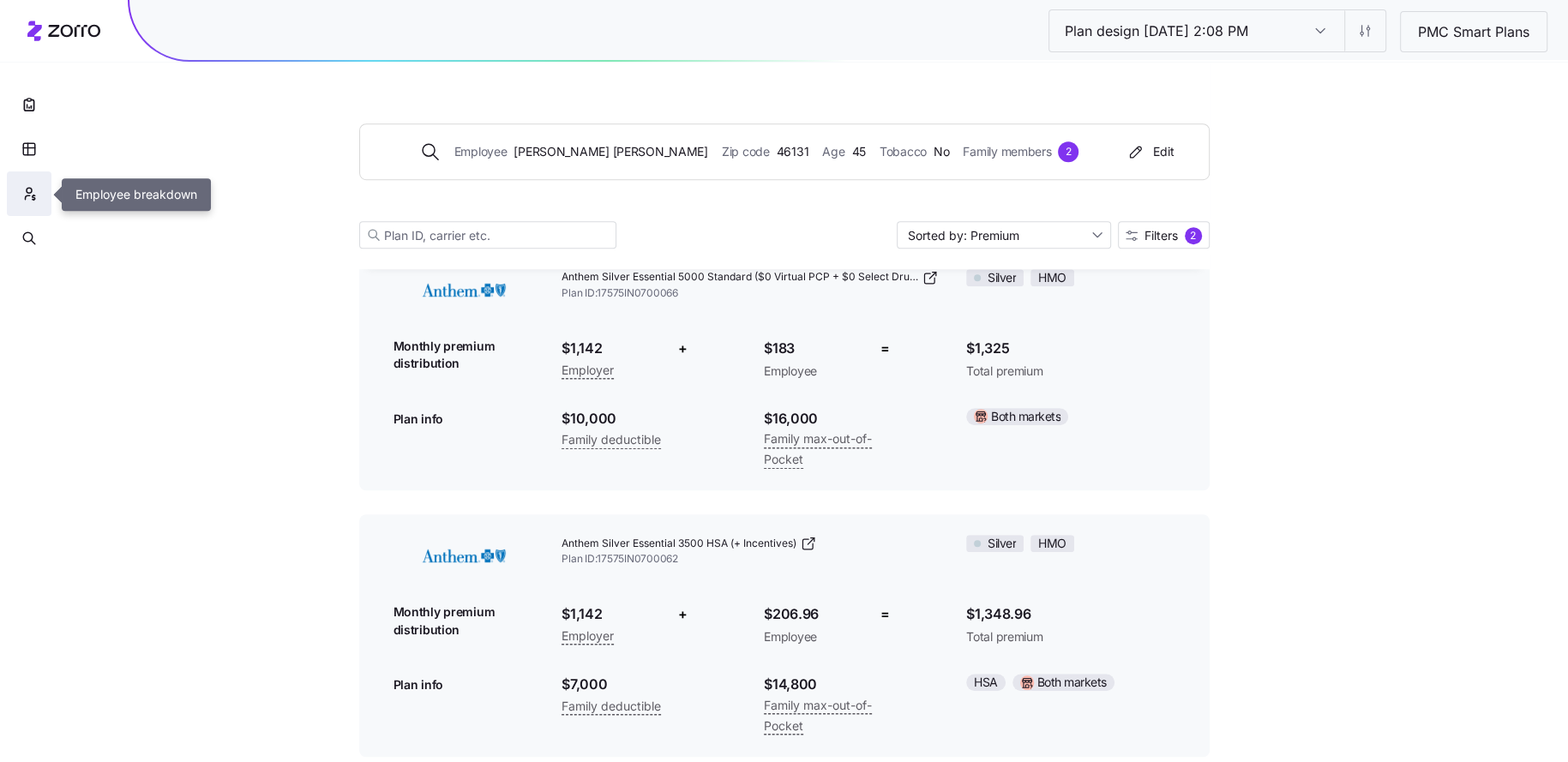
click at [26, 187] on icon "button" at bounding box center [28, 194] width 16 height 17
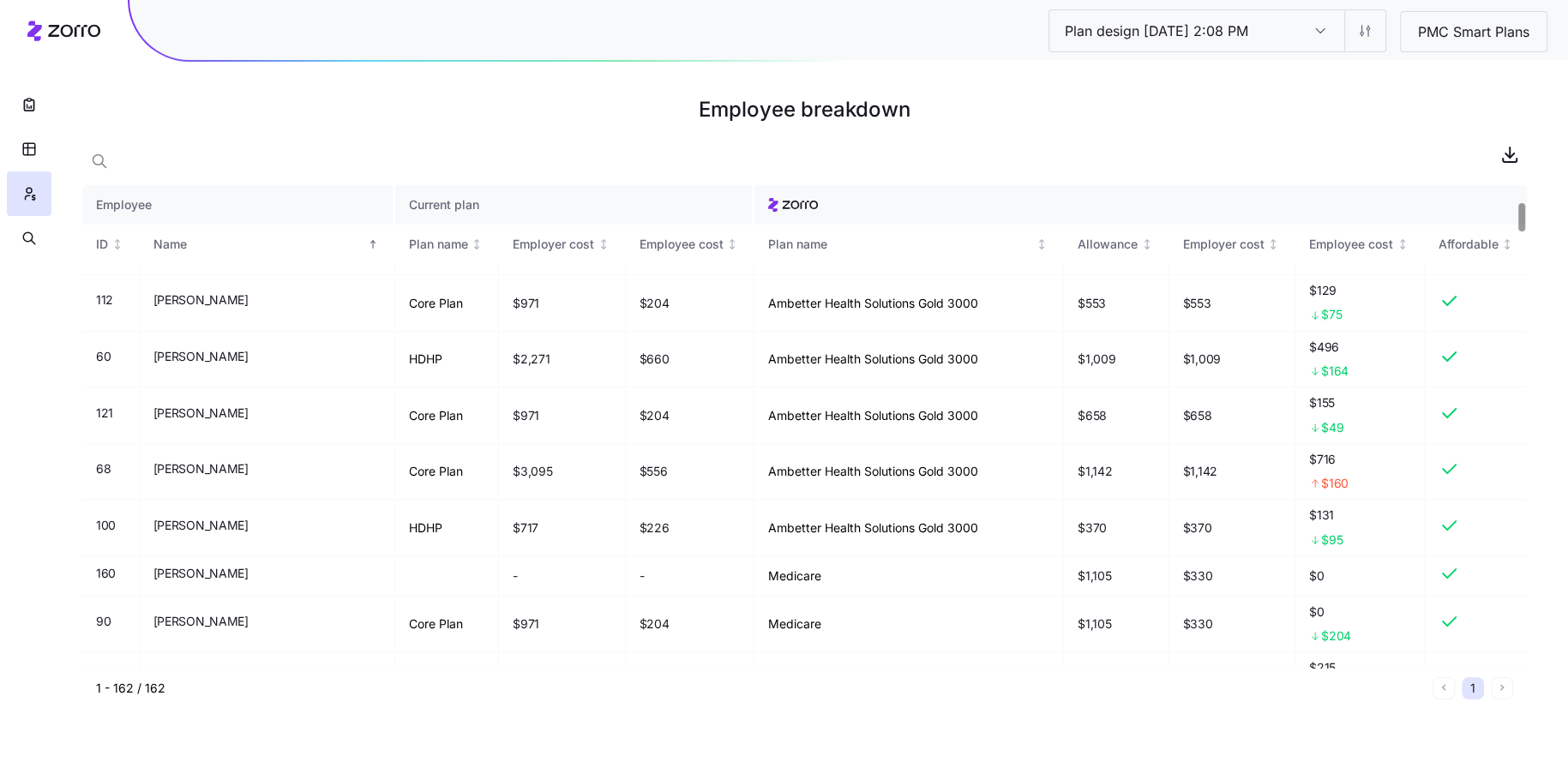
scroll to position [265, 0]
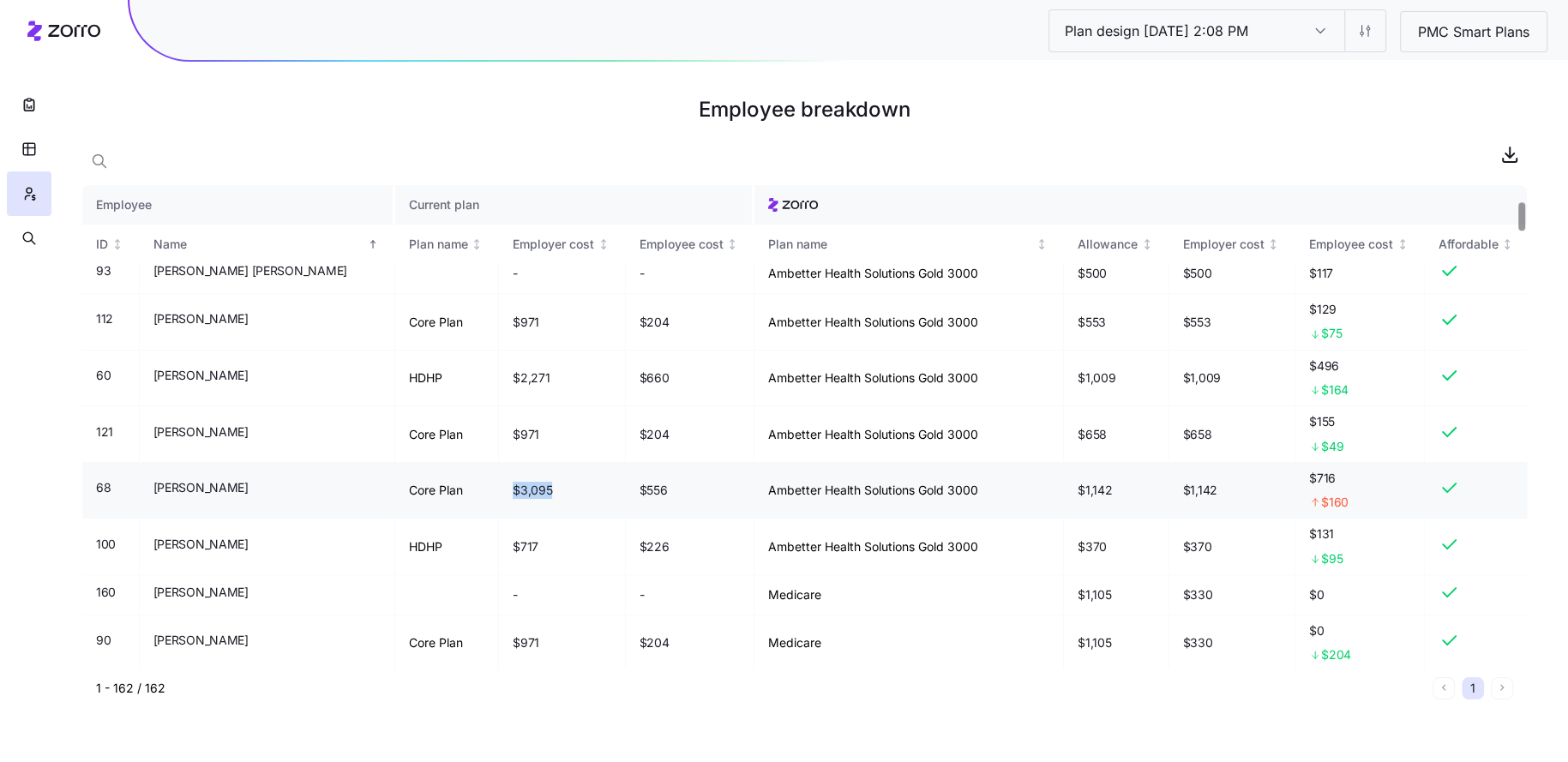
drag, startPoint x: 511, startPoint y: 492, endPoint x: 444, endPoint y: 492, distance: 67.0
click at [444, 492] on tr "68 Anthony Hoff Core Plan $3,095 $556 Ambetter Health Solutions Gold 3000 $1,14…" at bounding box center [805, 491] width 1445 height 57
click at [540, 490] on td "$3,095" at bounding box center [562, 491] width 127 height 57
drag, startPoint x: 1118, startPoint y: 487, endPoint x: 1057, endPoint y: 487, distance: 61.0
click at [1057, 487] on tr "68 Anthony Hoff Core Plan $3,095 $556 Ambetter Health Solutions Gold 3000 $1,14…" at bounding box center [805, 491] width 1445 height 57
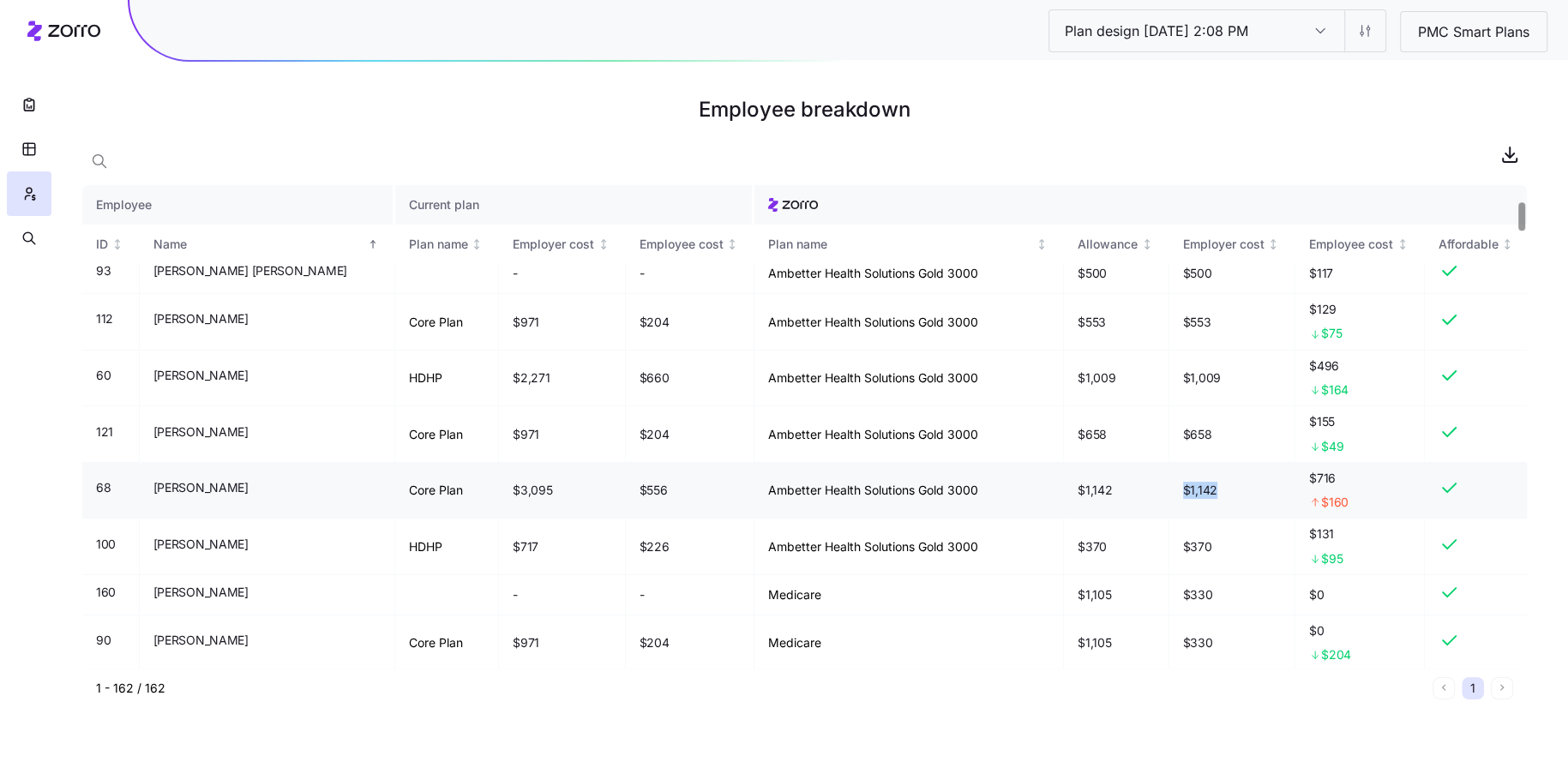
drag, startPoint x: 1239, startPoint y: 485, endPoint x: 1163, endPoint y: 485, distance: 76.0
click at [1162, 485] on tr "68 Anthony Hoff Core Plan $3,095 $556 Ambetter Health Solutions Gold 3000 $1,14…" at bounding box center [805, 491] width 1445 height 57
drag, startPoint x: 1224, startPoint y: 487, endPoint x: 1156, endPoint y: 487, distance: 68.0
click at [1156, 487] on tr "68 Anthony Hoff Core Plan $3,095 $556 Ambetter Health Solutions Gold 3000 $1,14…" at bounding box center [805, 491] width 1445 height 57
click at [1245, 487] on td "$1,142" at bounding box center [1233, 491] width 127 height 57
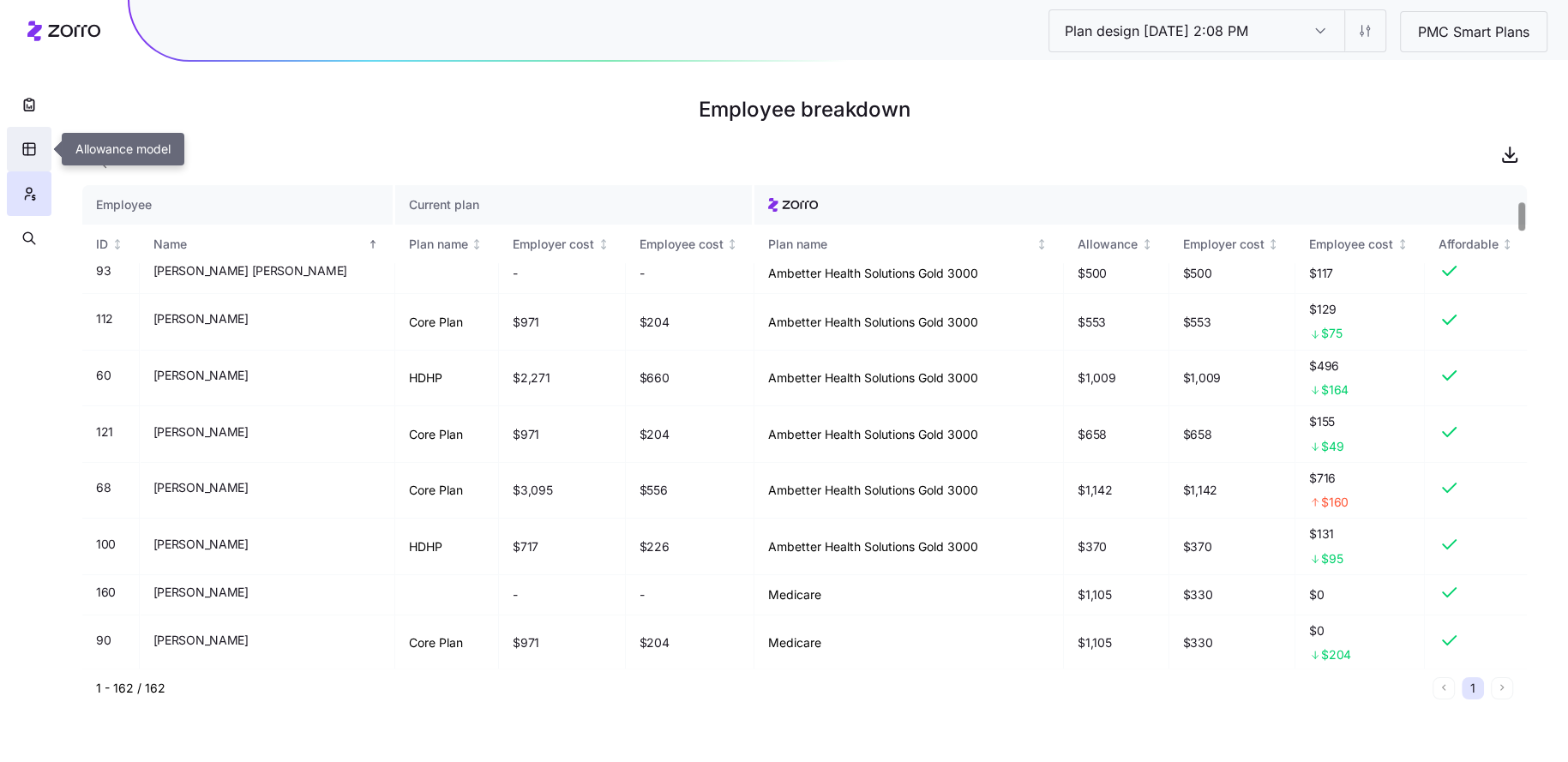
click at [27, 142] on icon "button" at bounding box center [28, 149] width 16 height 17
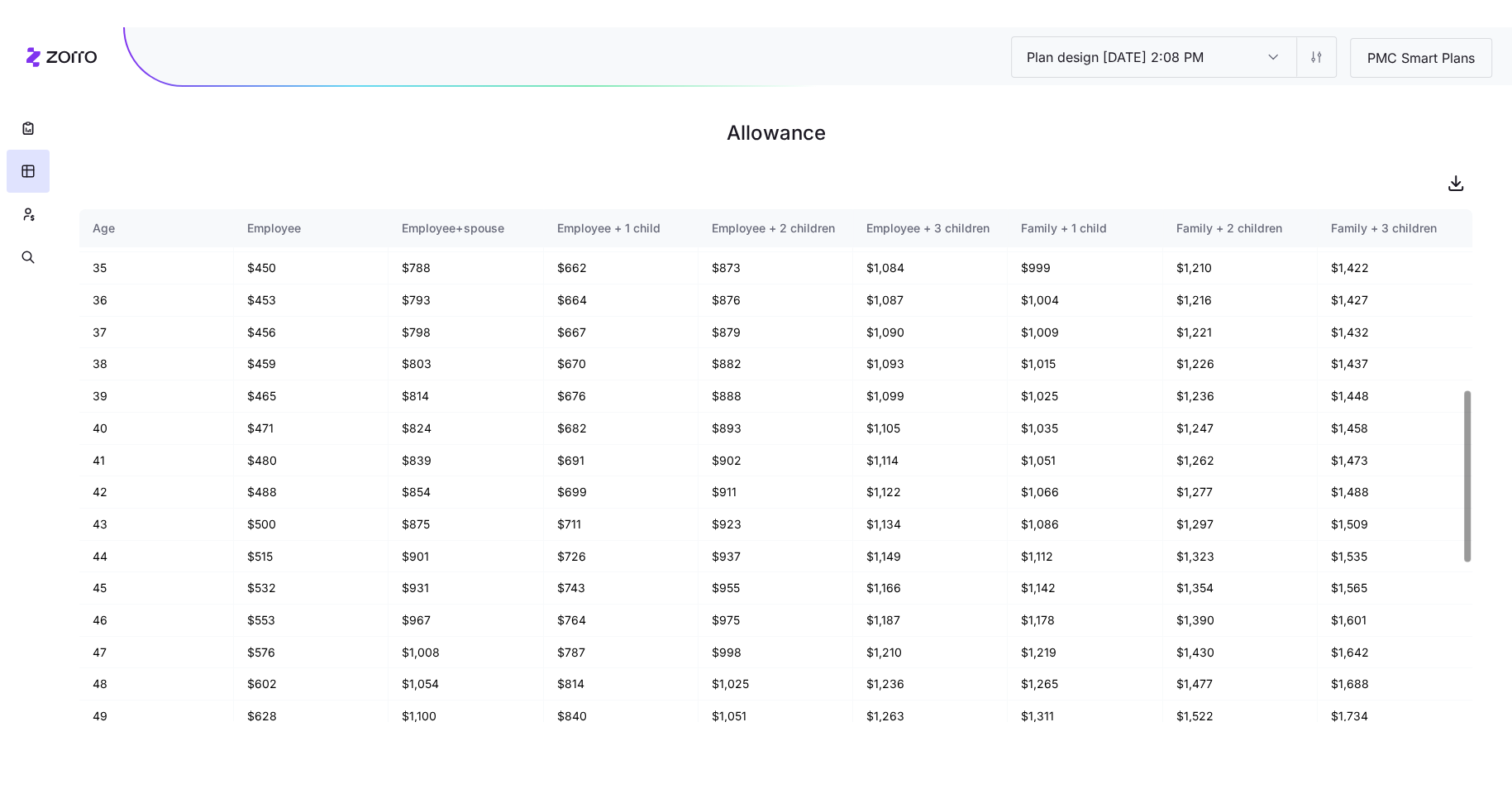
scroll to position [539, 0]
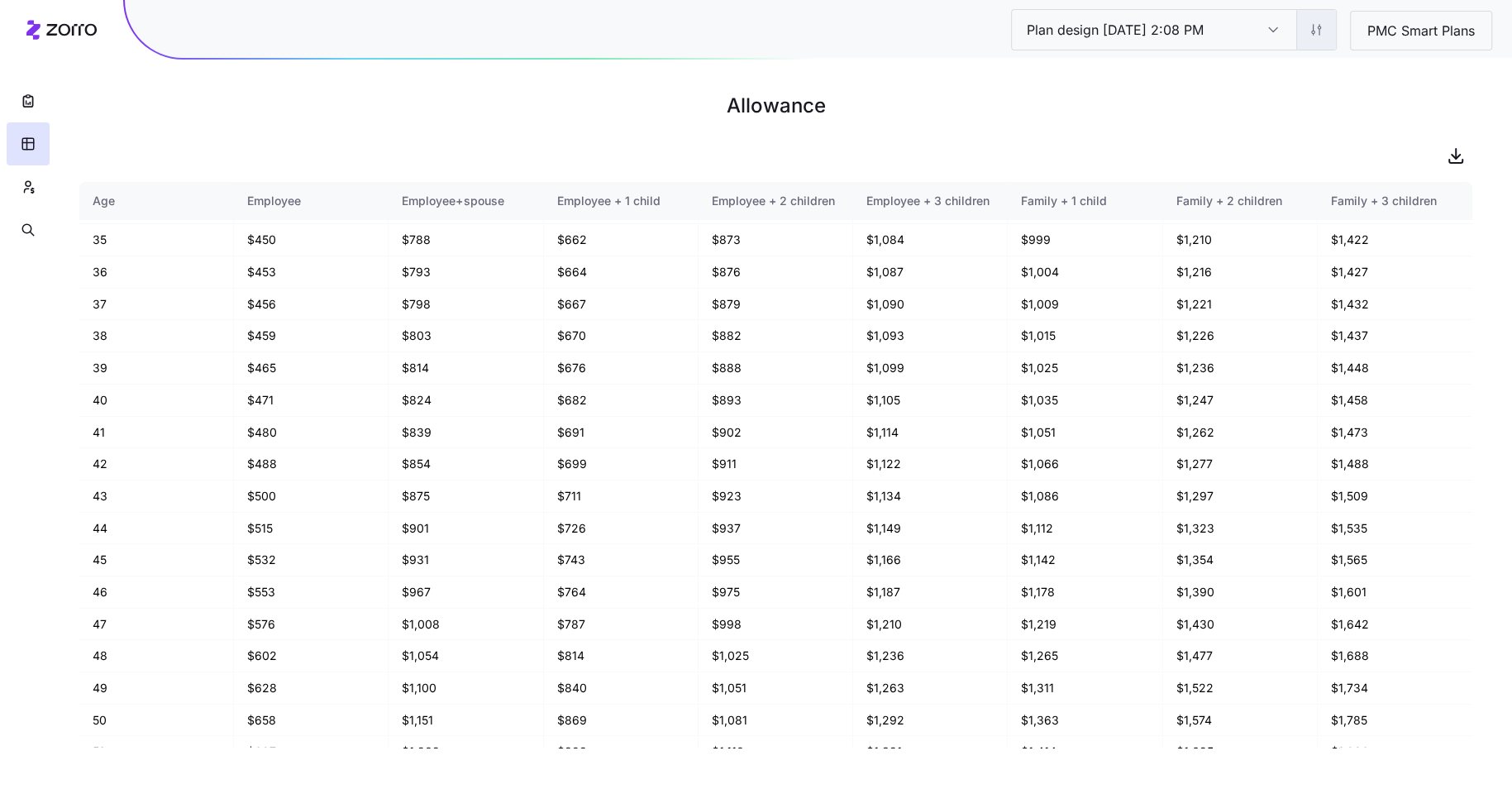
click at [1316, 31] on html "Plan design 10/09/2025 2:08 PM Plan design 10/09/2025 2:08 PM PMC Smart Plans A…" at bounding box center [756, 394] width 1512 height 789
click at [1236, 106] on div "Edit plan design (in wizard)" at bounding box center [1247, 100] width 147 height 19
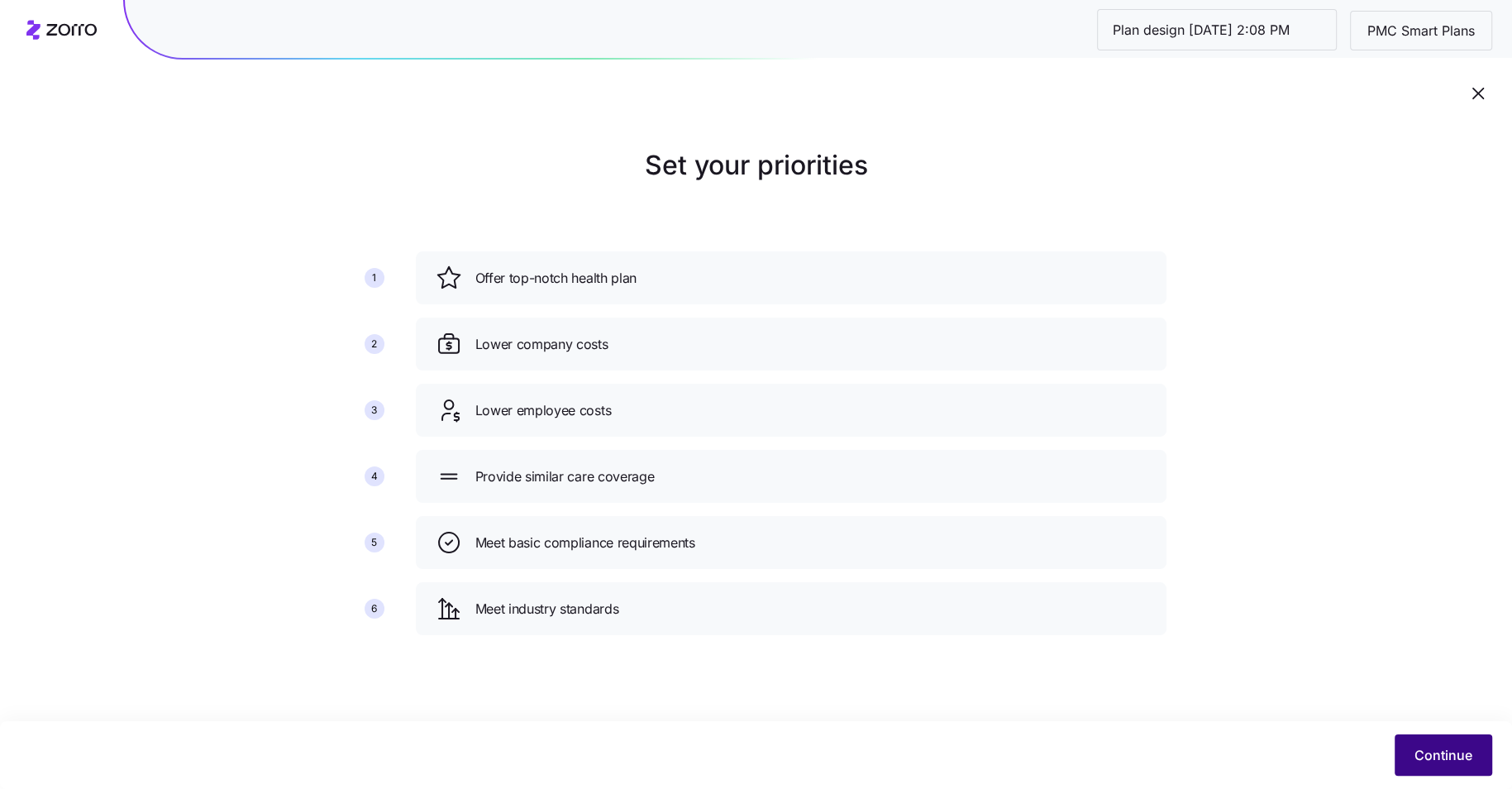
click at [1423, 746] on span "Continue" at bounding box center [1443, 754] width 58 height 19
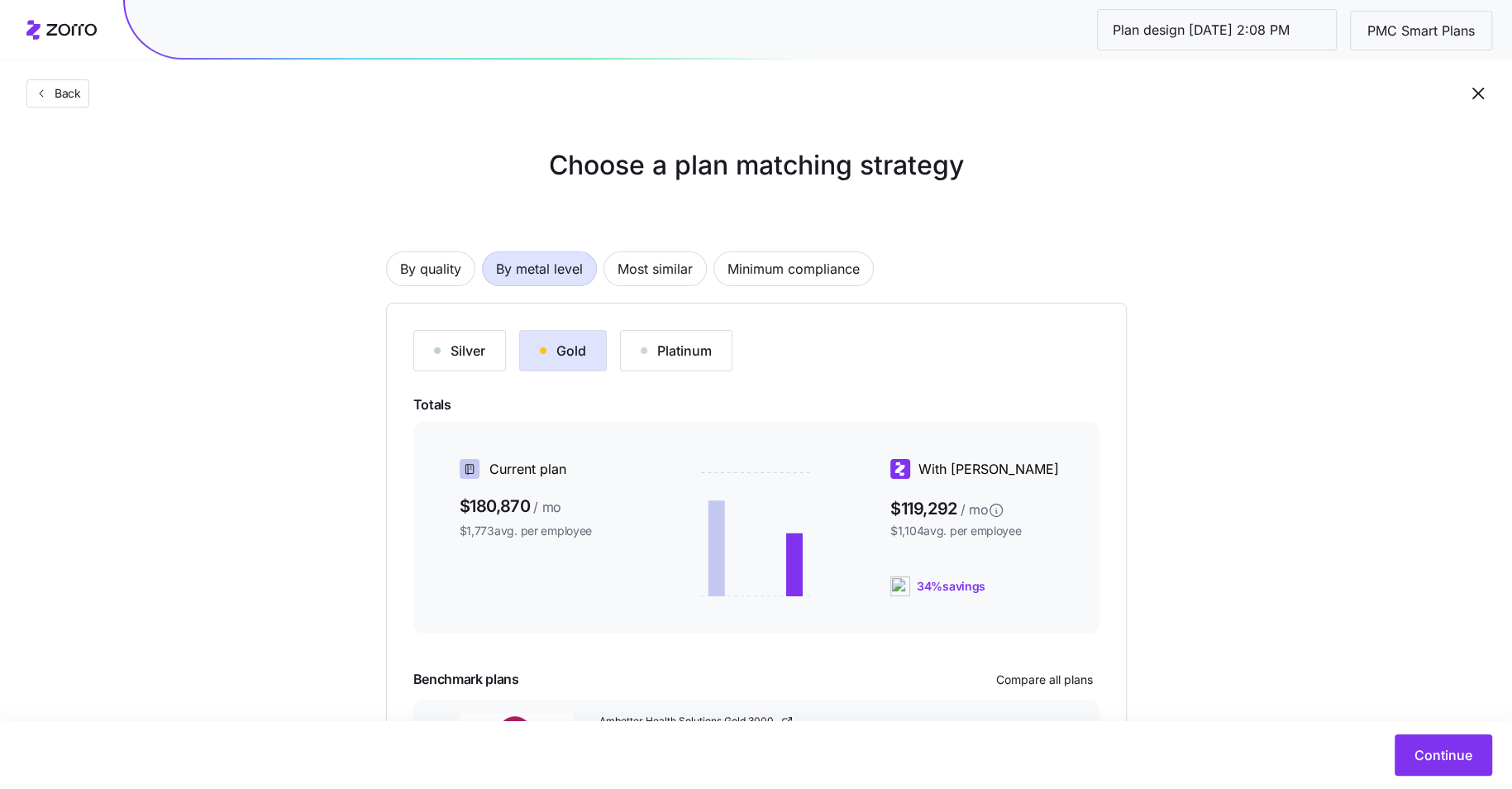
scroll to position [75, 0]
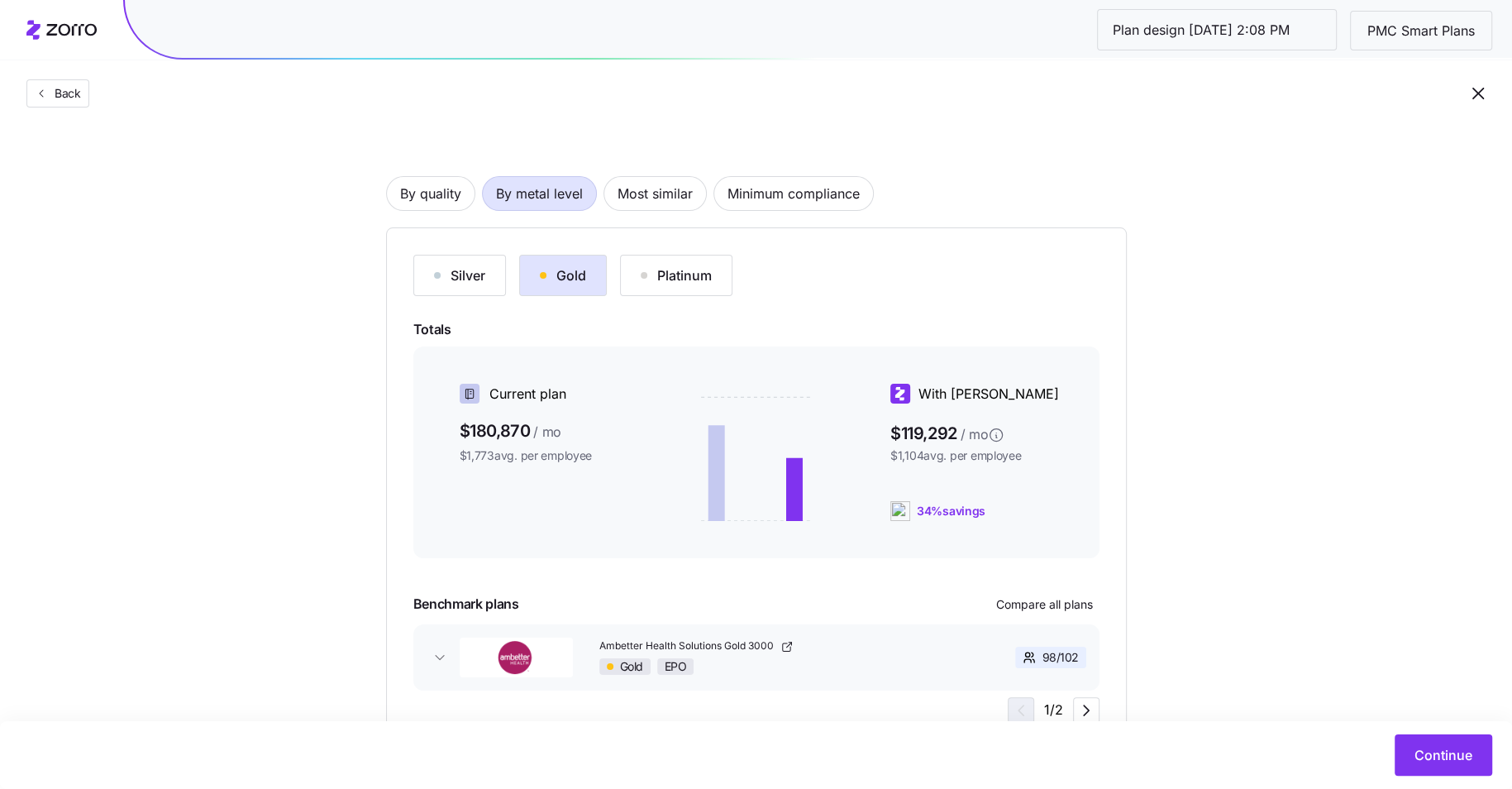
click at [1434, 729] on div "Continue" at bounding box center [756, 754] width 1512 height 68
click at [1434, 755] on span "Continue" at bounding box center [1443, 754] width 58 height 19
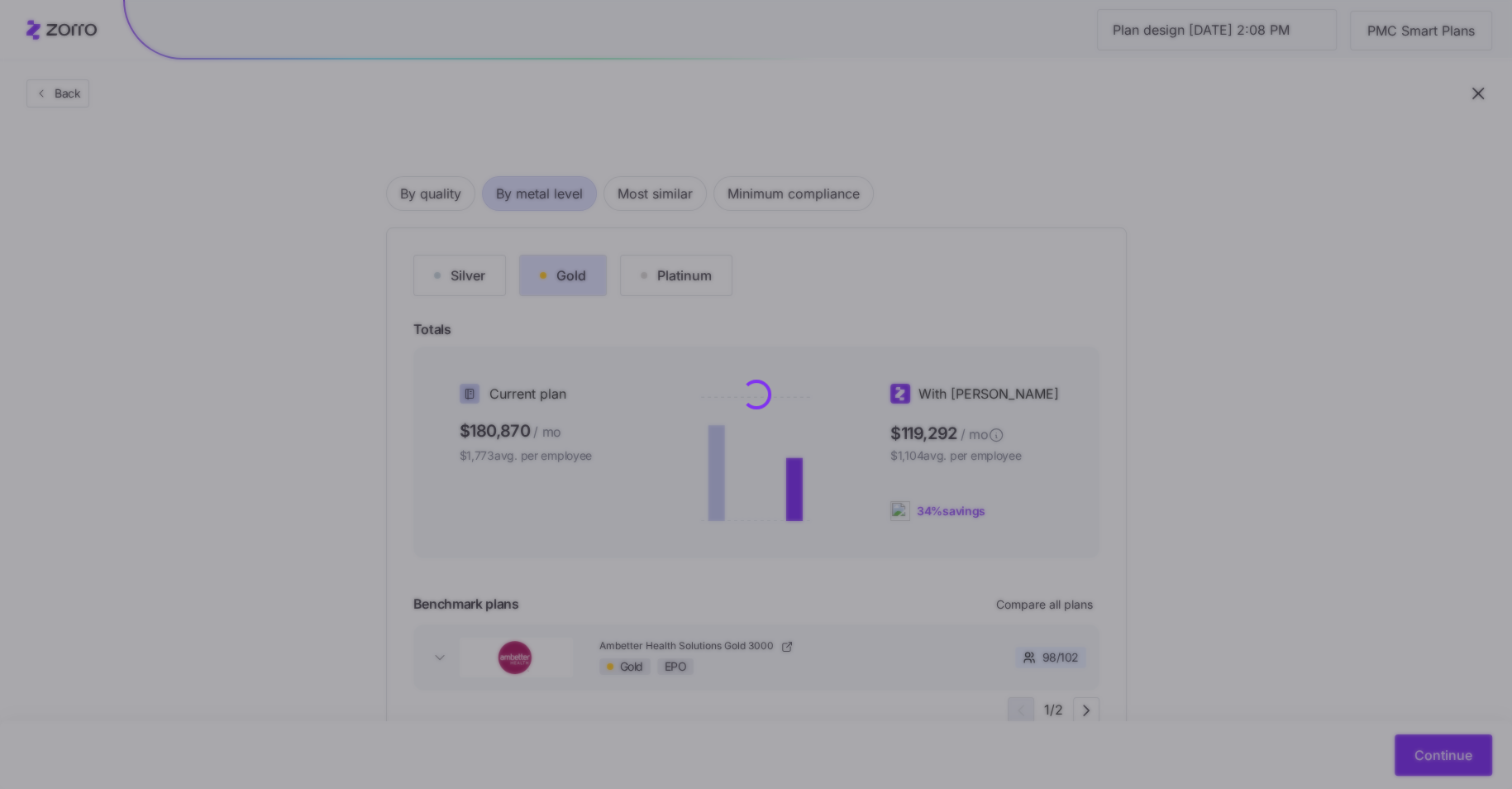
scroll to position [0, 0]
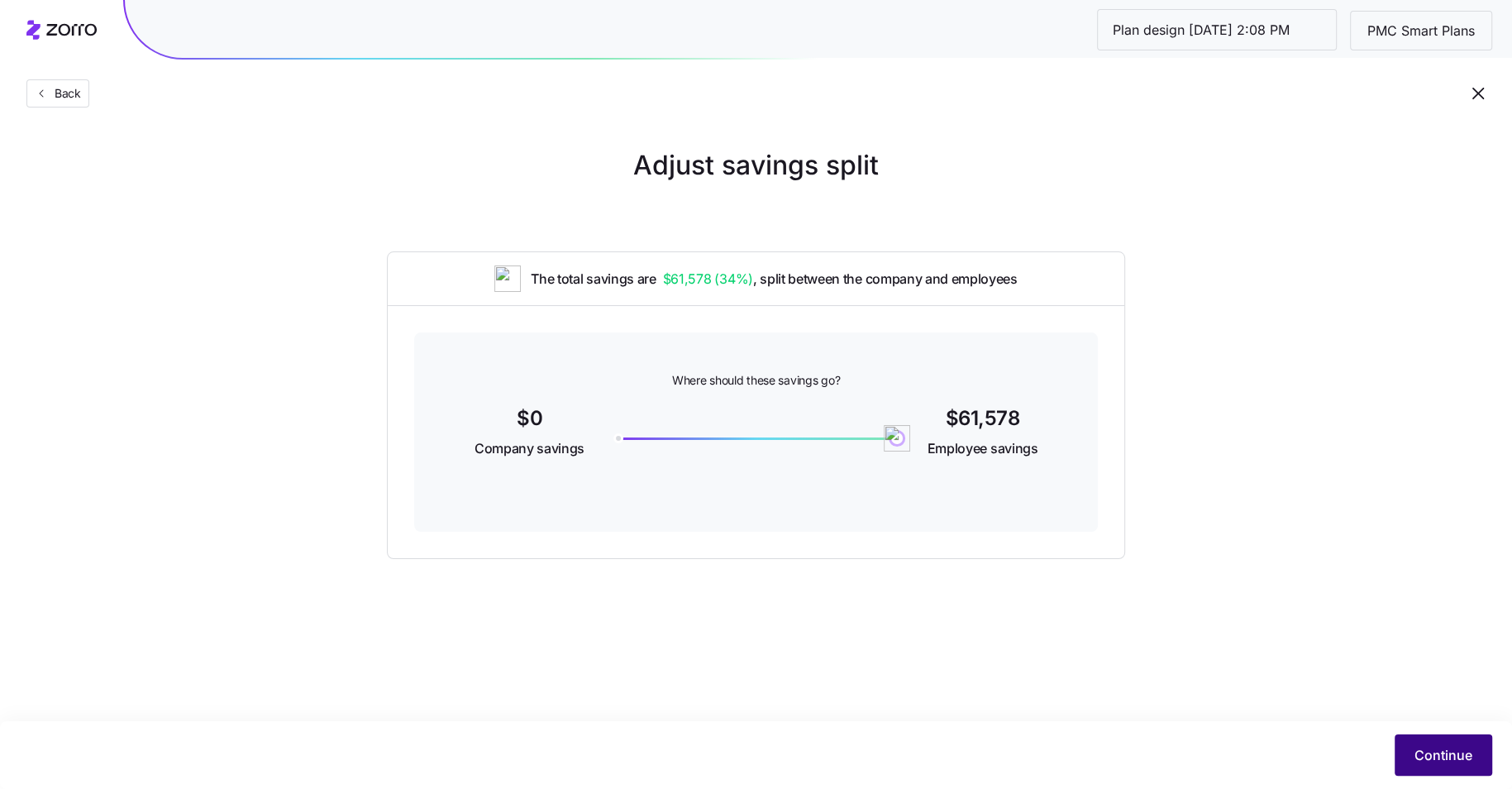
click at [1434, 752] on span "Continue" at bounding box center [1443, 754] width 58 height 19
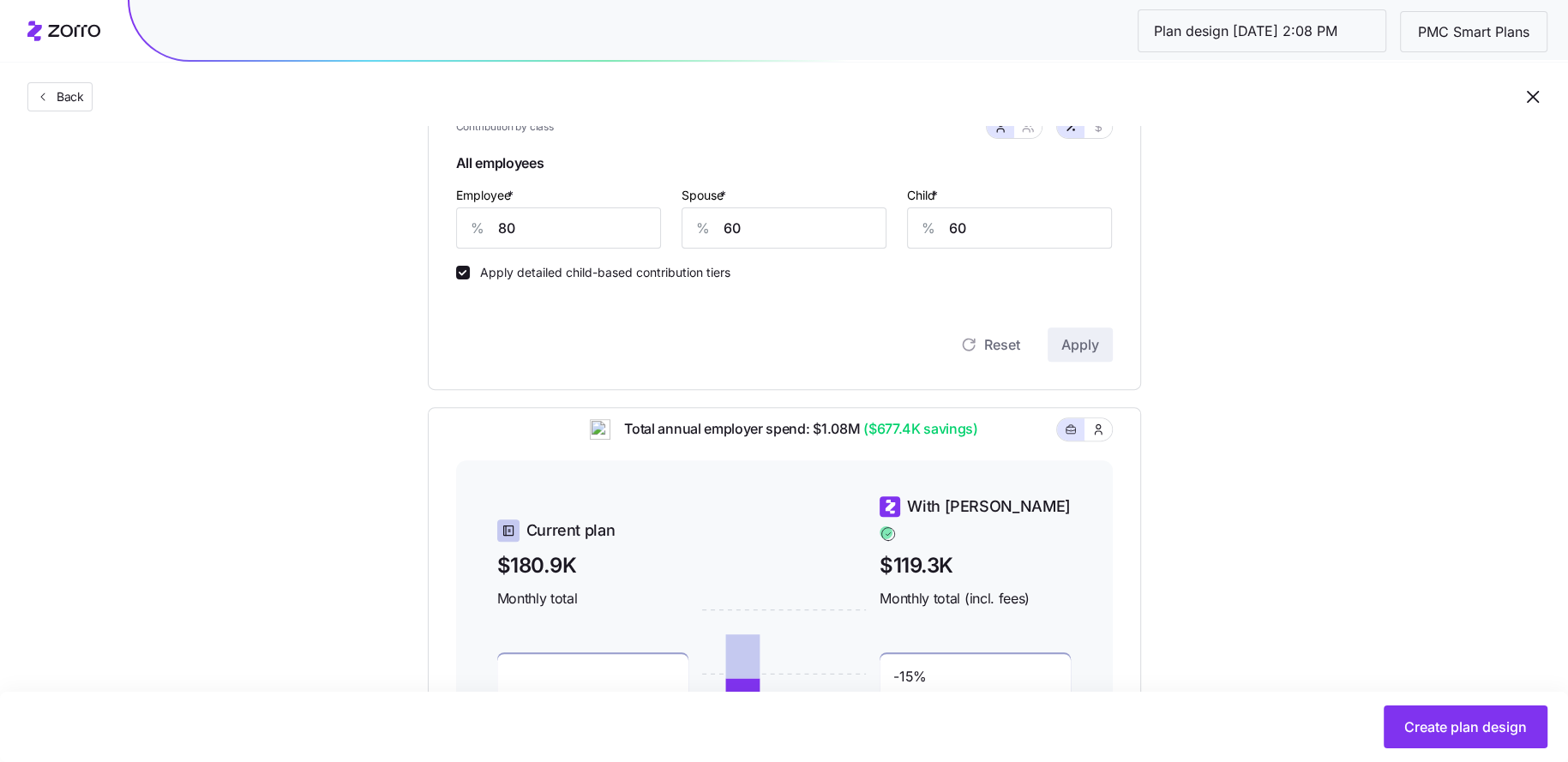
scroll to position [487, 0]
click at [542, 239] on input "80" at bounding box center [558, 227] width 205 height 41
type input "100"
click at [1079, 354] on button "Apply" at bounding box center [1080, 343] width 65 height 34
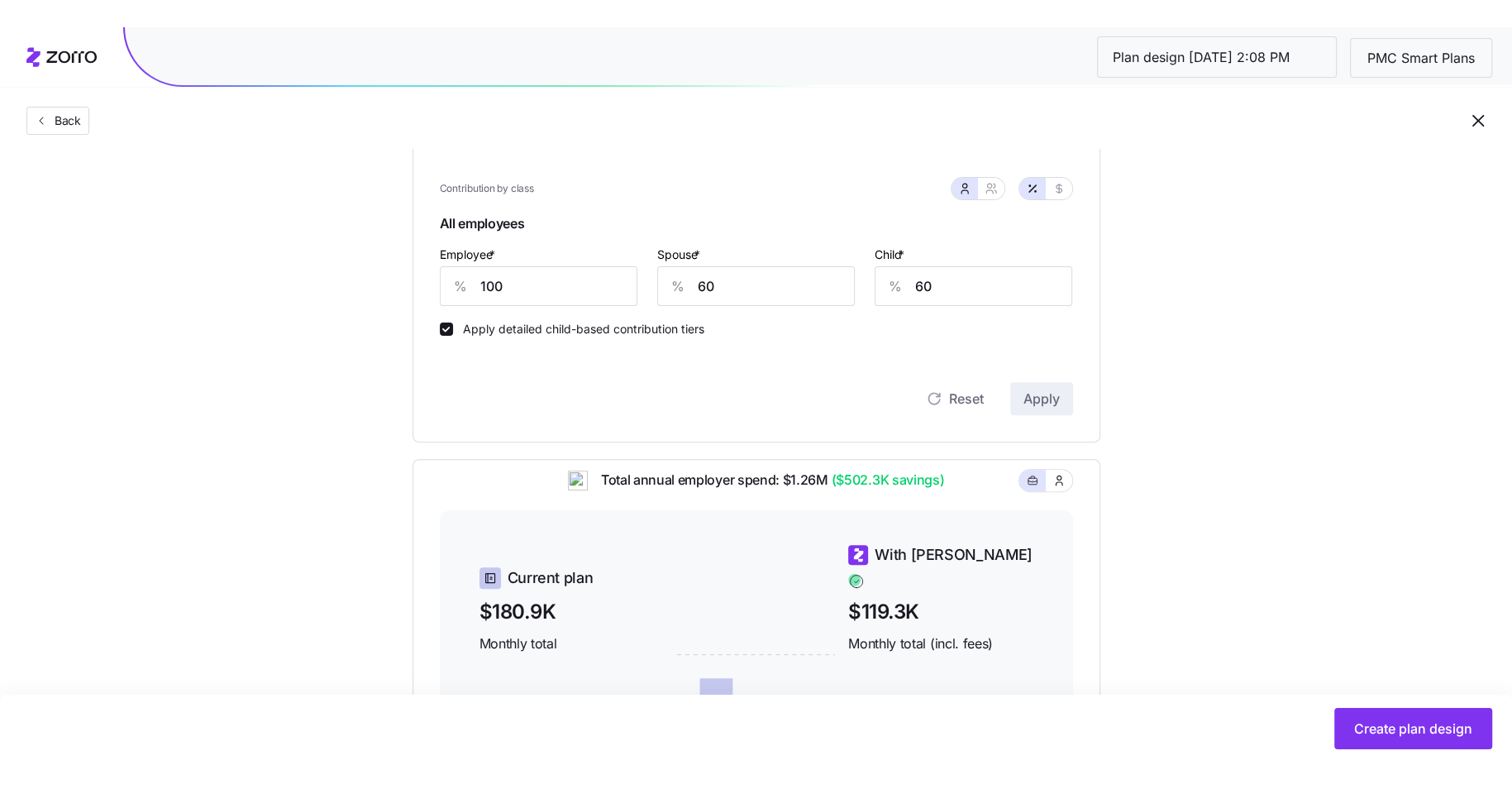
scroll to position [472, 0]
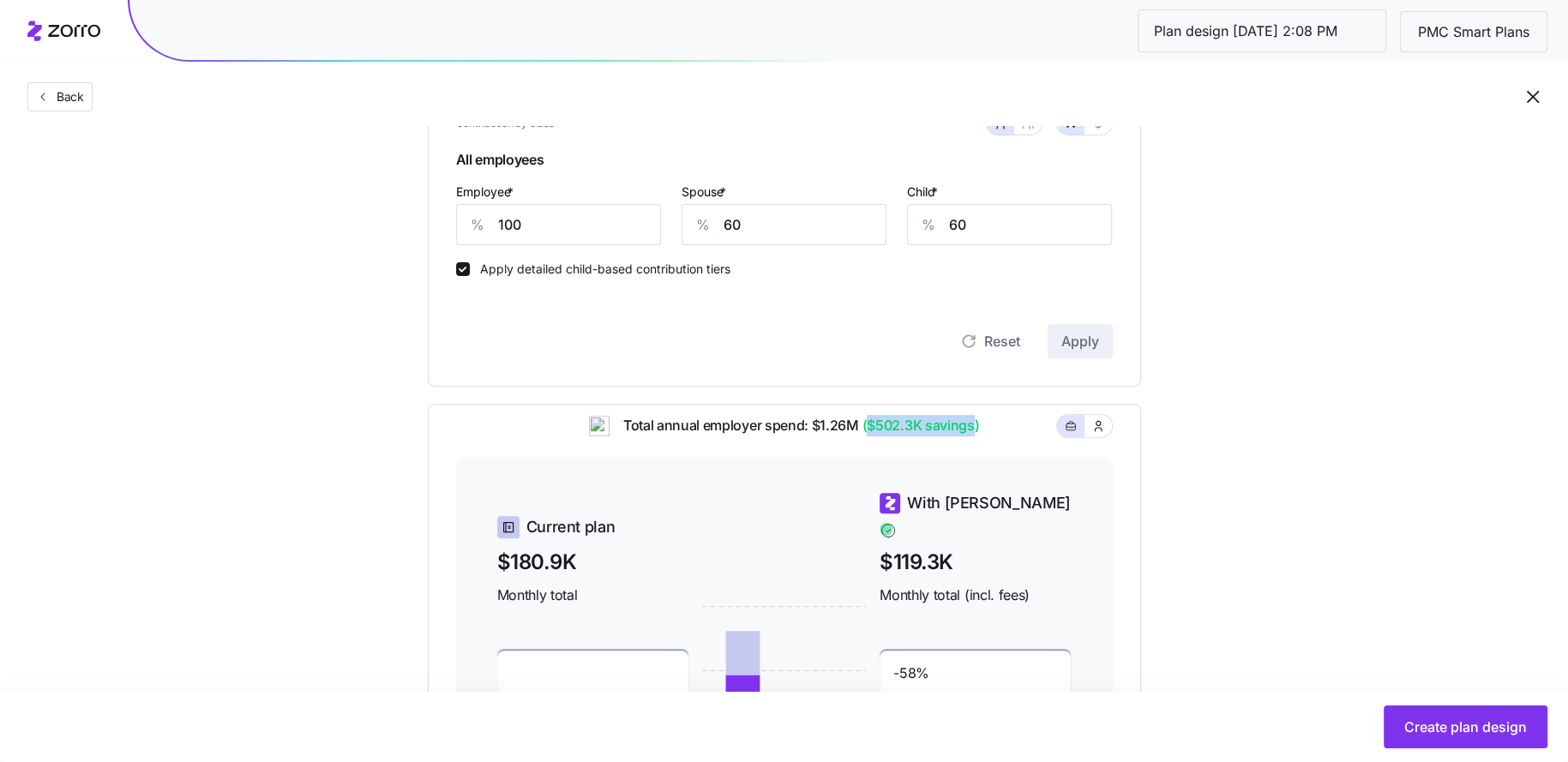
drag, startPoint x: 868, startPoint y: 439, endPoint x: 974, endPoint y: 438, distance: 106.0
click at [974, 436] on span "($502.3K savings)" at bounding box center [919, 425] width 121 height 21
click at [955, 382] on div "Contribution Classes Work status Full time / Part time None Residential locatio…" at bounding box center [784, 98] width 714 height 576
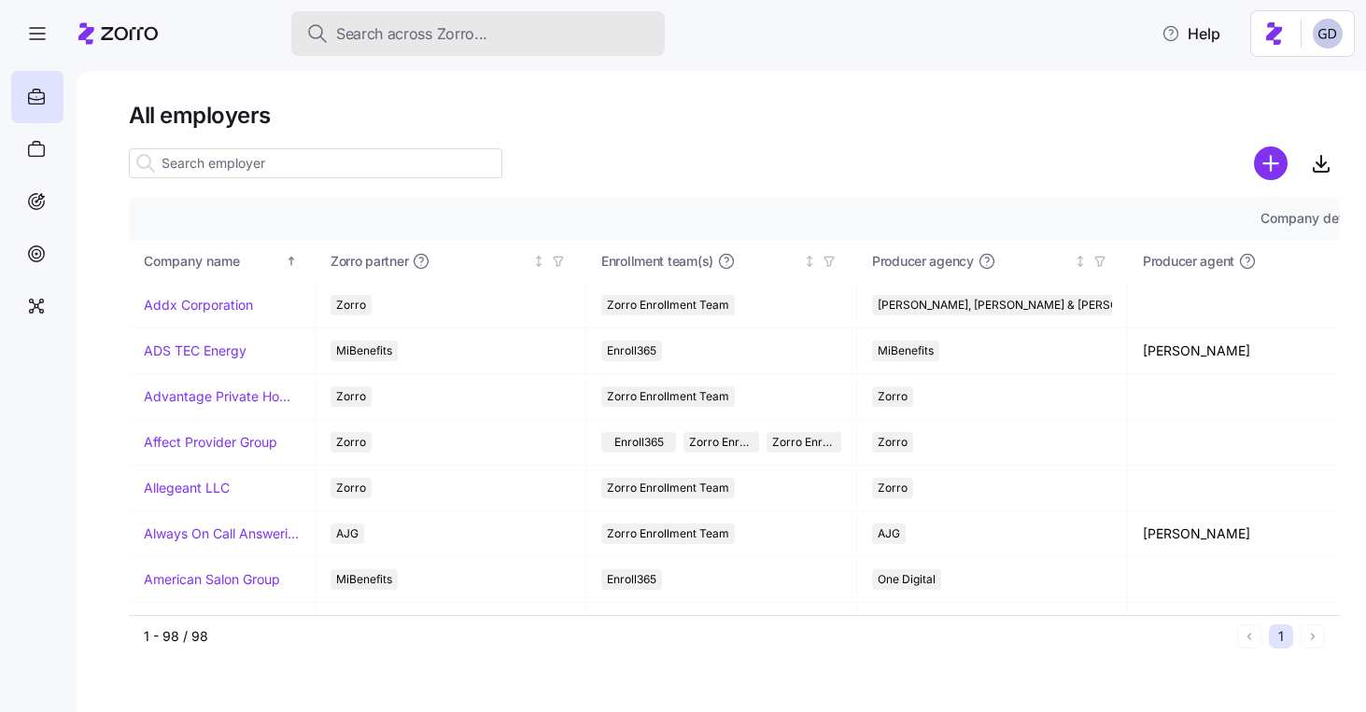
click at [421, 42] on span "Search across Zorro..." at bounding box center [411, 33] width 151 height 23
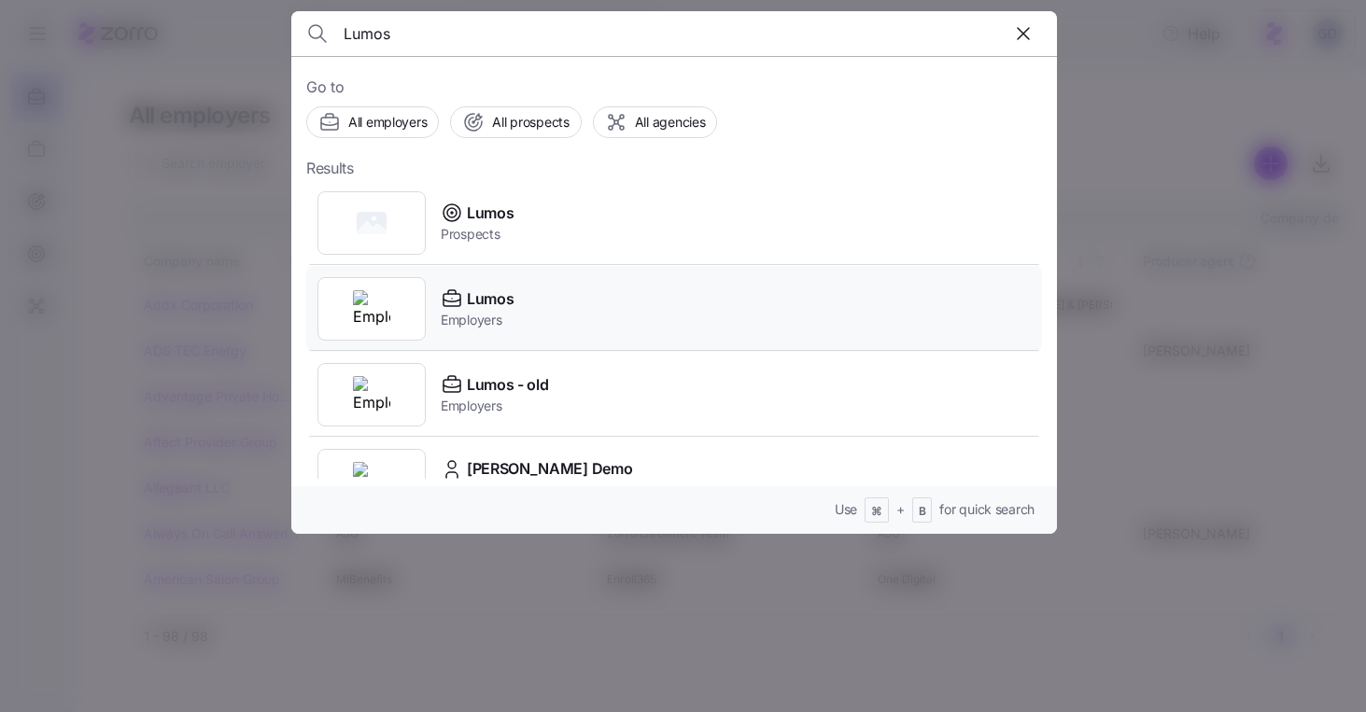
type input "Lumos"
click at [485, 316] on span "Employers" at bounding box center [477, 320] width 73 height 19
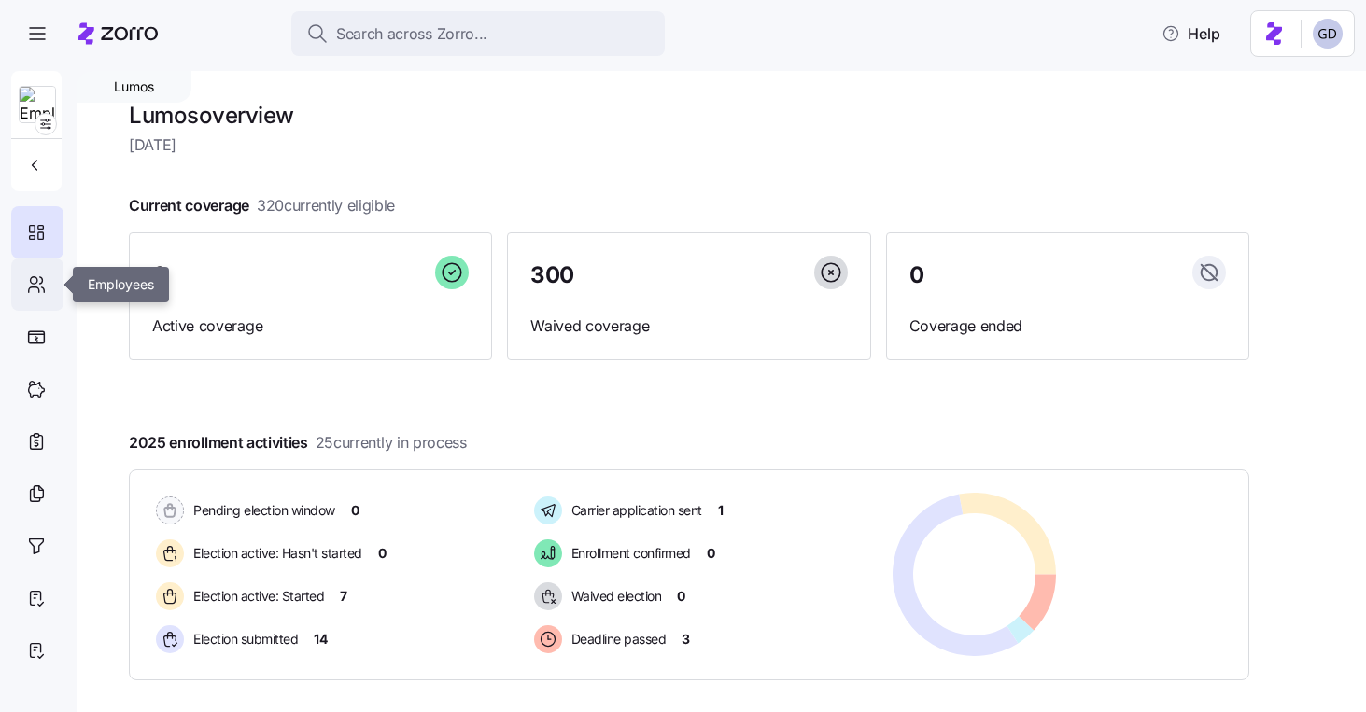
click at [35, 291] on icon at bounding box center [36, 285] width 21 height 22
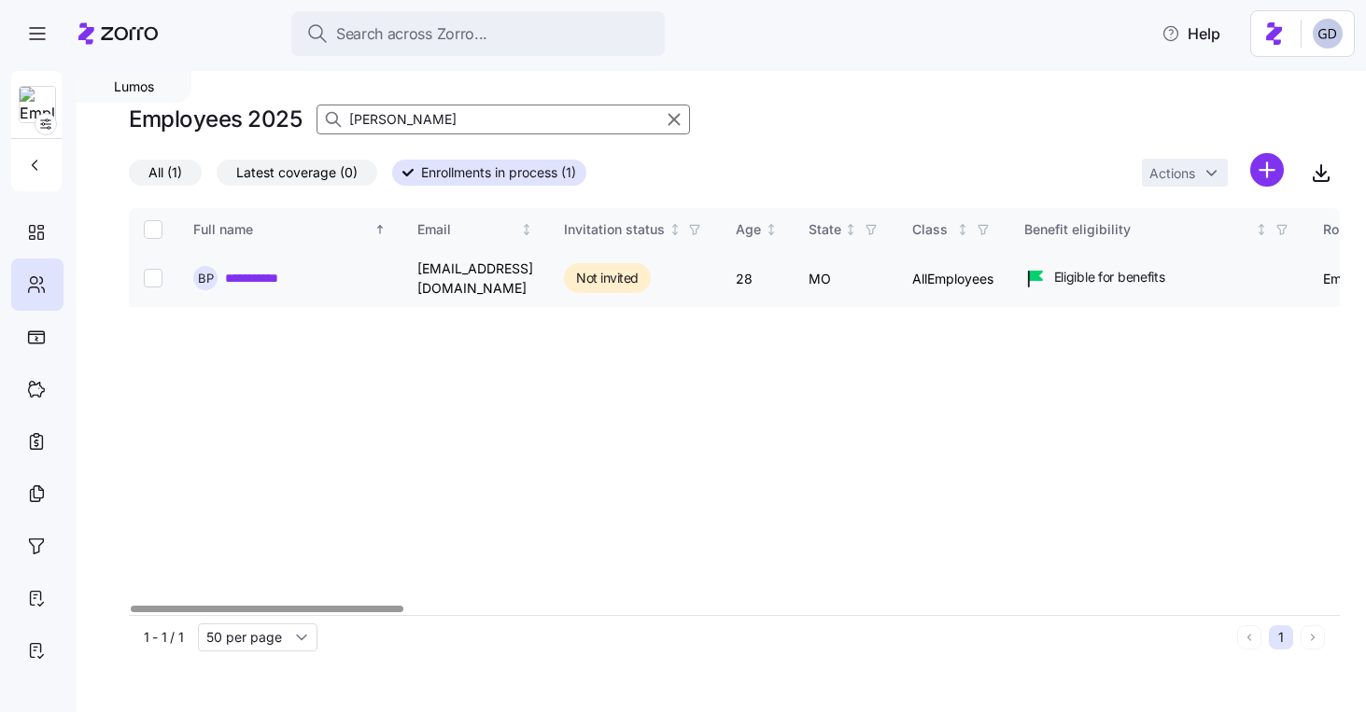
click at [269, 271] on link "**********" at bounding box center [263, 278] width 76 height 19
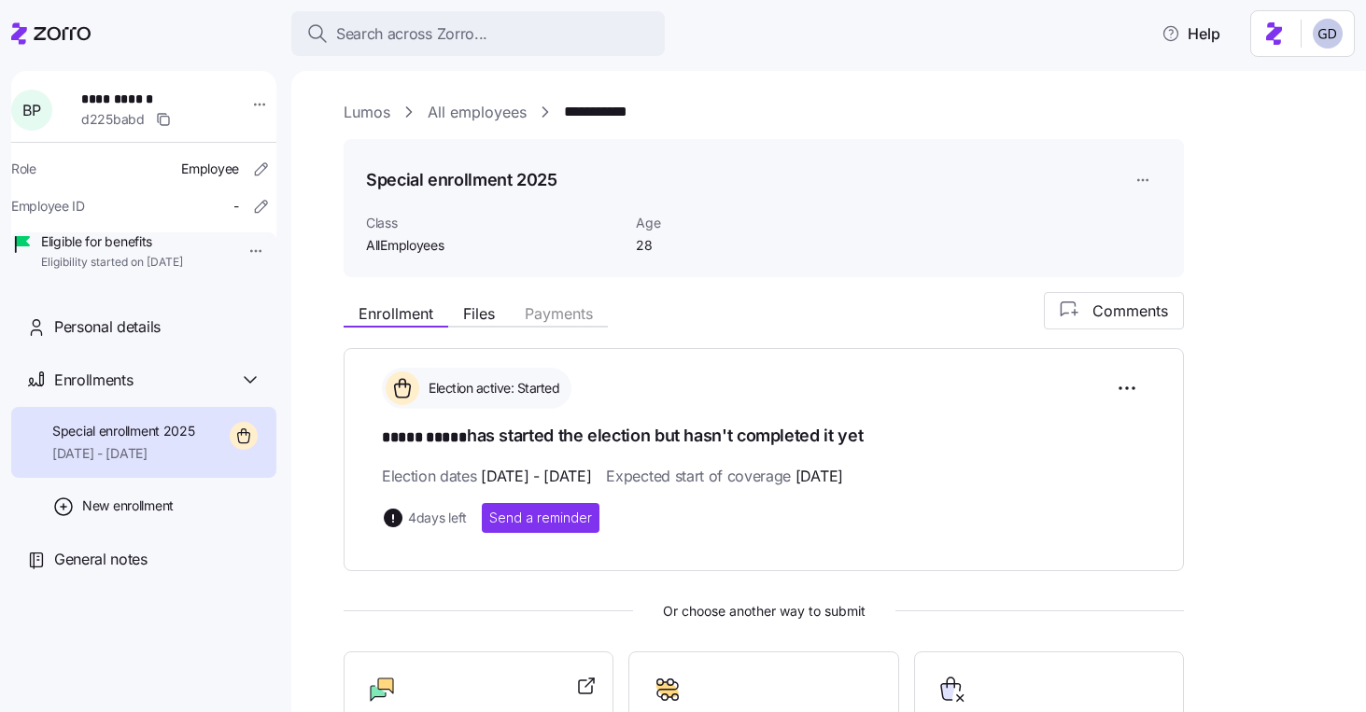
scroll to position [191, 0]
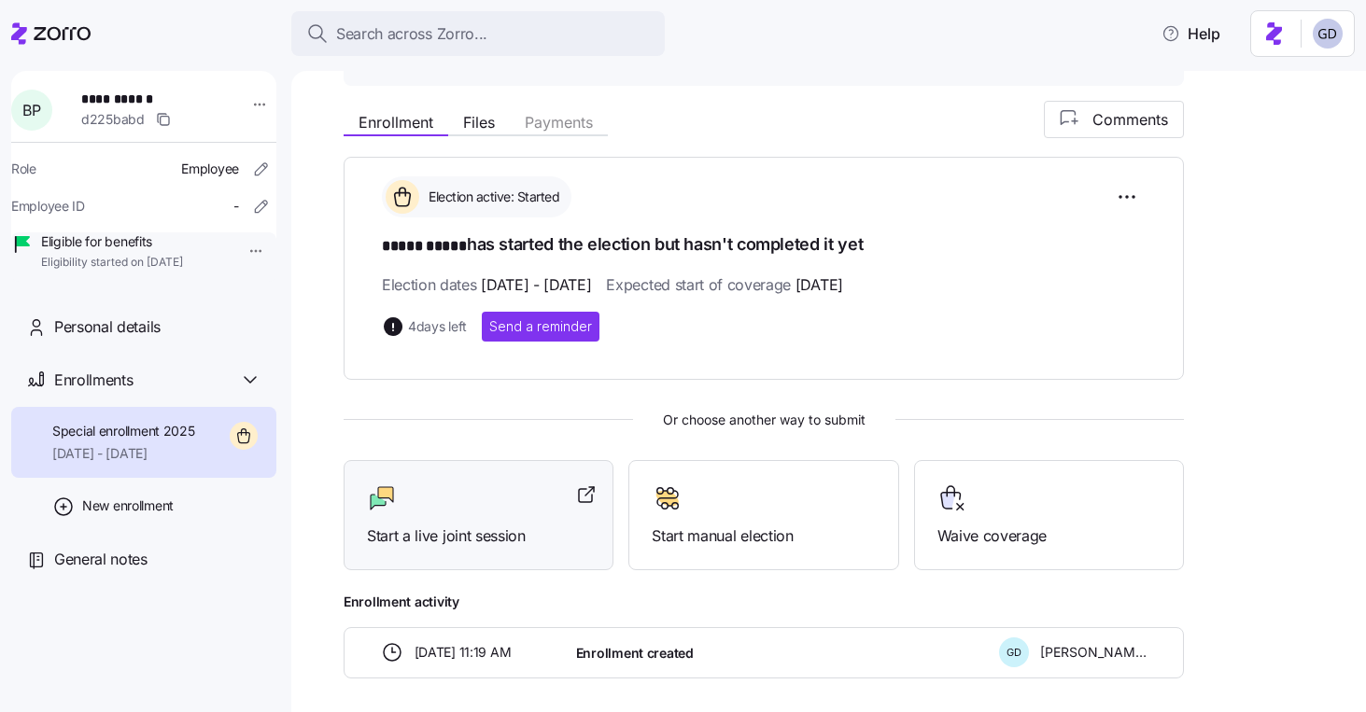
click at [455, 535] on span "Start a live joint session" at bounding box center [478, 536] width 223 height 23
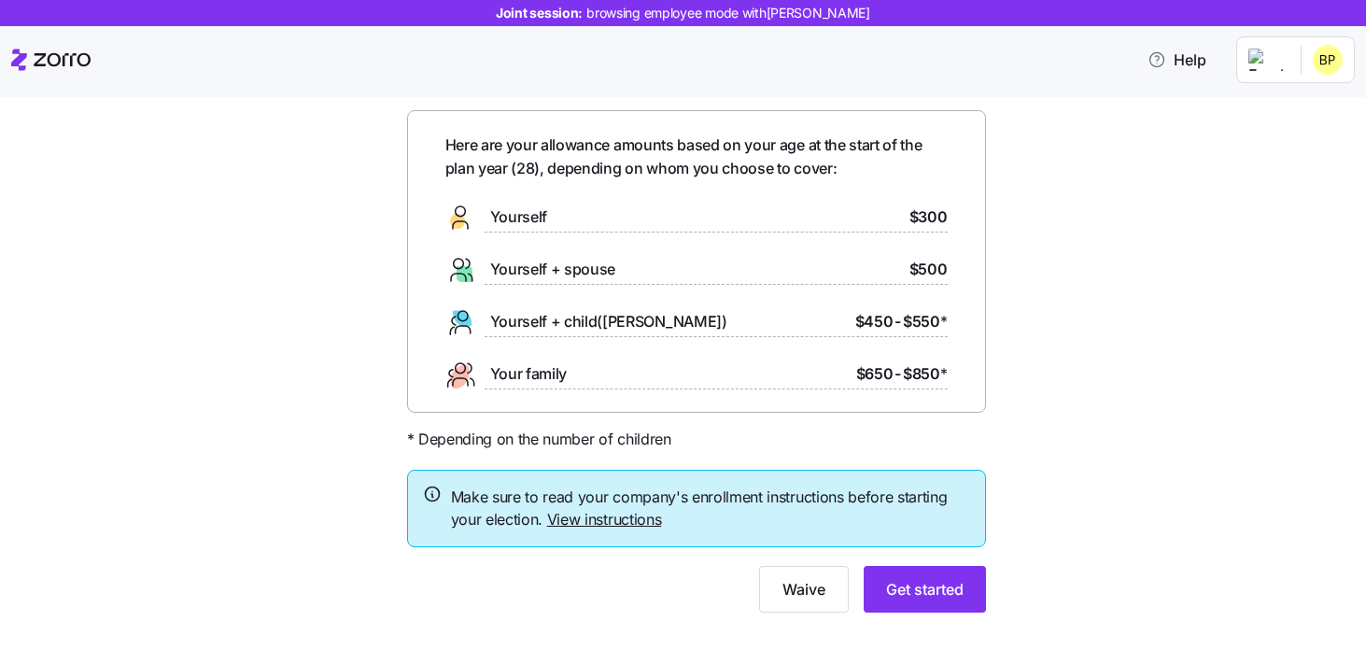
scroll to position [77, 0]
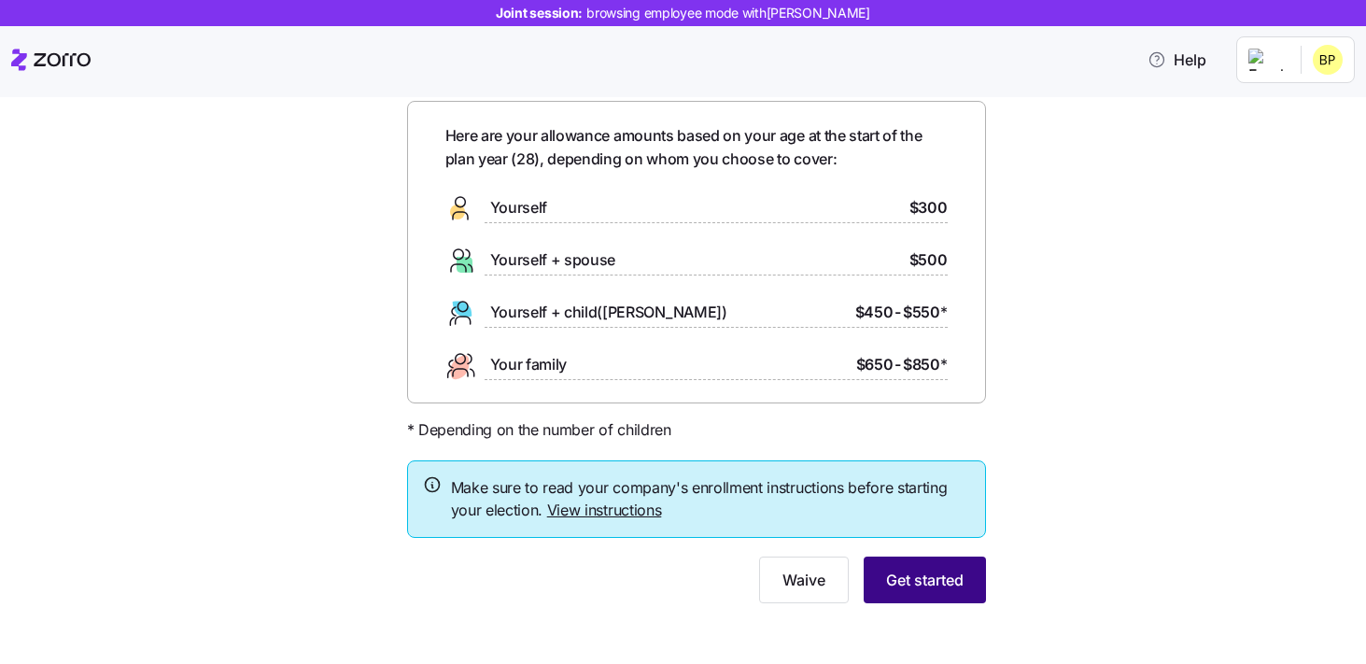
click at [931, 580] on span "Get started" at bounding box center [924, 580] width 77 height 22
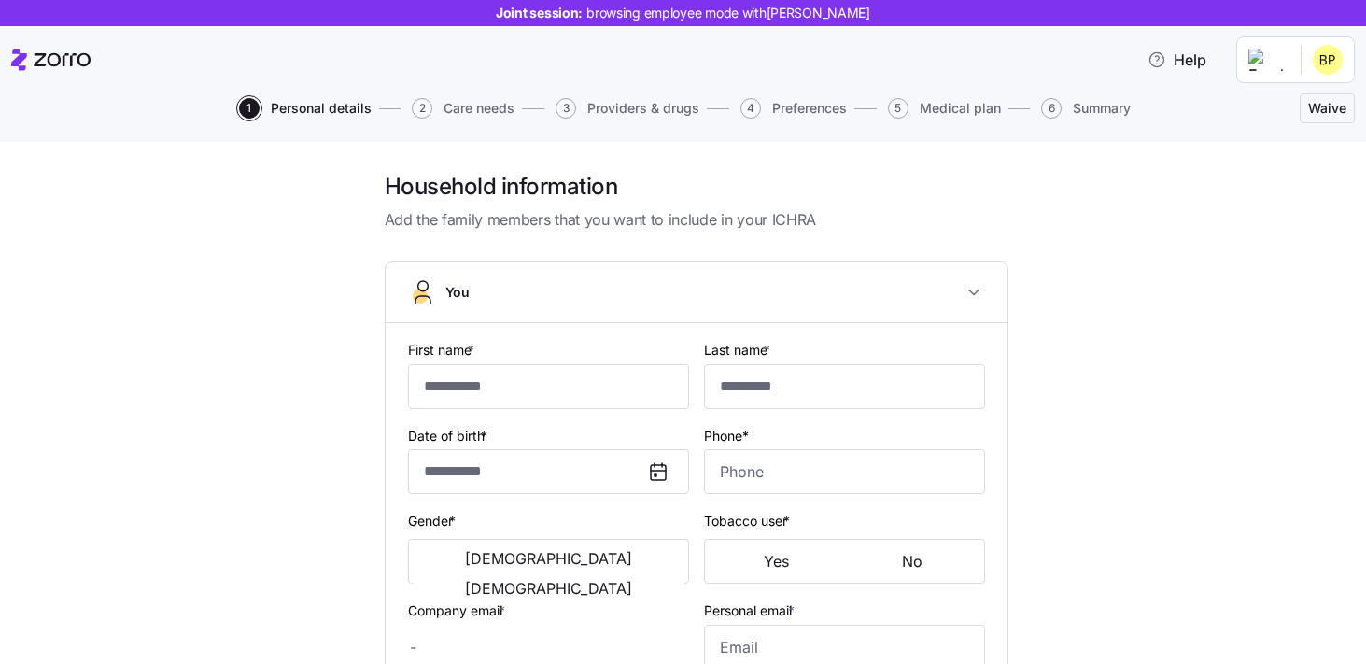
type input "*****"
type input "[EMAIL_ADDRESS][DOMAIN_NAME]"
type input "**********"
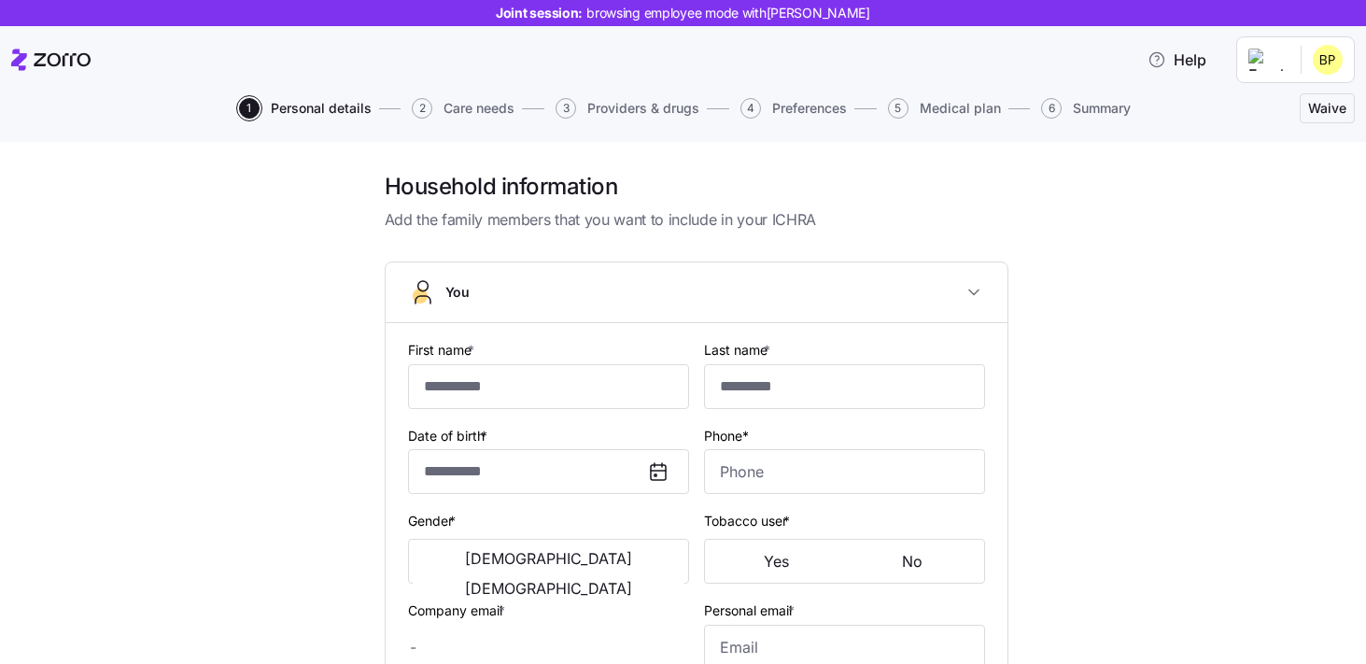
checkbox input "true"
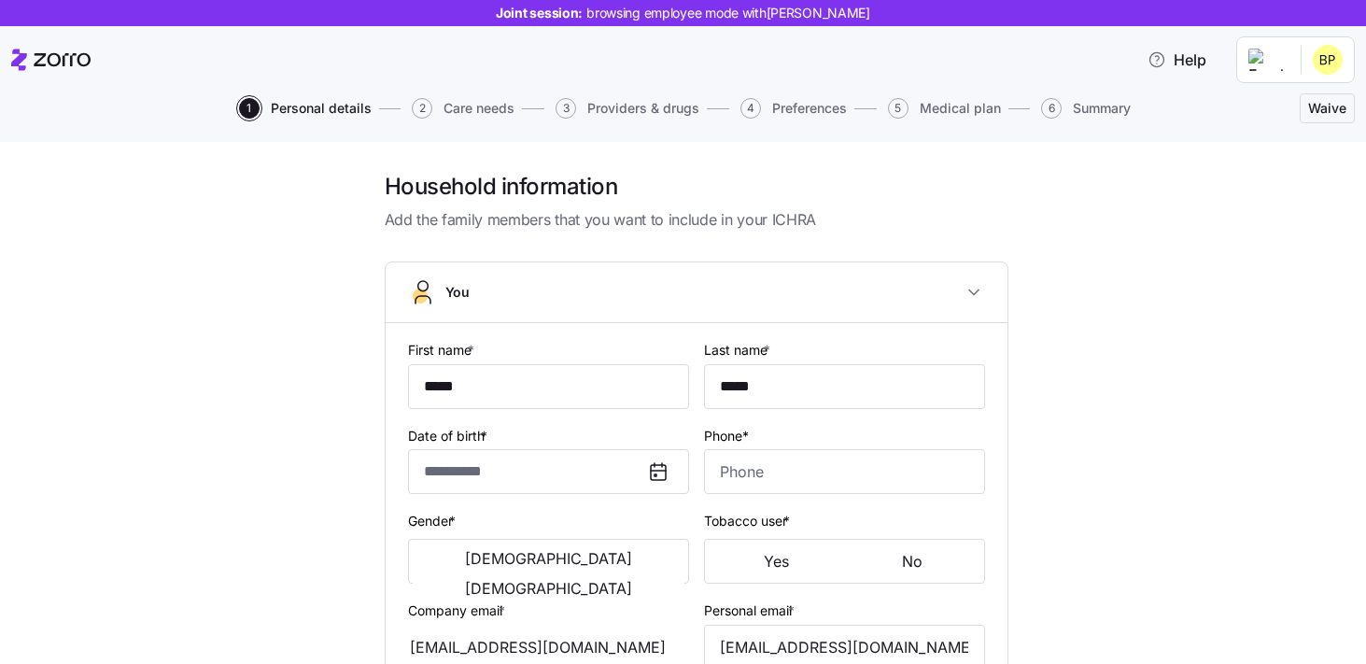
type input "**********"
type input "[PHONE_NUMBER]"
type input "[DEMOGRAPHIC_DATA] citizen"
type input "Single"
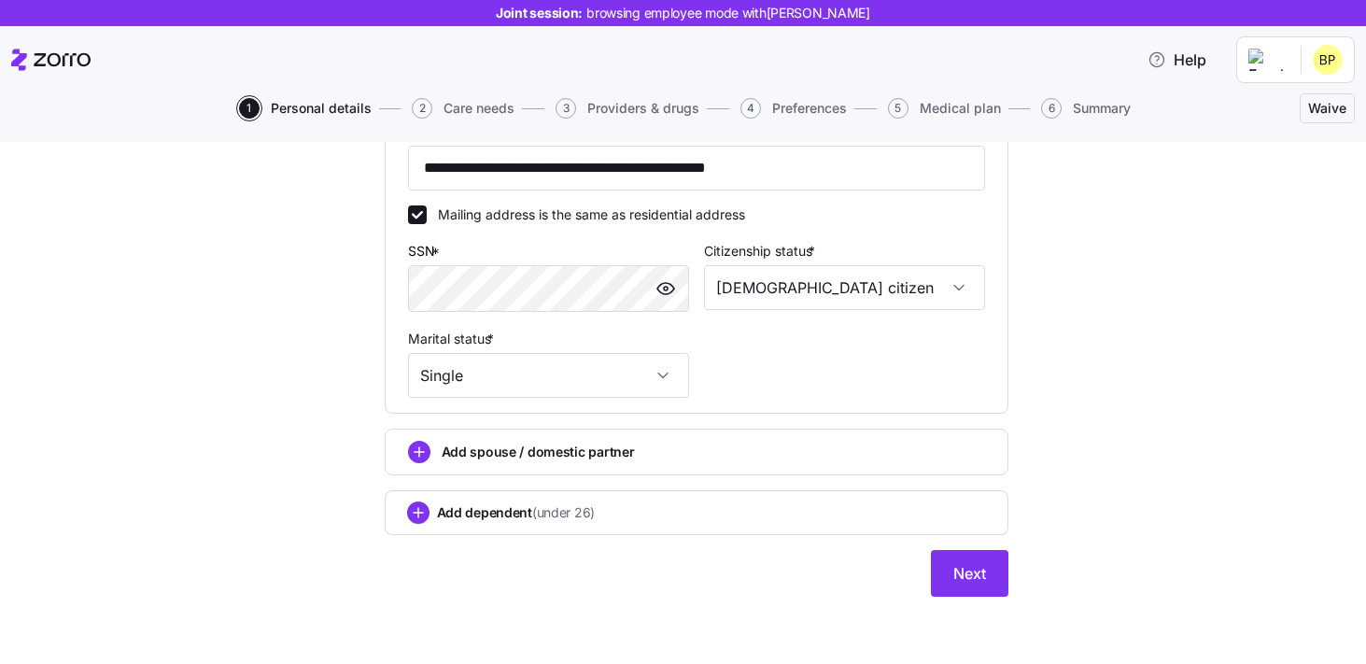
scroll to position [567, 0]
click at [967, 583] on span "Next" at bounding box center [969, 573] width 33 height 22
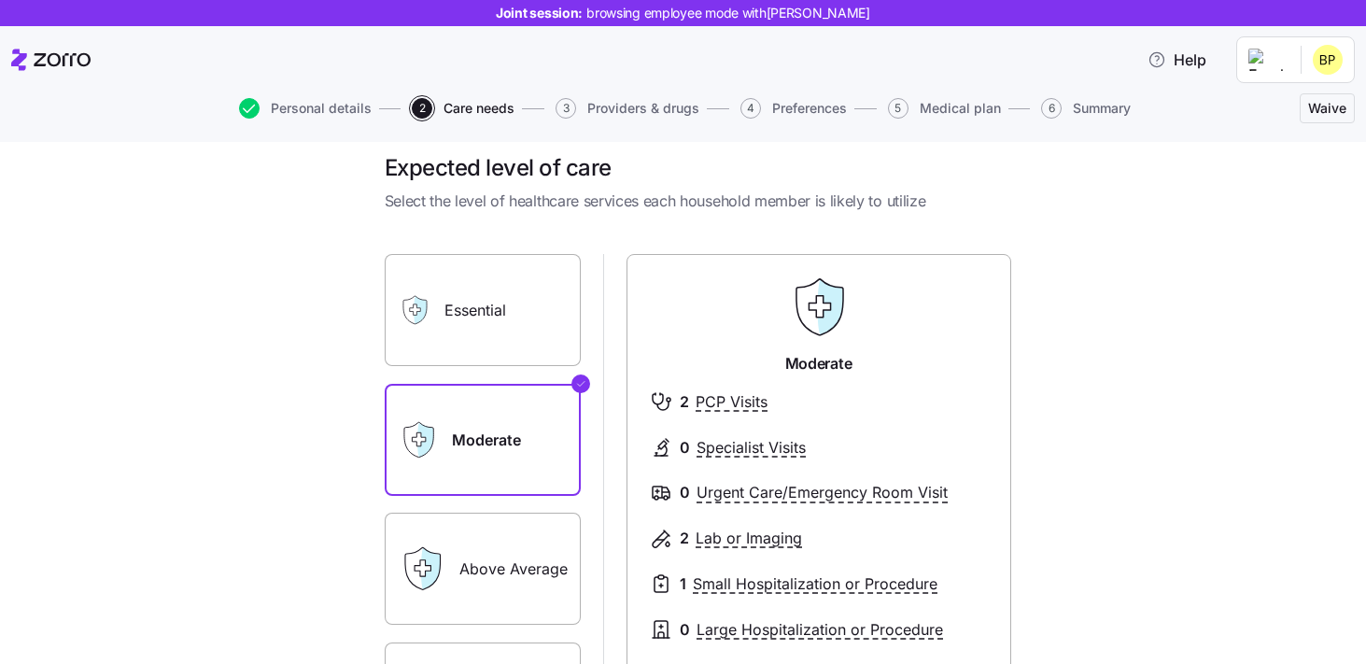
scroll to position [21, 0]
click at [527, 294] on label "Essential" at bounding box center [483, 308] width 196 height 112
click at [0, 0] on input "Essential" at bounding box center [0, 0] width 0 height 0
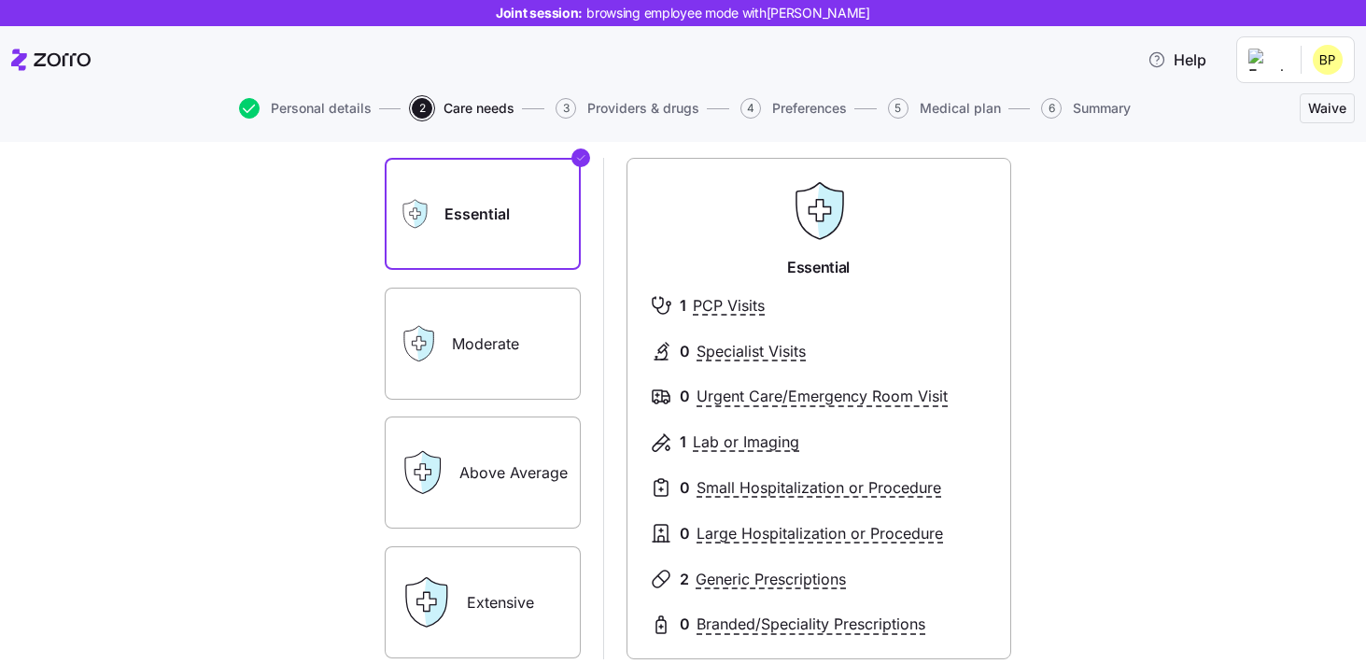
scroll to position [165, 0]
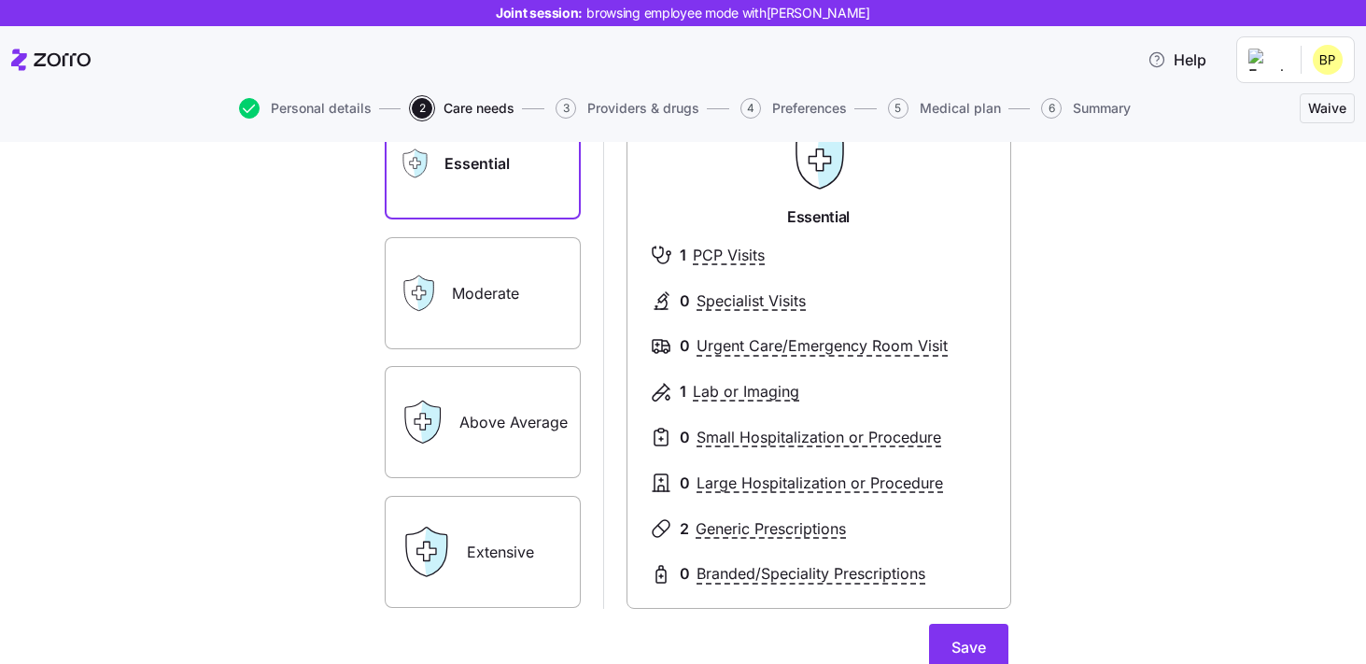
click at [544, 408] on label "Above Average" at bounding box center [483, 422] width 196 height 112
click at [0, 0] on input "Above Average" at bounding box center [0, 0] width 0 height 0
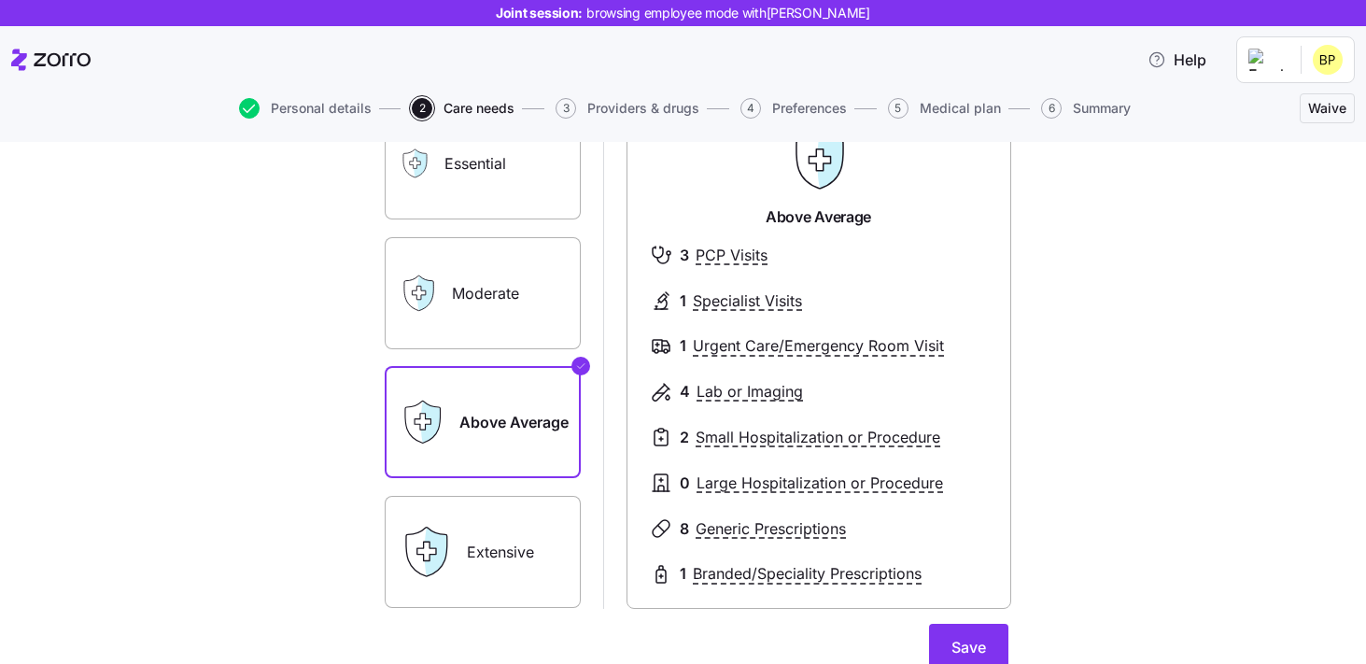
scroll to position [225, 0]
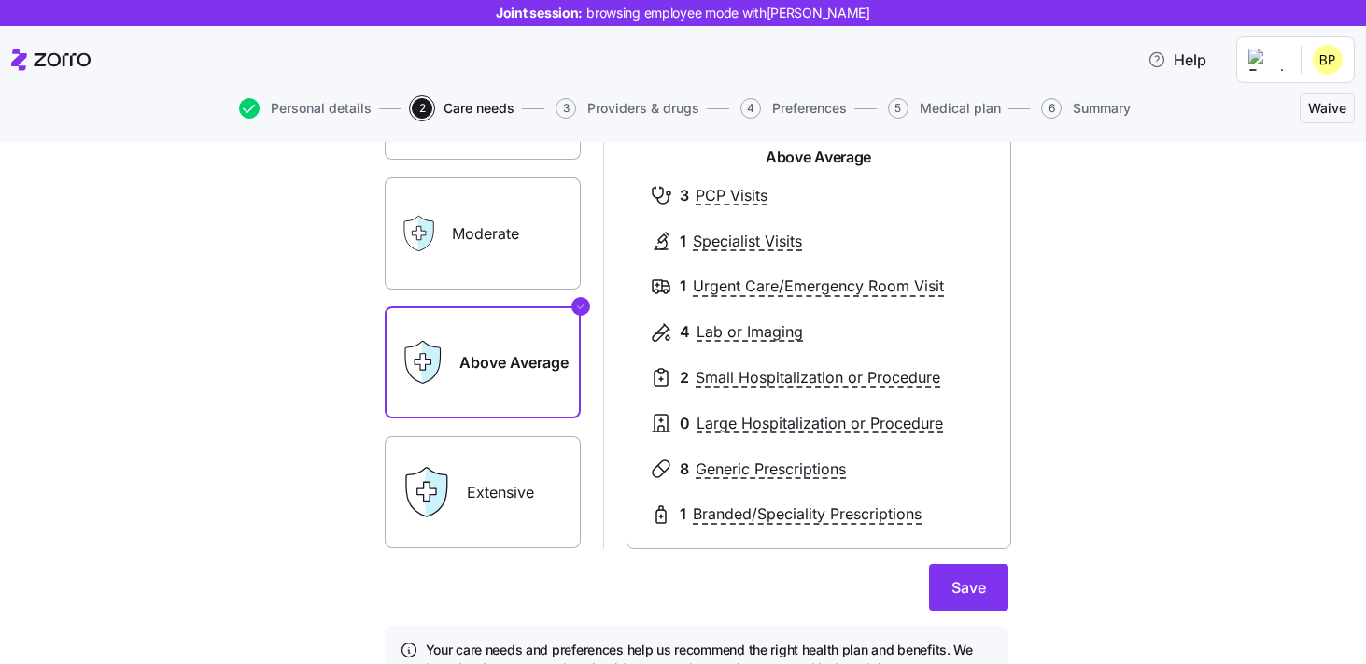
click at [537, 530] on label "Extensive" at bounding box center [483, 492] width 196 height 112
click at [0, 0] on input "Extensive" at bounding box center [0, 0] width 0 height 0
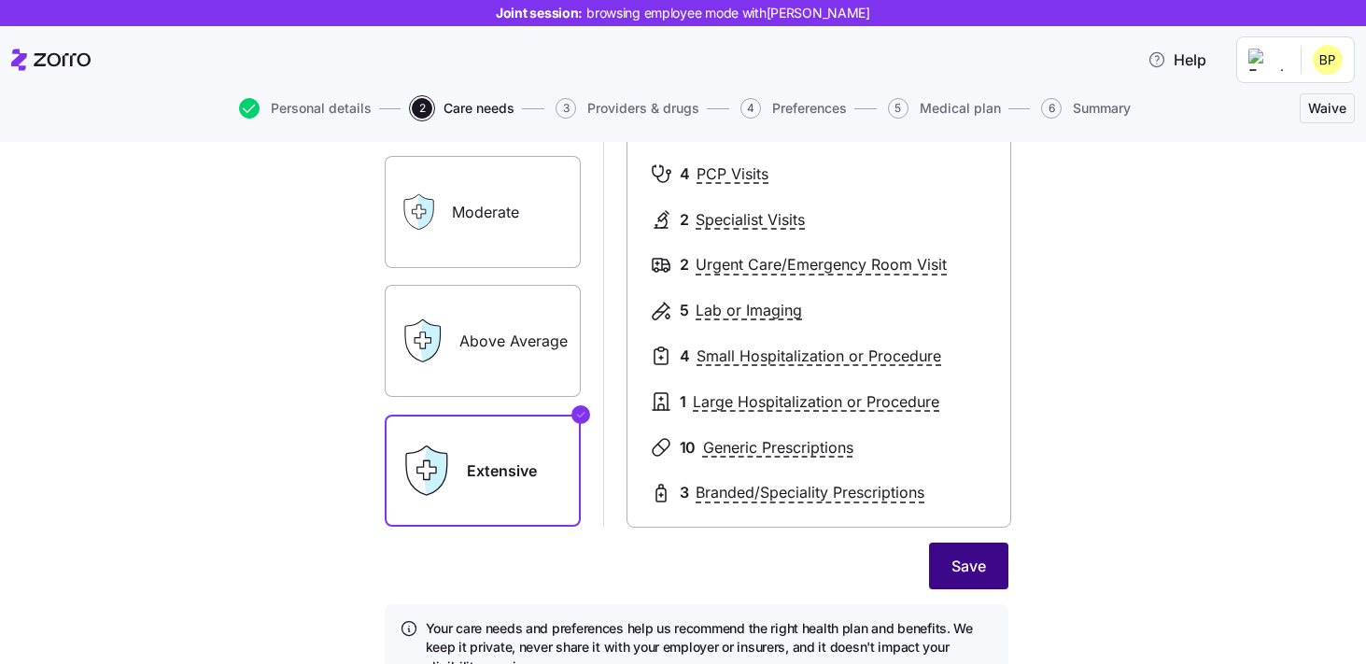
scroll to position [263, 0]
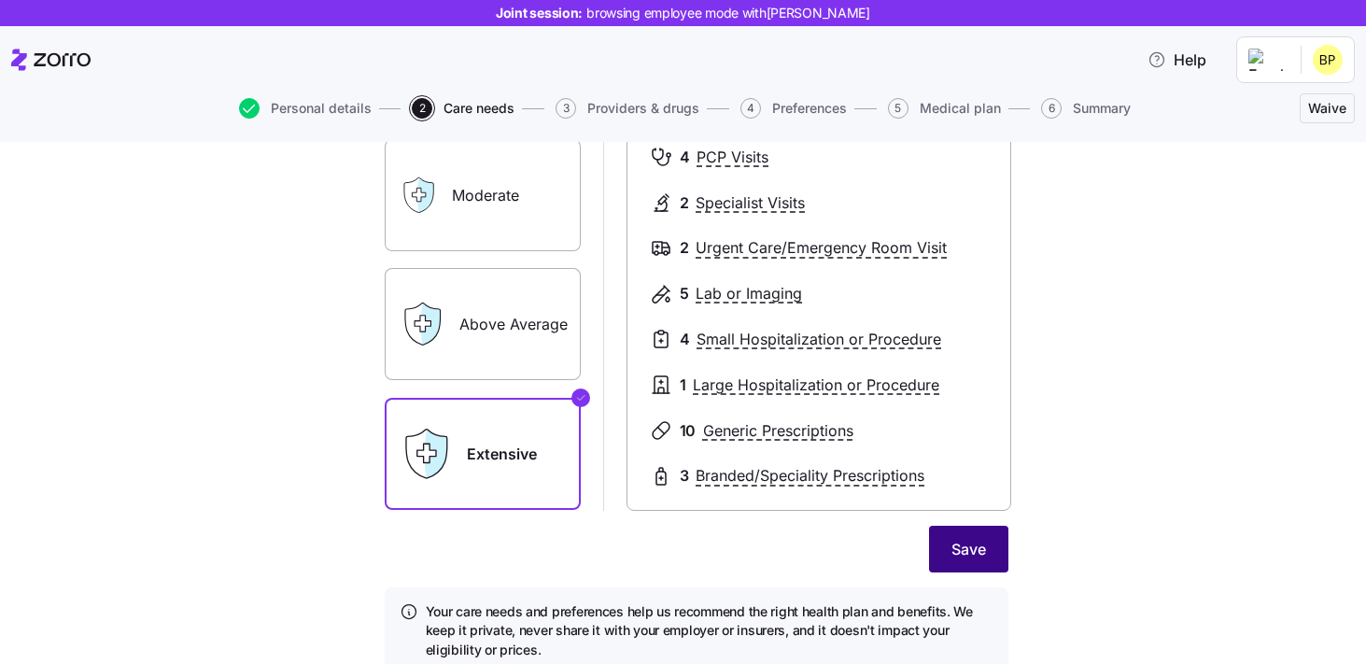
click at [965, 563] on button "Save" at bounding box center [968, 549] width 79 height 47
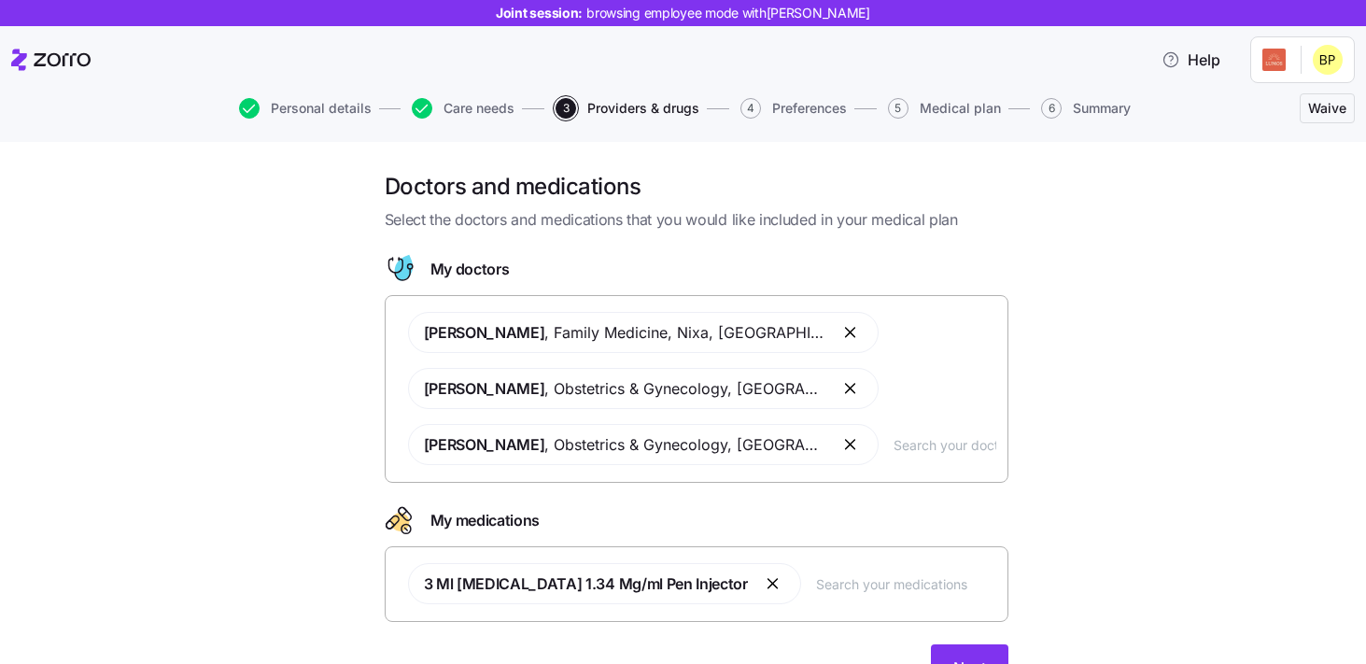
click at [840, 450] on button "button" at bounding box center [851, 444] width 22 height 22
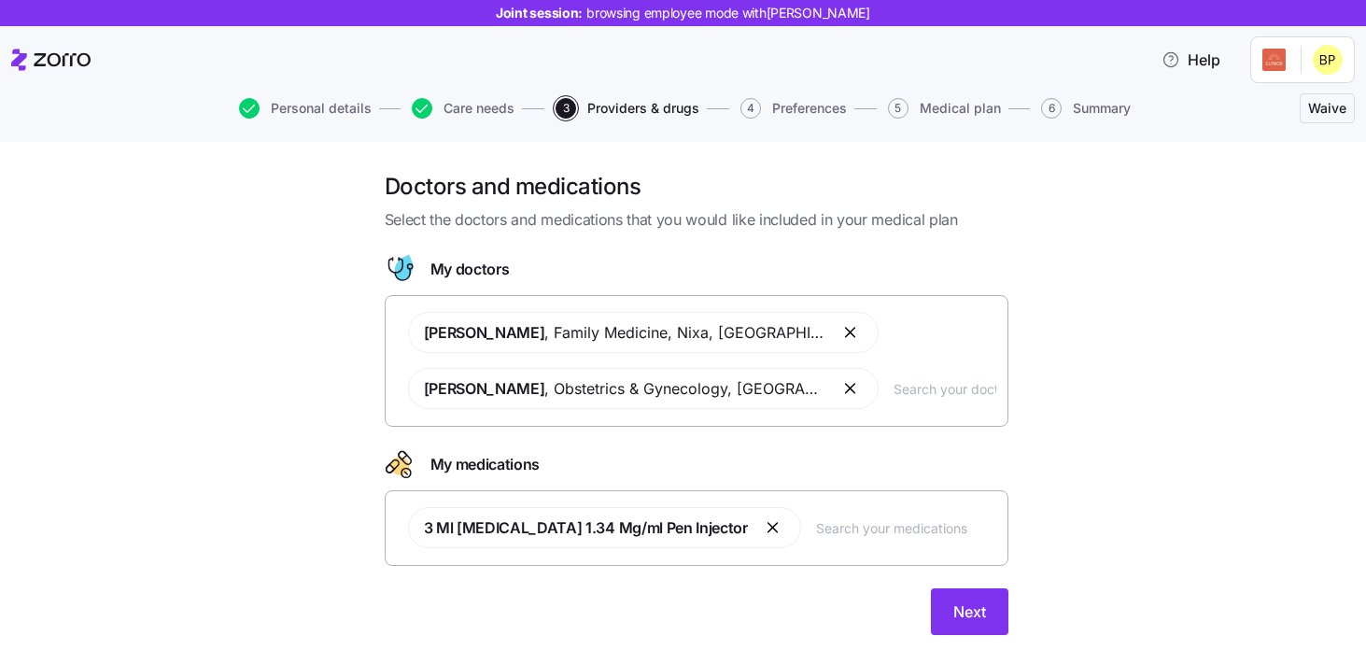
scroll to position [38, 0]
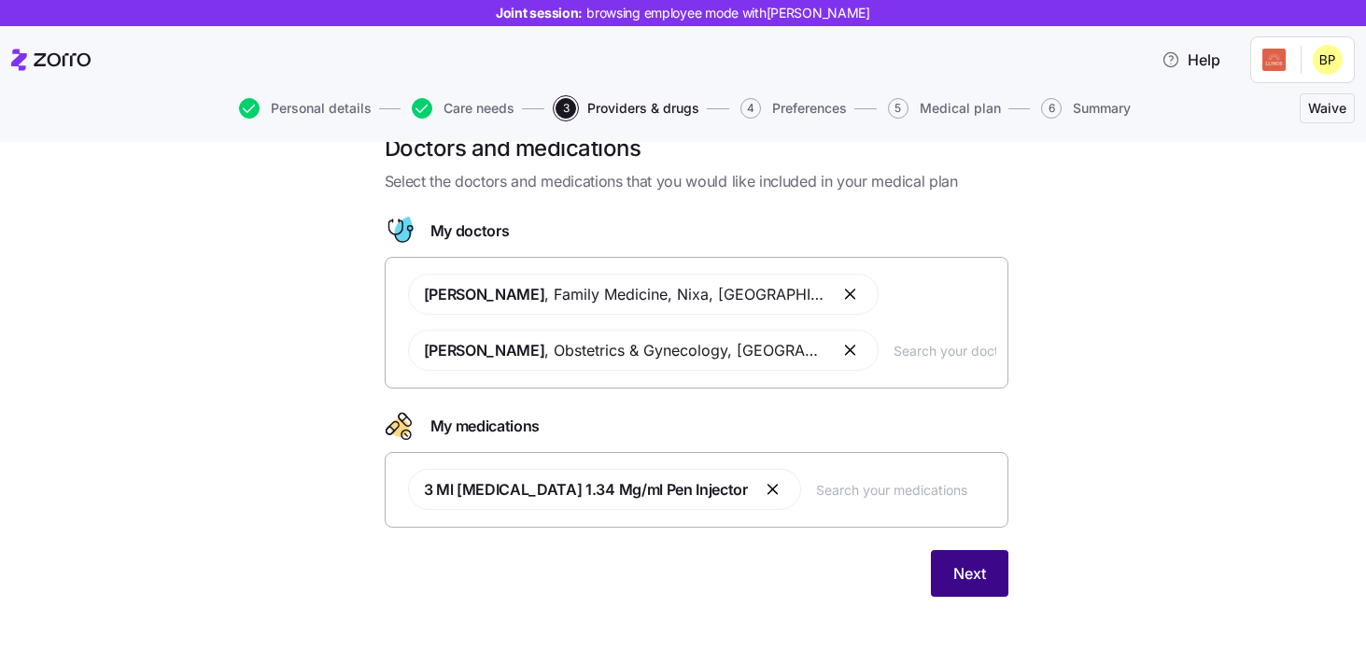
click at [968, 565] on span "Next" at bounding box center [969, 573] width 33 height 22
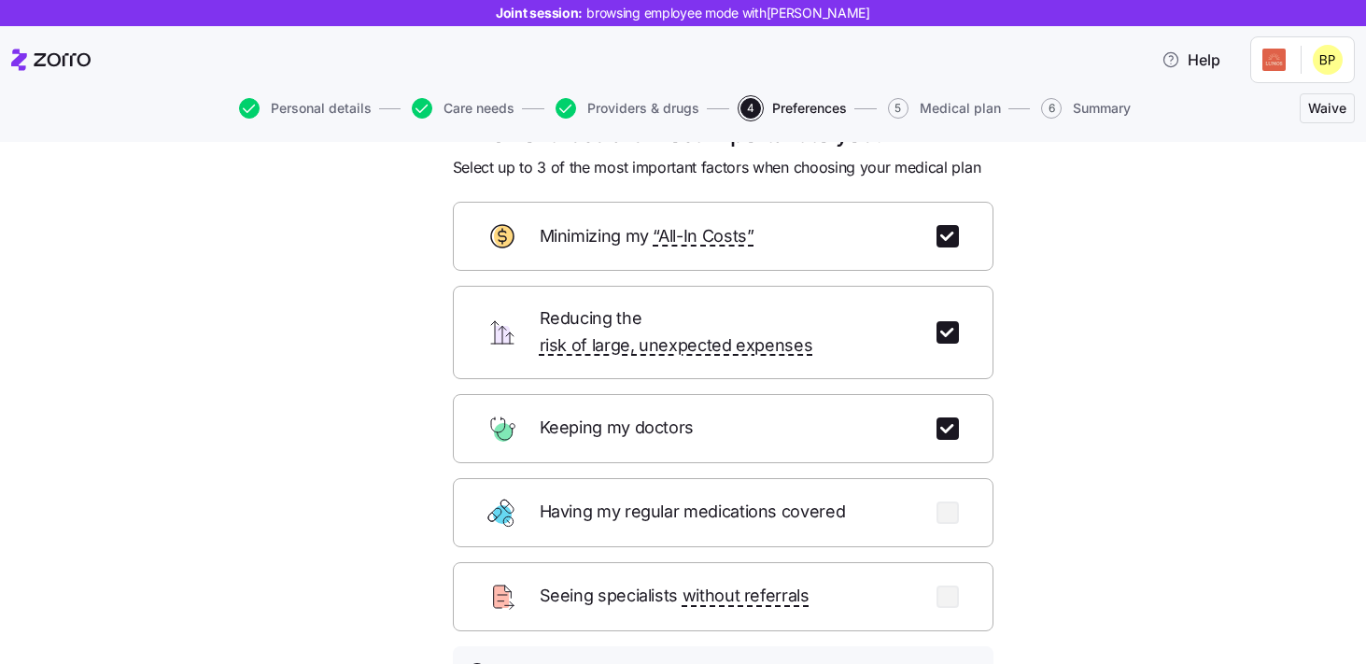
scroll to position [30, 0]
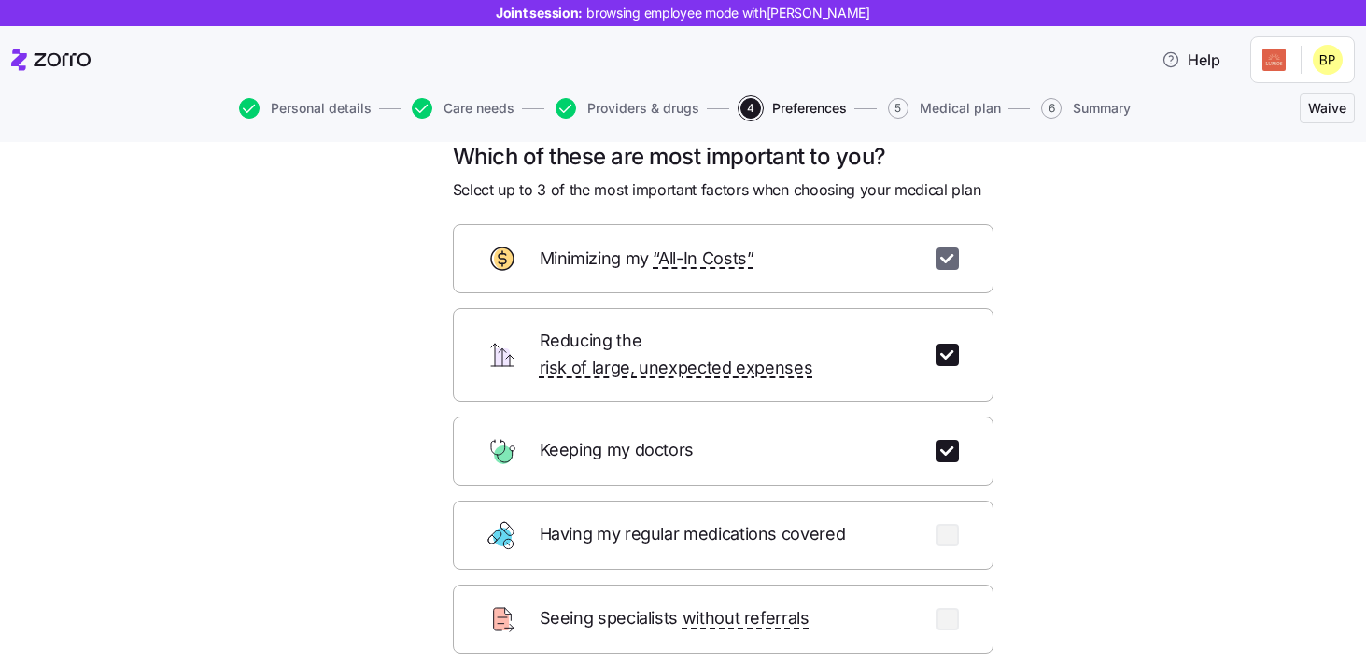
click at [945, 267] on input "checkbox" at bounding box center [947, 258] width 22 height 22
checkbox input "false"
click at [945, 321] on div "Reducing the risk of large, unexpected expenses" at bounding box center [723, 354] width 541 height 93
click at [945, 326] on div "Reducing the risk of large, unexpected expenses" at bounding box center [723, 354] width 541 height 93
click at [948, 440] on input "checkbox" at bounding box center [947, 451] width 22 height 22
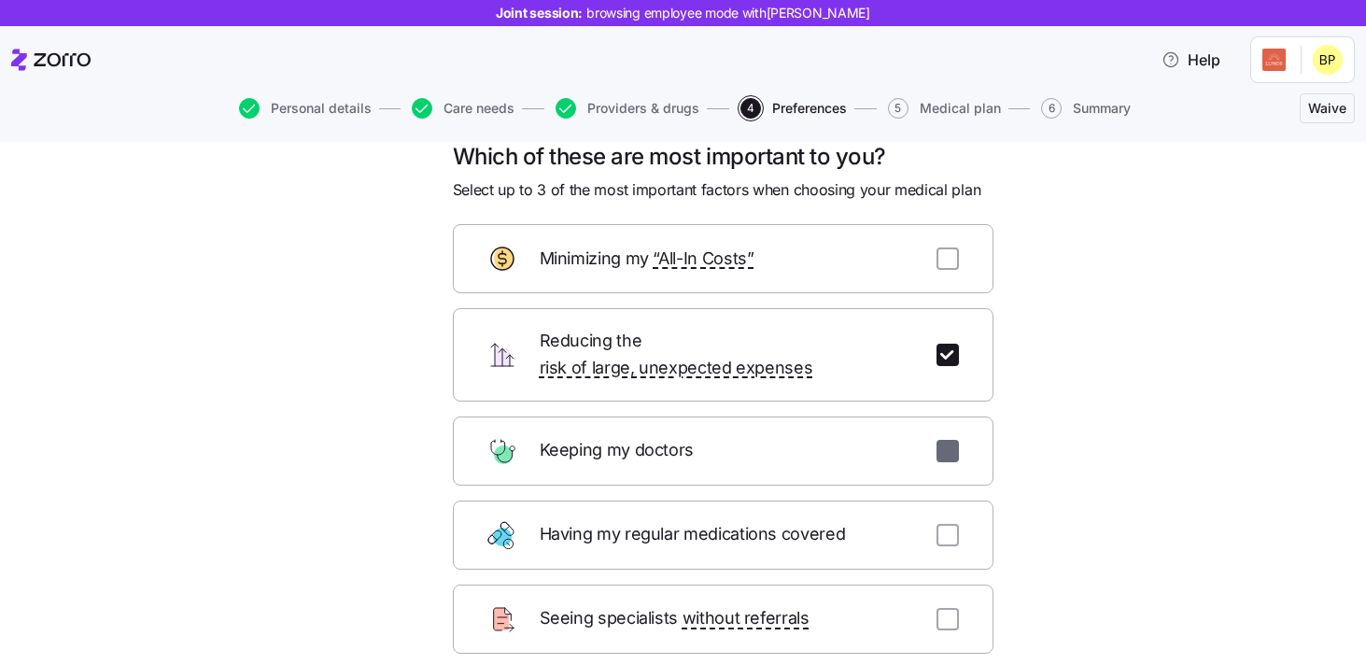
checkbox input "false"
click at [948, 327] on div "Reducing the risk of large, unexpected expenses" at bounding box center [723, 354] width 541 height 93
click at [948, 345] on input "checkbox" at bounding box center [947, 355] width 22 height 22
checkbox input "false"
click at [948, 252] on input "checkbox" at bounding box center [947, 258] width 22 height 22
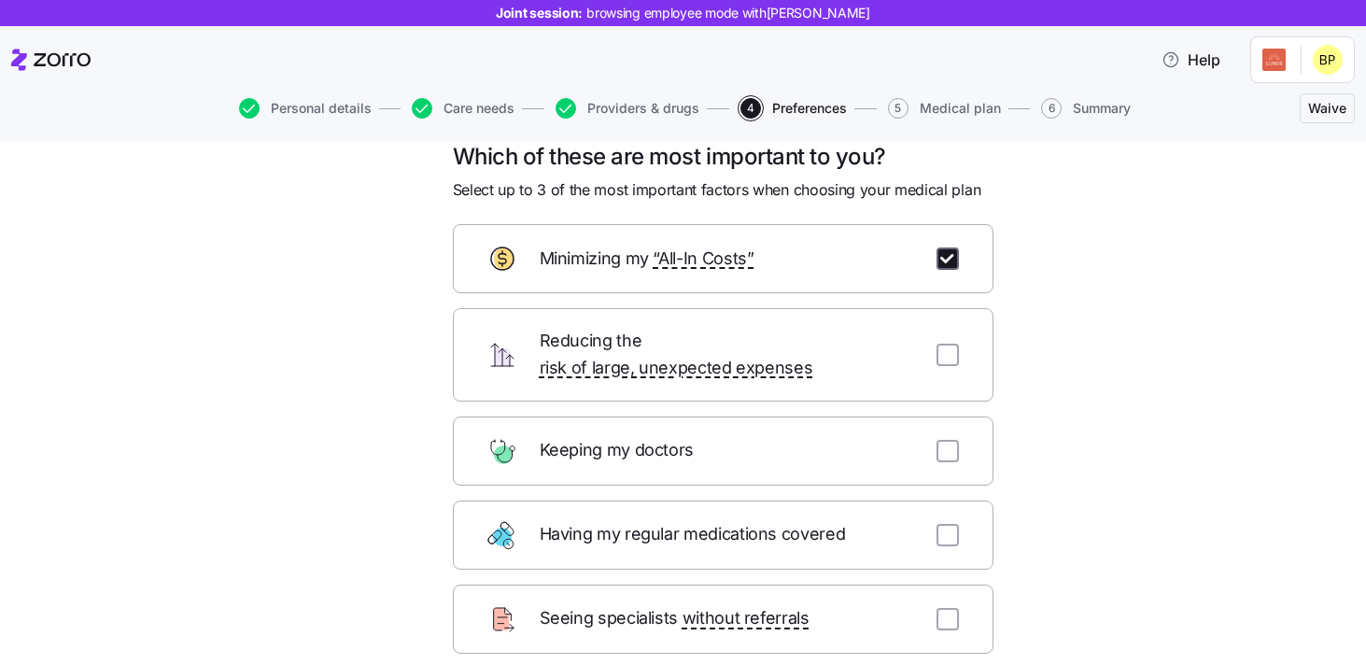
checkbox input "true"
click at [946, 345] on input "checkbox" at bounding box center [947, 355] width 22 height 22
checkbox input "true"
click at [945, 440] on input "checkbox" at bounding box center [947, 451] width 22 height 22
checkbox input "true"
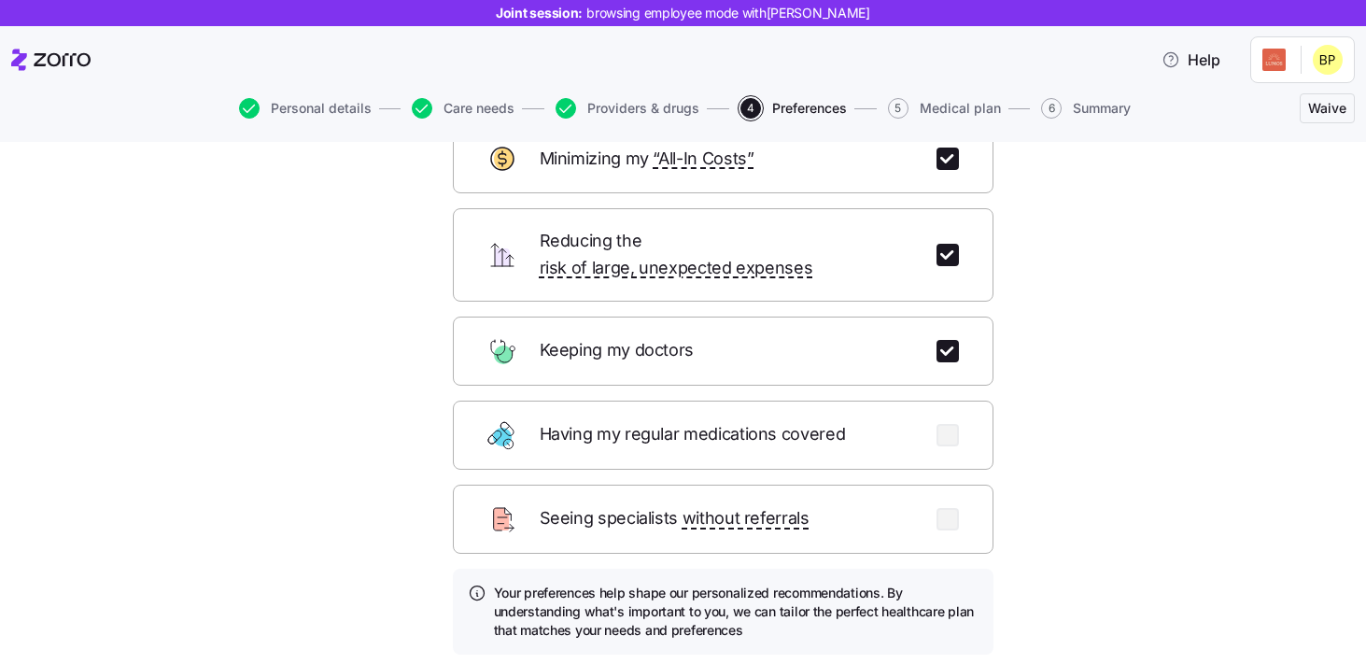
scroll to position [197, 0]
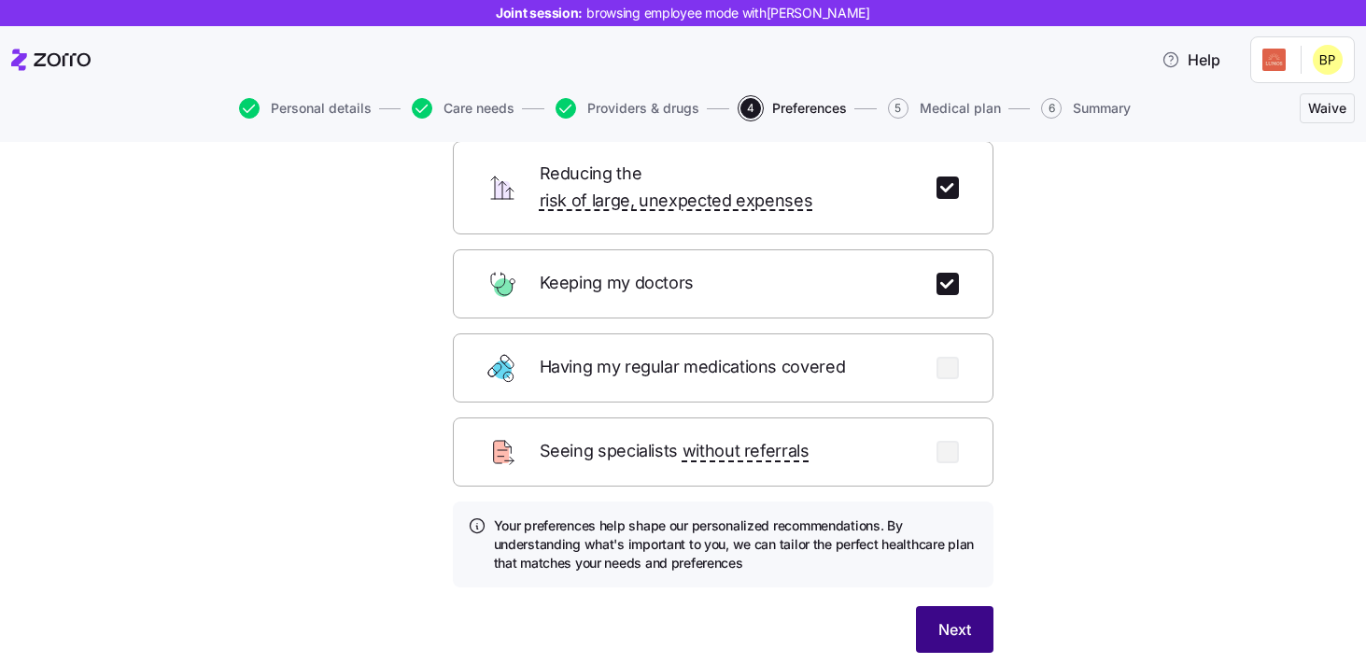
click at [979, 613] on button "Next" at bounding box center [954, 629] width 77 height 47
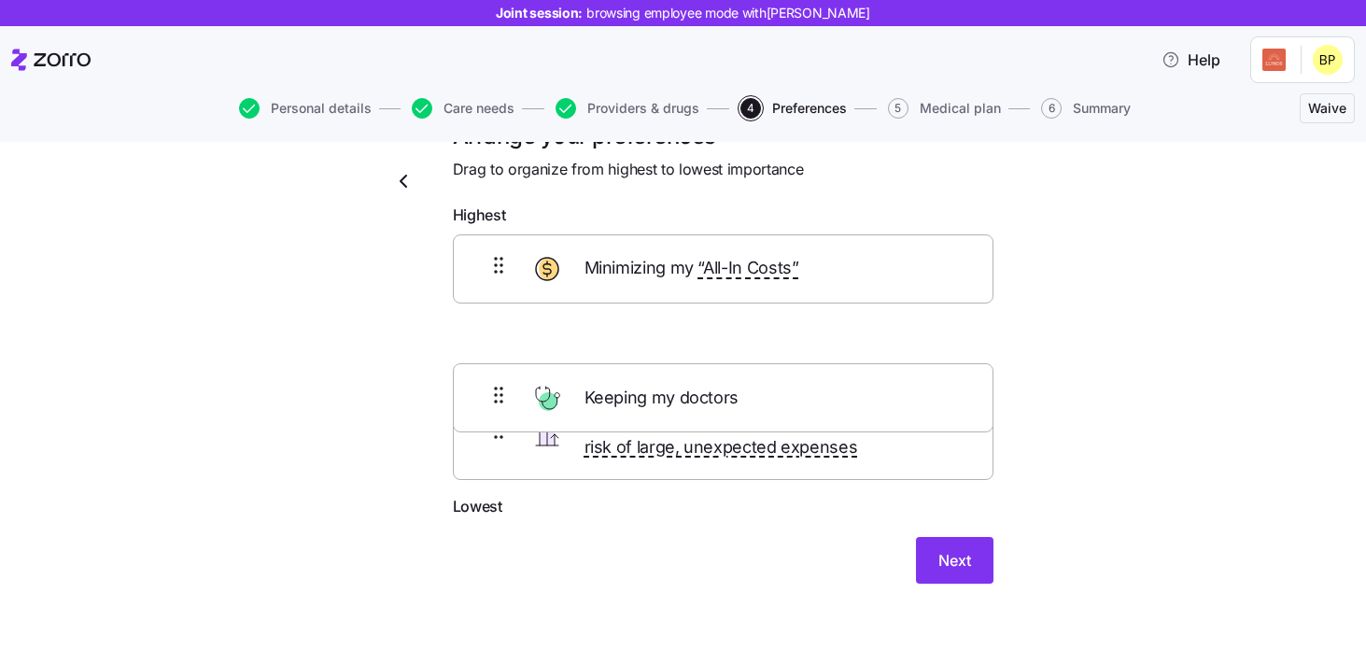
scroll to position [35, 0]
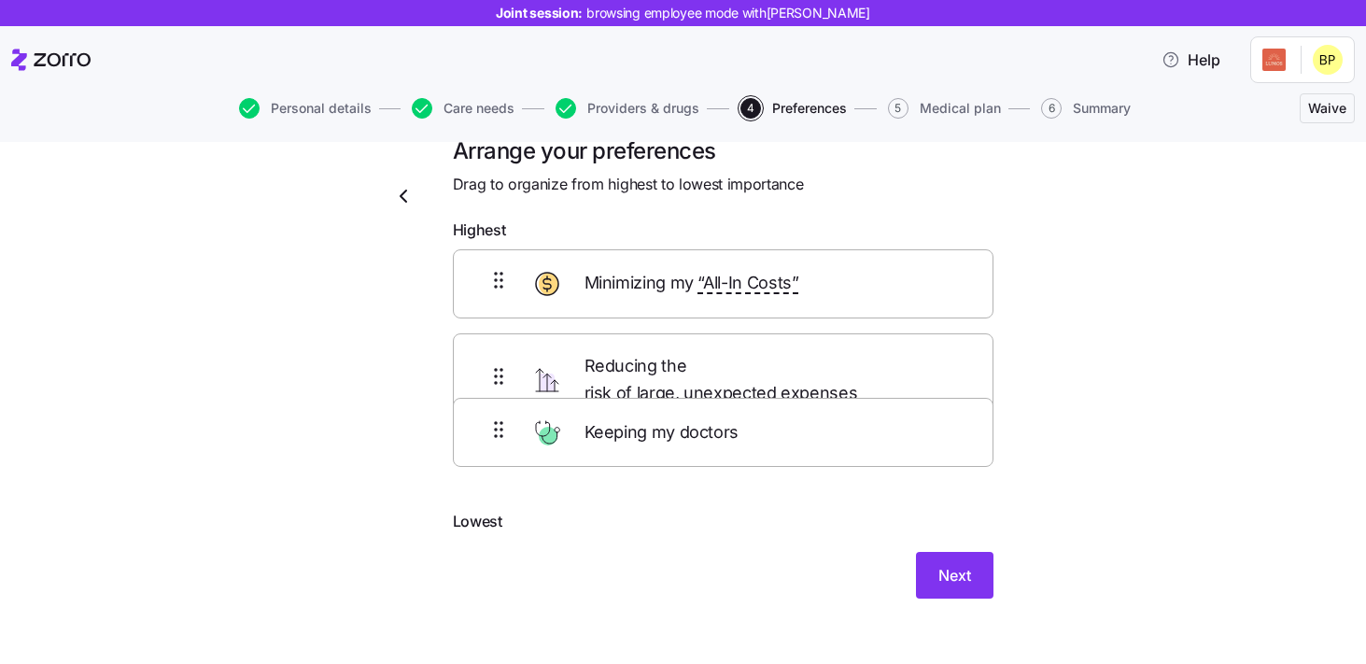
drag, startPoint x: 799, startPoint y: 355, endPoint x: 801, endPoint y: 445, distance: 90.6
click at [800, 445] on div "Minimizing my “All-In Costs” Keeping my doctors Reducing the risk of large, une…" at bounding box center [723, 379] width 541 height 261
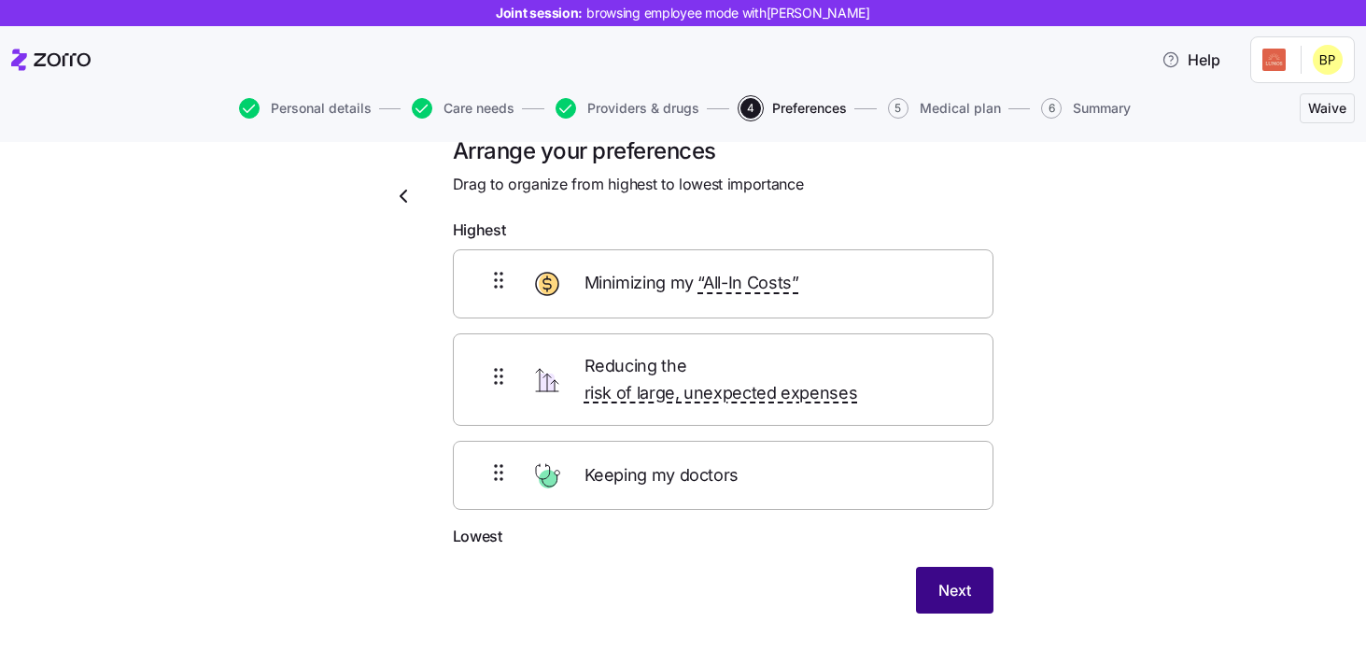
click at [954, 579] on span "Next" at bounding box center [954, 590] width 33 height 22
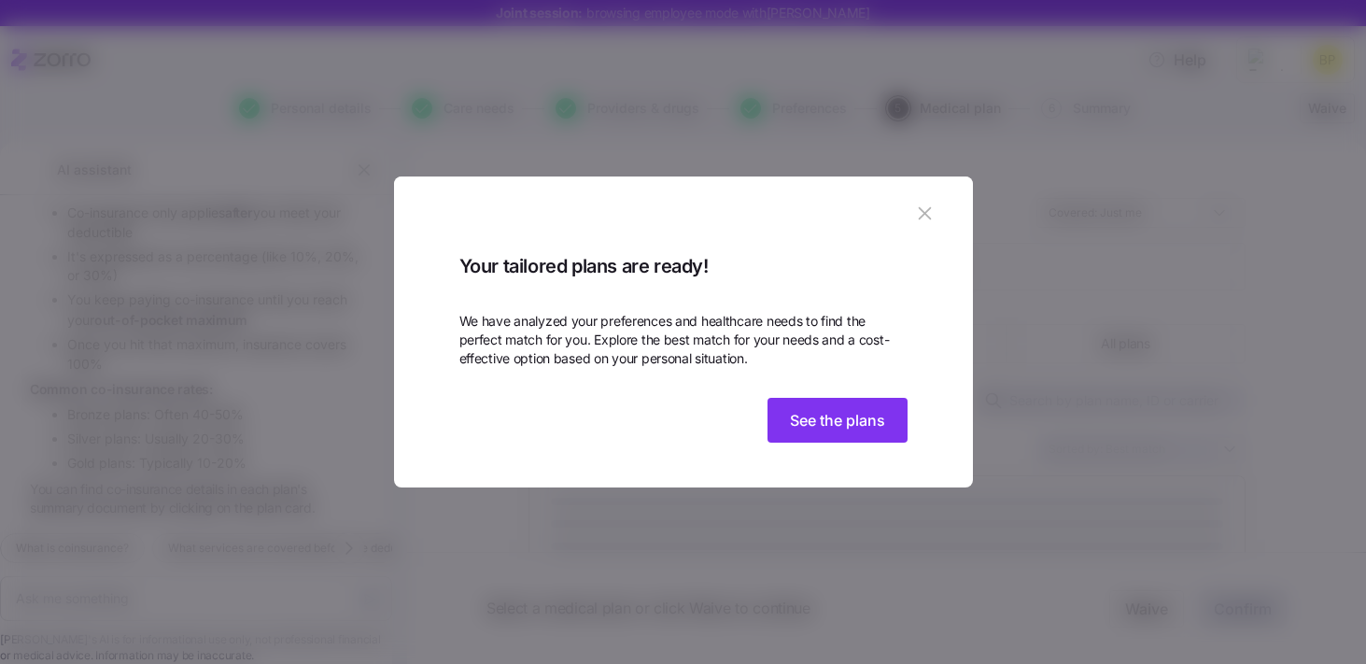
scroll to position [2531, 0]
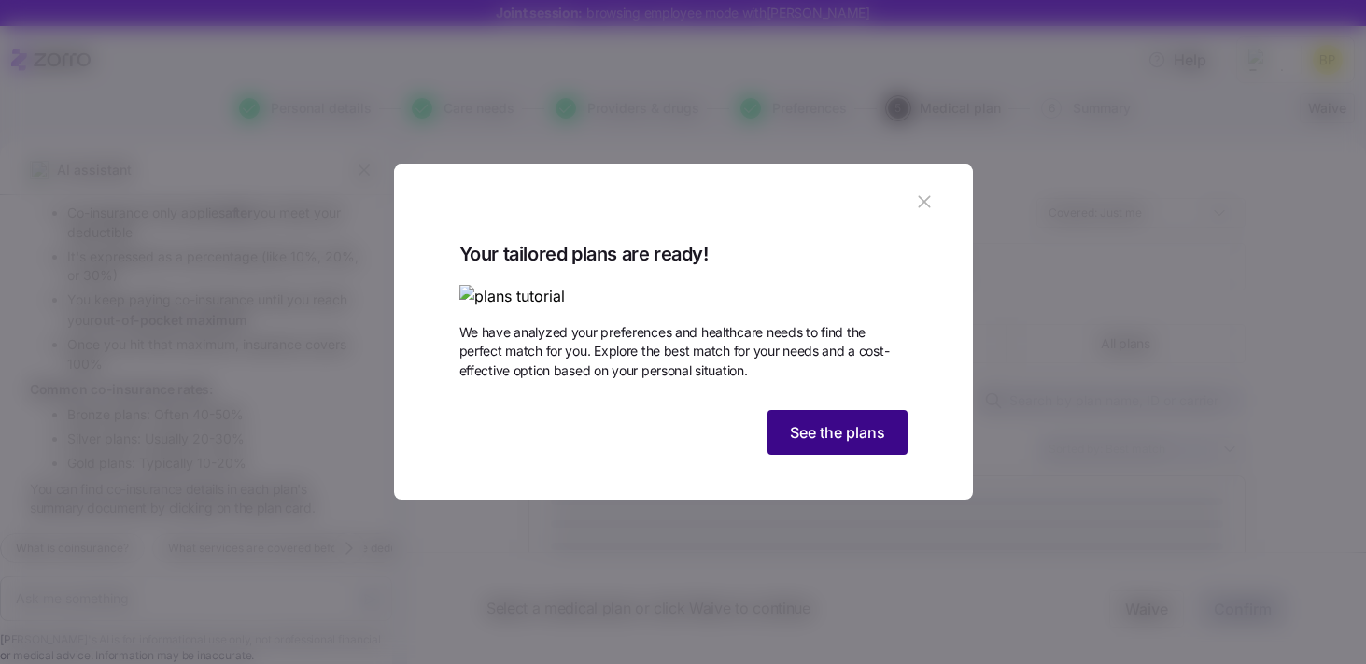
click at [855, 443] on span "See the plans" at bounding box center [837, 432] width 95 height 22
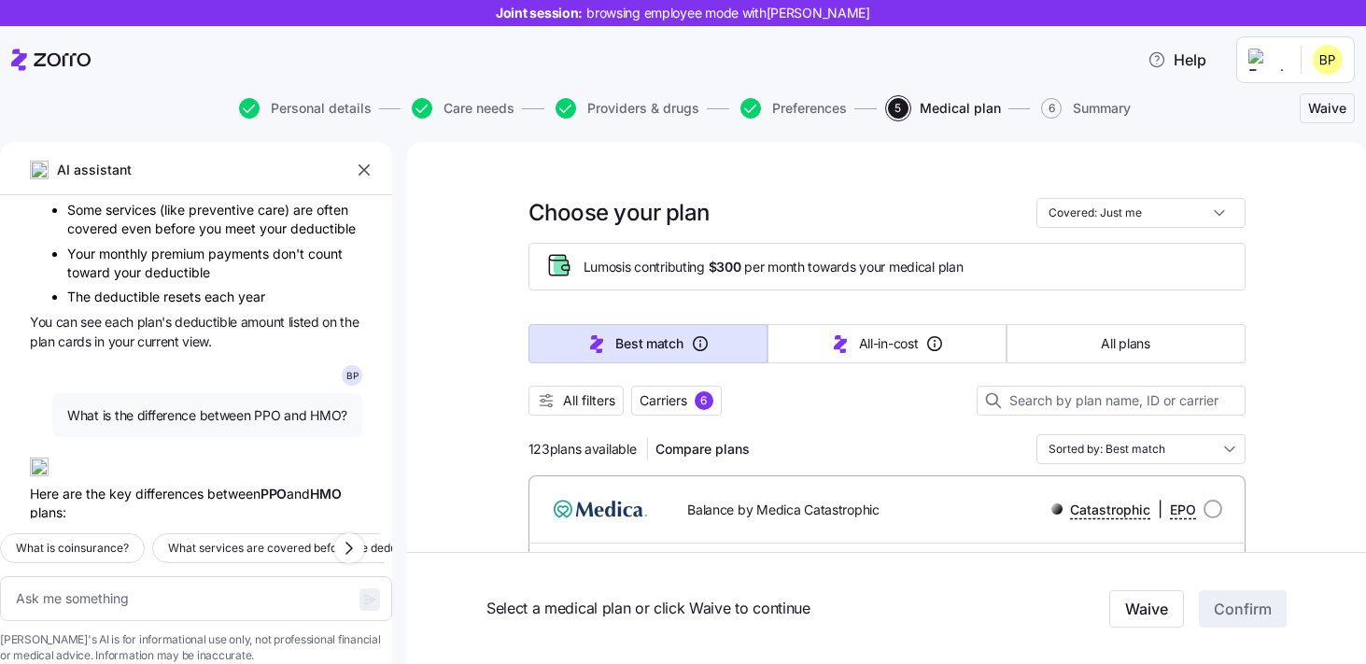
scroll to position [1359, 0]
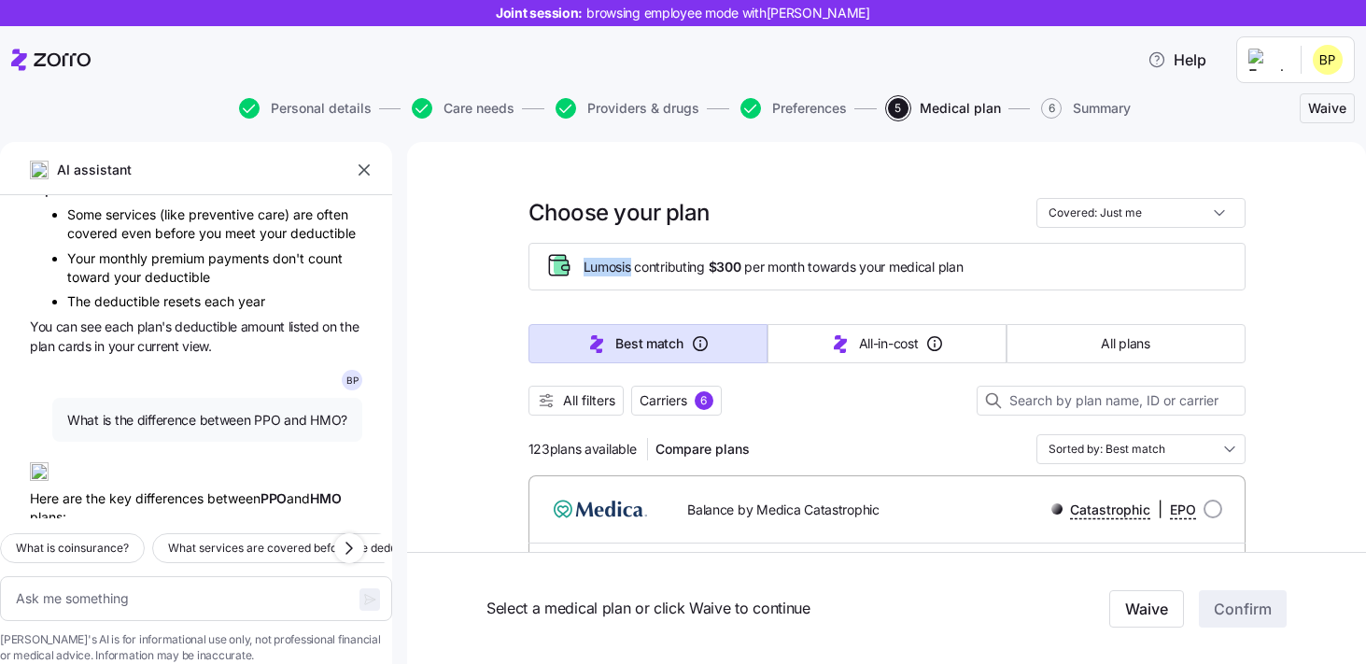
drag, startPoint x: 582, startPoint y: 265, endPoint x: 628, endPoint y: 270, distance: 46.9
click at [628, 270] on div "Lumos is contributing $300 per month towards your medical plan" at bounding box center [886, 266] width 685 height 31
drag, startPoint x: 715, startPoint y: 267, endPoint x: 752, endPoint y: 268, distance: 37.4
click at [752, 268] on span "Lumos is contributing $300 per month towards your medical plan" at bounding box center [773, 267] width 380 height 19
drag, startPoint x: 584, startPoint y: 267, endPoint x: 600, endPoint y: 267, distance: 15.9
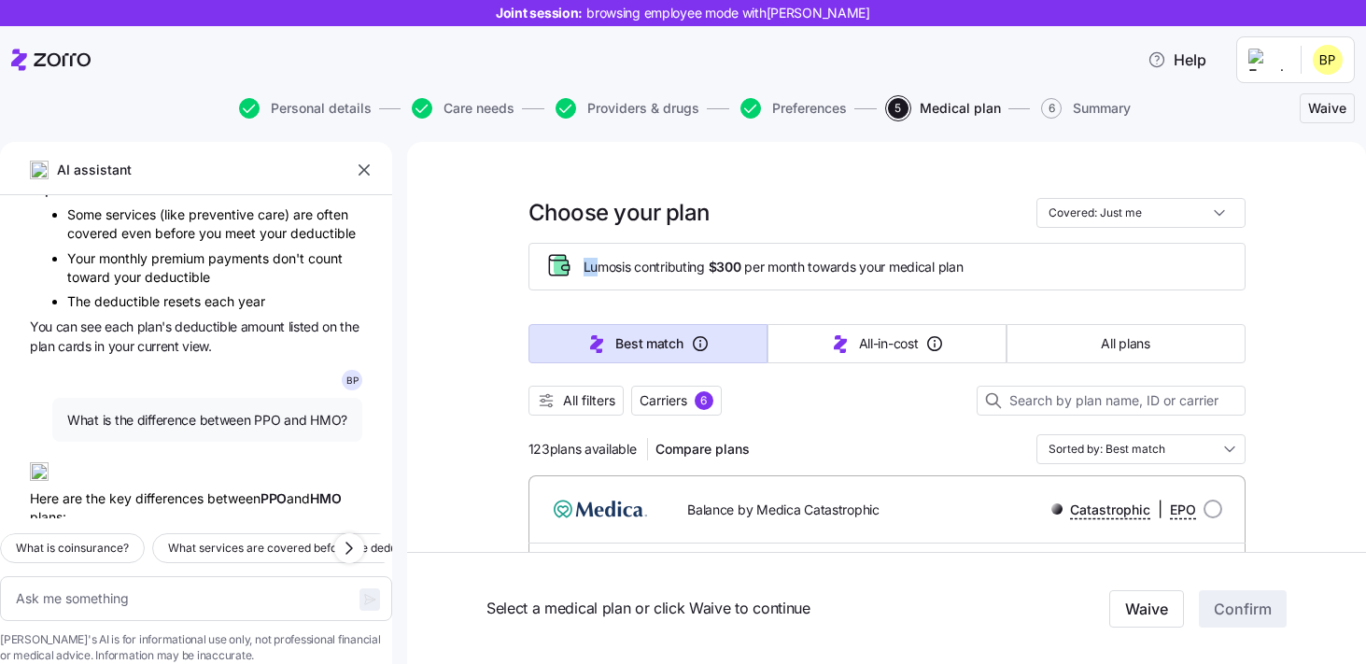
click at [600, 267] on span "Lumos is contributing $300 per month towards your medical plan" at bounding box center [773, 267] width 380 height 19
drag, startPoint x: 713, startPoint y: 270, endPoint x: 732, endPoint y: 270, distance: 18.7
click at [732, 270] on span "Lumos is contributing $300 per month towards your medical plan" at bounding box center [773, 267] width 380 height 19
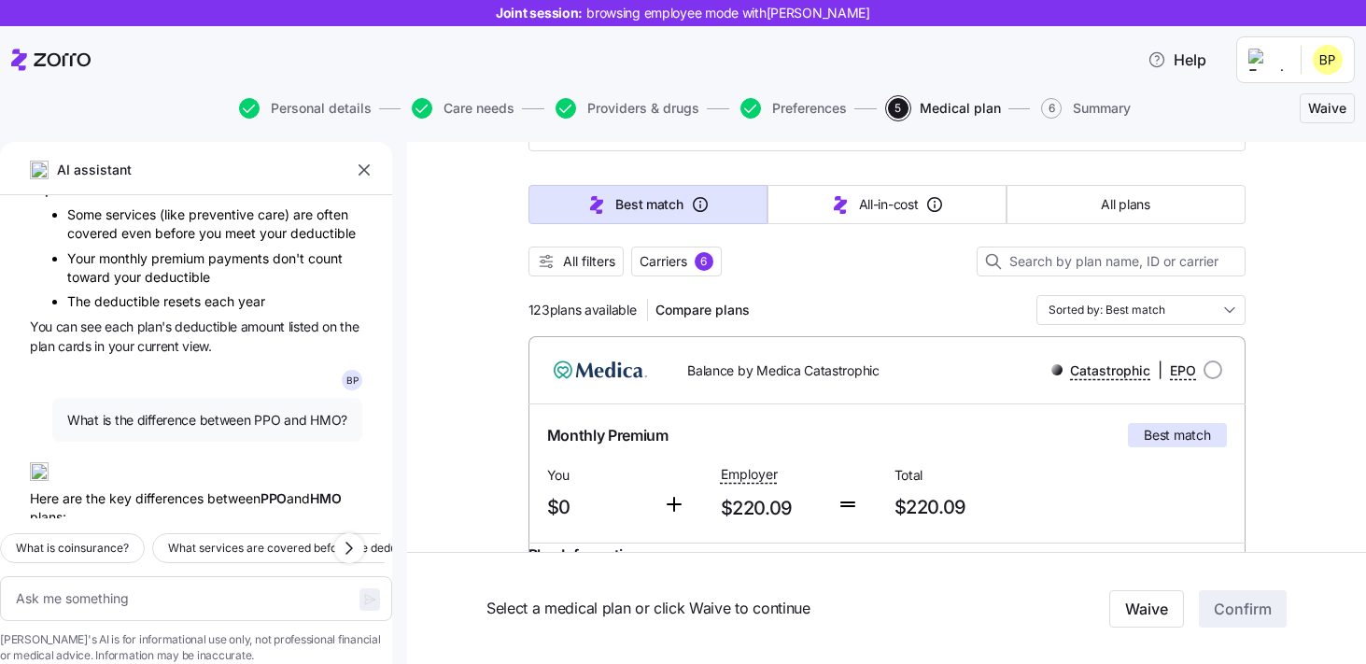
scroll to position [141, 0]
click at [812, 292] on div at bounding box center [886, 283] width 717 height 19
drag, startPoint x: 528, startPoint y: 311, endPoint x: 639, endPoint y: 306, distance: 110.3
click at [639, 306] on div "123 plans available Compare plans" at bounding box center [643, 308] width 230 height 30
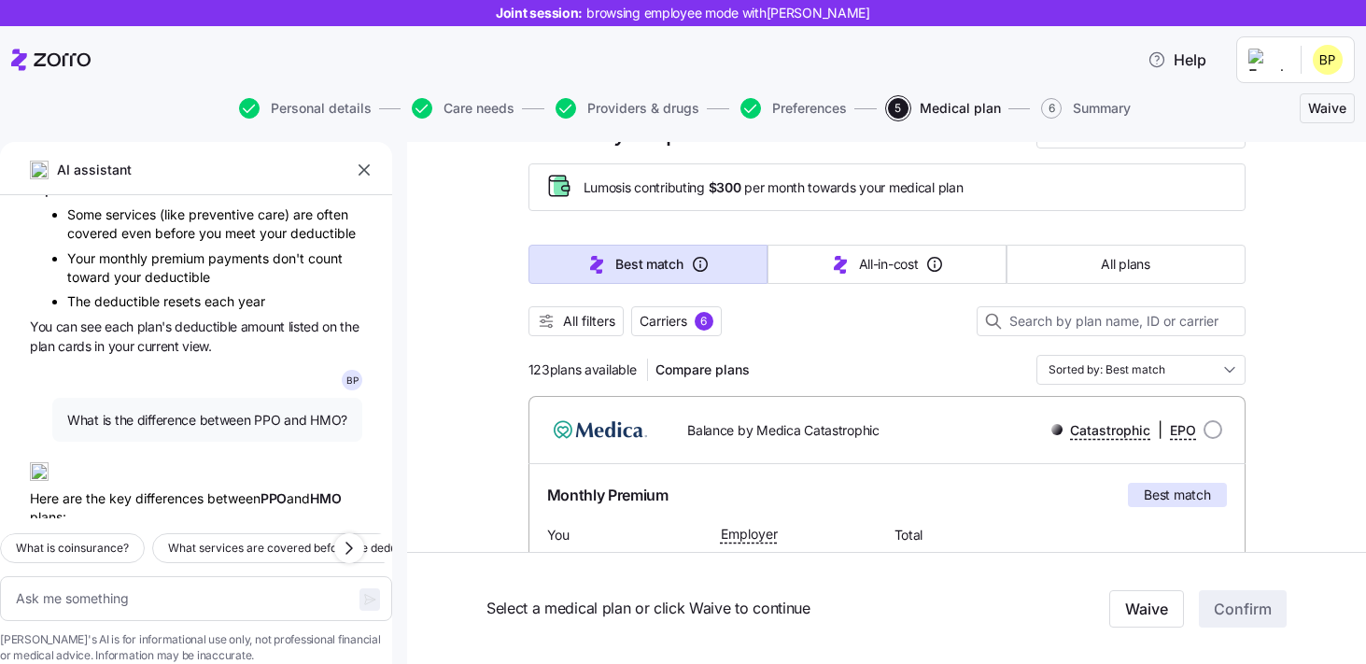
scroll to position [77, 0]
click at [583, 319] on span "All filters" at bounding box center [589, 323] width 52 height 19
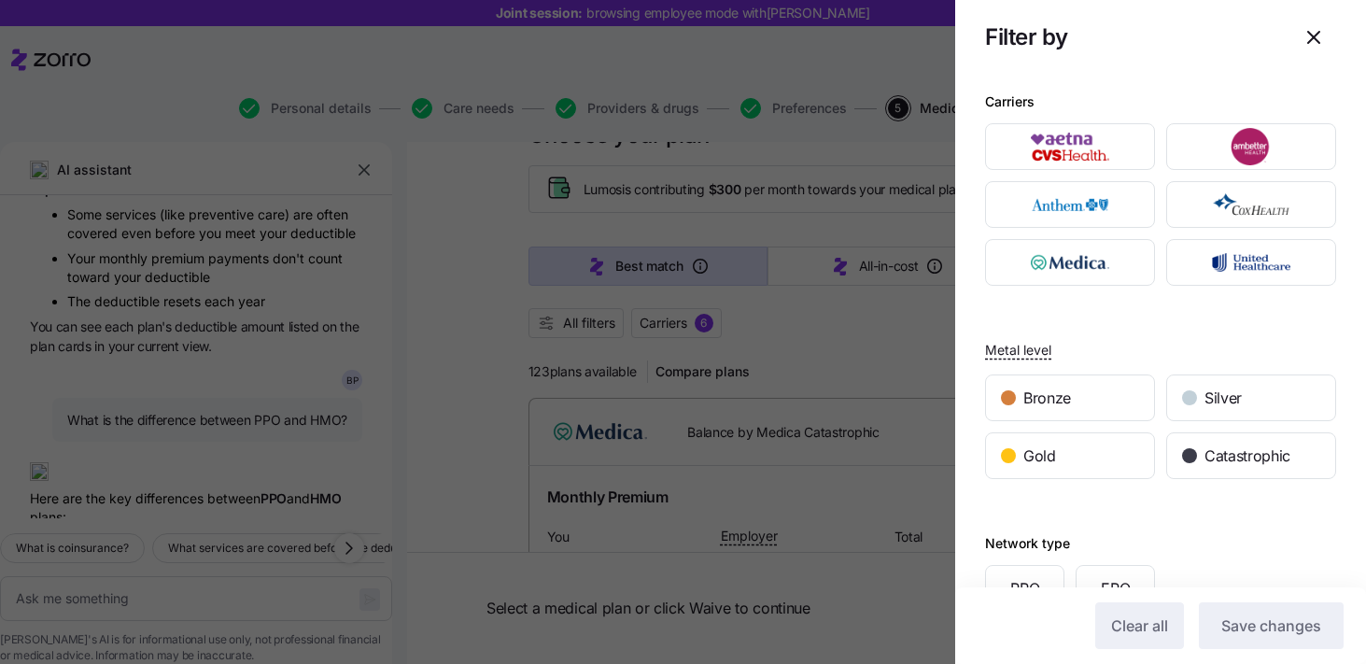
click at [1163, 322] on div "Metal level Bronze Silver Gold Catastrophic" at bounding box center [1160, 390] width 351 height 179
click at [1098, 220] on img "button" at bounding box center [1070, 204] width 137 height 37
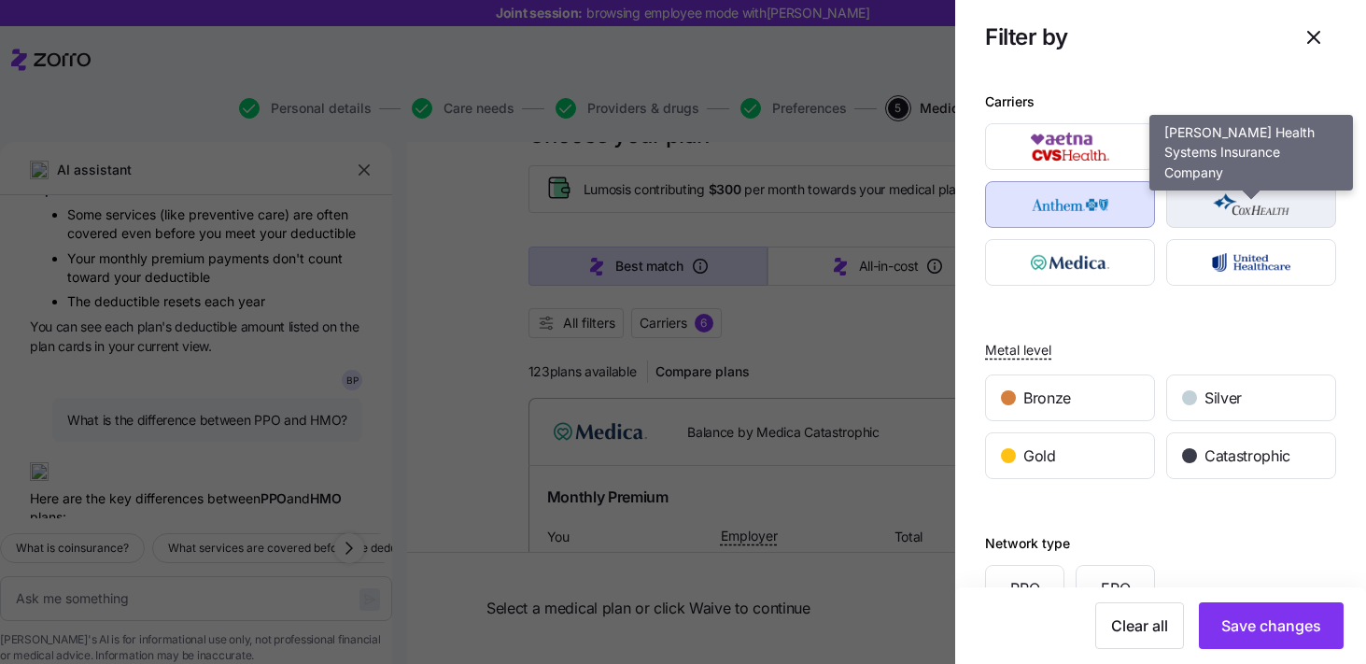
click at [1210, 218] on img "button" at bounding box center [1251, 204] width 137 height 37
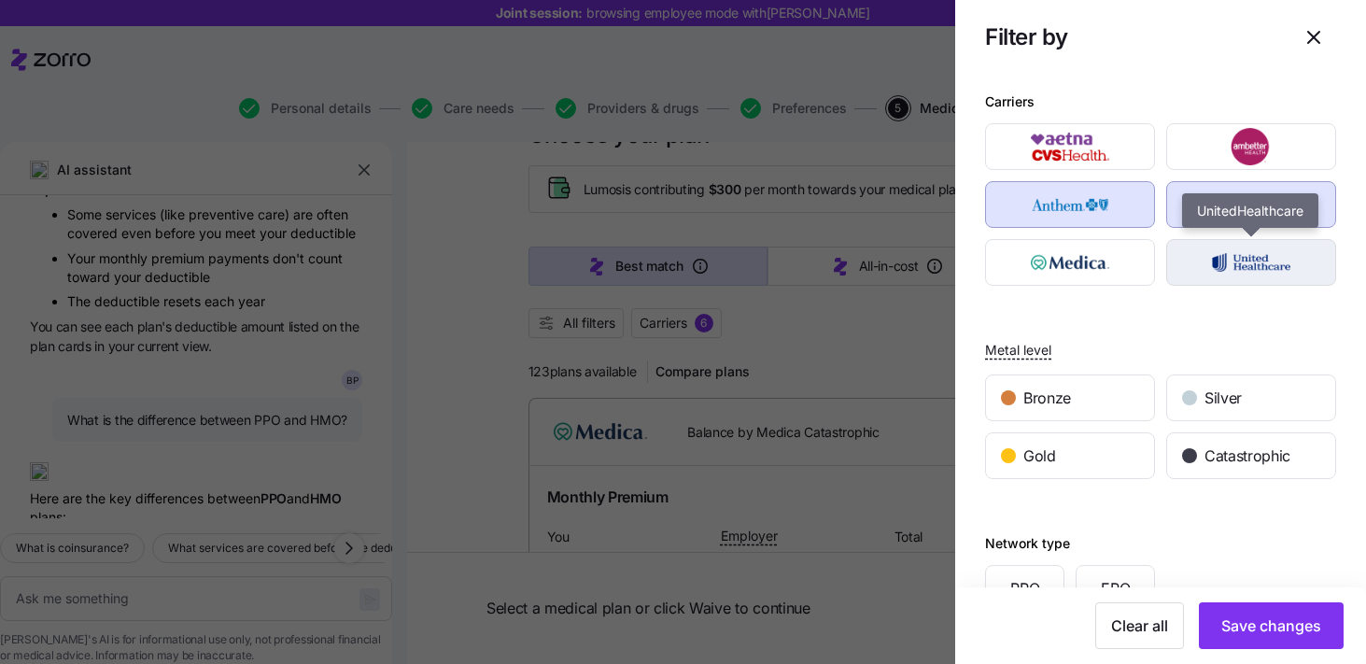
click at [1240, 280] on img "button" at bounding box center [1251, 262] width 137 height 37
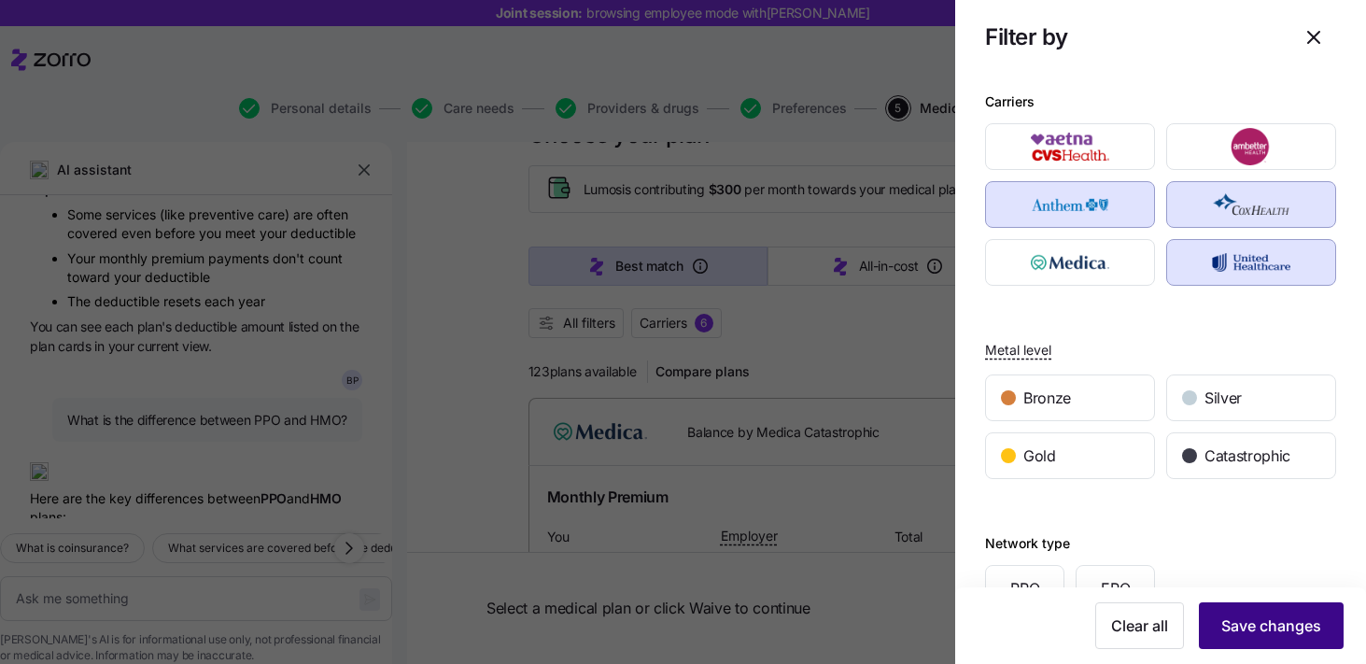
click at [1279, 632] on span "Save changes" at bounding box center [1271, 625] width 100 height 22
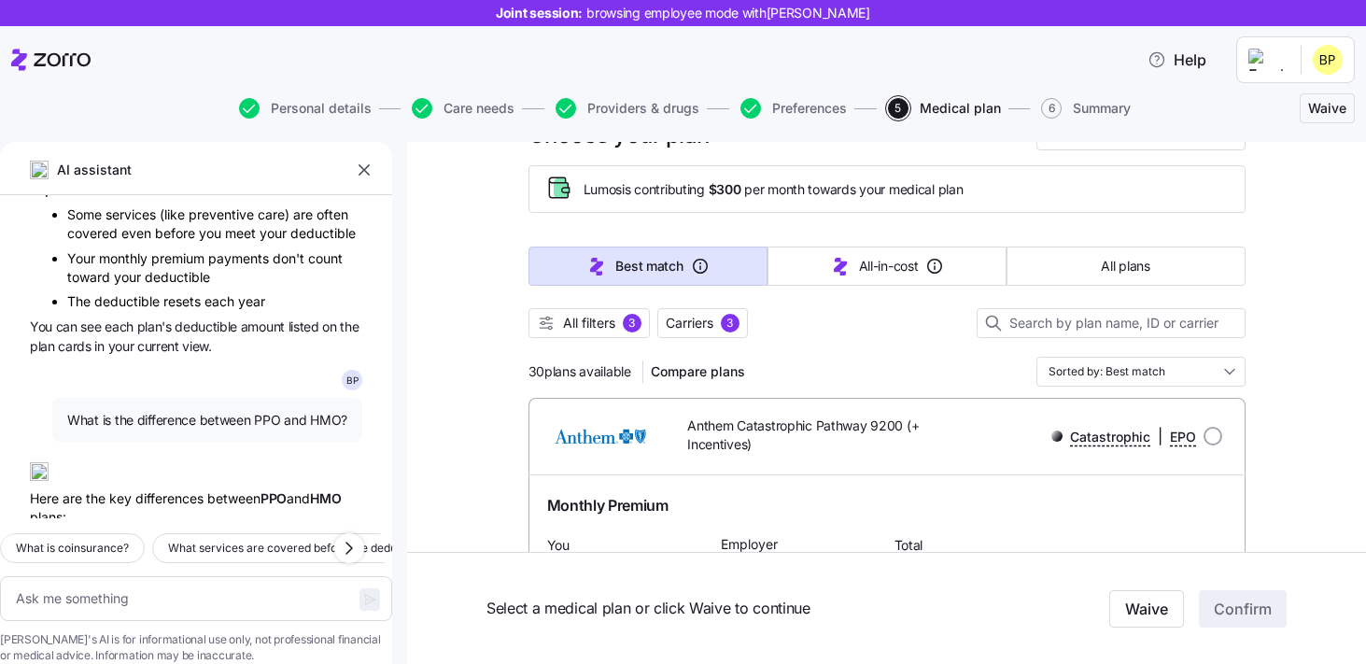
drag, startPoint x: 631, startPoint y: 371, endPoint x: 504, endPoint y: 371, distance: 127.0
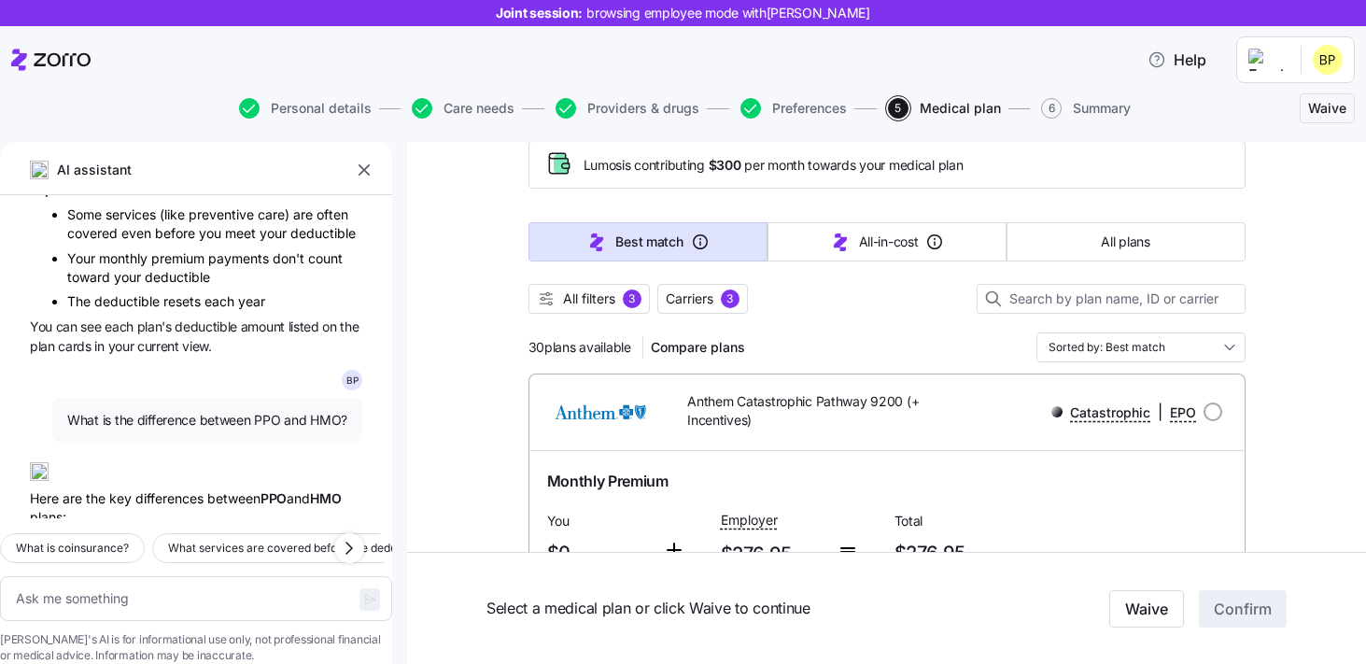
scroll to position [0, 0]
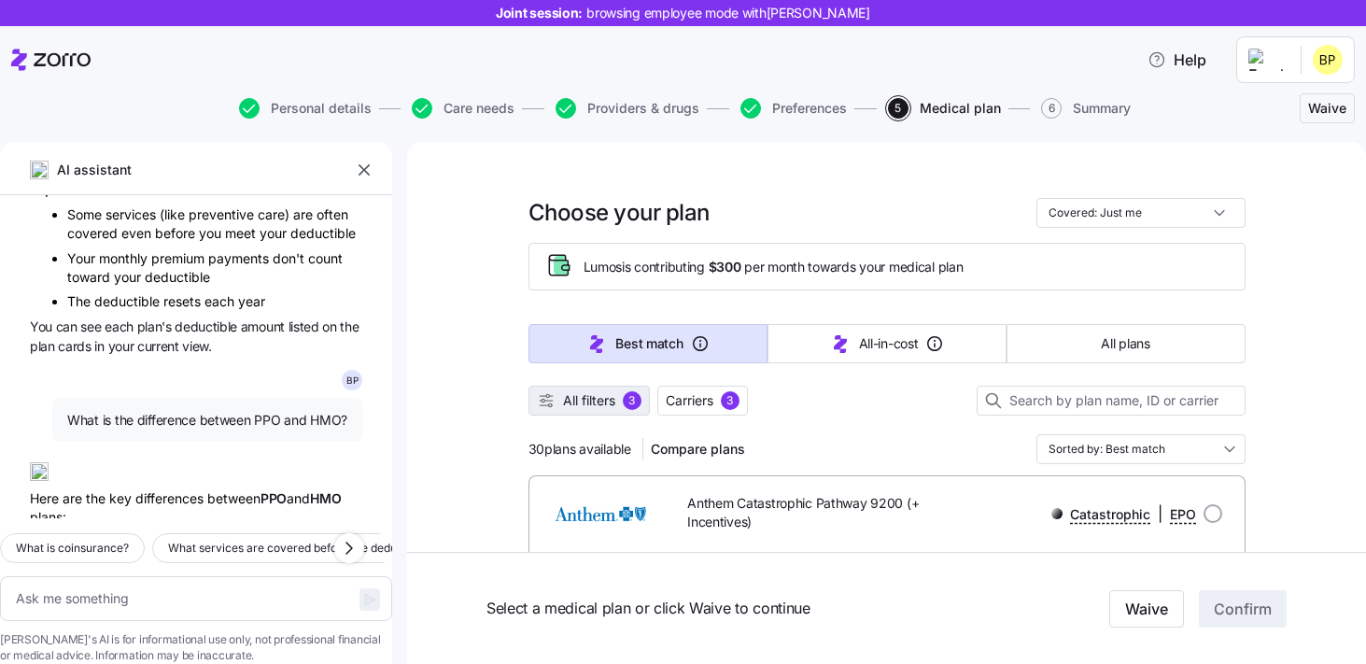
click at [616, 409] on span "All filters 3" at bounding box center [589, 400] width 105 height 19
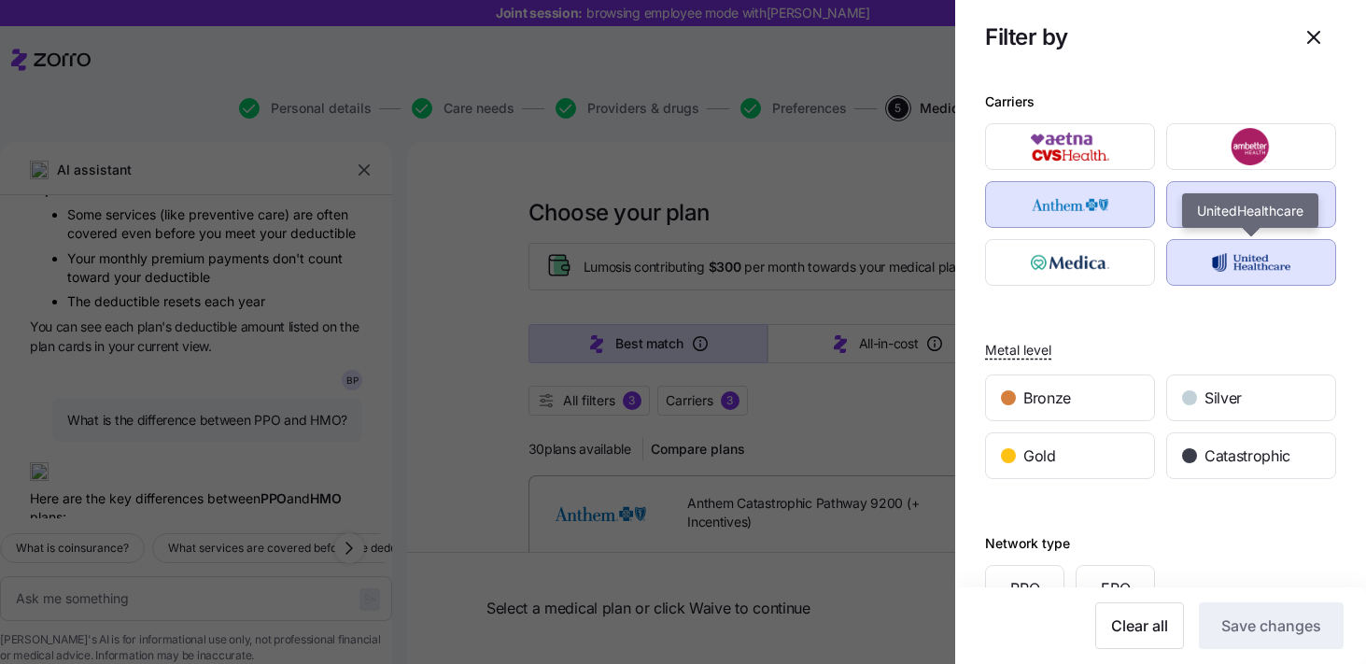
click at [1196, 258] on img "button" at bounding box center [1251, 262] width 137 height 37
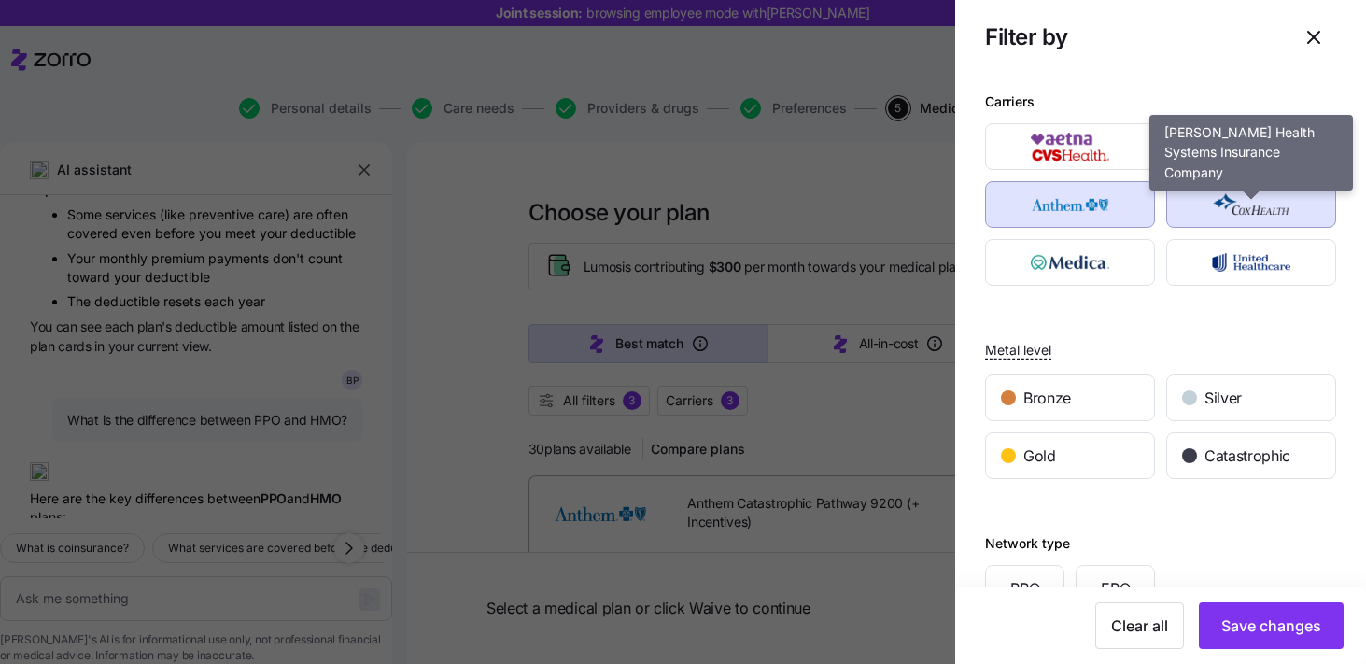
click at [1216, 215] on img "button" at bounding box center [1251, 204] width 137 height 37
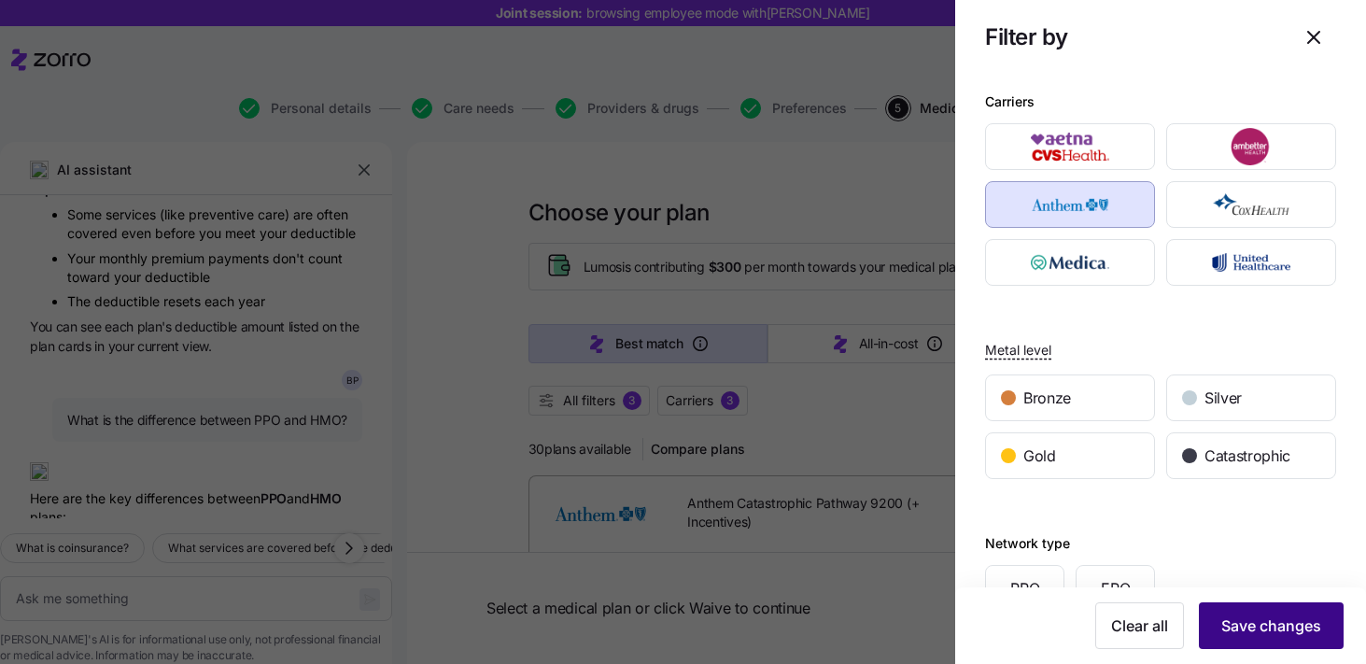
click at [1261, 610] on button "Save changes" at bounding box center [1271, 625] width 145 height 47
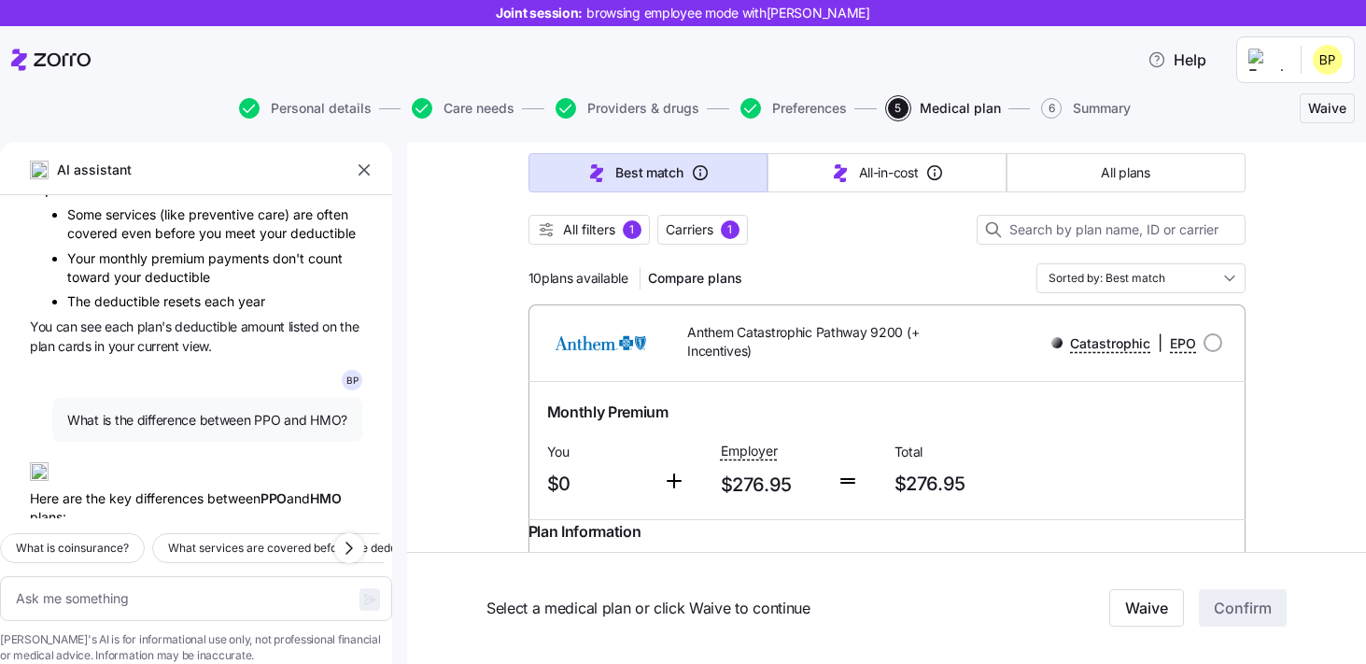
scroll to position [136, 0]
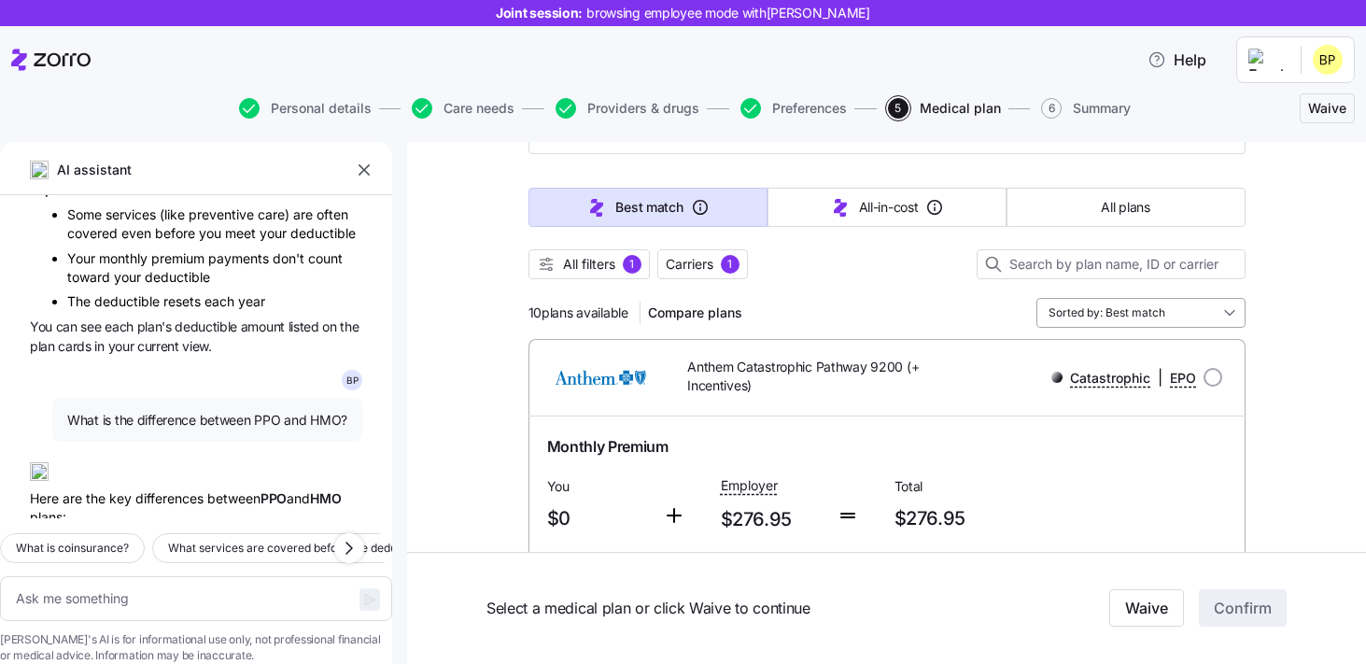
click at [1152, 315] on input "Sorted by: Best match" at bounding box center [1140, 313] width 209 height 30
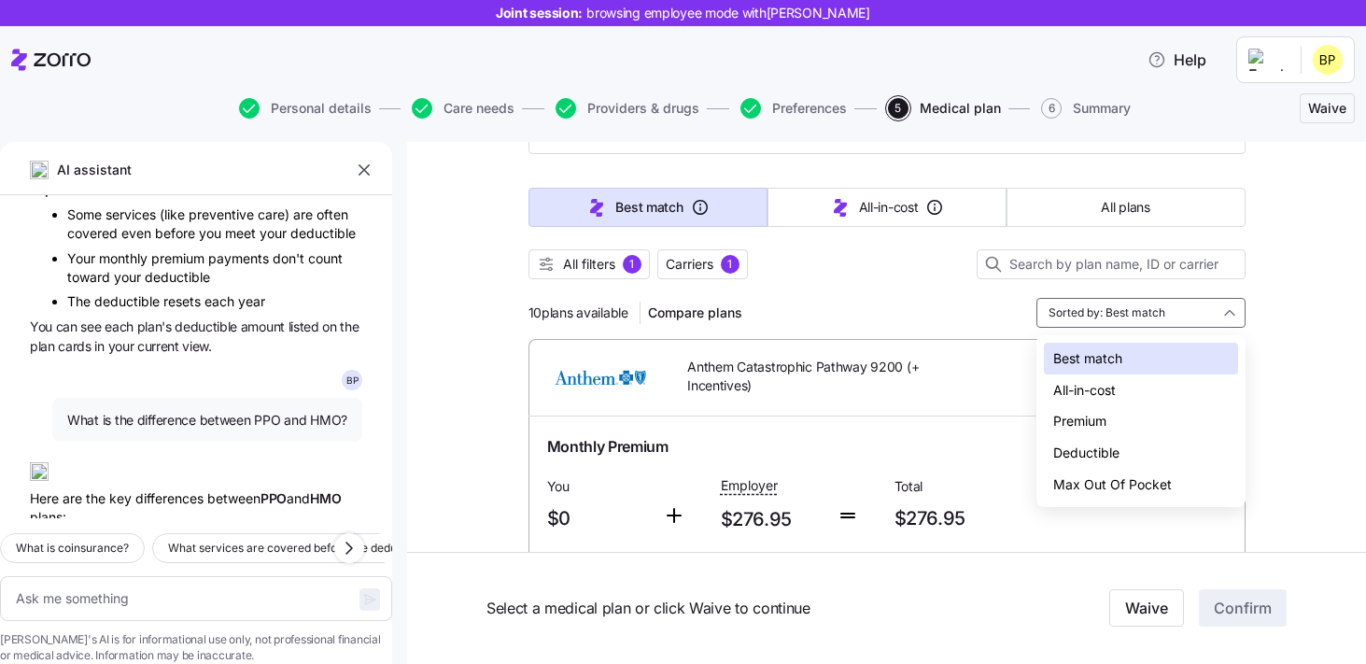
click at [1098, 451] on div "Deductible" at bounding box center [1141, 453] width 194 height 32
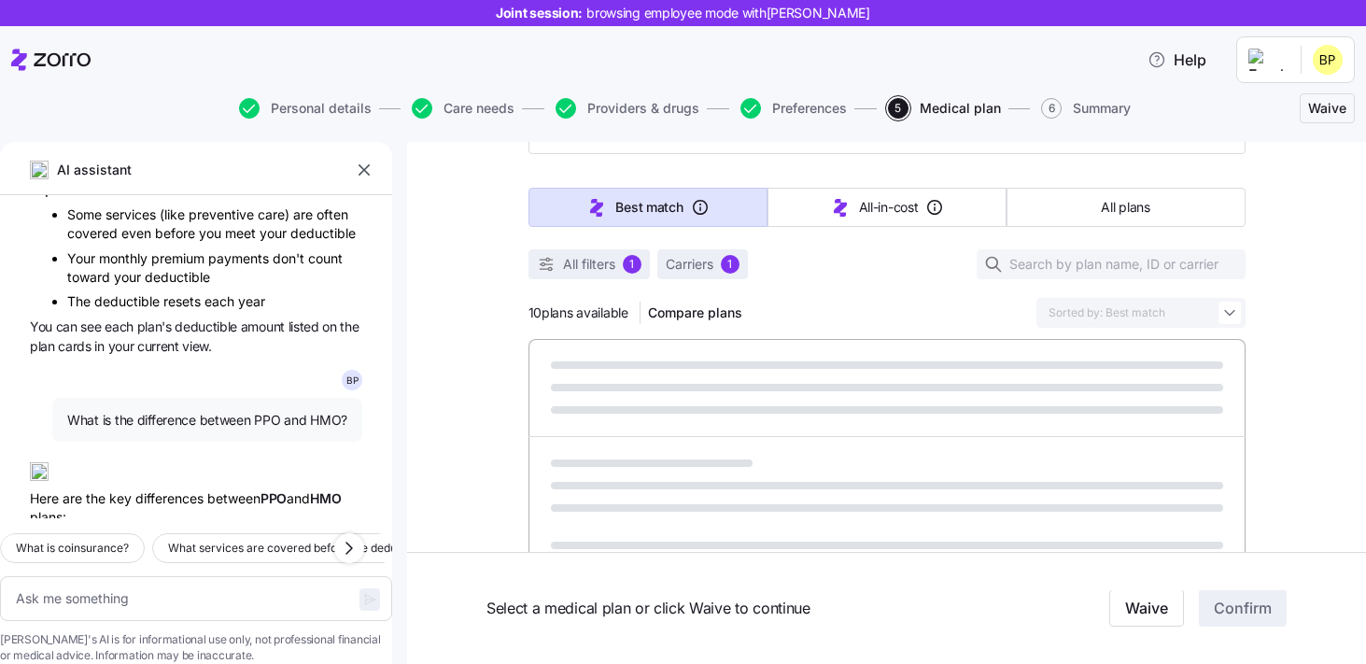
type textarea "x"
type input "Sorted by: Deductible"
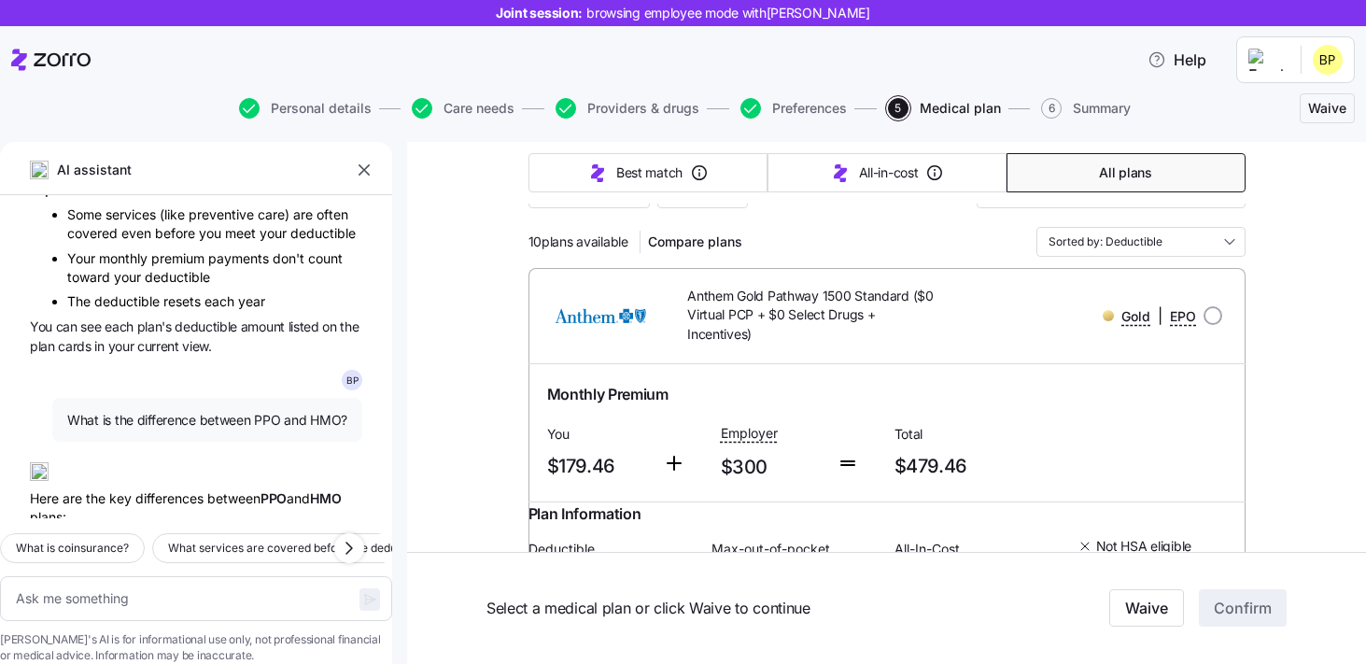
scroll to position [176, 0]
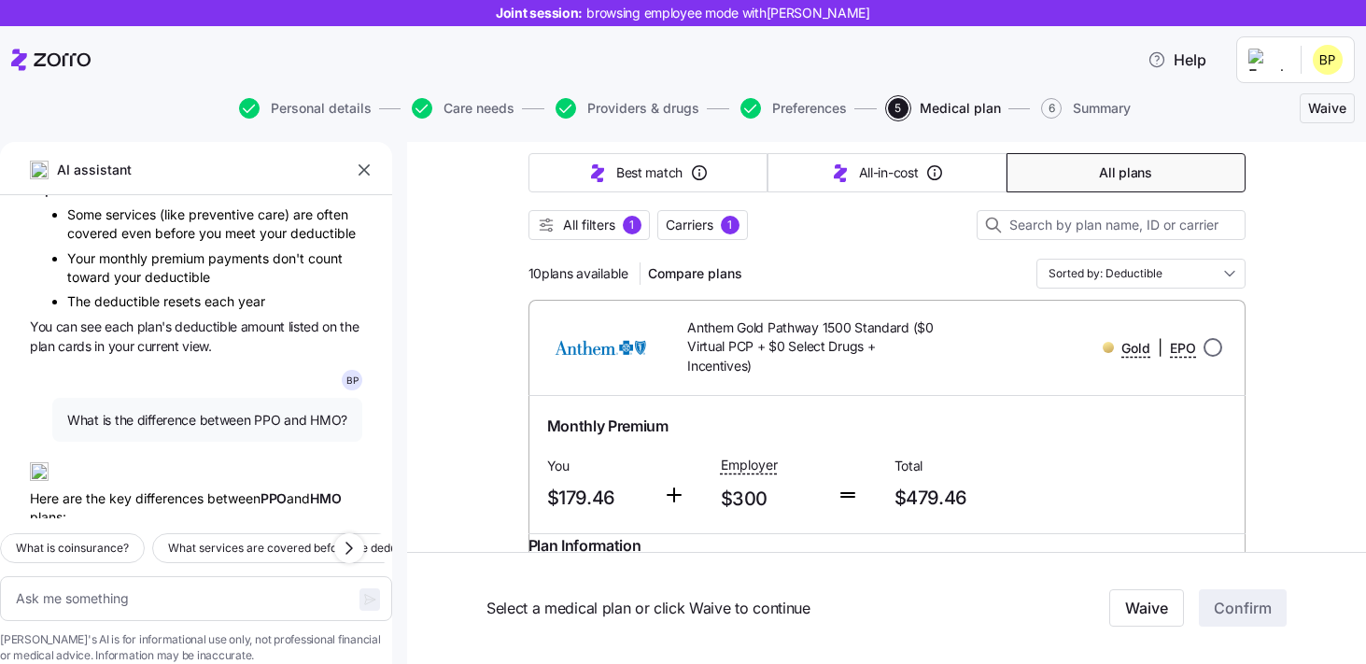
click at [1216, 349] on input "radio" at bounding box center [1212, 347] width 19 height 19
radio input "true"
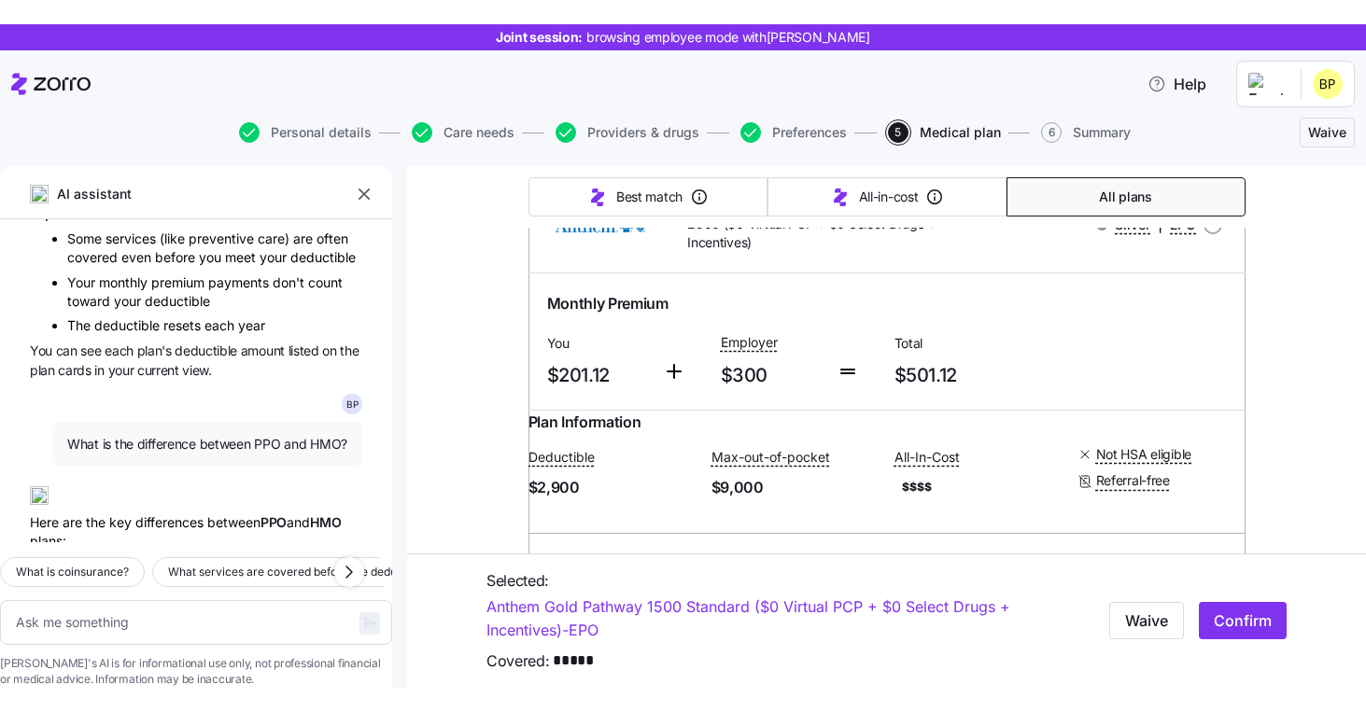
scroll to position [943, 0]
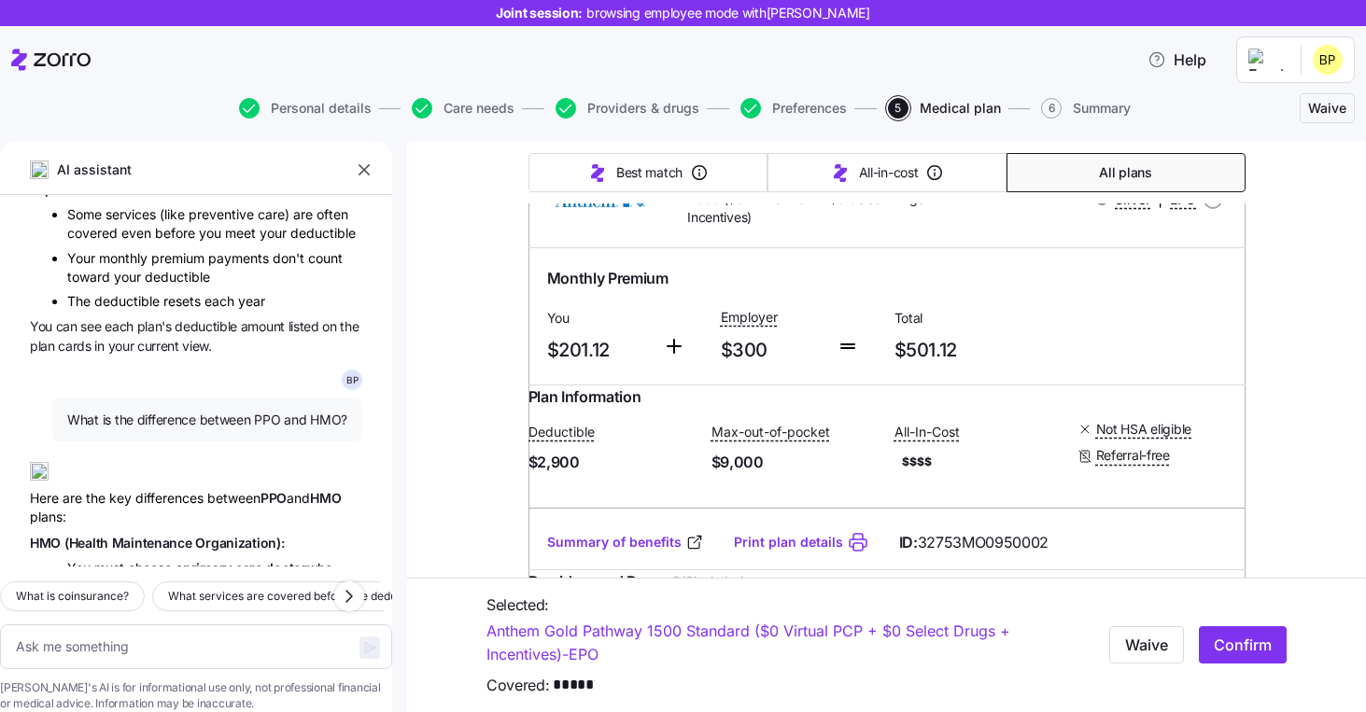
type textarea "x"
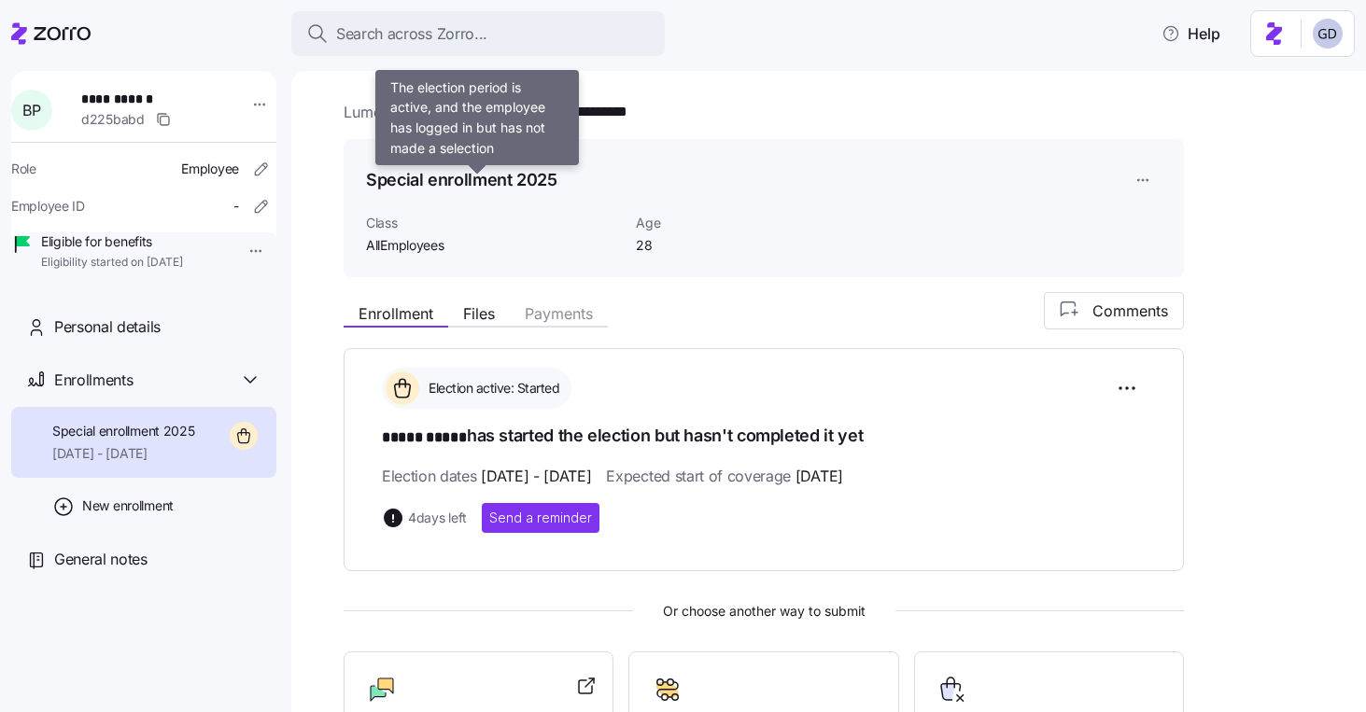
scroll to position [191, 0]
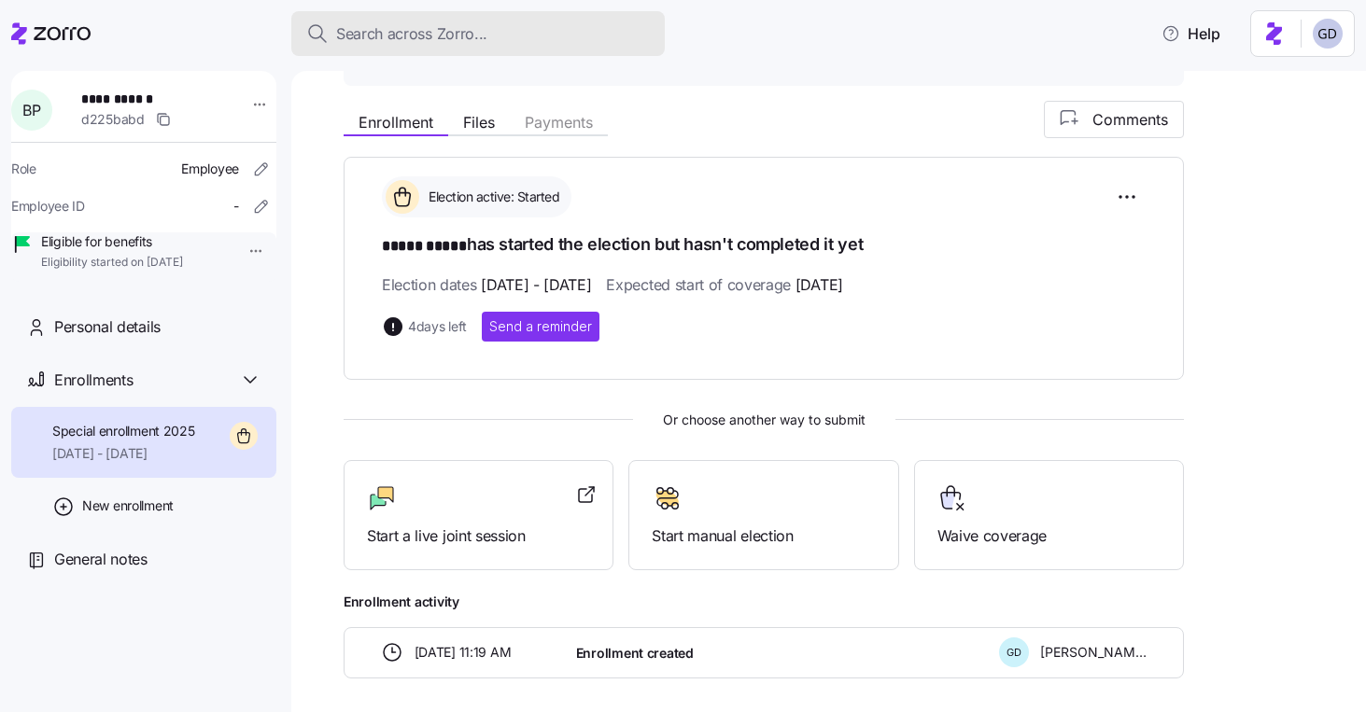
click at [478, 53] on button "Search across Zorro..." at bounding box center [477, 33] width 373 height 45
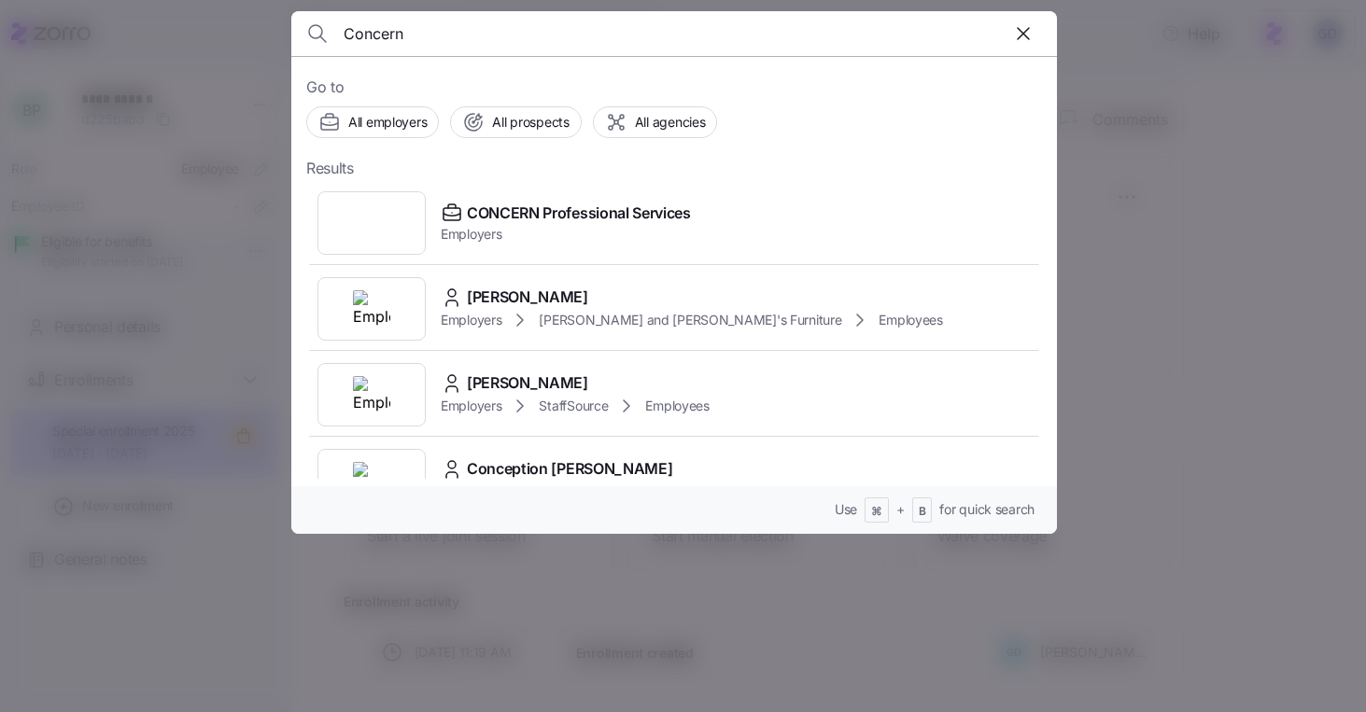
type input "Concern"
click at [542, 208] on span "CONCERN Professional Services" at bounding box center [579, 213] width 224 height 23
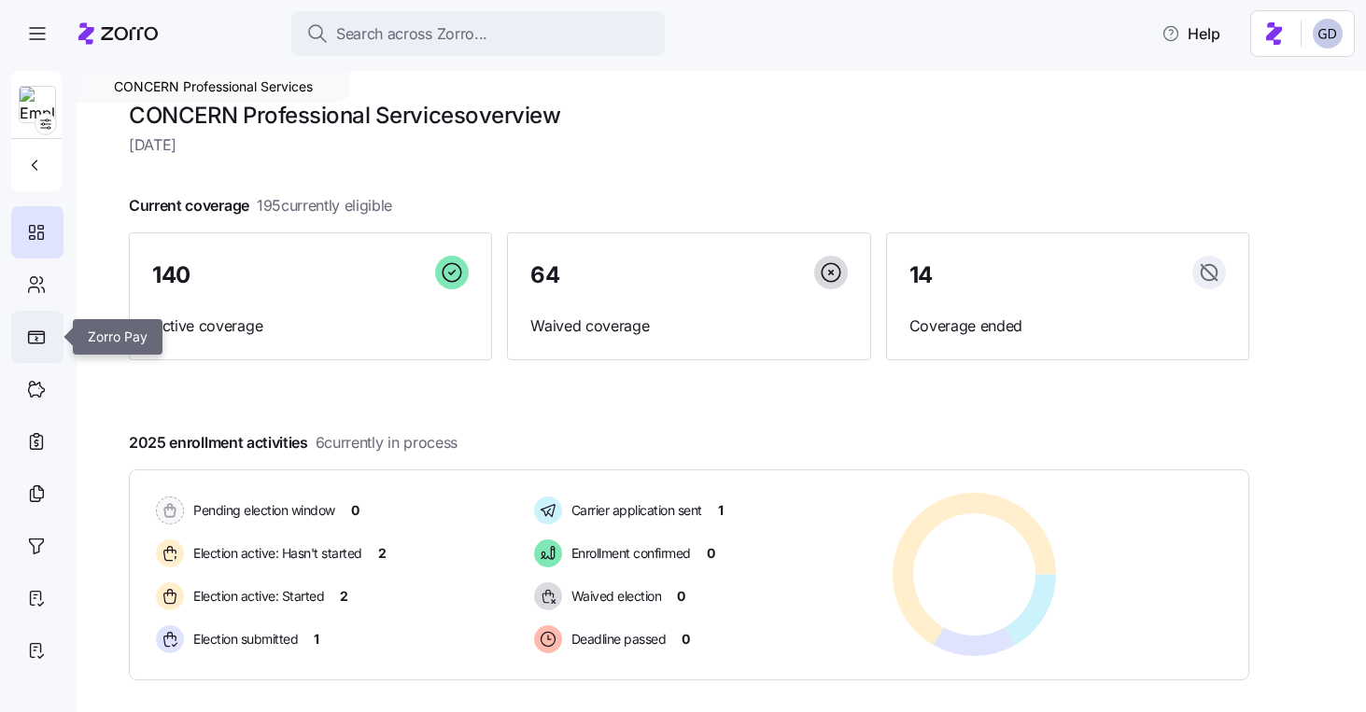
click at [40, 335] on icon at bounding box center [36, 337] width 19 height 14
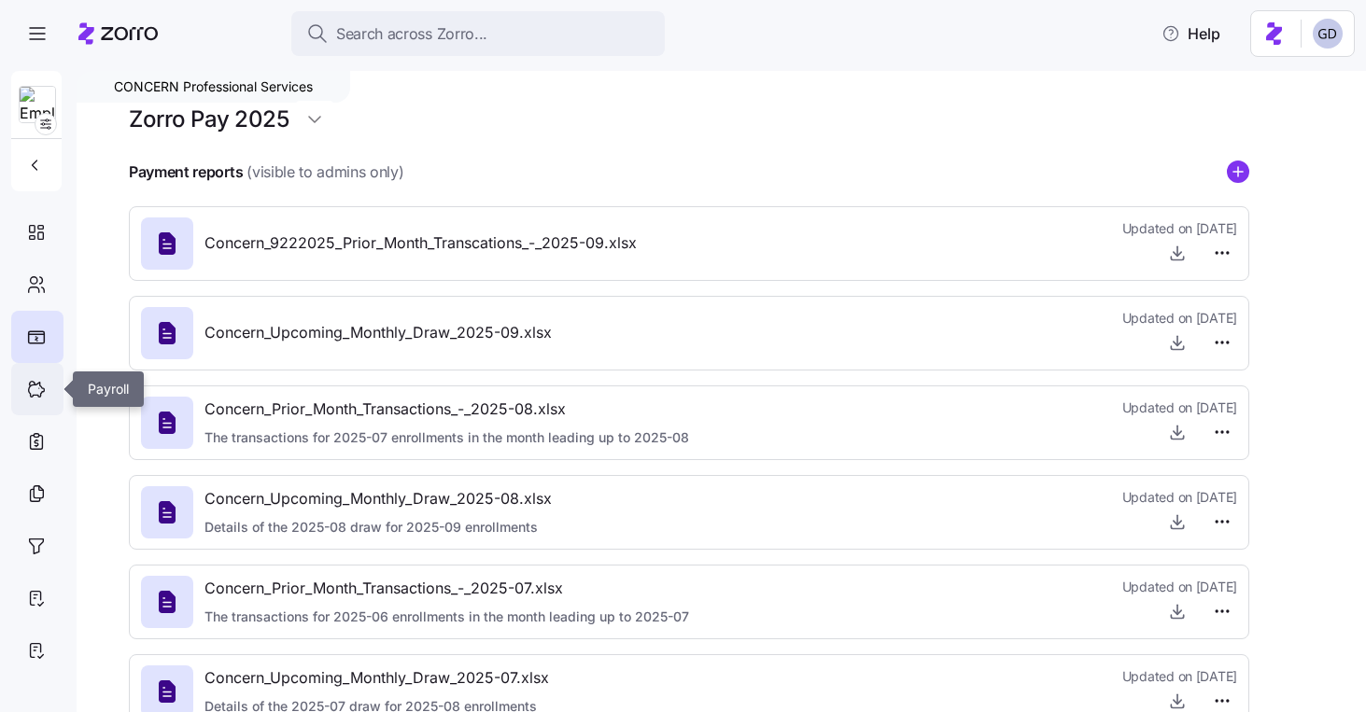
click at [39, 393] on icon at bounding box center [36, 389] width 21 height 22
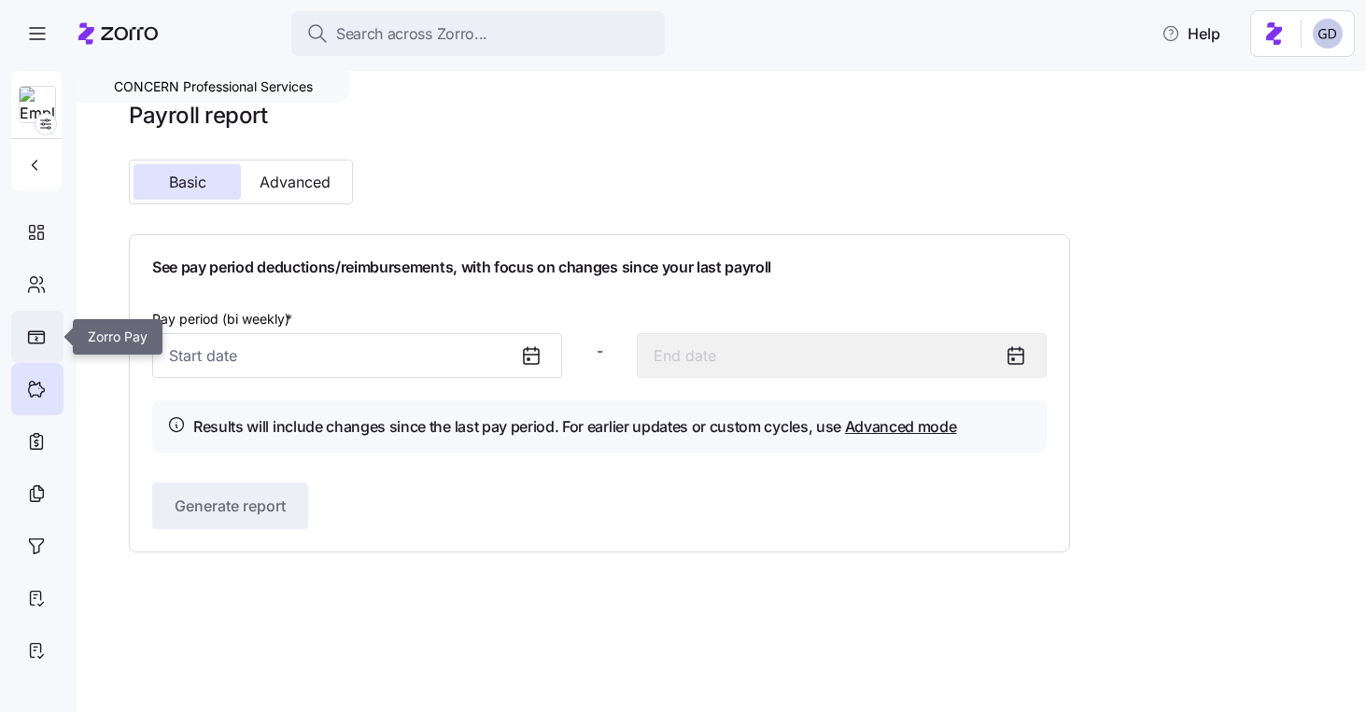
click at [33, 342] on icon at bounding box center [36, 337] width 19 height 14
